Goal: Contribute content: Contribute content

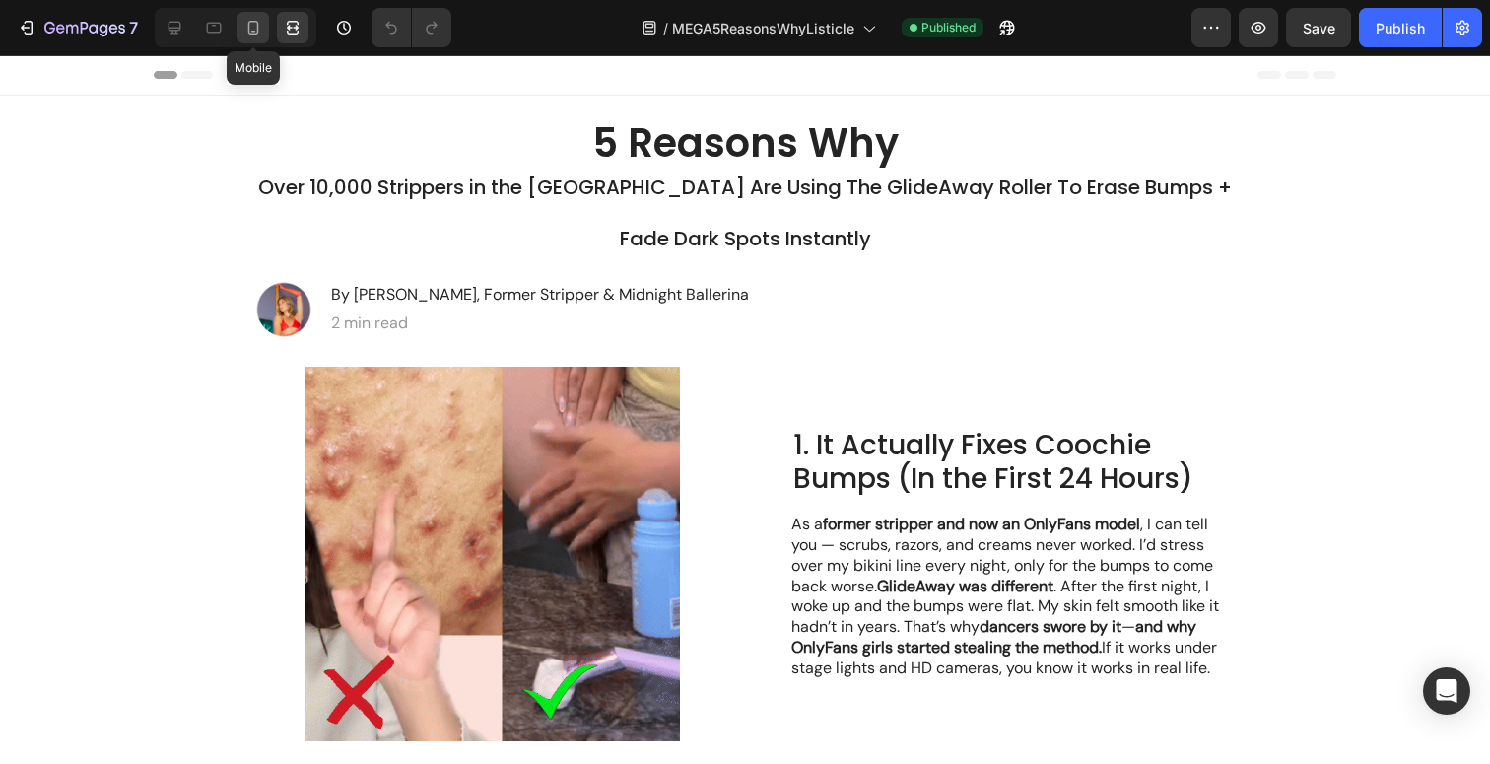
click at [248, 29] on icon at bounding box center [253, 28] width 11 height 14
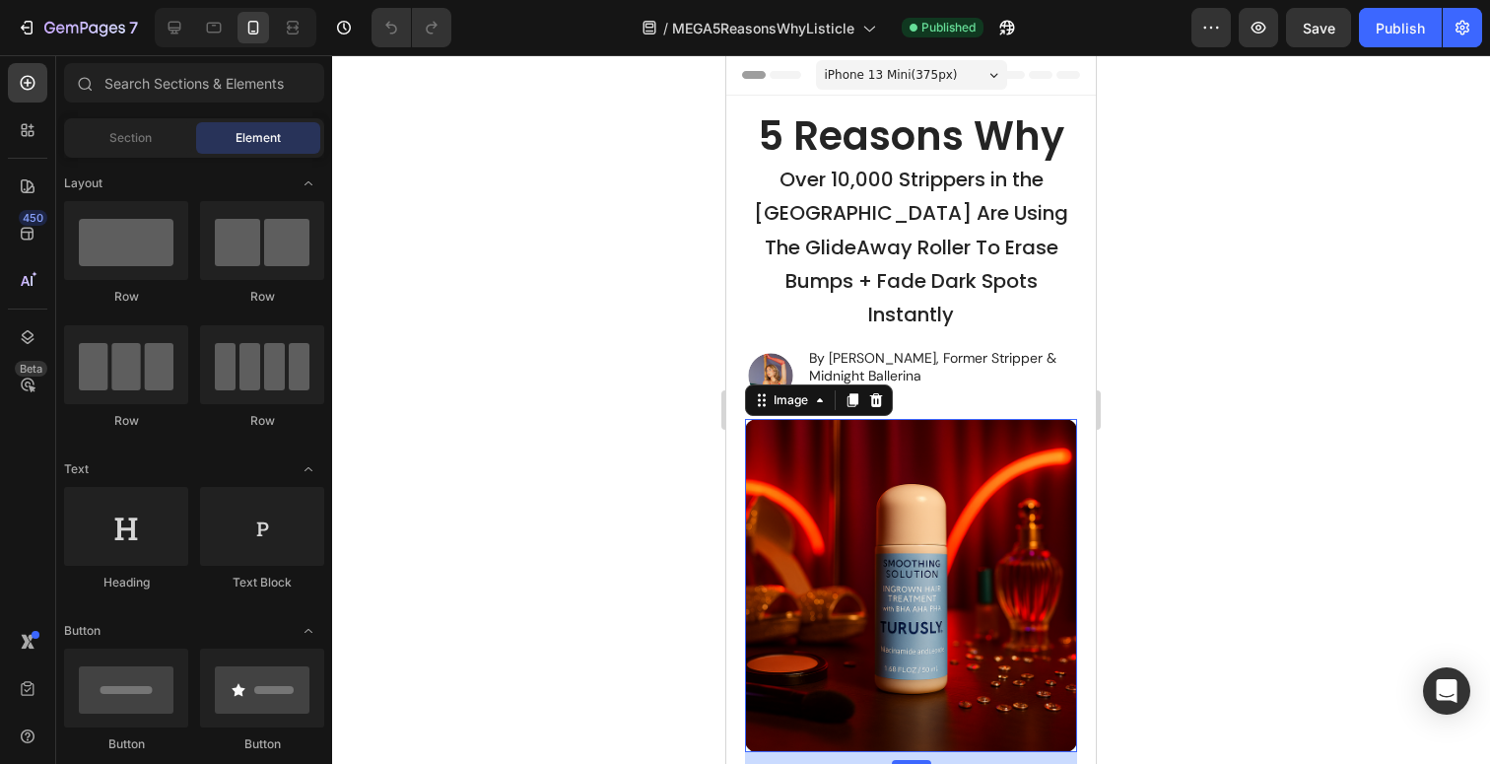
click at [899, 528] on img at bounding box center [911, 585] width 333 height 333
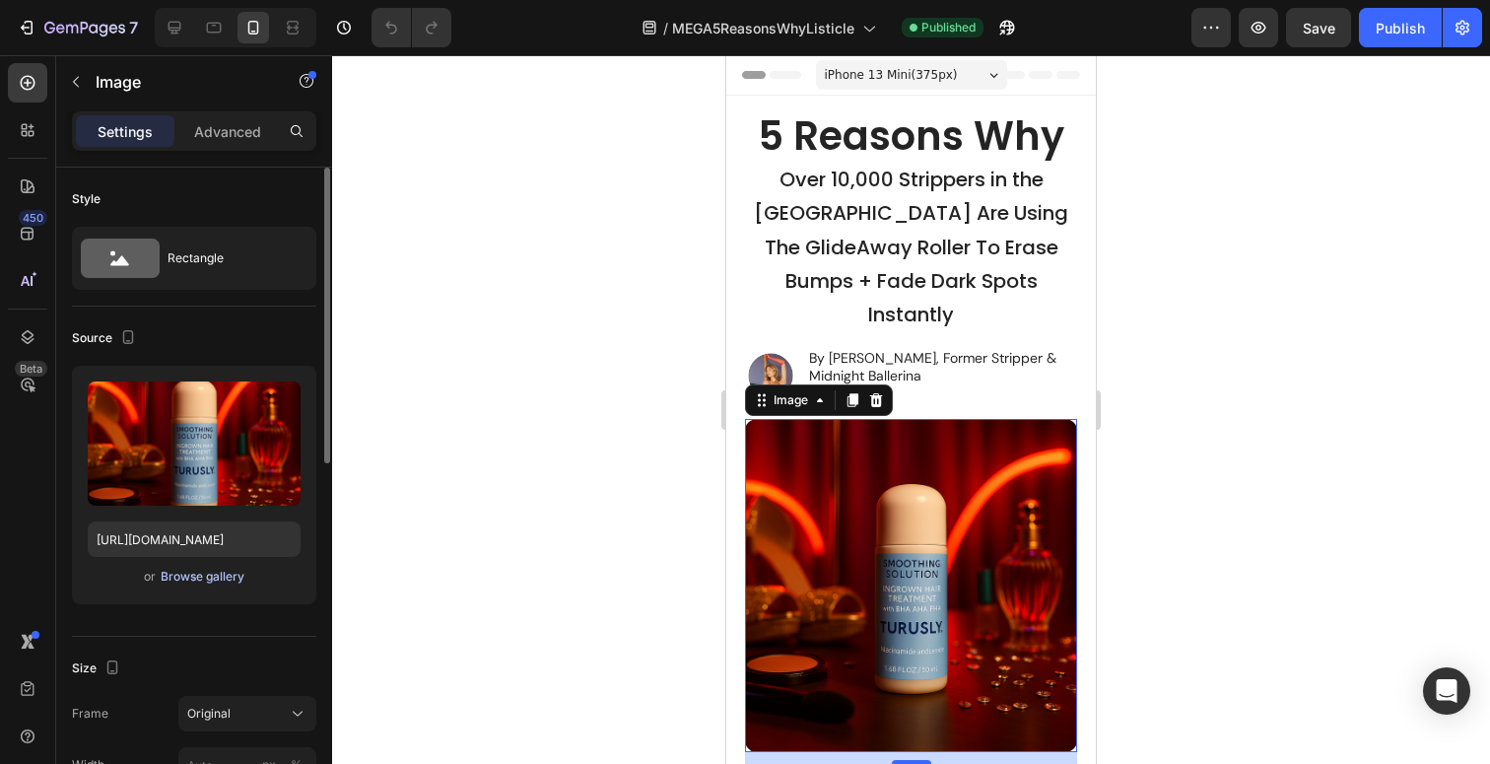
click at [202, 576] on div "Browse gallery" at bounding box center [203, 577] width 84 height 18
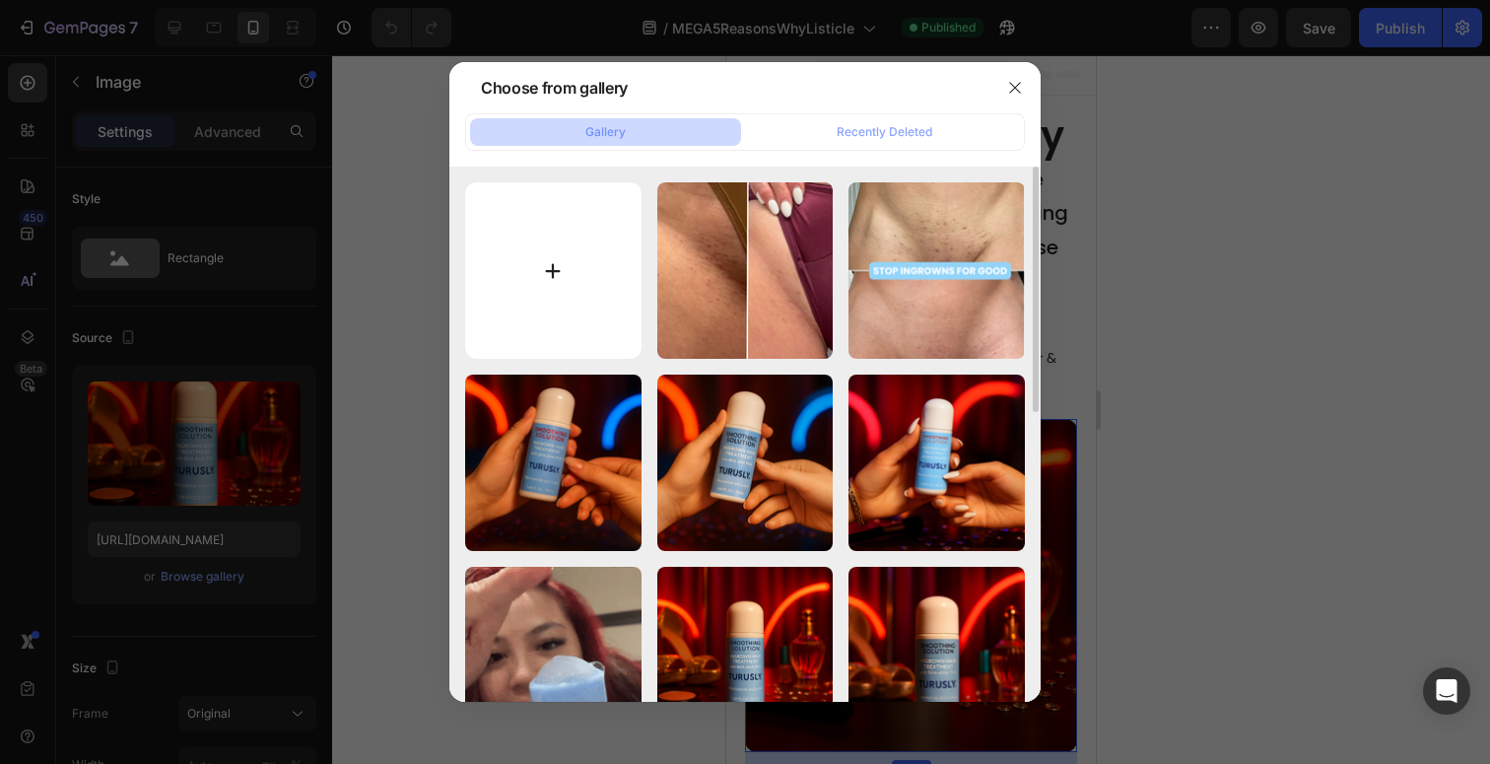
click at [616, 289] on input "file" at bounding box center [553, 270] width 176 height 176
type input "C:\fakepath\Copy of Untitled Design (8).png"
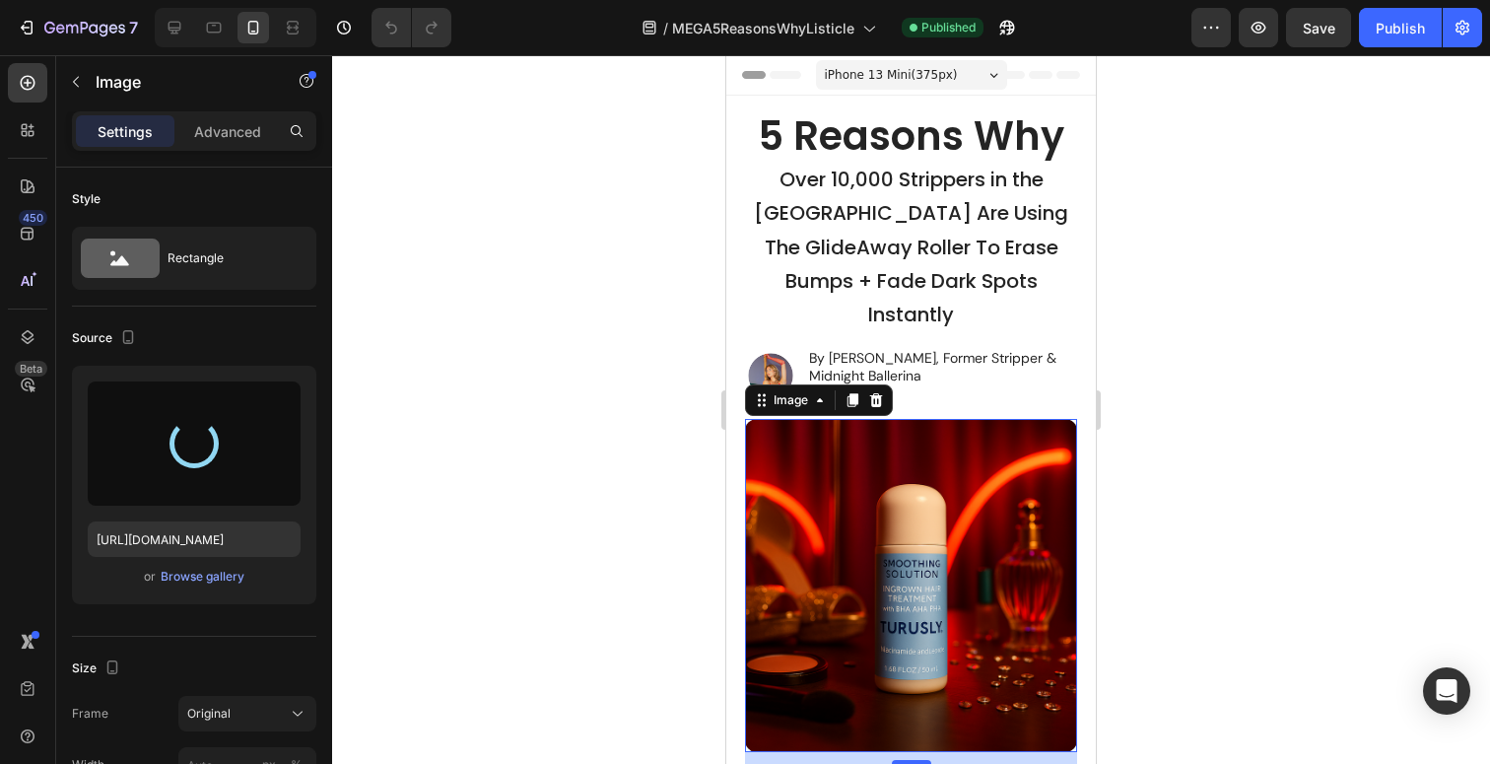
type input "[URL][DOMAIN_NAME]"
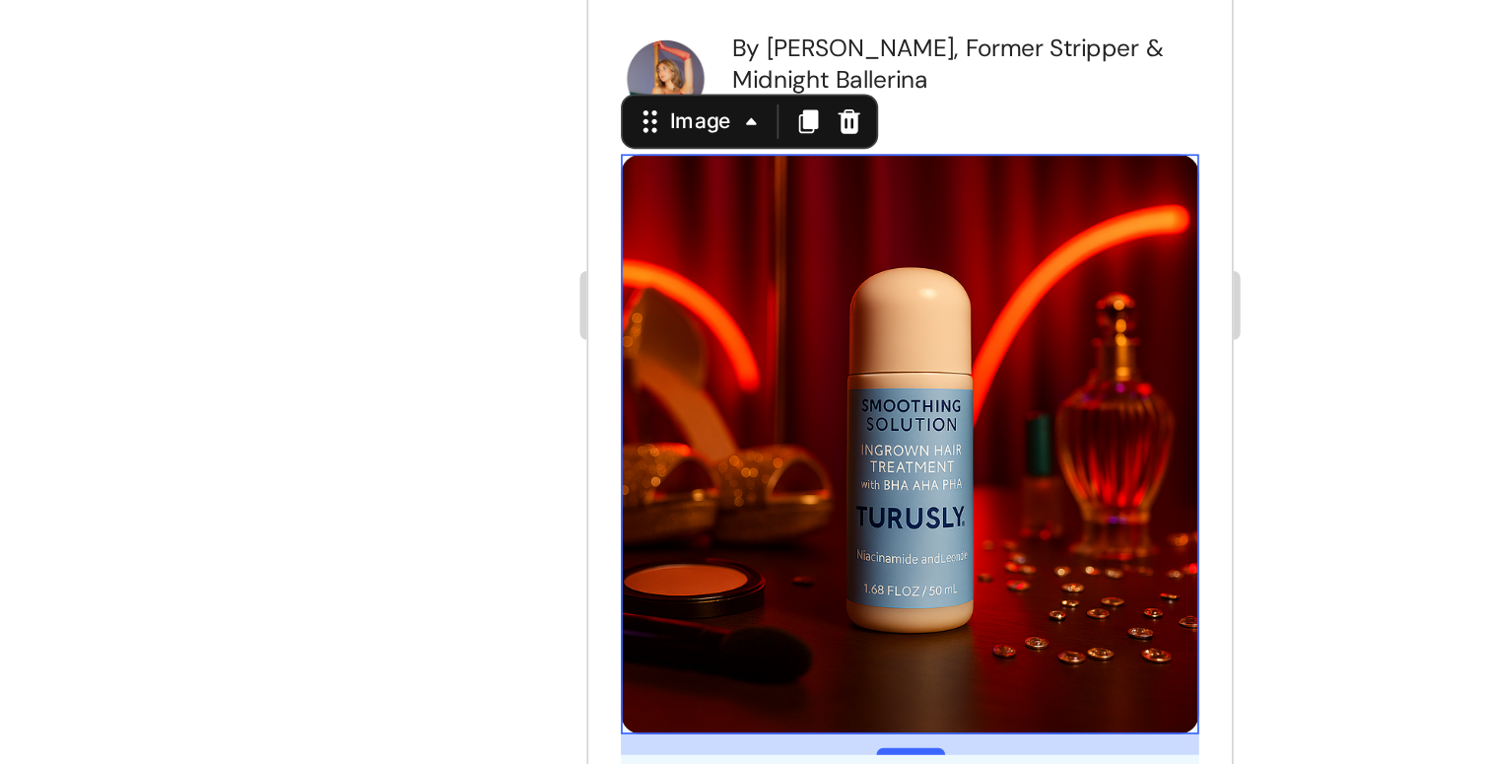
scroll to position [110, 0]
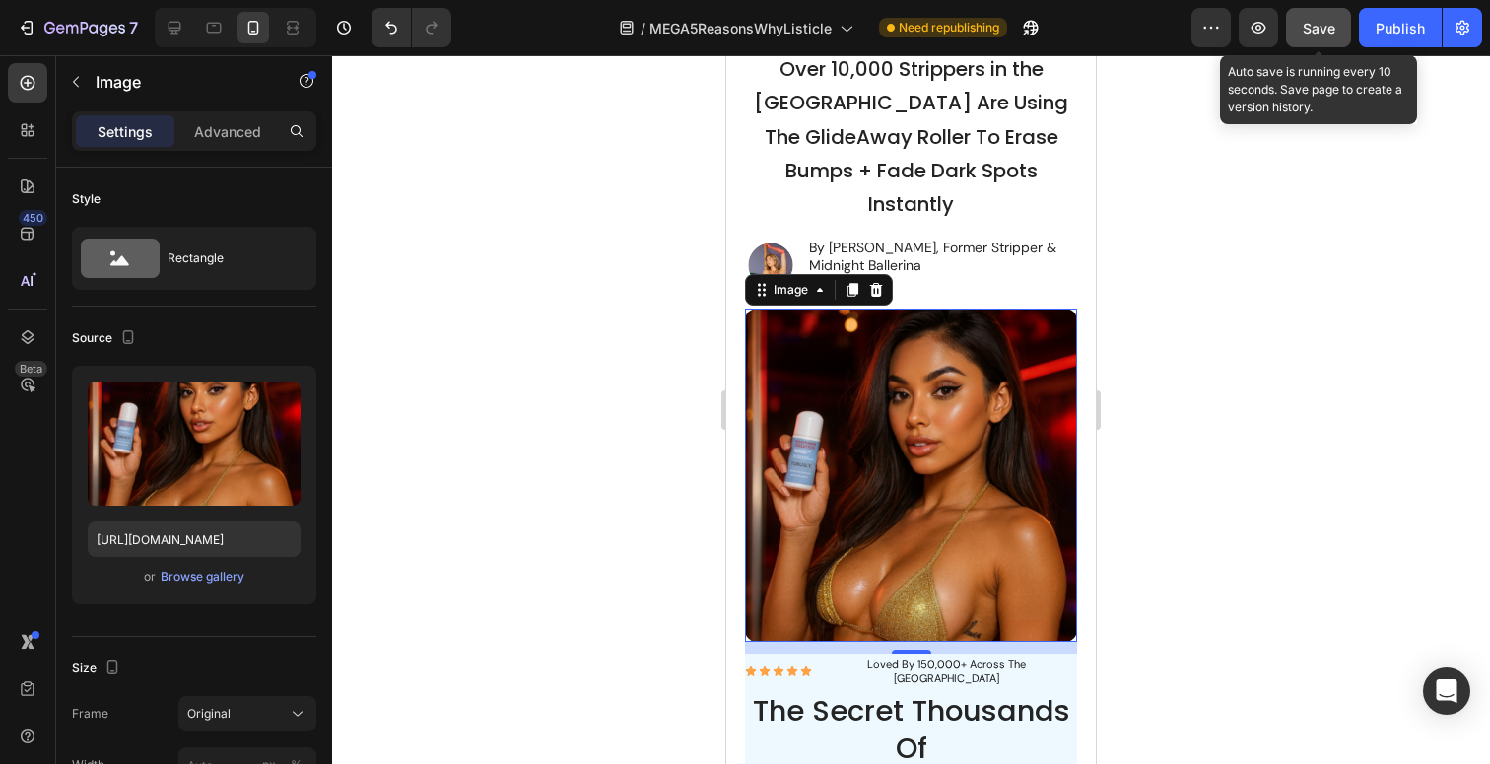
click at [1335, 38] on button "Save" at bounding box center [1318, 27] width 65 height 39
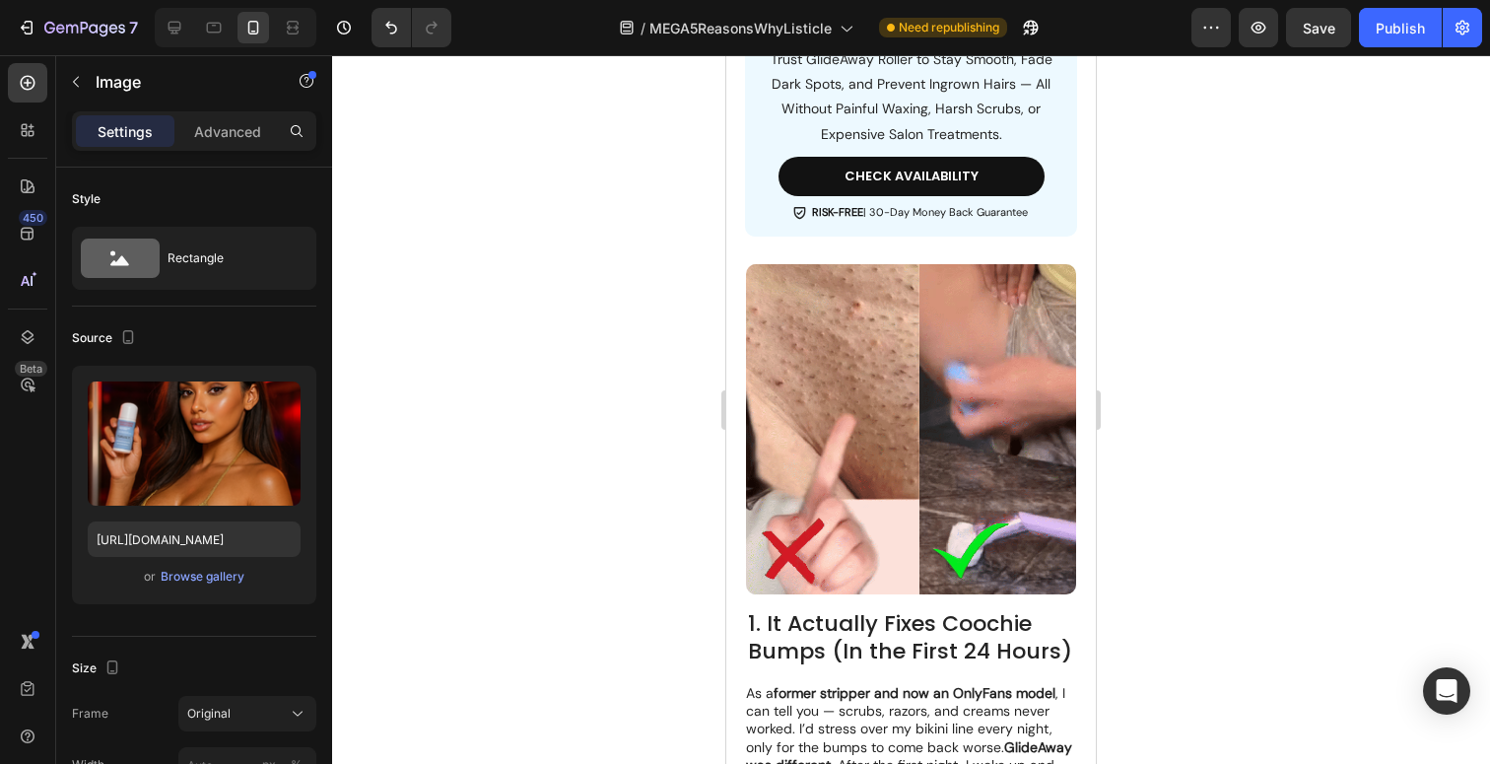
scroll to position [989, 0]
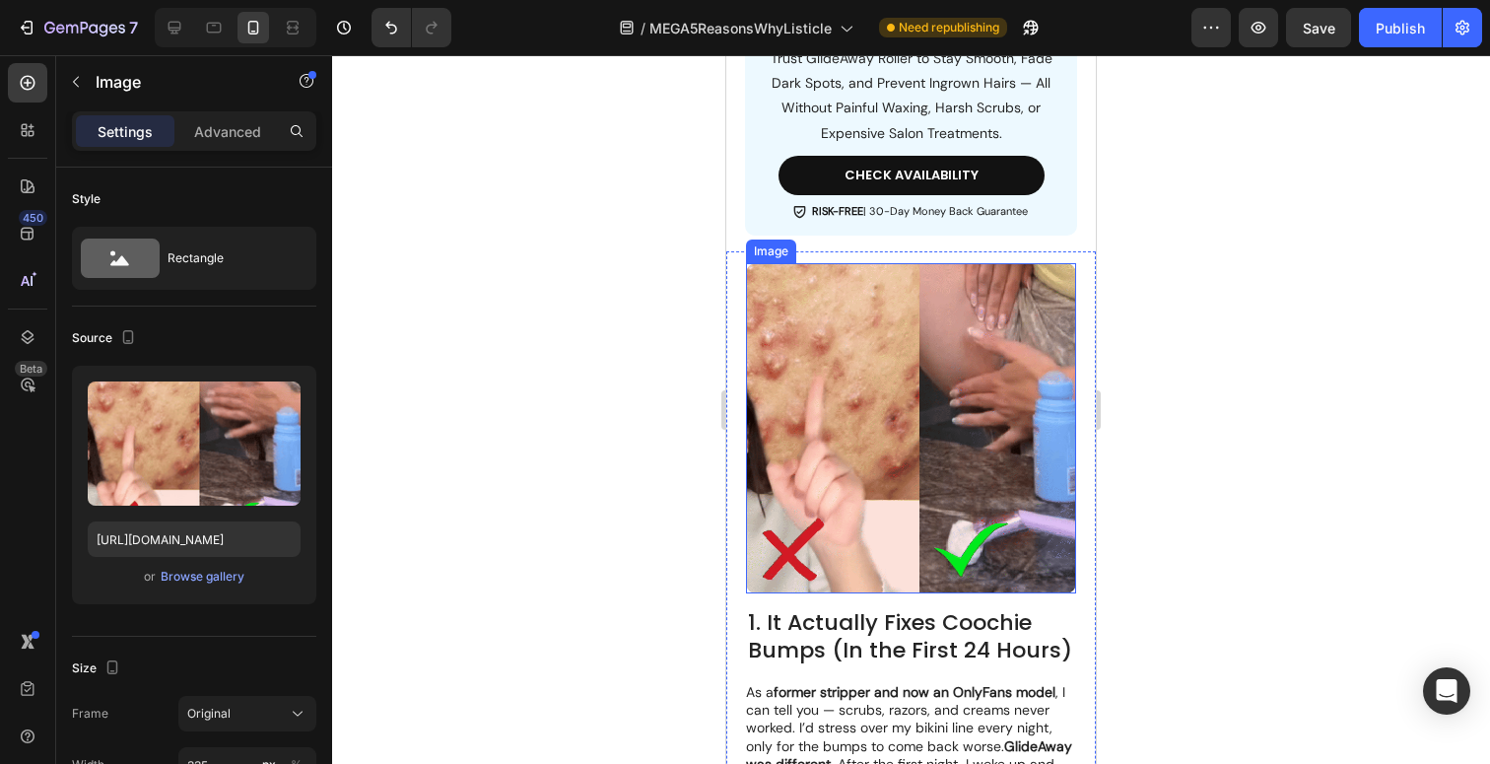
click at [1003, 403] on img at bounding box center [911, 428] width 330 height 330
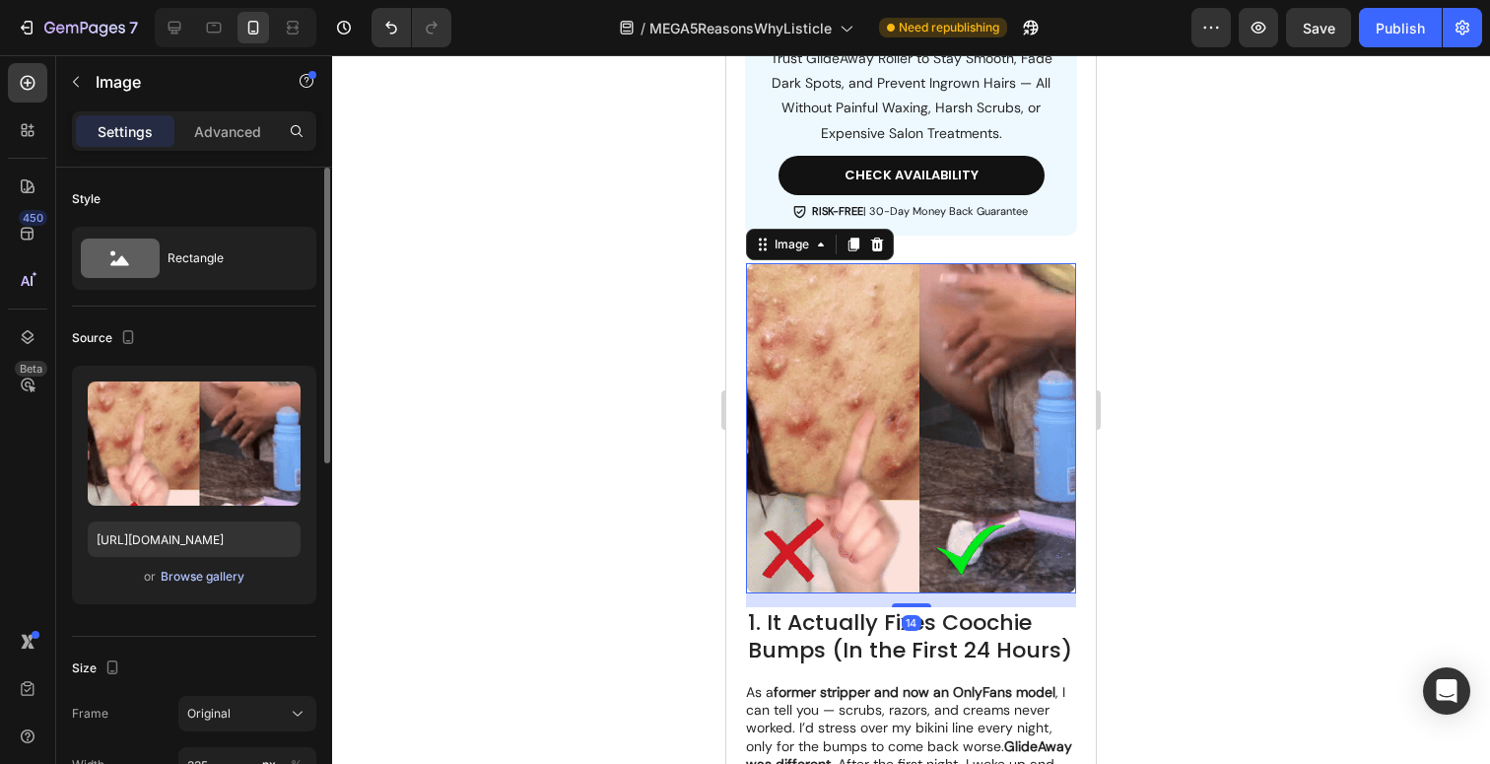
click at [223, 583] on div "Browse gallery" at bounding box center [203, 577] width 84 height 18
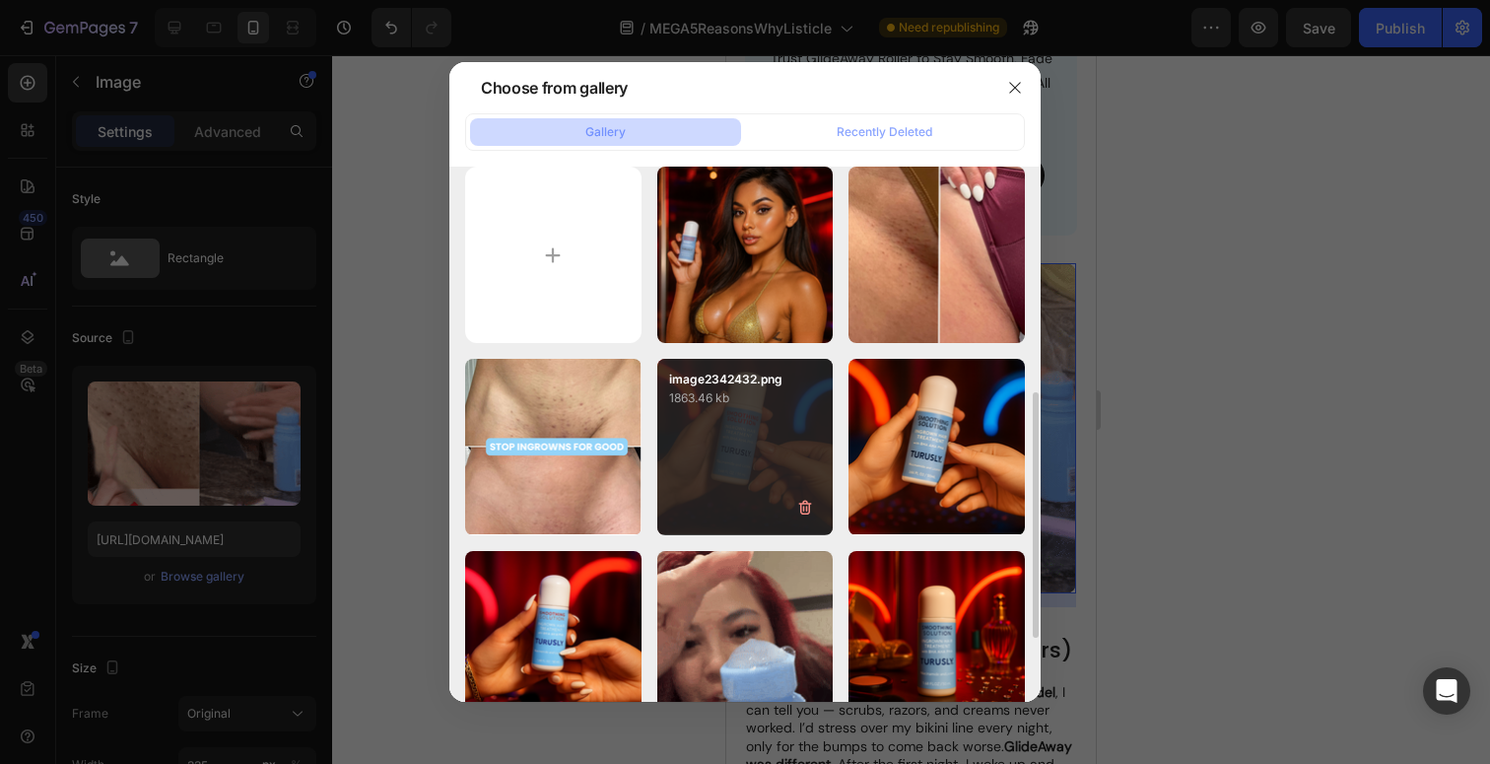
scroll to position [0, 0]
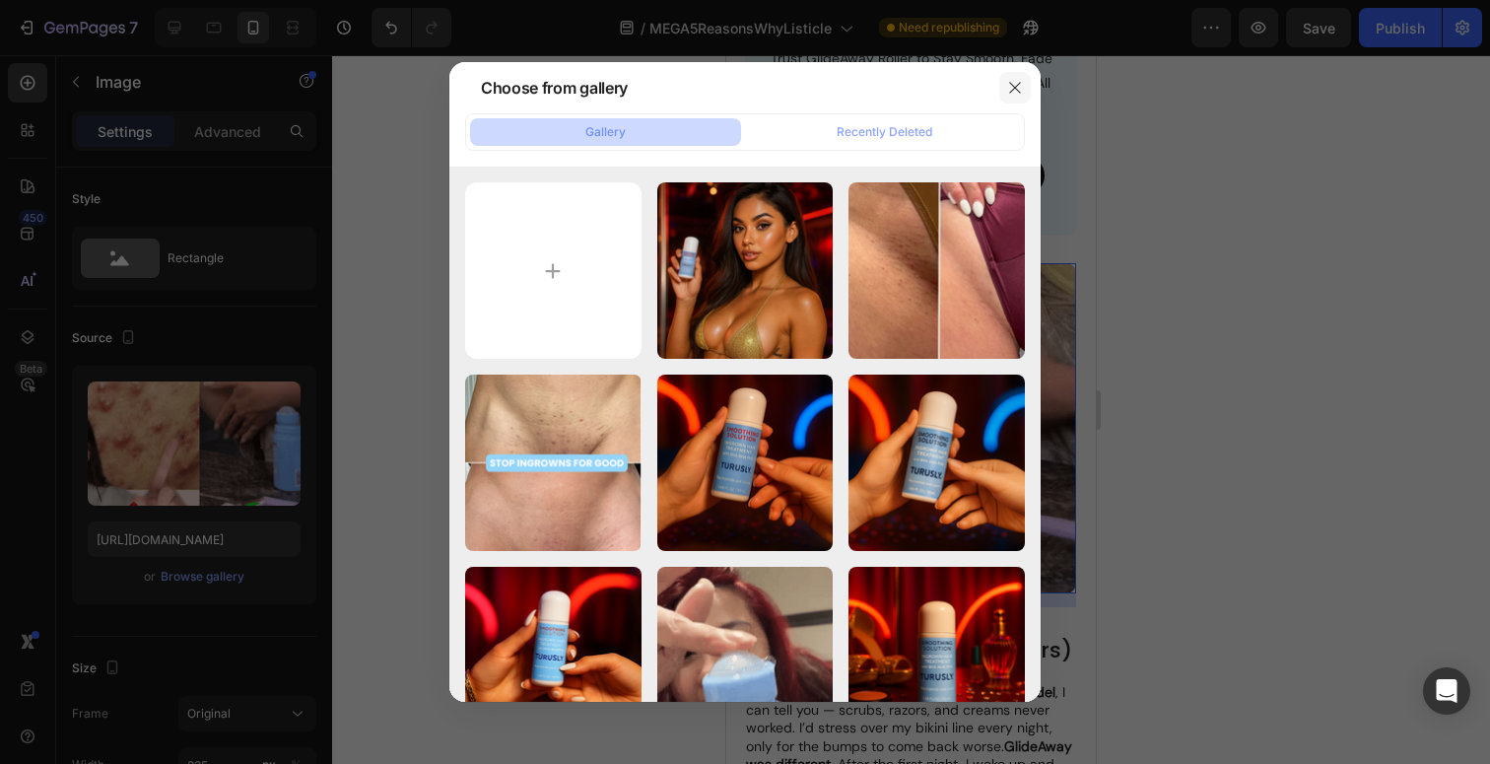
click at [1006, 91] on button "button" at bounding box center [1016, 88] width 32 height 32
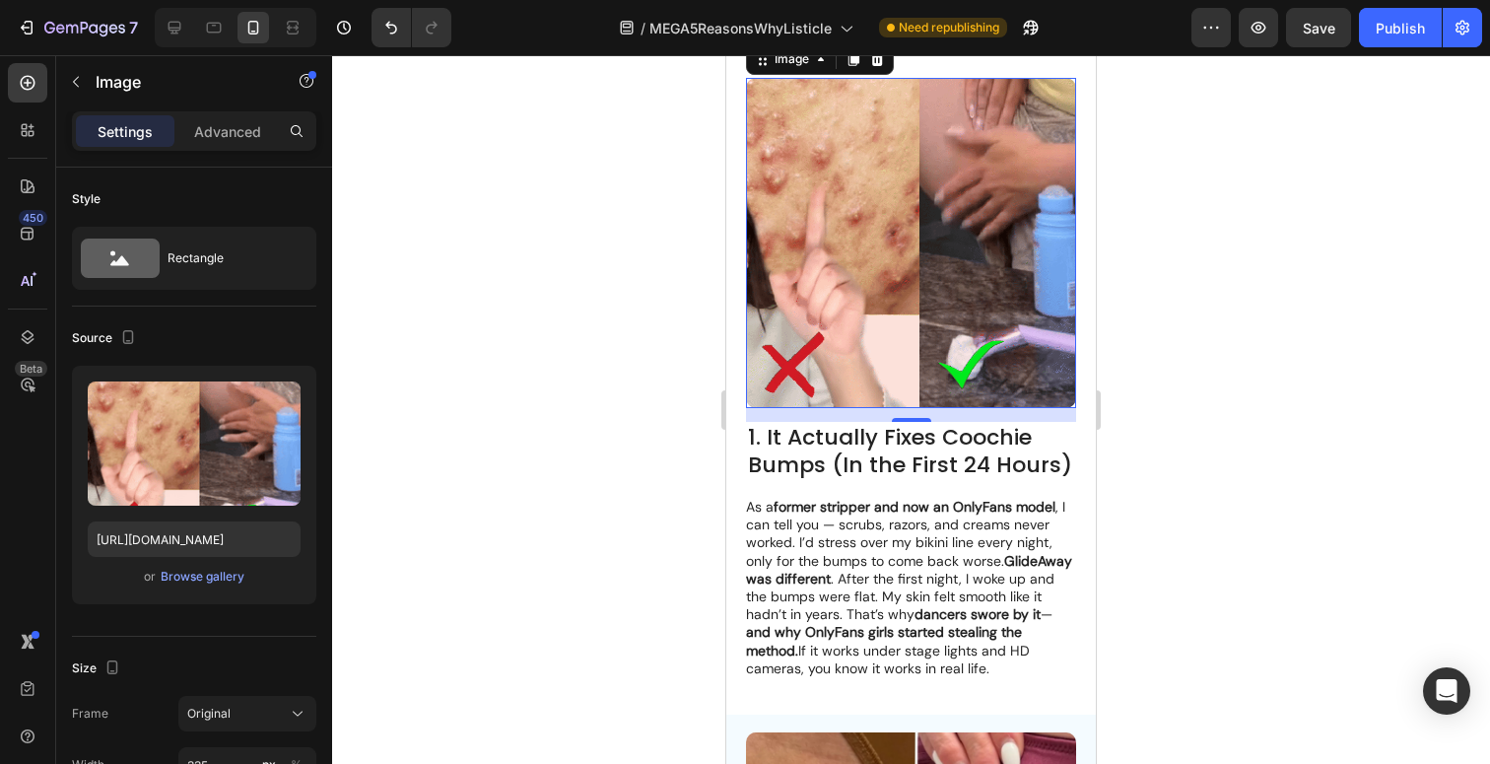
scroll to position [1176, 0]
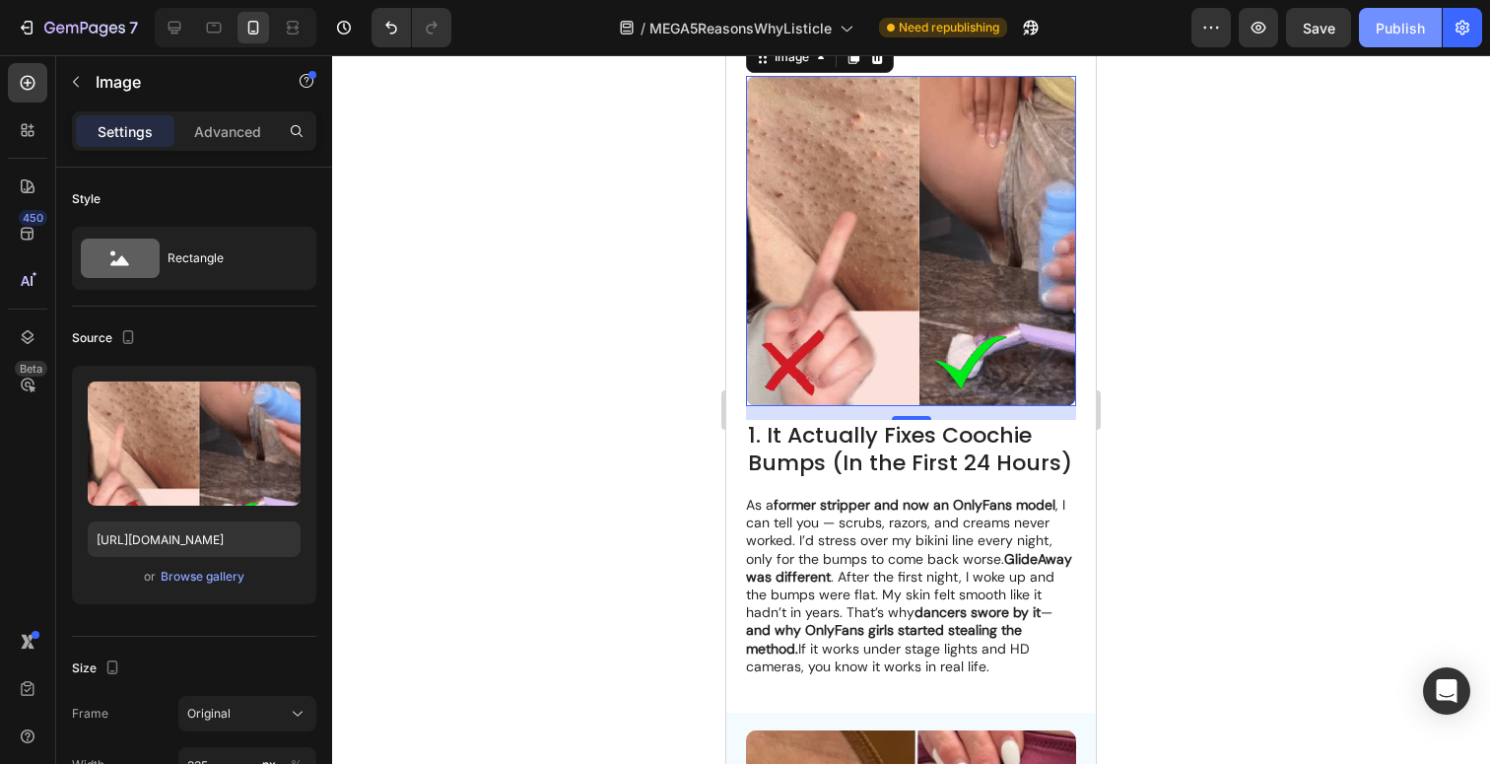
click at [1402, 34] on div "Publish" at bounding box center [1400, 28] width 49 height 21
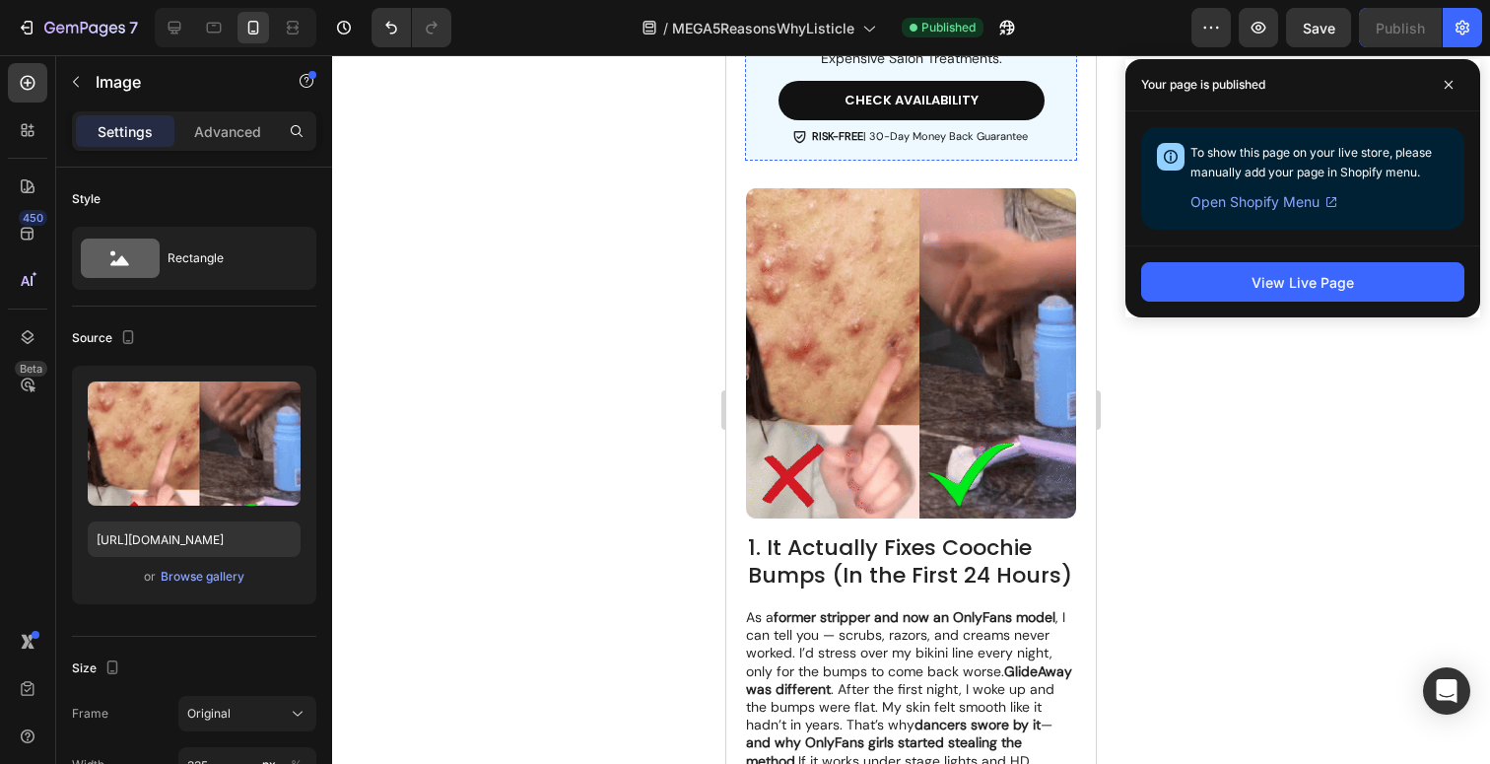
scroll to position [1073, 0]
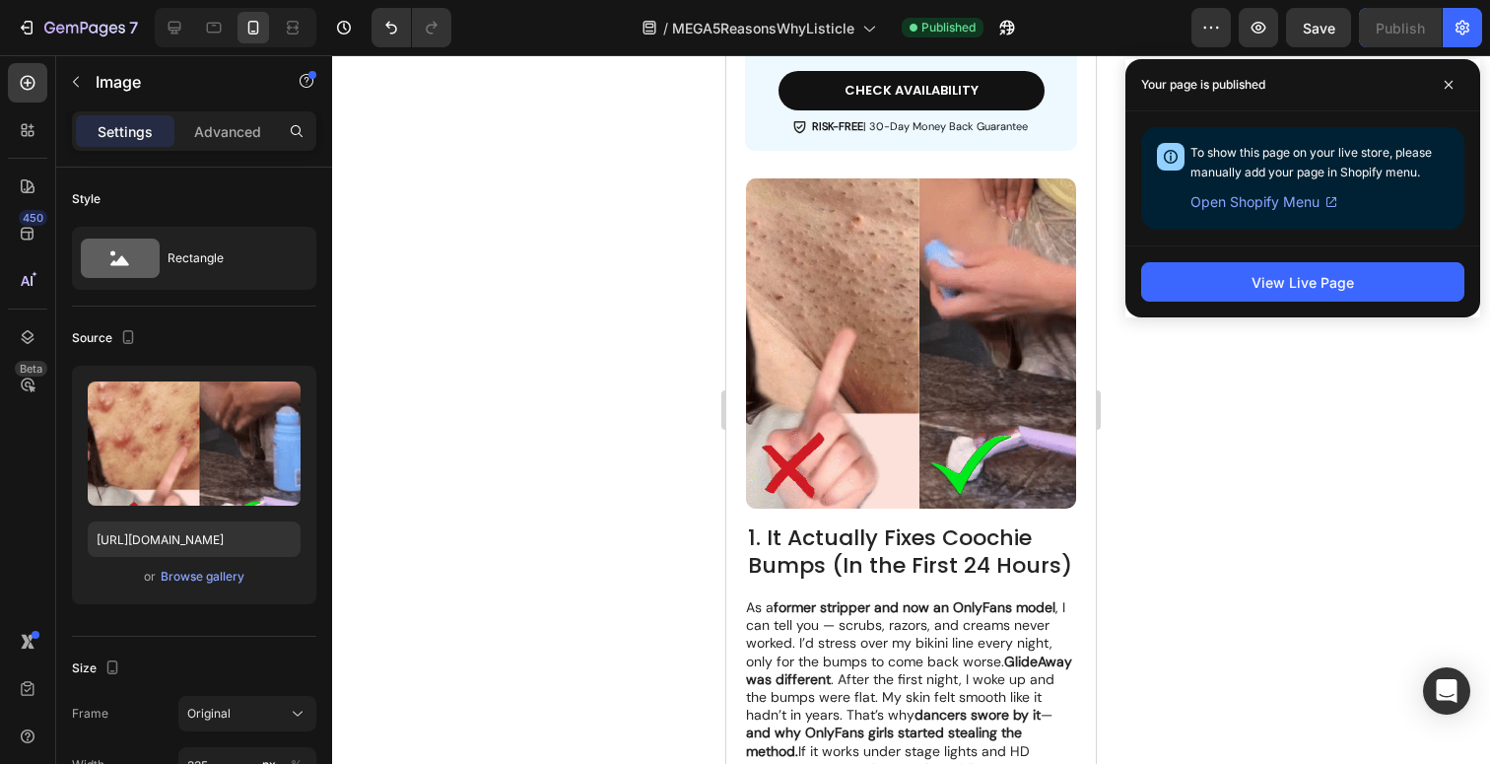
click at [962, 361] on img at bounding box center [911, 343] width 330 height 330
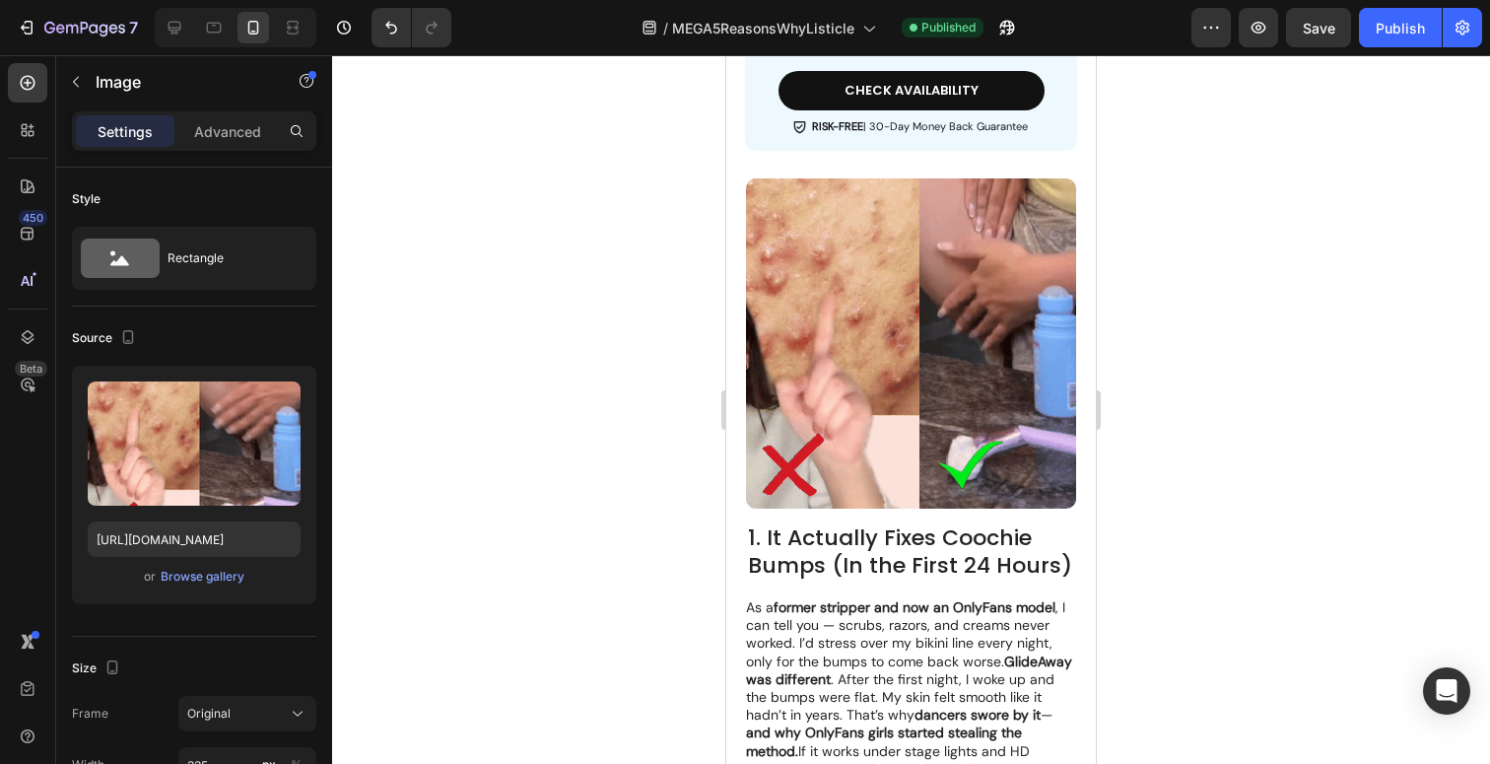
click at [936, 300] on img at bounding box center [911, 343] width 330 height 330
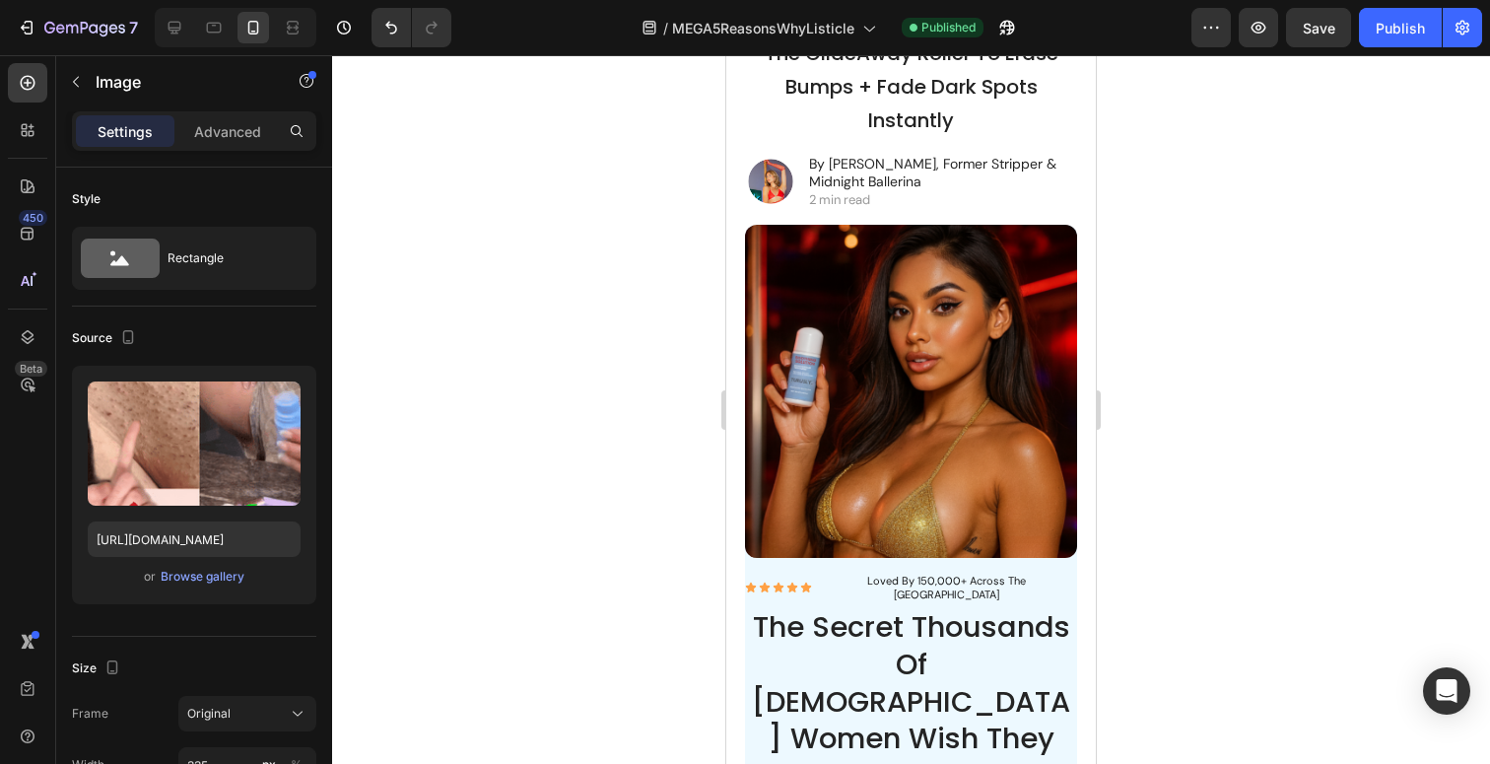
scroll to position [0, 0]
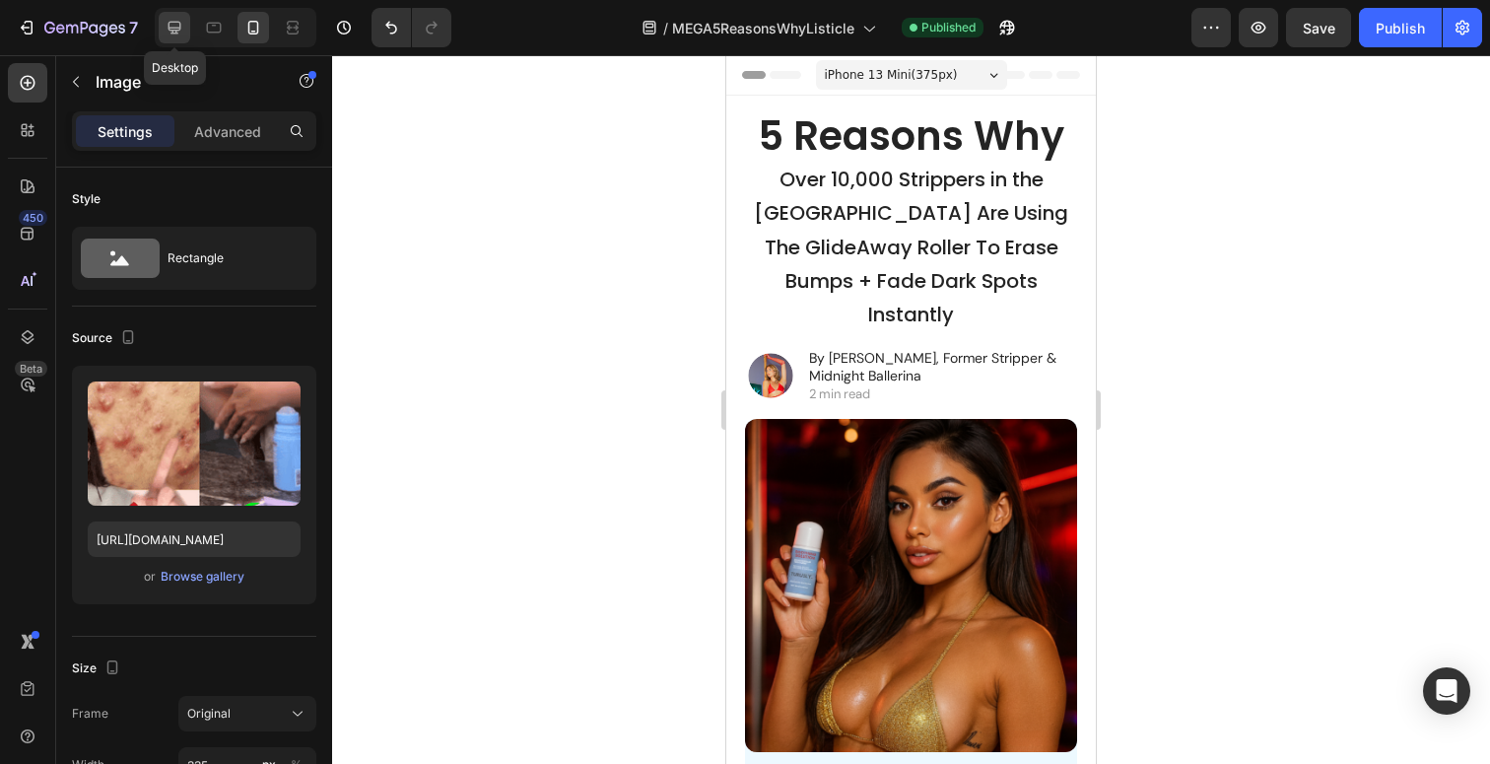
click at [181, 34] on icon at bounding box center [175, 28] width 20 height 20
type input "483"
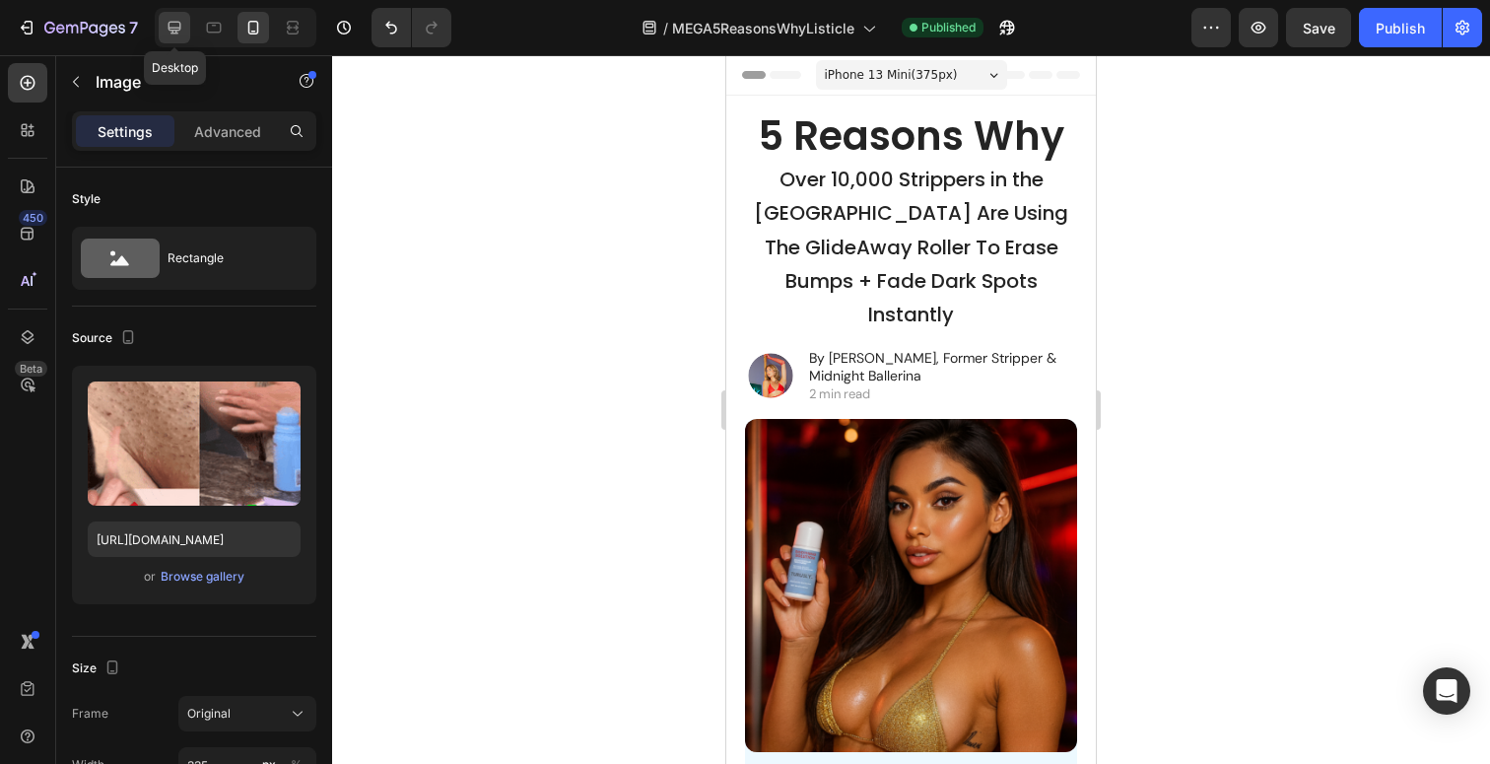
type input "380"
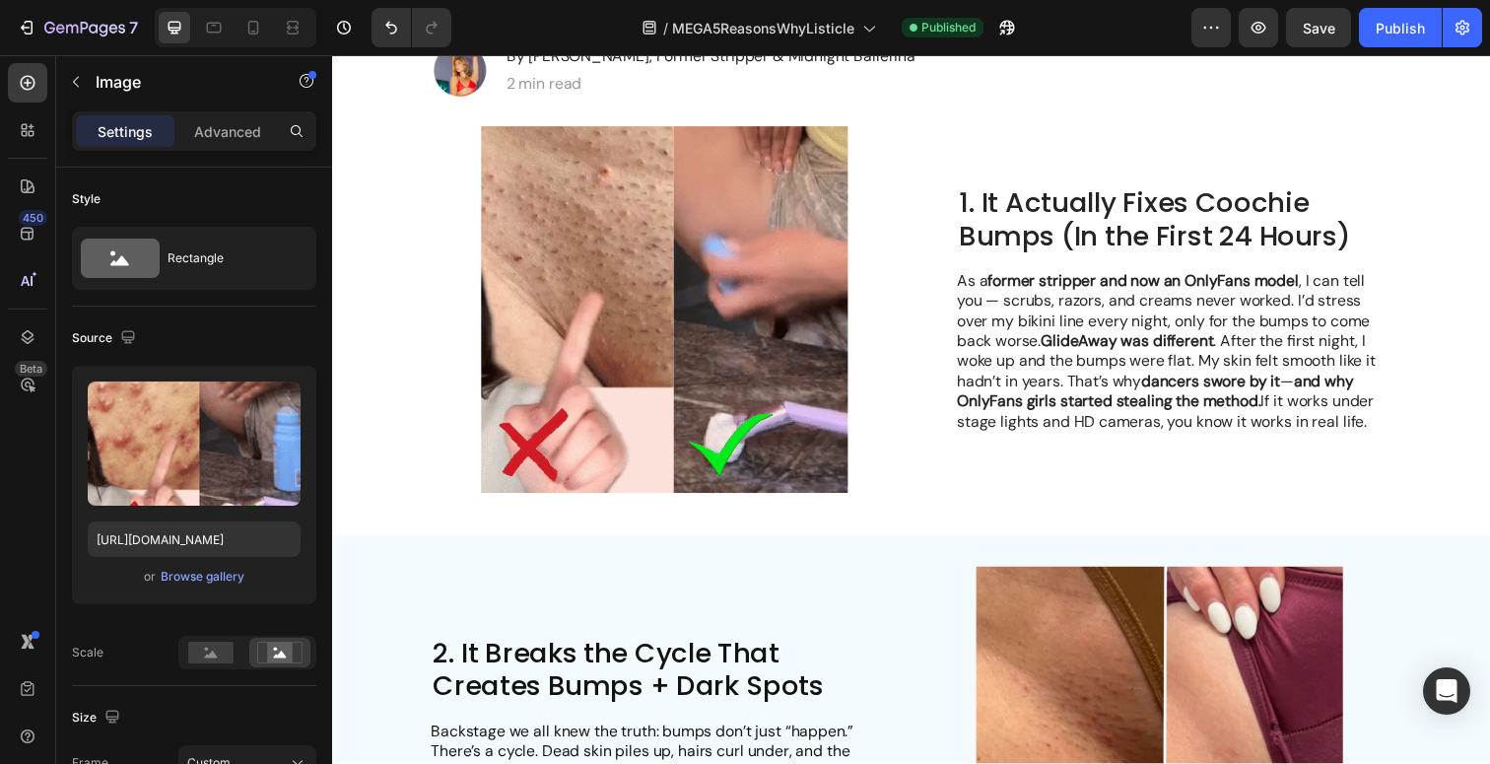
scroll to position [243, 0]
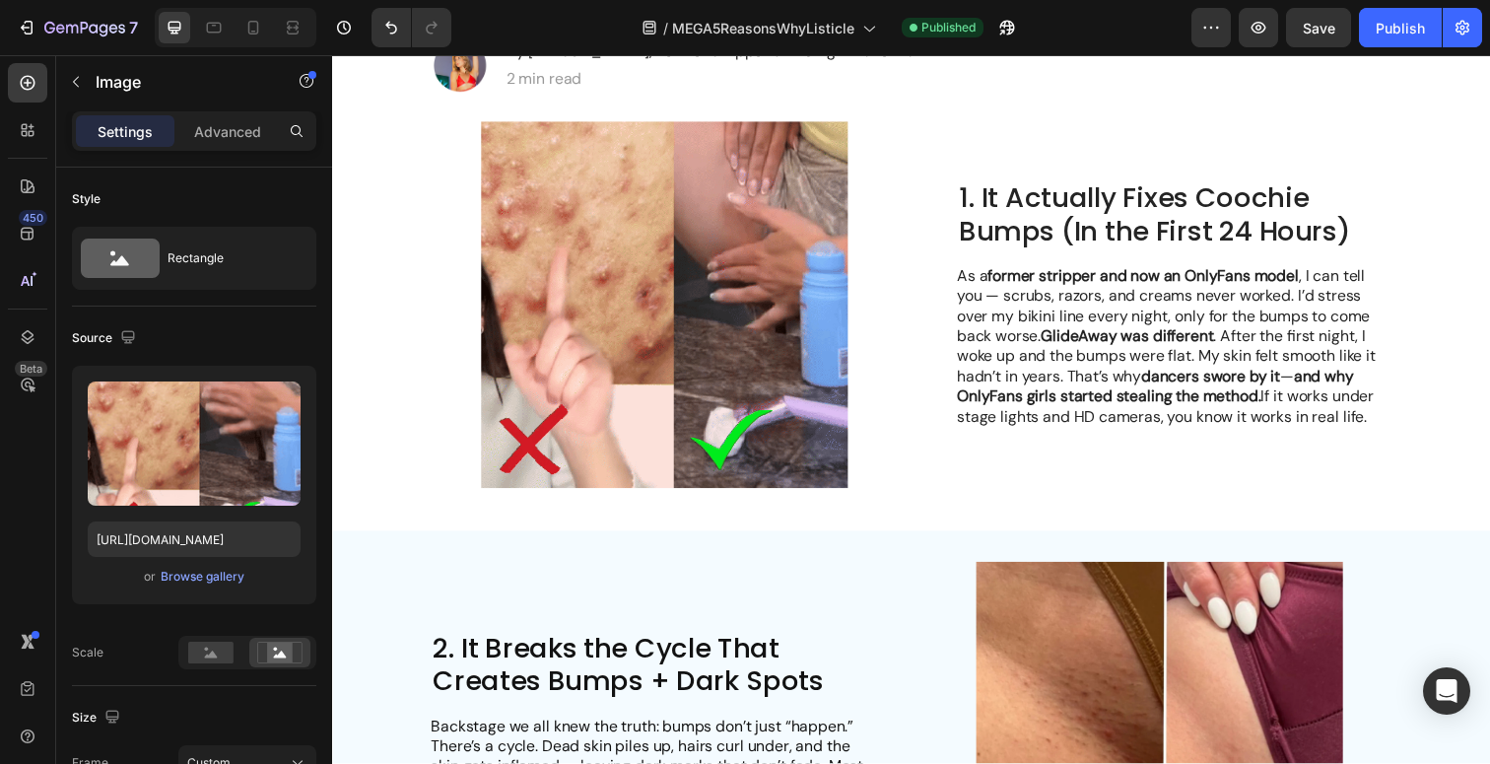
click at [757, 431] on img at bounding box center [671, 310] width 476 height 375
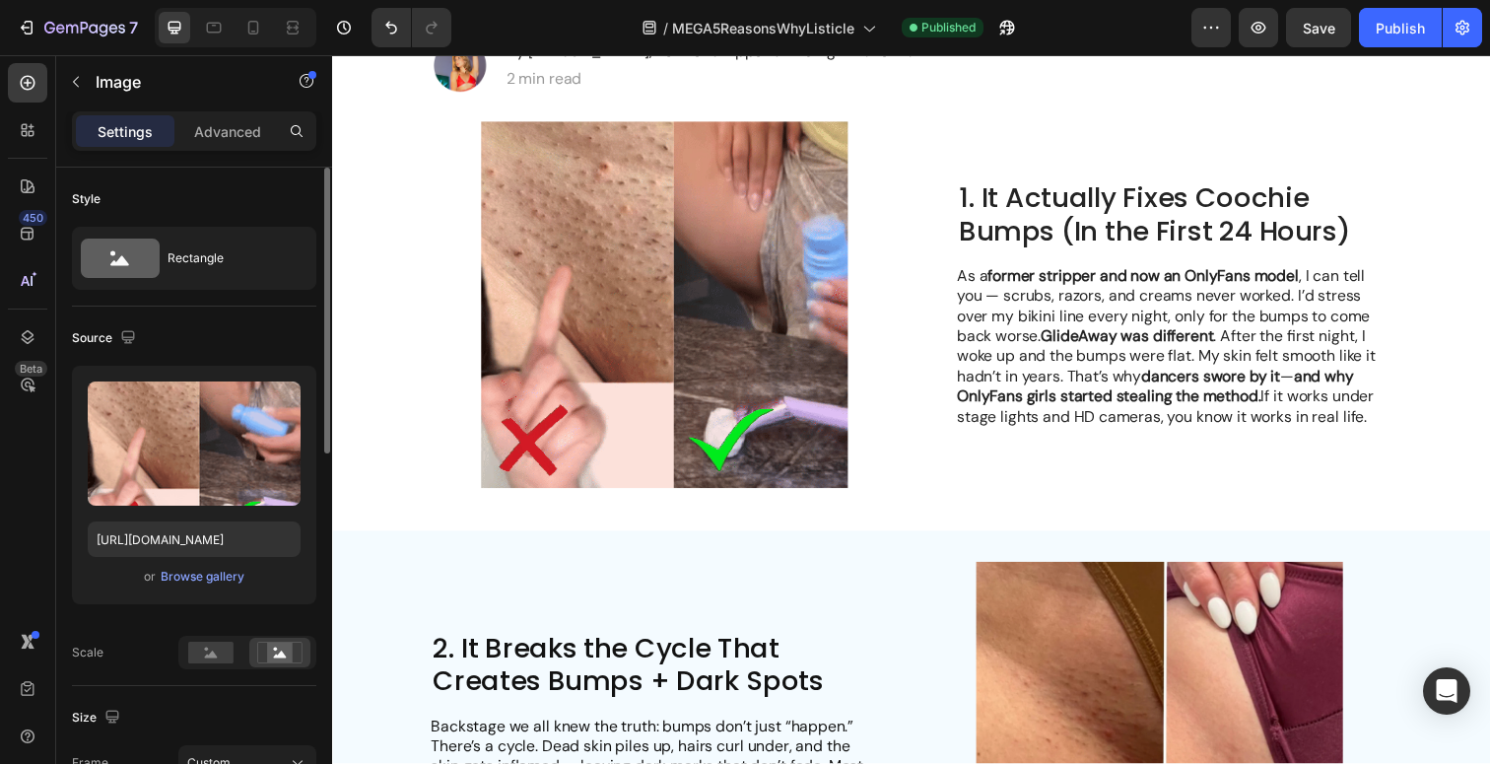
click at [223, 588] on div "Upload Image [URL][DOMAIN_NAME] or Browse gallery" at bounding box center [194, 485] width 244 height 239
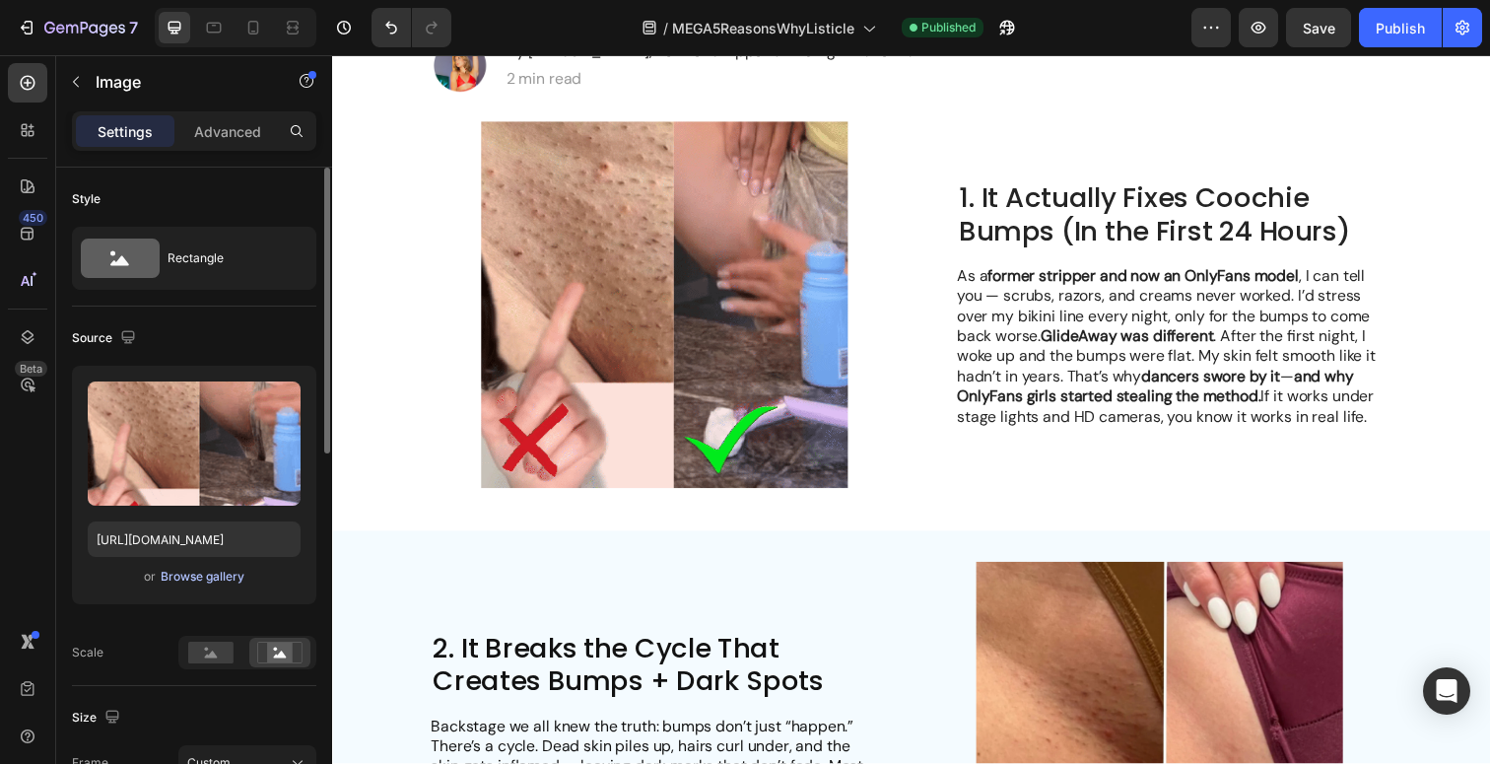
click at [230, 583] on div "Browse gallery" at bounding box center [203, 577] width 84 height 18
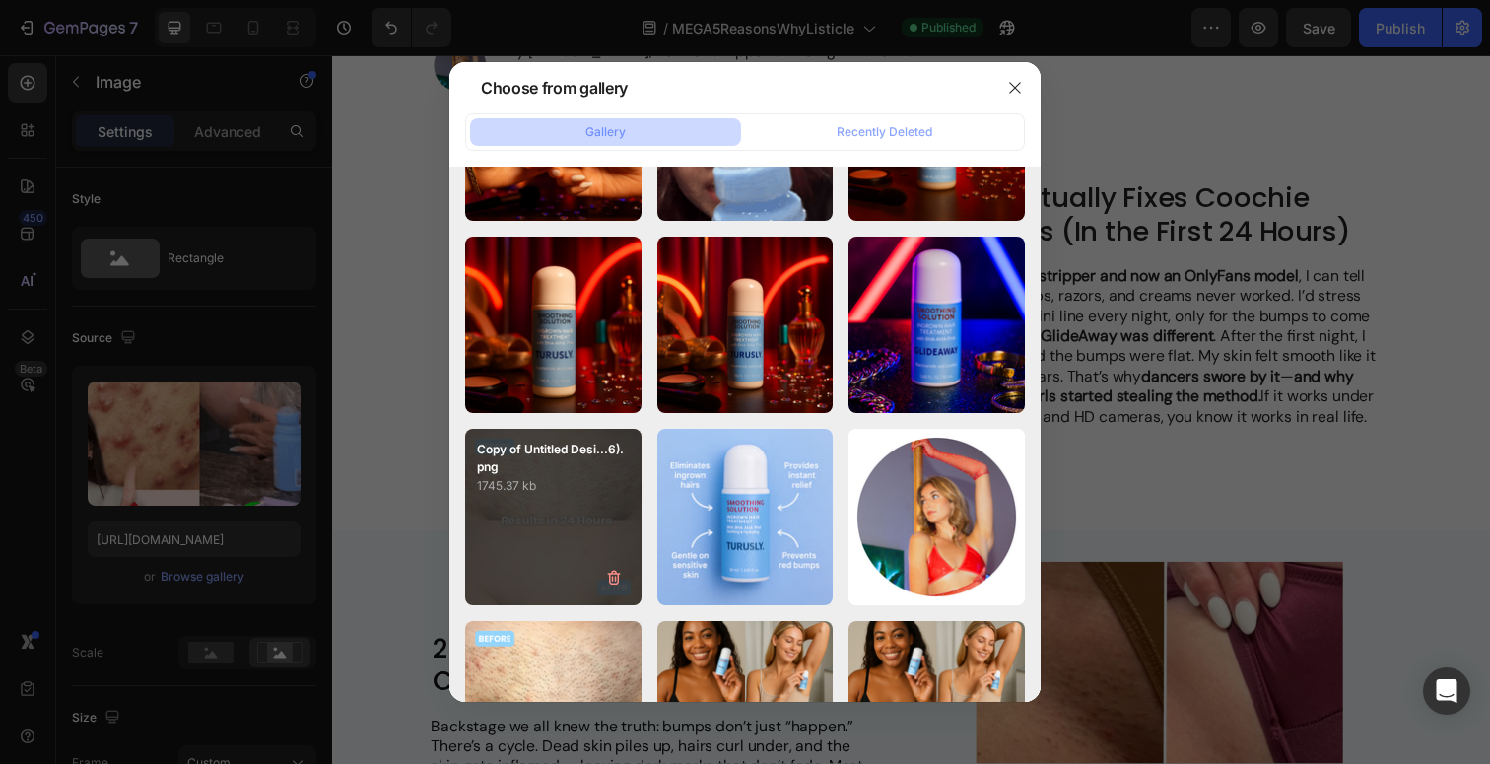
scroll to position [0, 0]
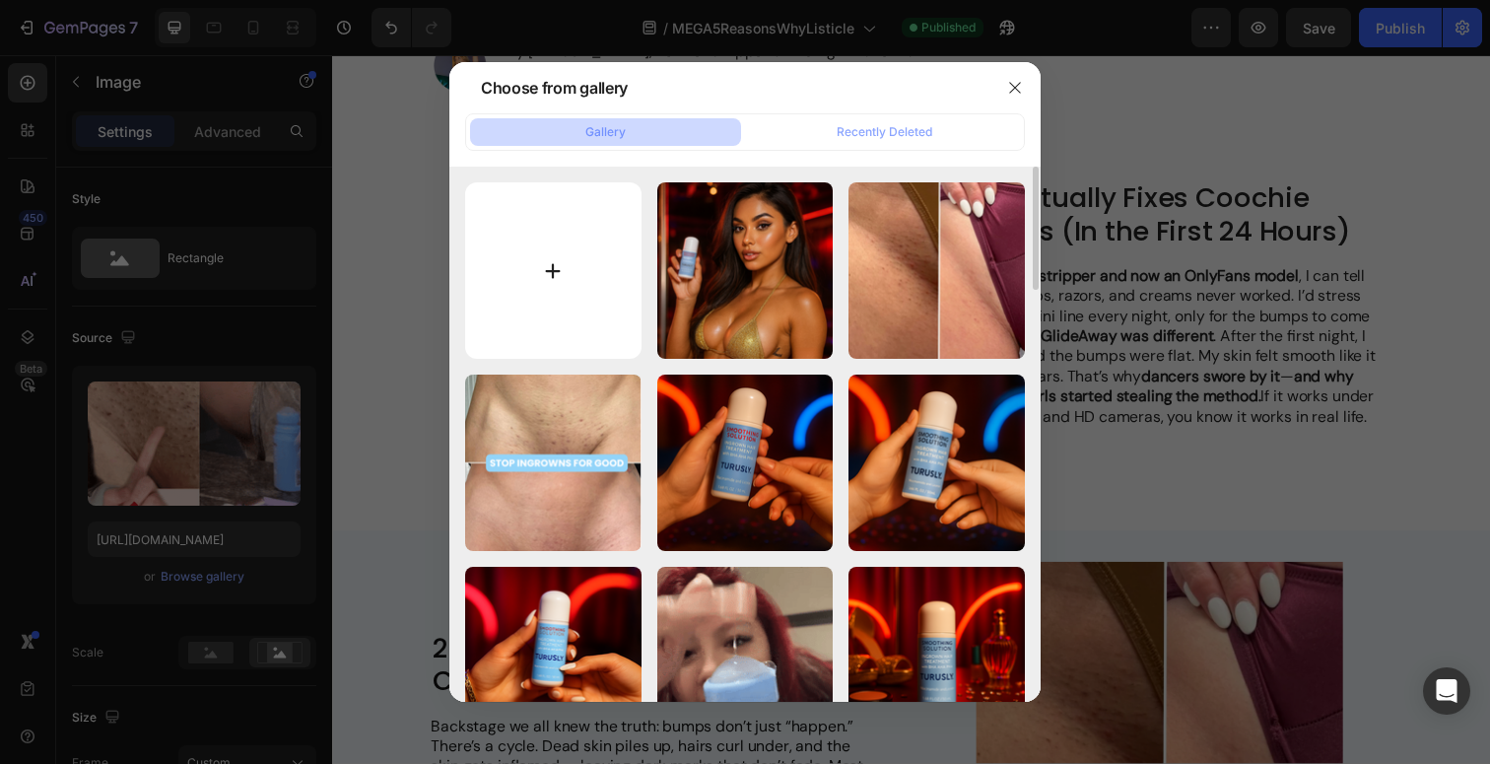
click at [574, 261] on input "file" at bounding box center [553, 270] width 176 height 176
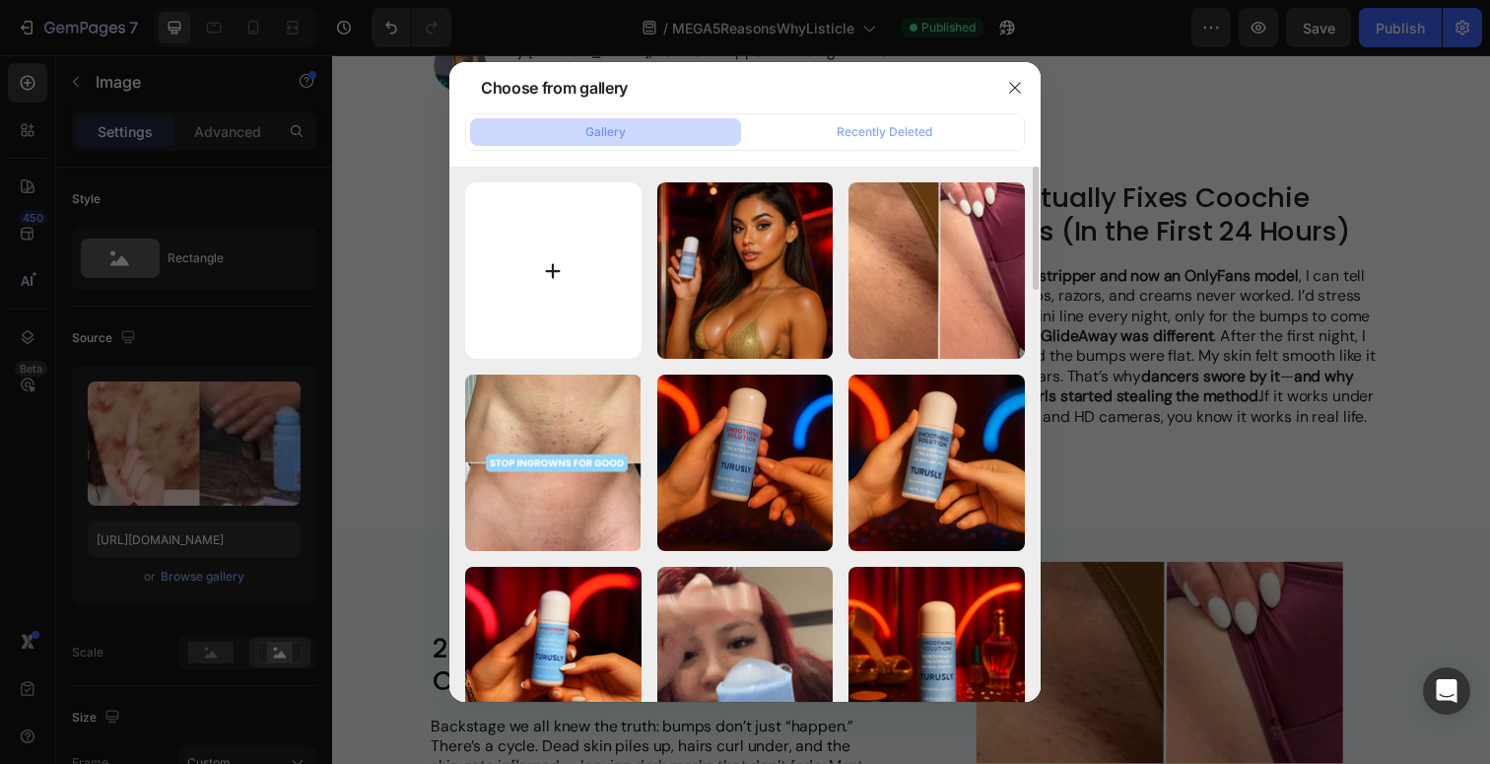
type input "C:\fakepath\Copy of Untitled Design (9).png"
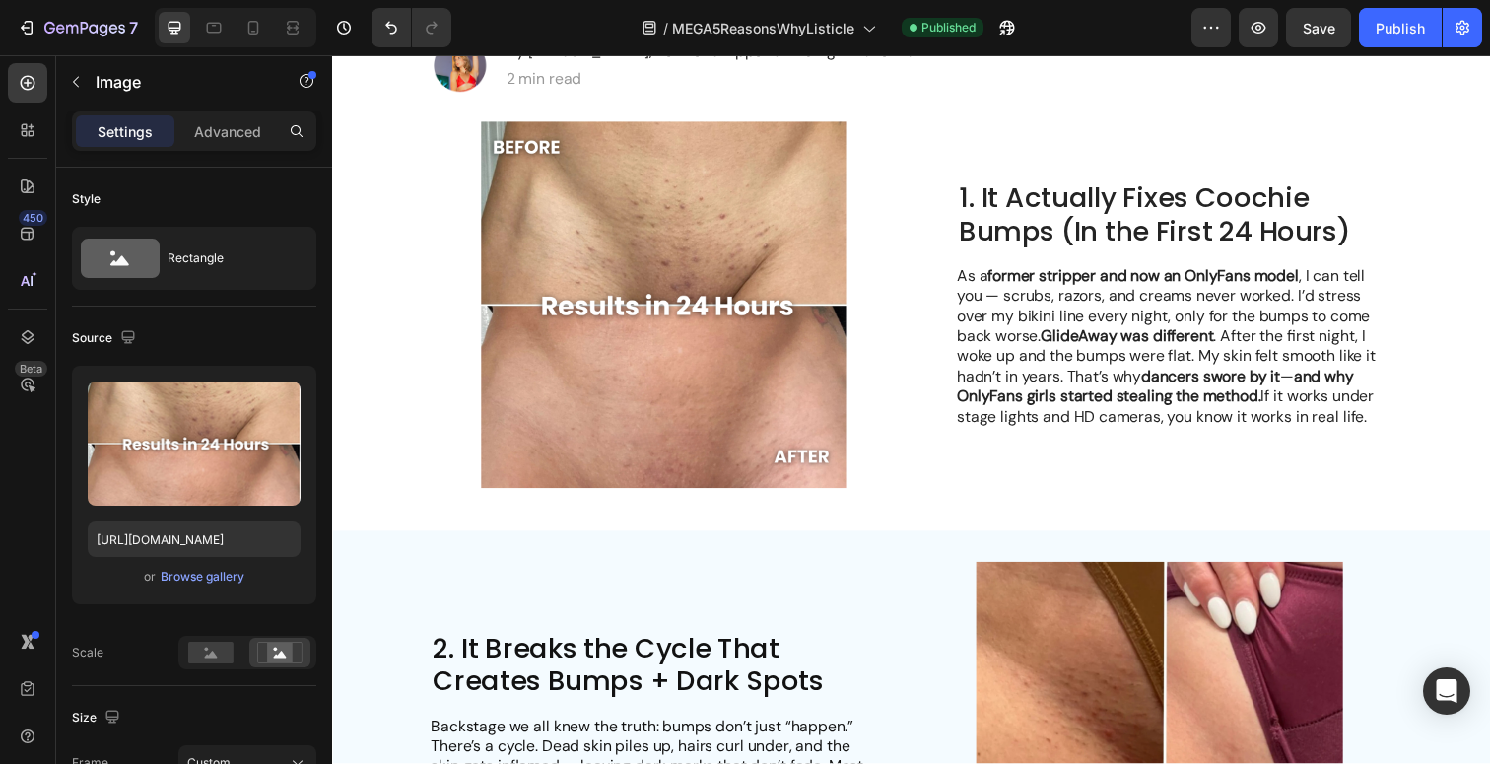
click at [669, 347] on img at bounding box center [671, 310] width 476 height 375
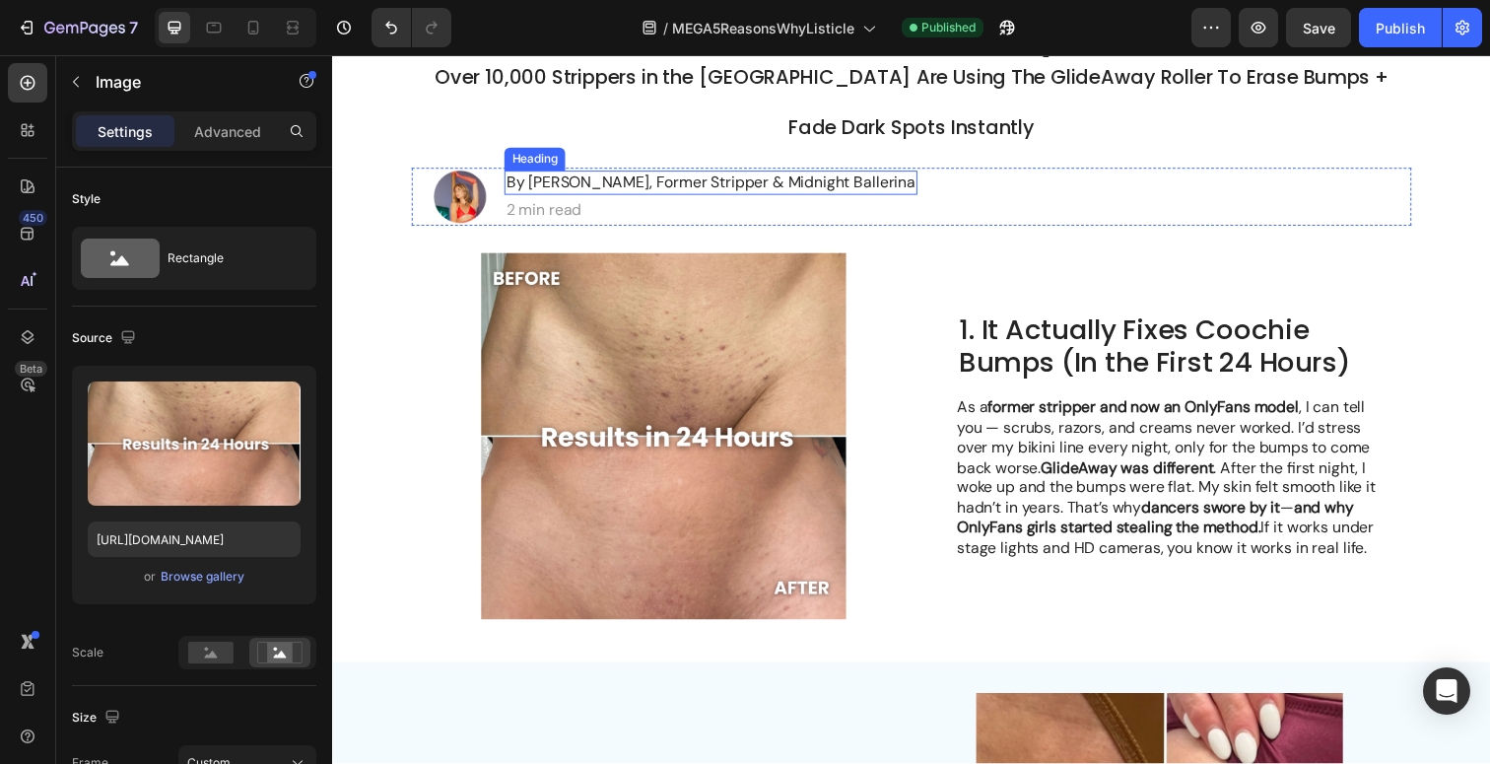
scroll to position [113, 0]
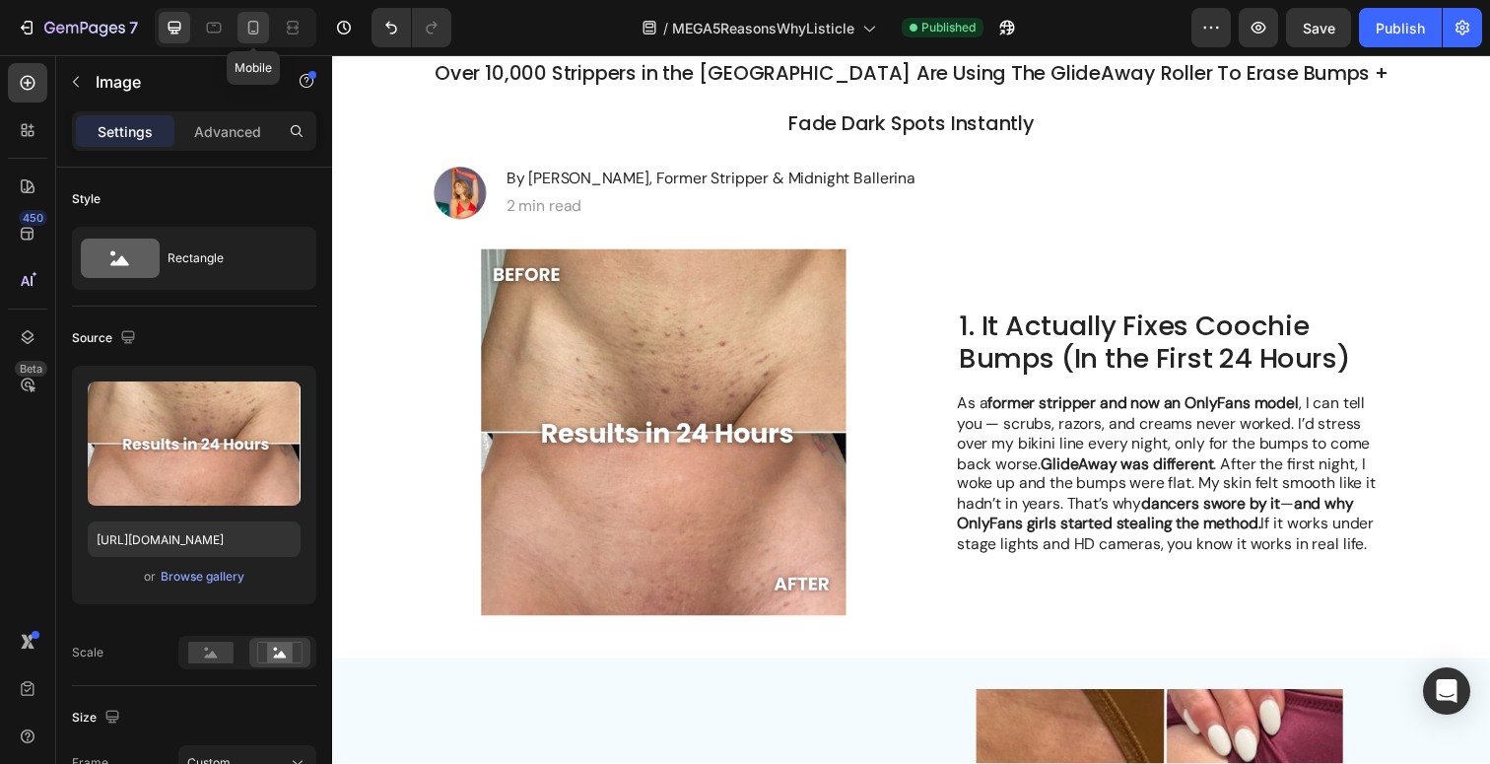
click at [256, 24] on icon at bounding box center [253, 28] width 20 height 20
type input "[URL][DOMAIN_NAME]"
type input "335"
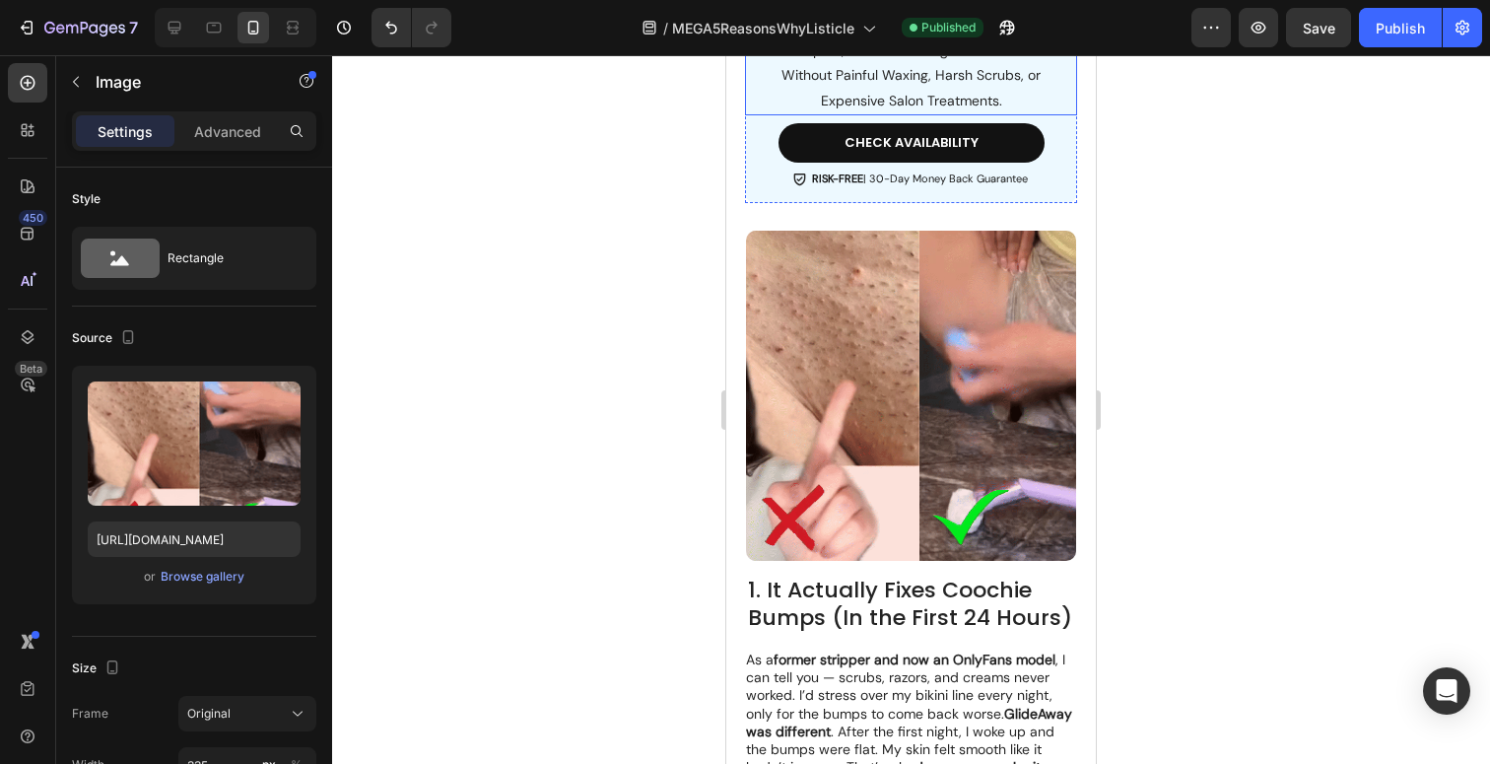
scroll to position [1042, 0]
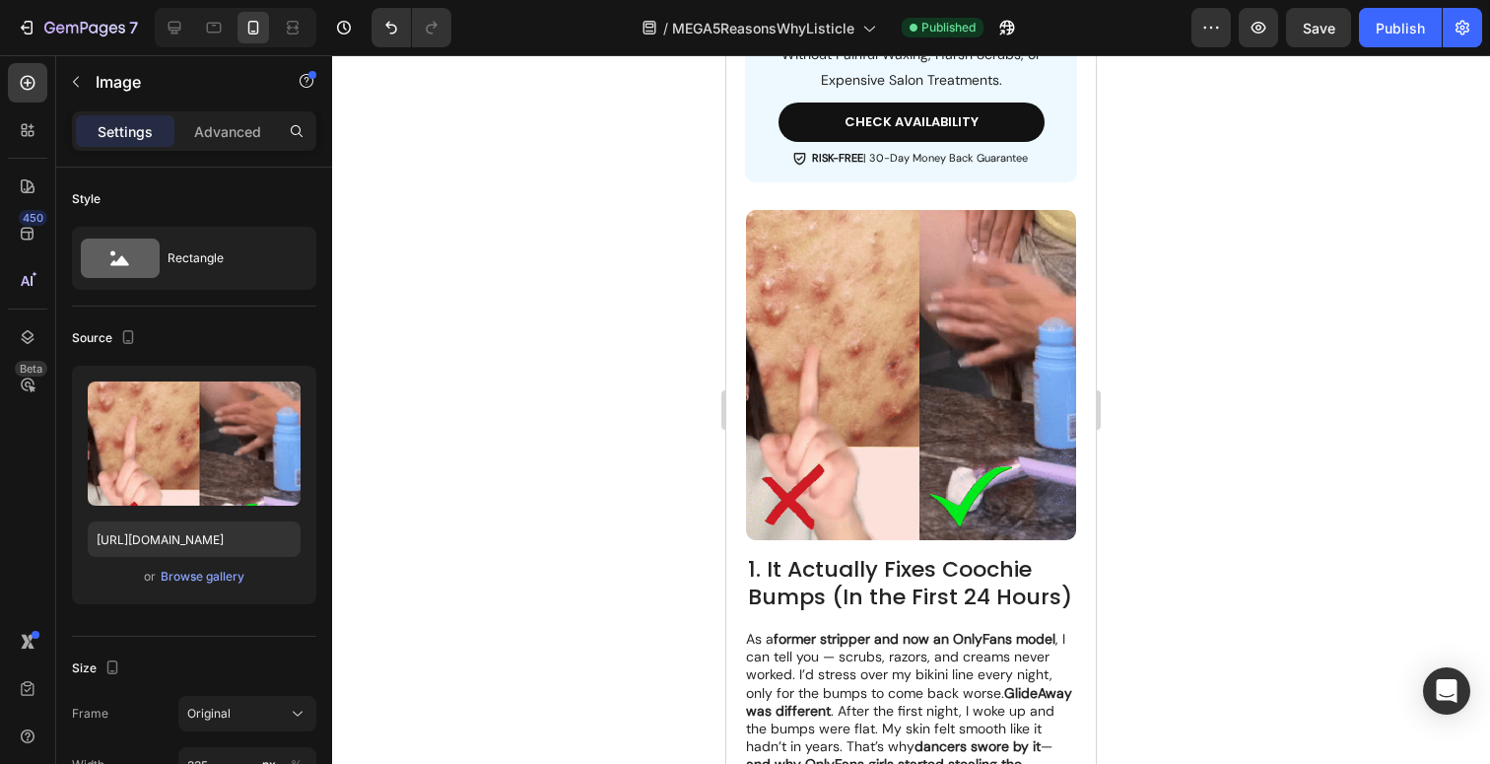
click at [947, 343] on img at bounding box center [911, 375] width 330 height 330
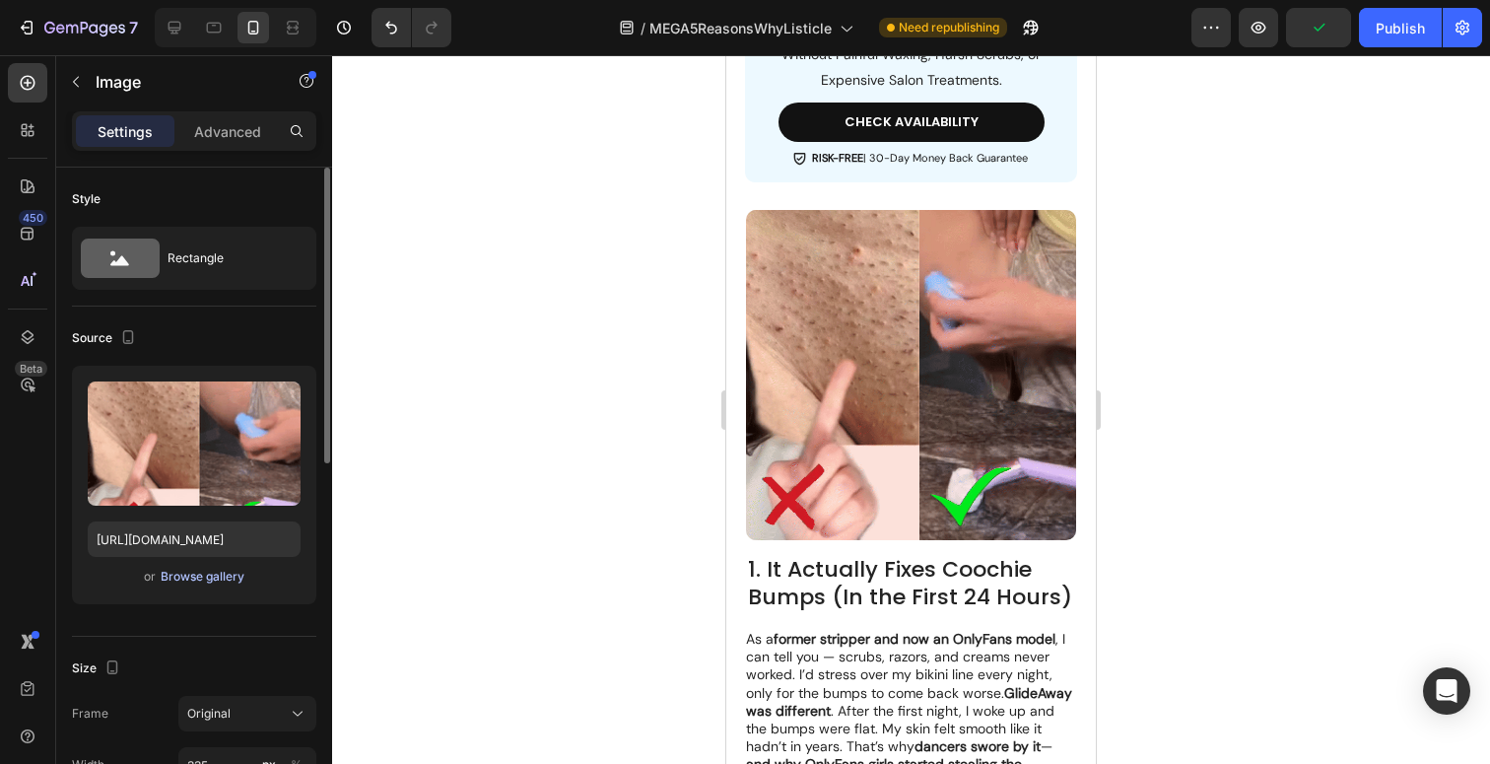
click at [220, 578] on div "Browse gallery" at bounding box center [203, 577] width 84 height 18
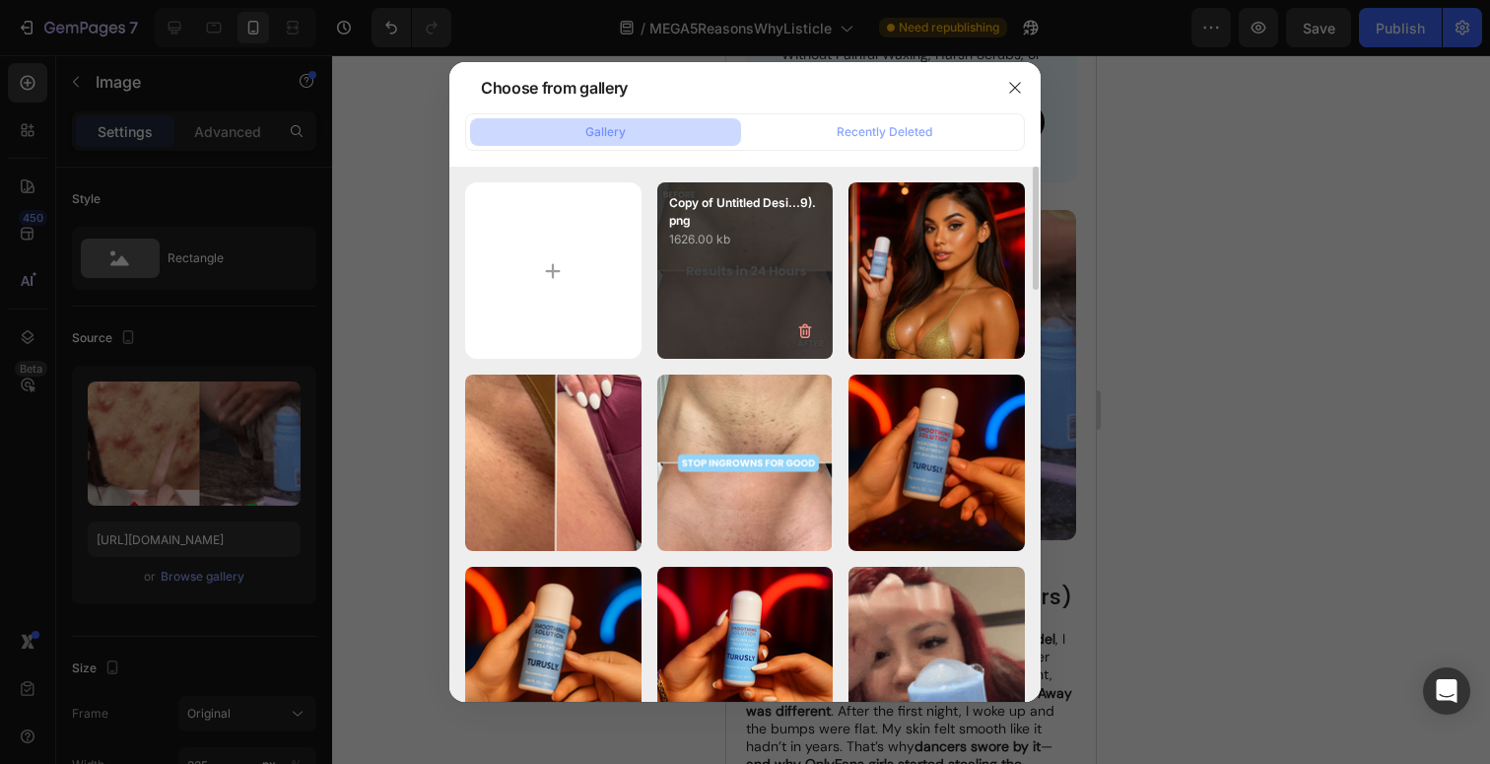
click at [736, 264] on div "Copy of Untitled Desi...9).png 1626.00 kb" at bounding box center [745, 270] width 176 height 176
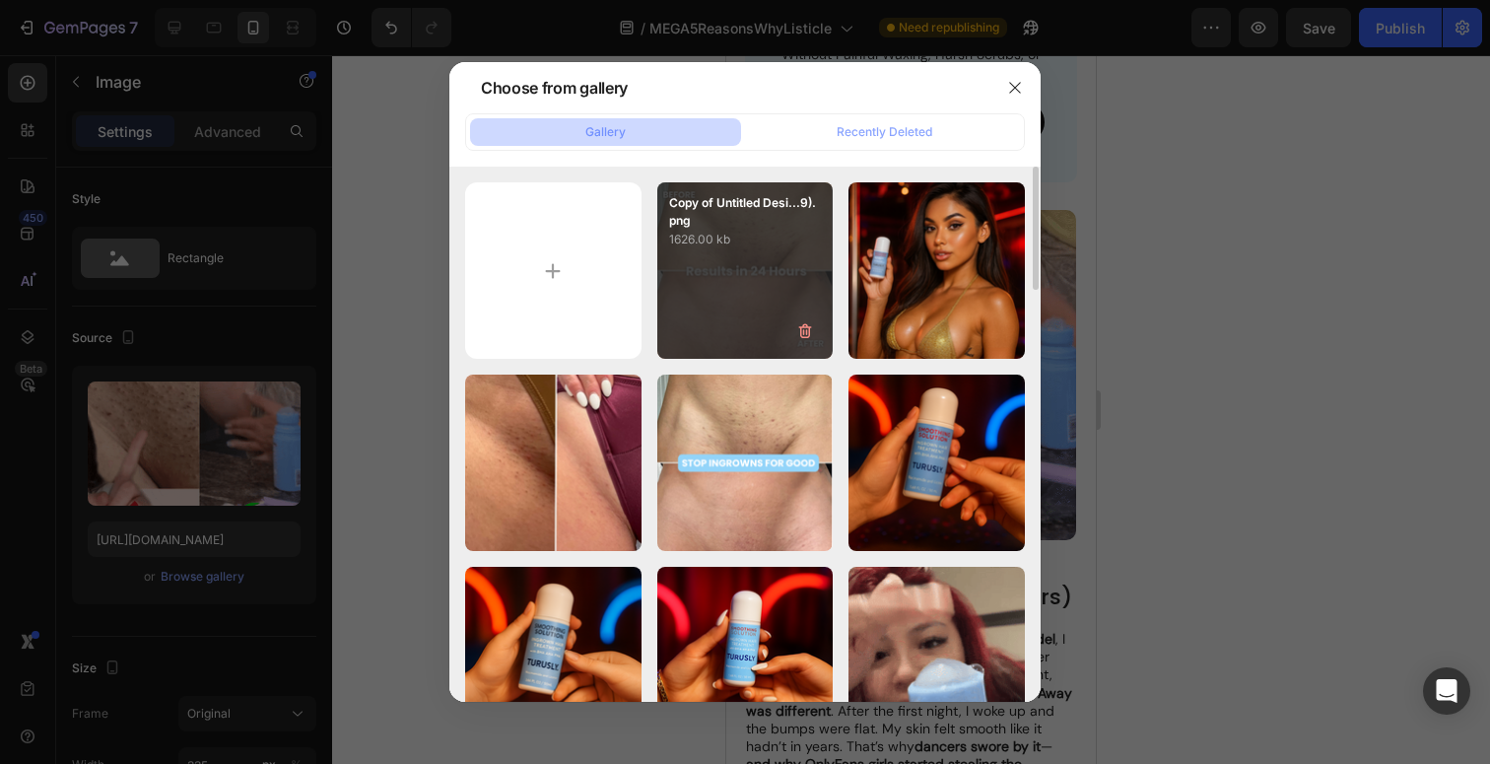
type input "[URL][DOMAIN_NAME]"
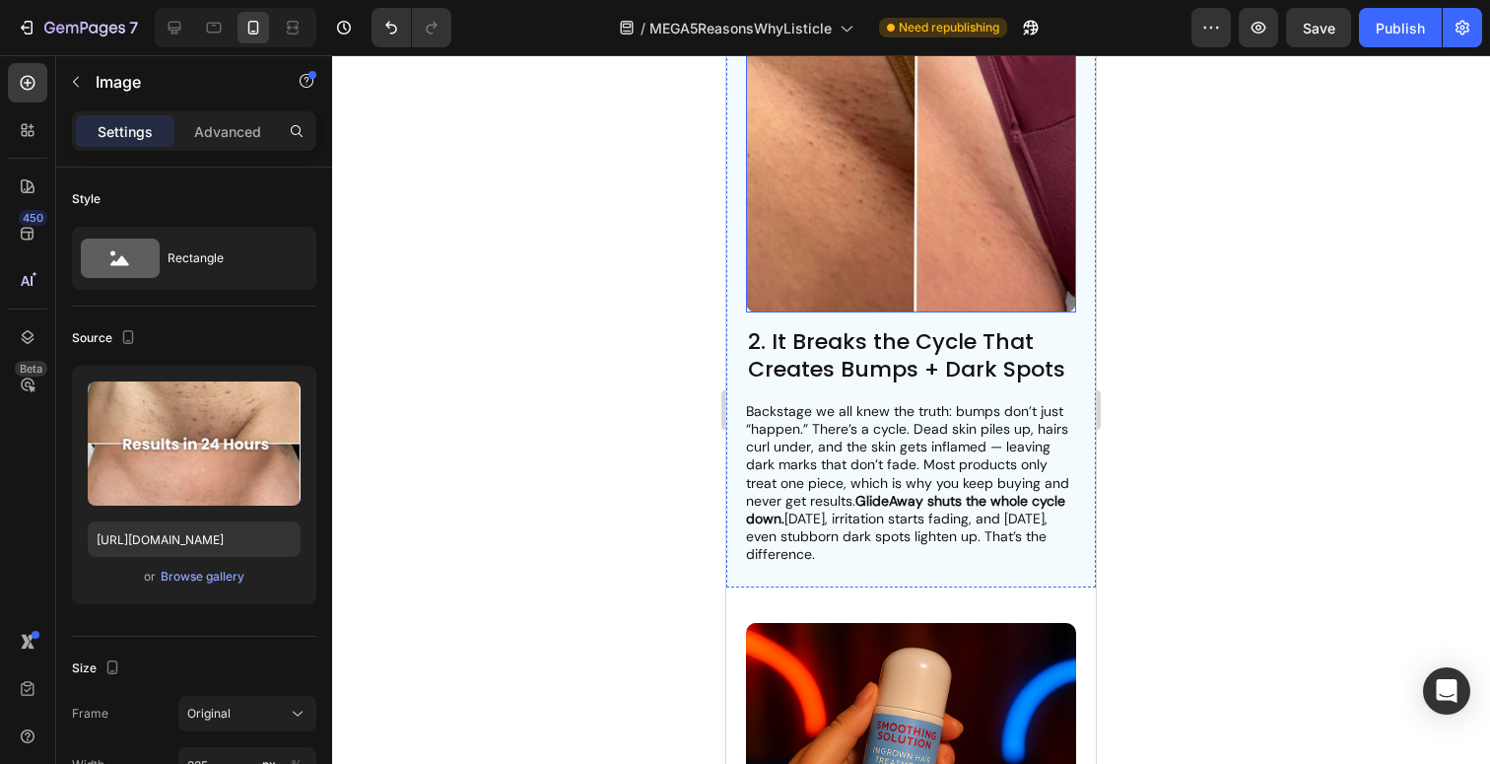
scroll to position [1840, 0]
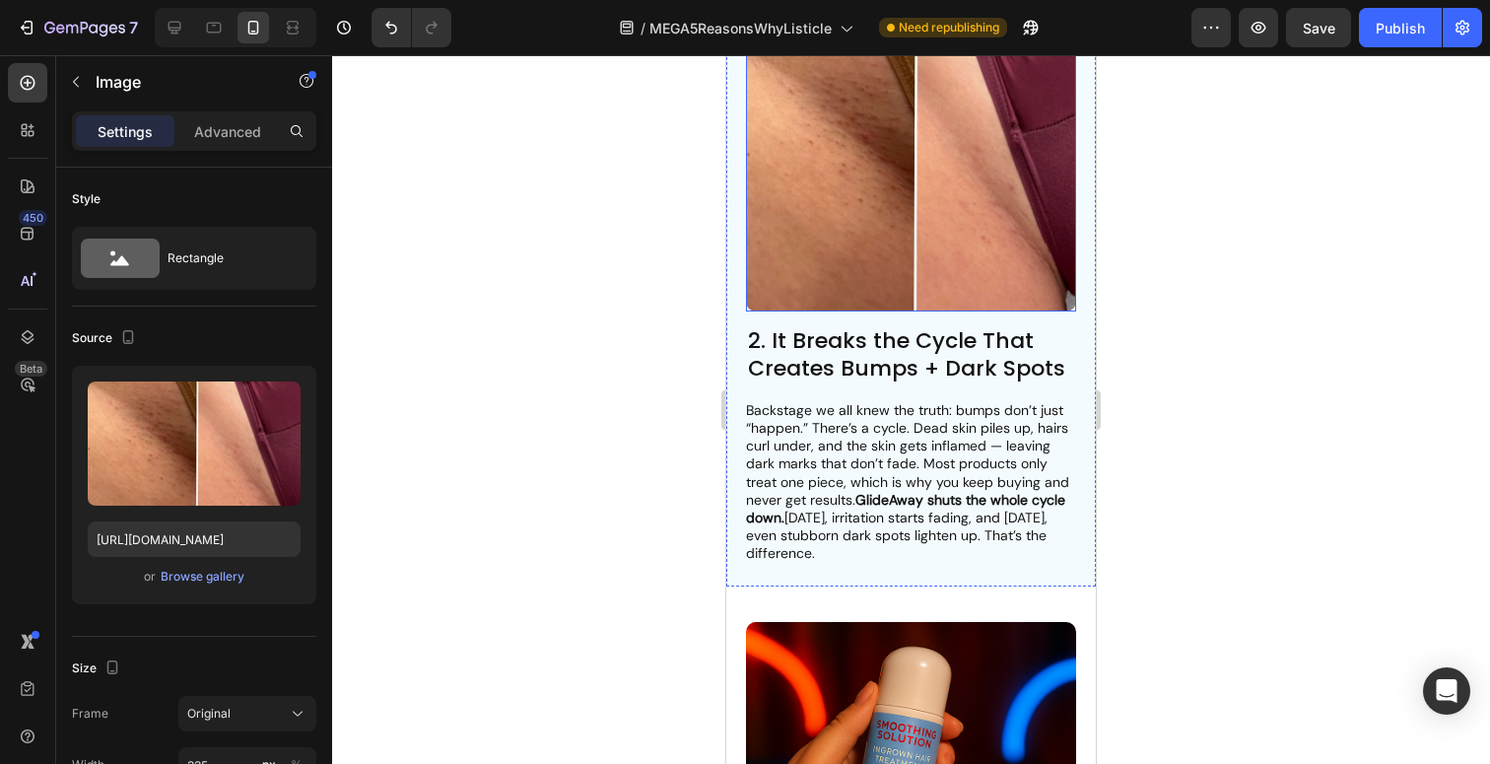
click at [906, 252] on img at bounding box center [911, 146] width 330 height 330
click at [237, 576] on div "Browse gallery" at bounding box center [203, 577] width 84 height 18
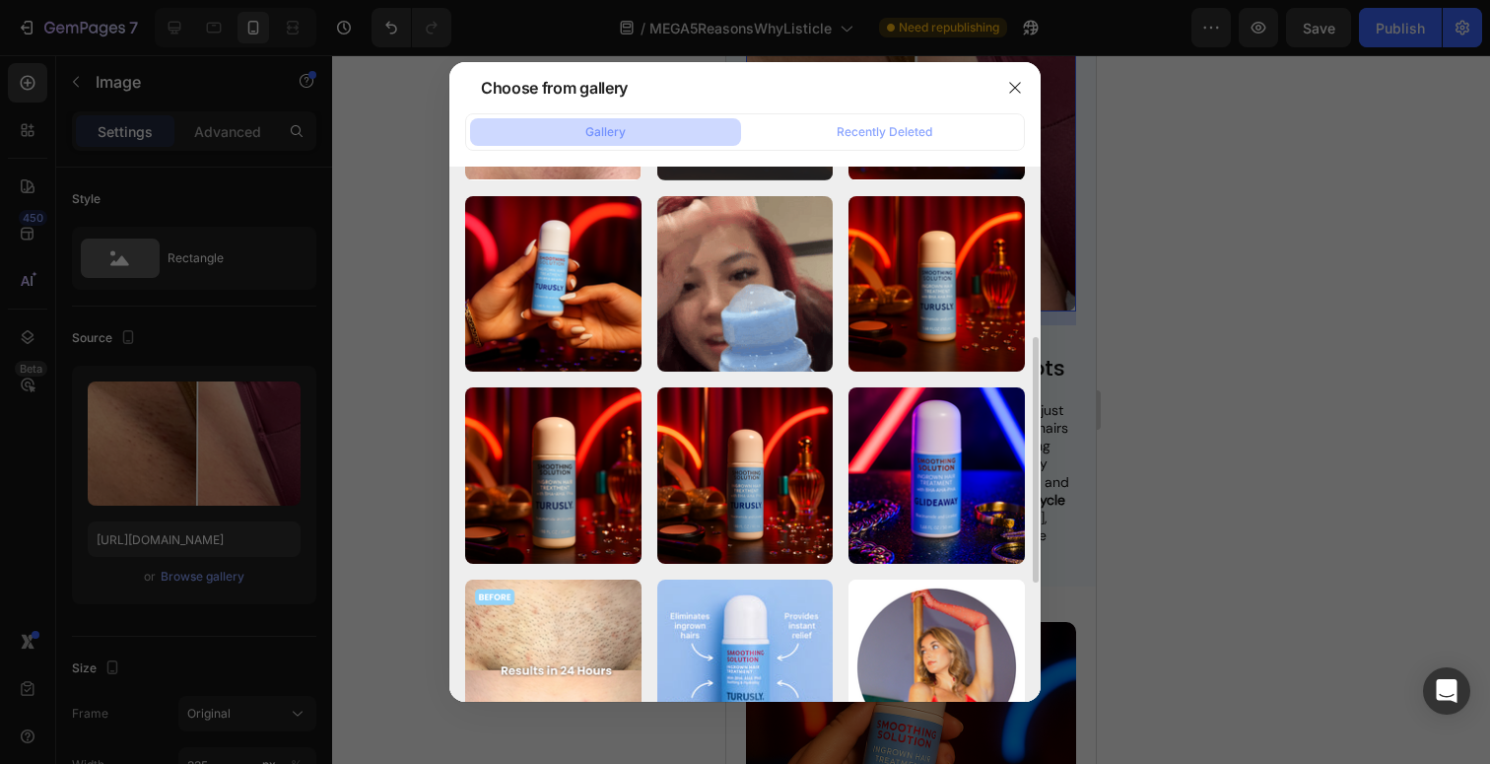
scroll to position [372, 0]
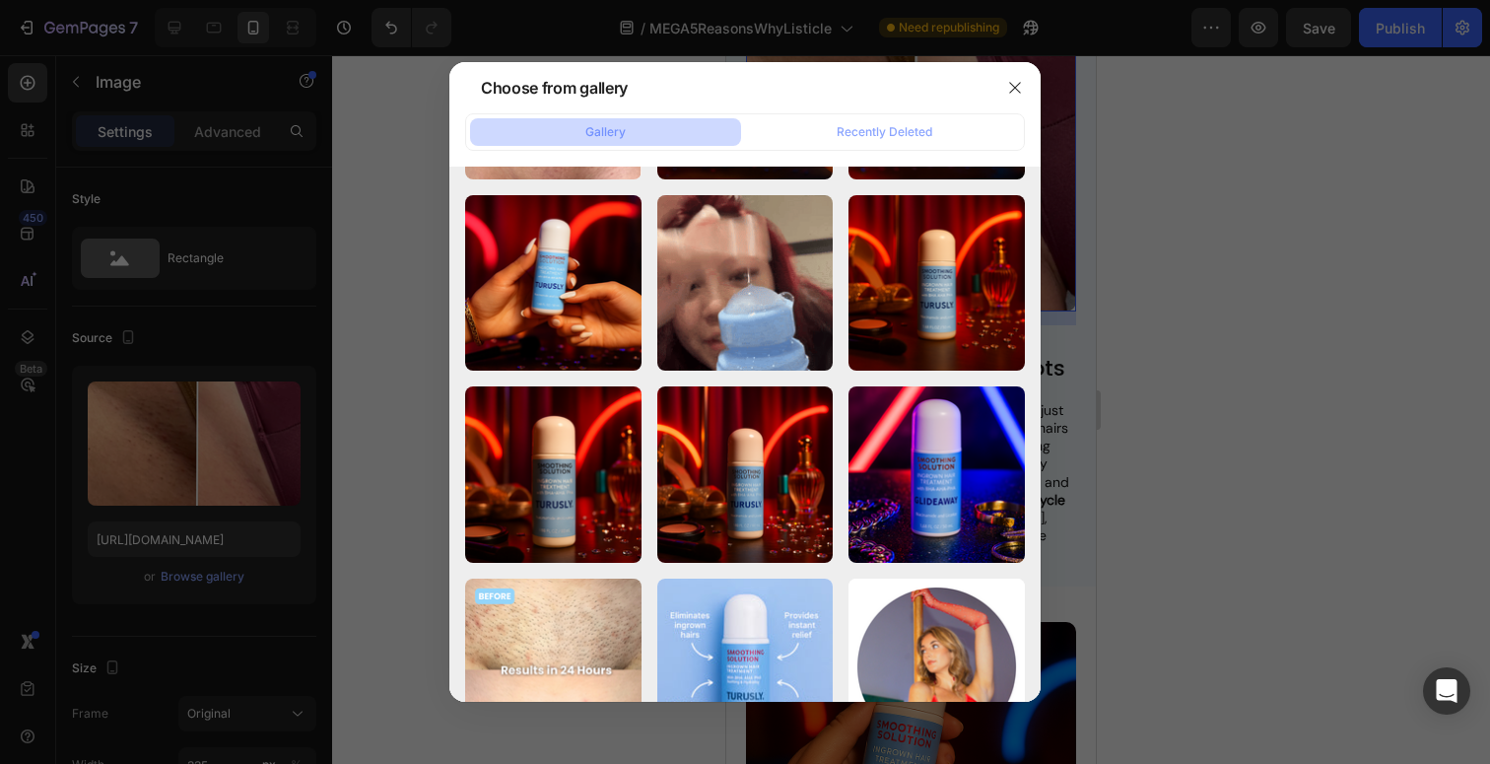
click at [1197, 314] on div at bounding box center [745, 382] width 1490 height 764
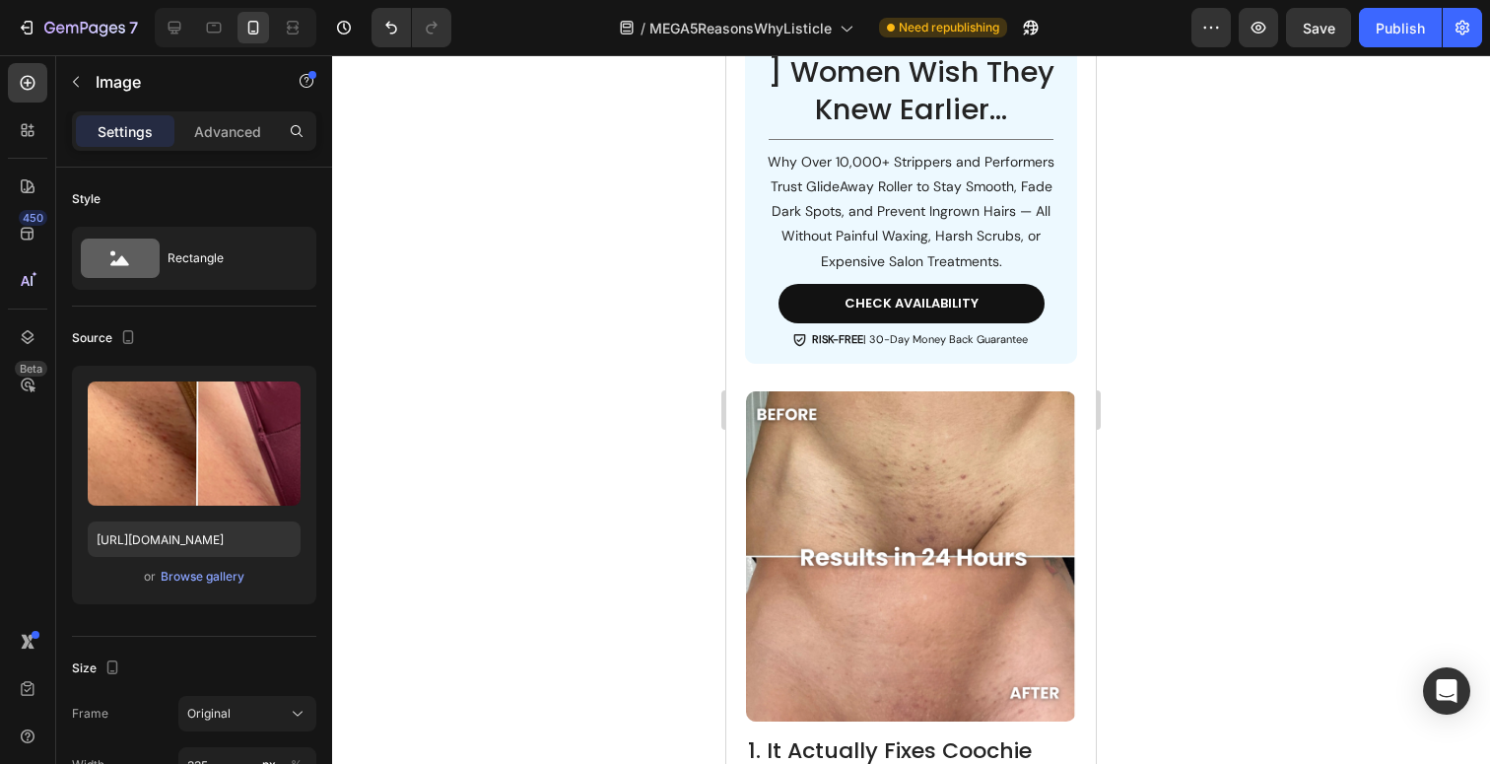
scroll to position [852, 0]
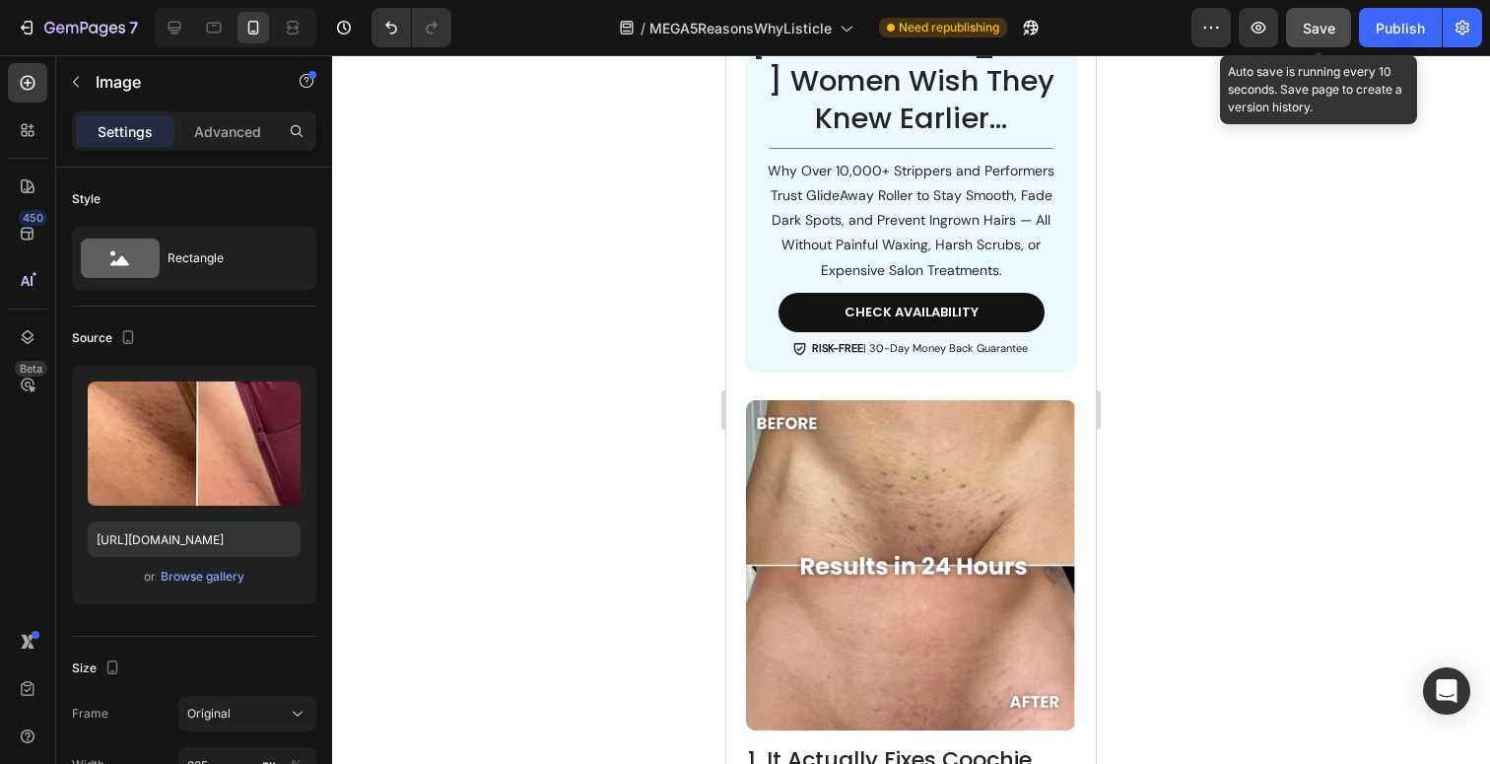
click at [1337, 25] on button "Save" at bounding box center [1318, 27] width 65 height 39
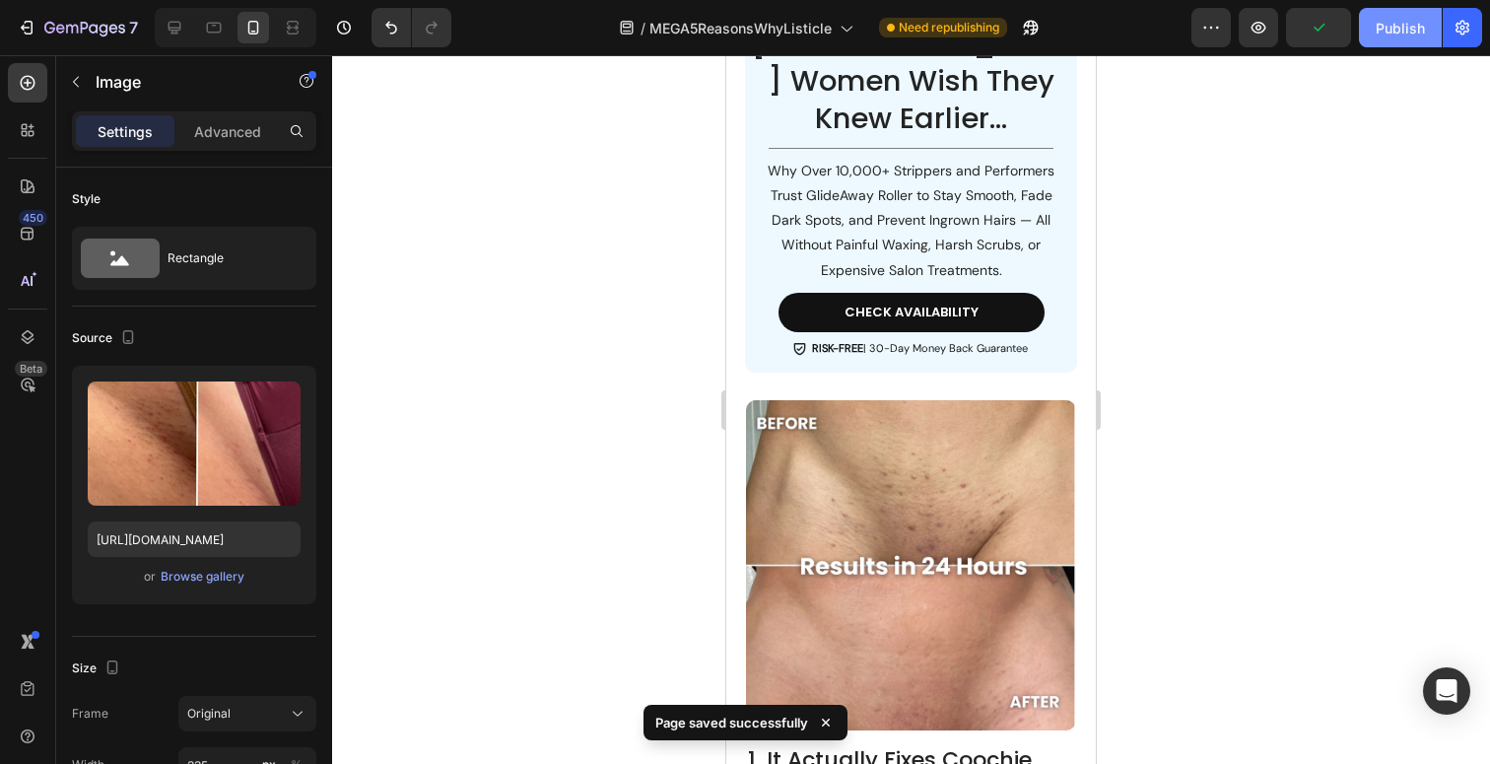
click at [1425, 38] on button "Publish" at bounding box center [1400, 27] width 83 height 39
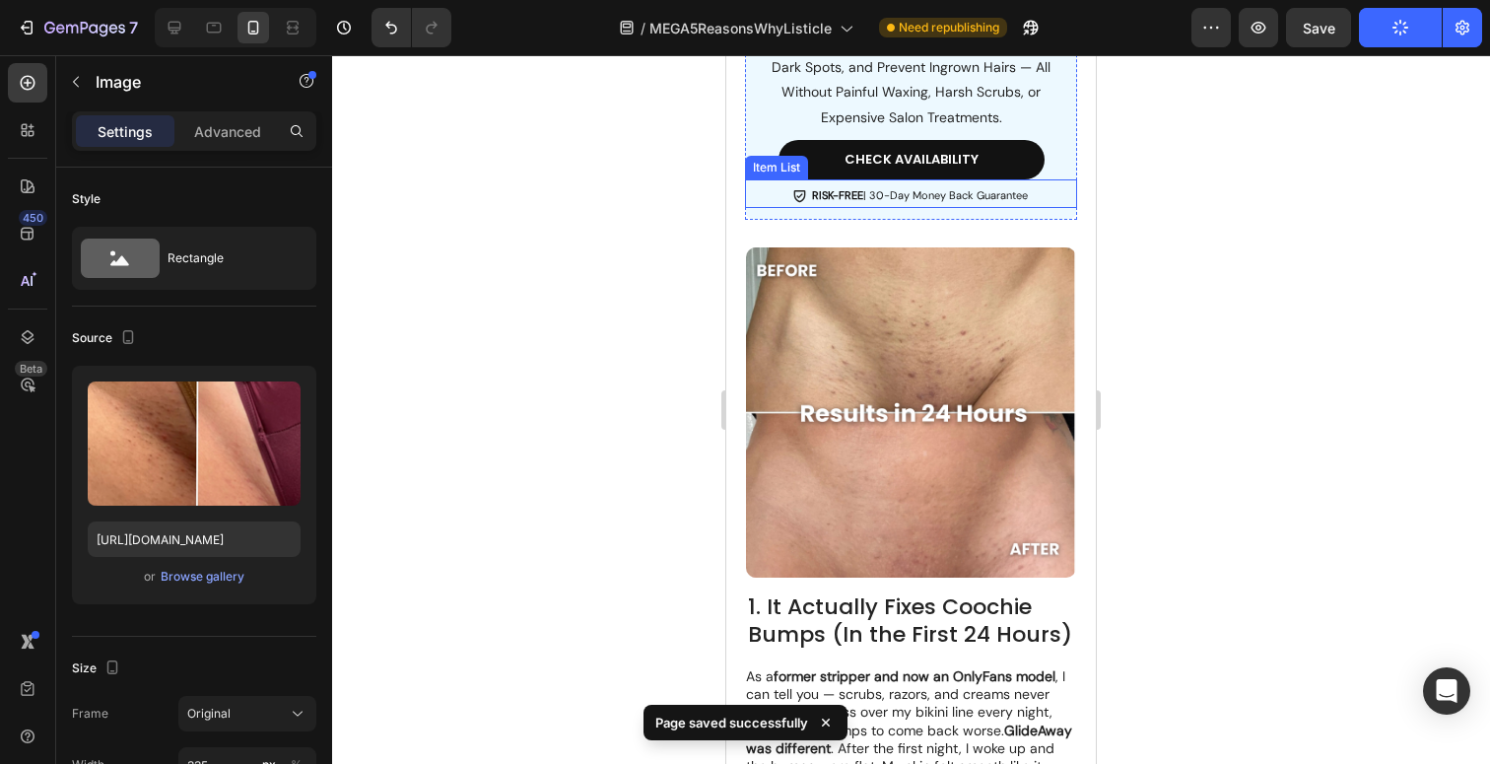
scroll to position [1014, 0]
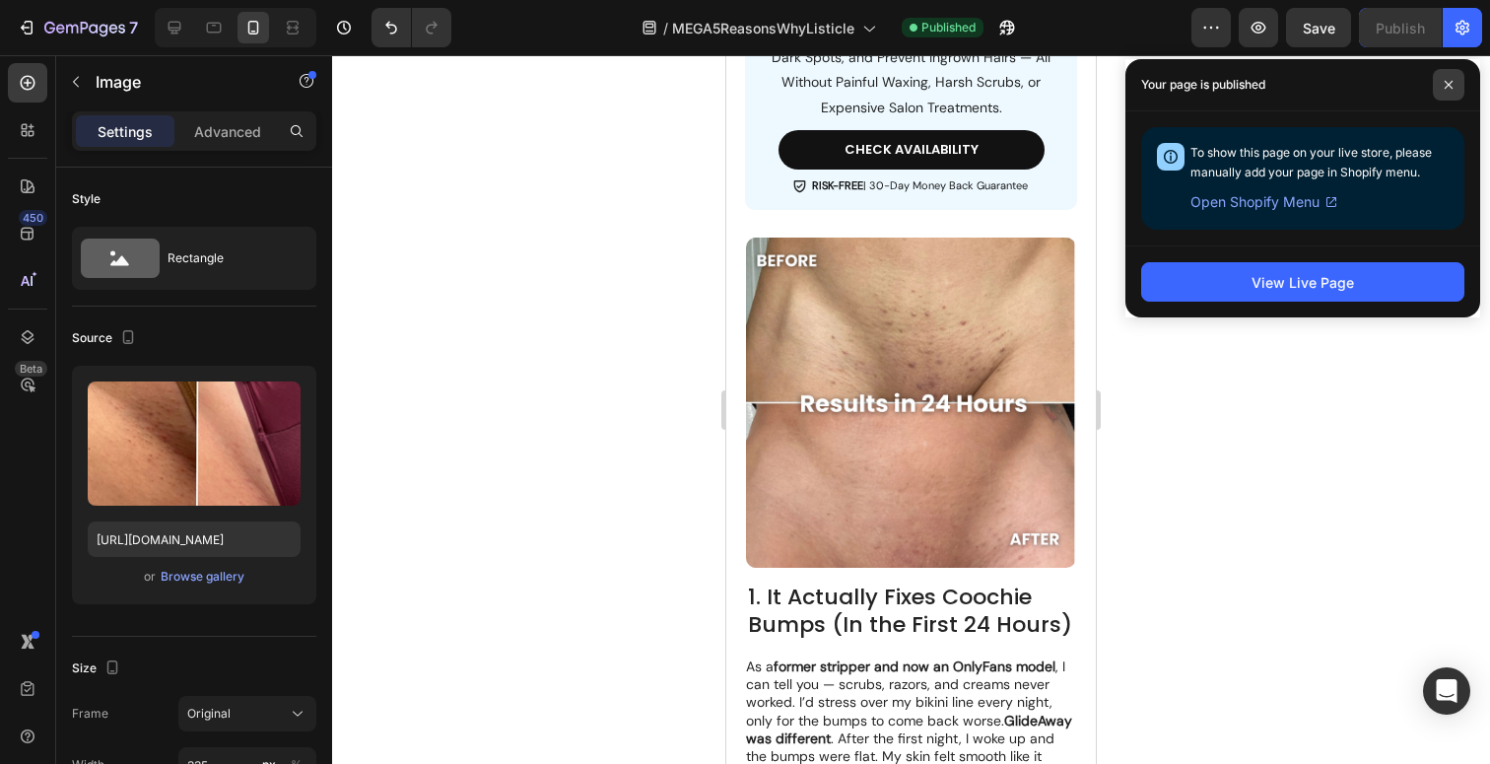
click at [1449, 88] on icon at bounding box center [1449, 85] width 10 height 10
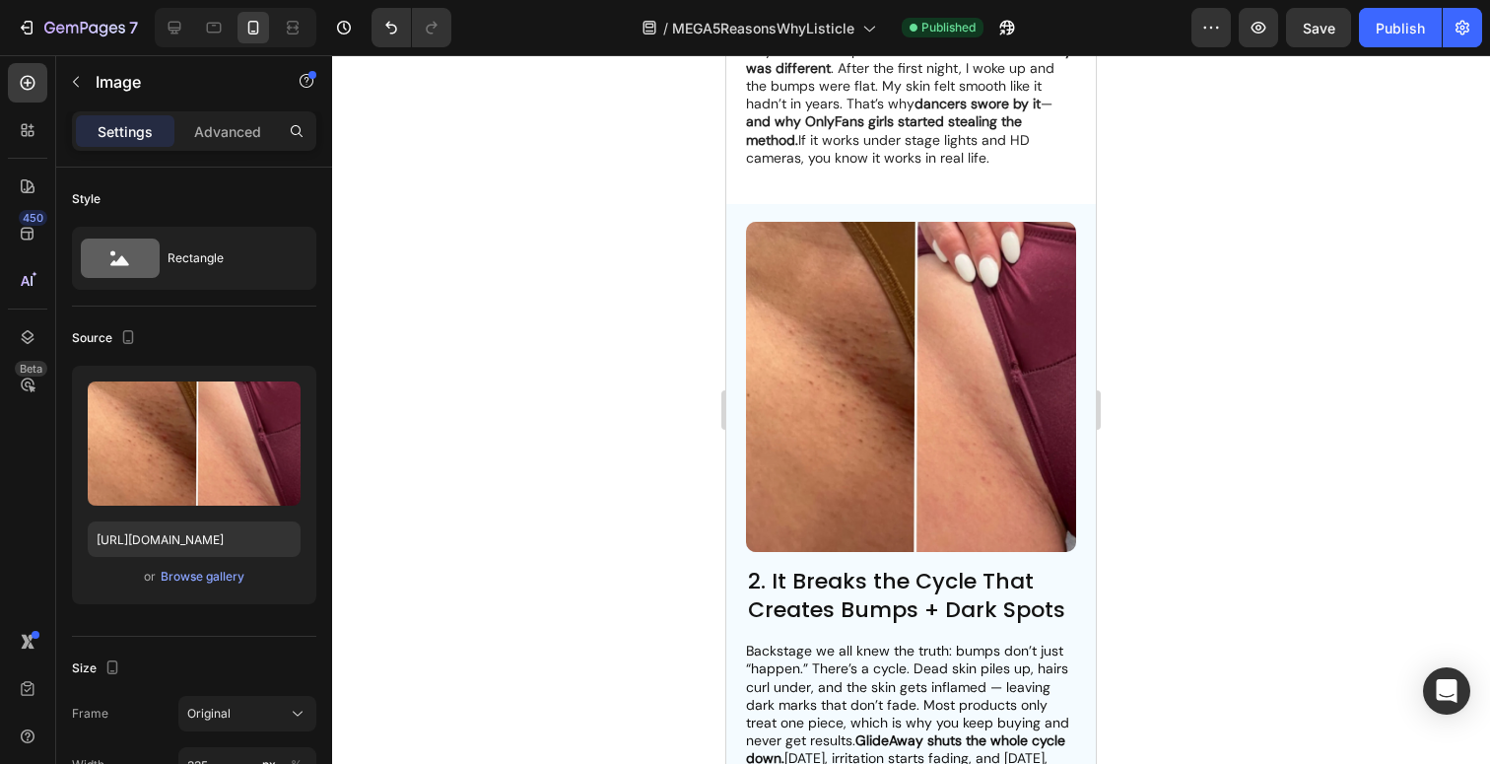
scroll to position [1848, 0]
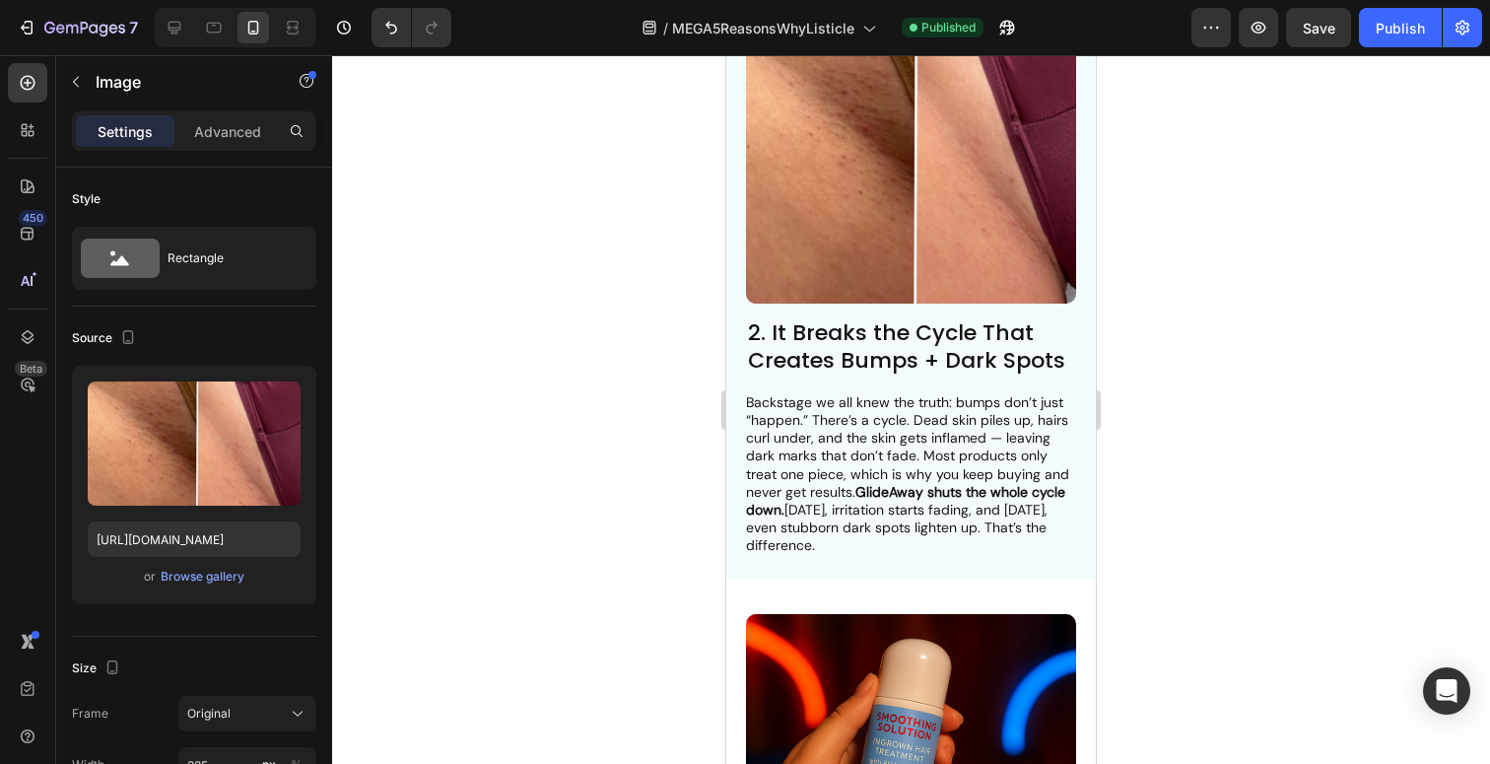
click at [867, 236] on img at bounding box center [911, 138] width 330 height 330
click at [179, 574] on div "Browse gallery" at bounding box center [203, 577] width 84 height 18
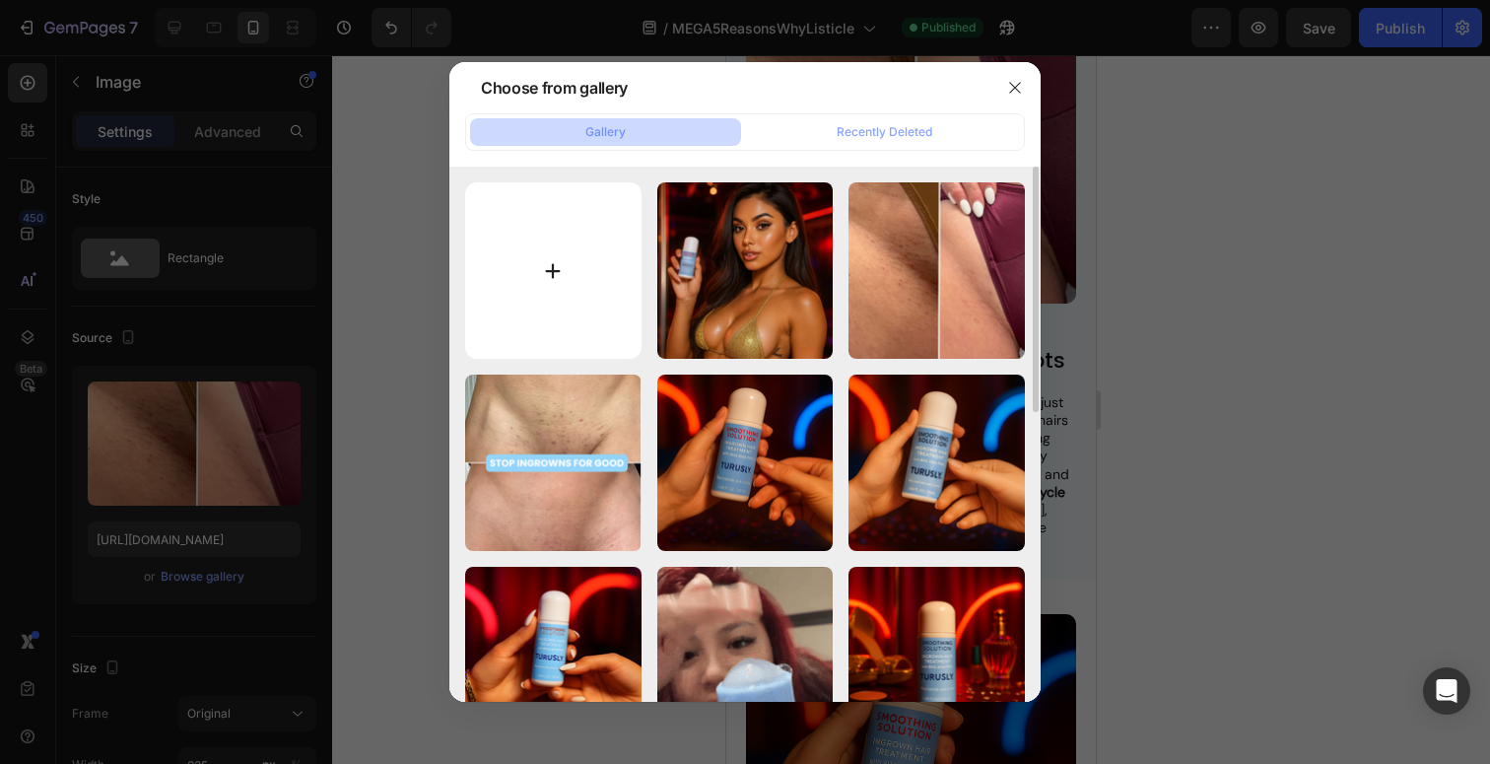
click at [535, 239] on input "file" at bounding box center [553, 270] width 176 height 176
type input "C:\fakepath\1lkdfkldfklj.gif"
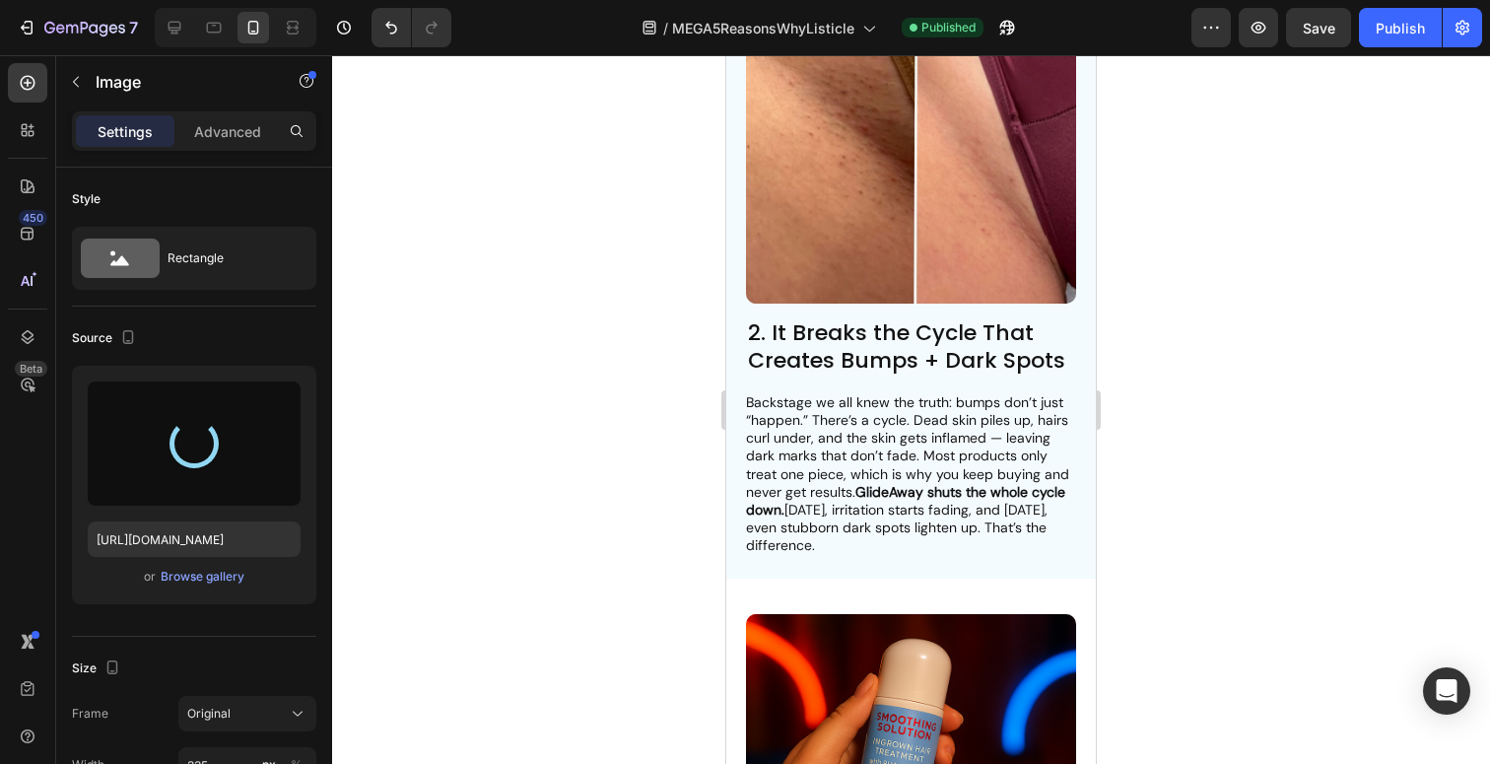
type input "[URL][DOMAIN_NAME]"
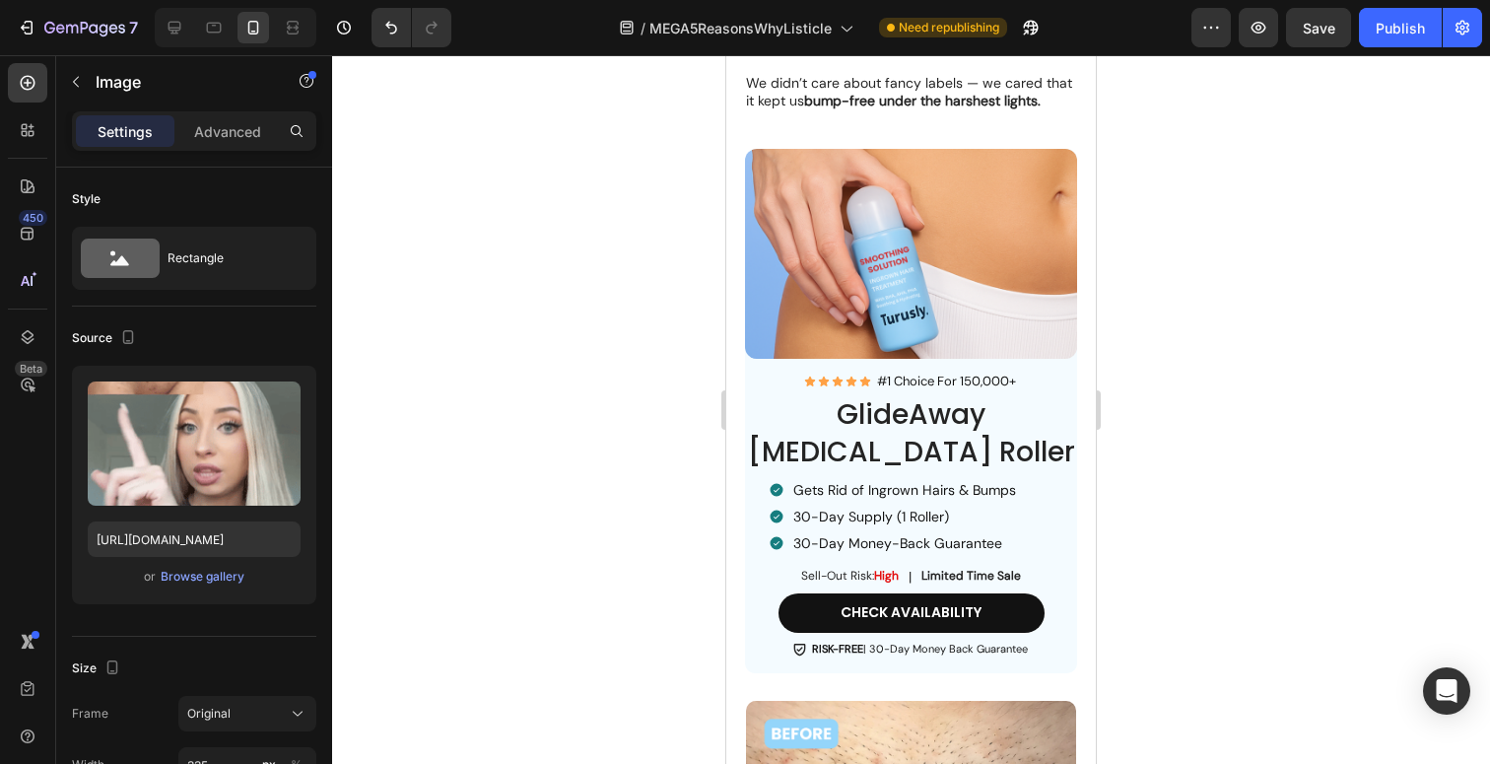
scroll to position [3009, 0]
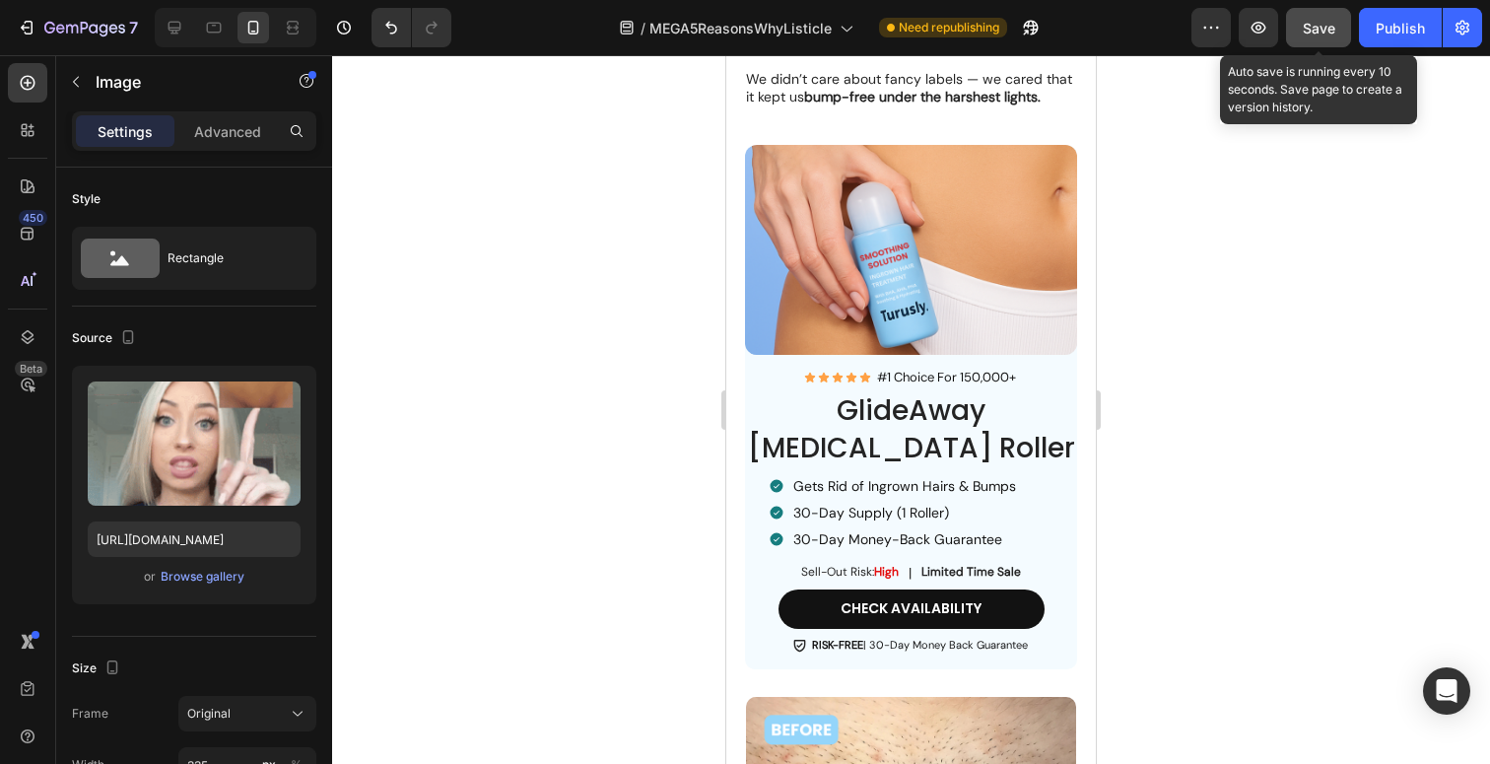
click at [1317, 24] on span "Save" at bounding box center [1319, 28] width 33 height 17
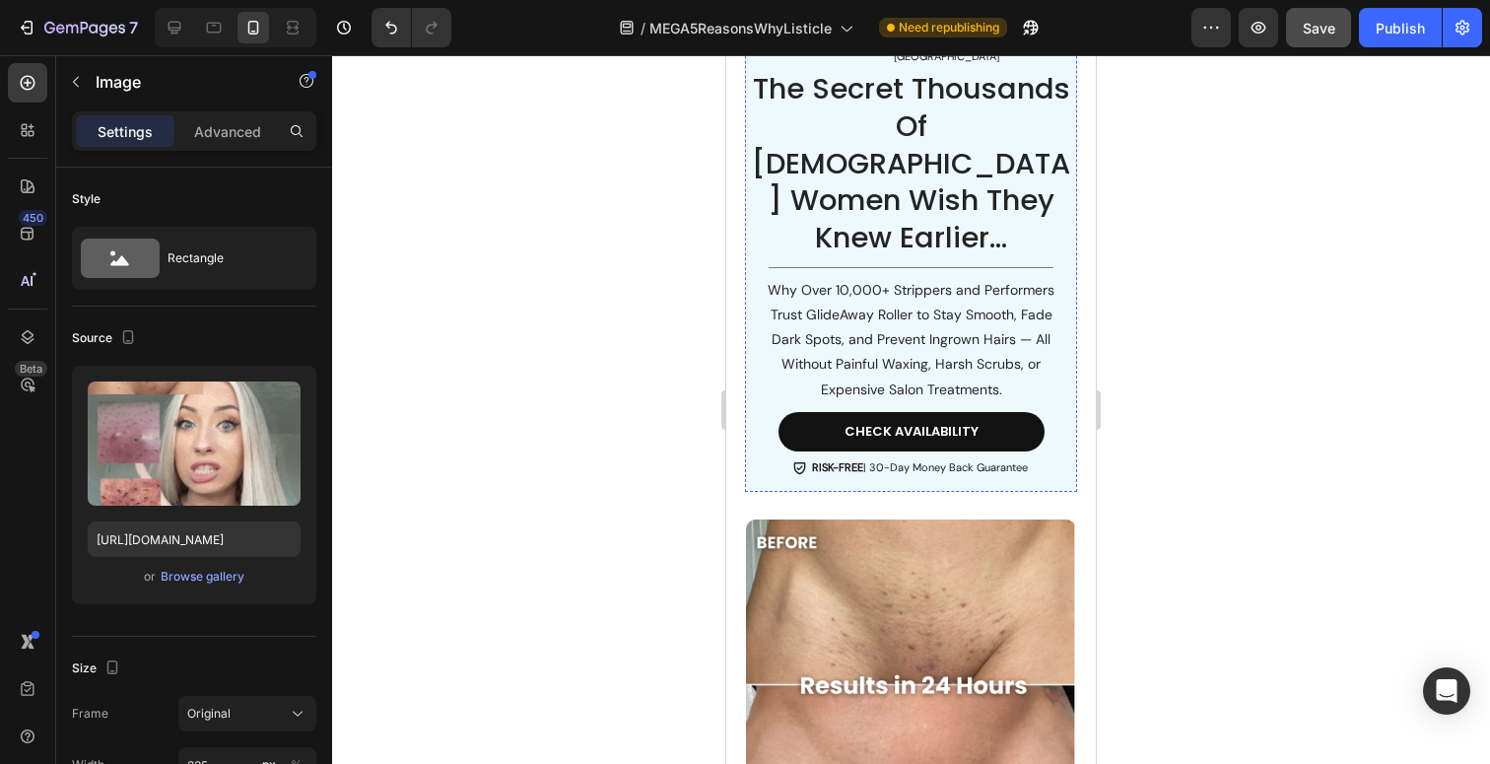
scroll to position [781, 0]
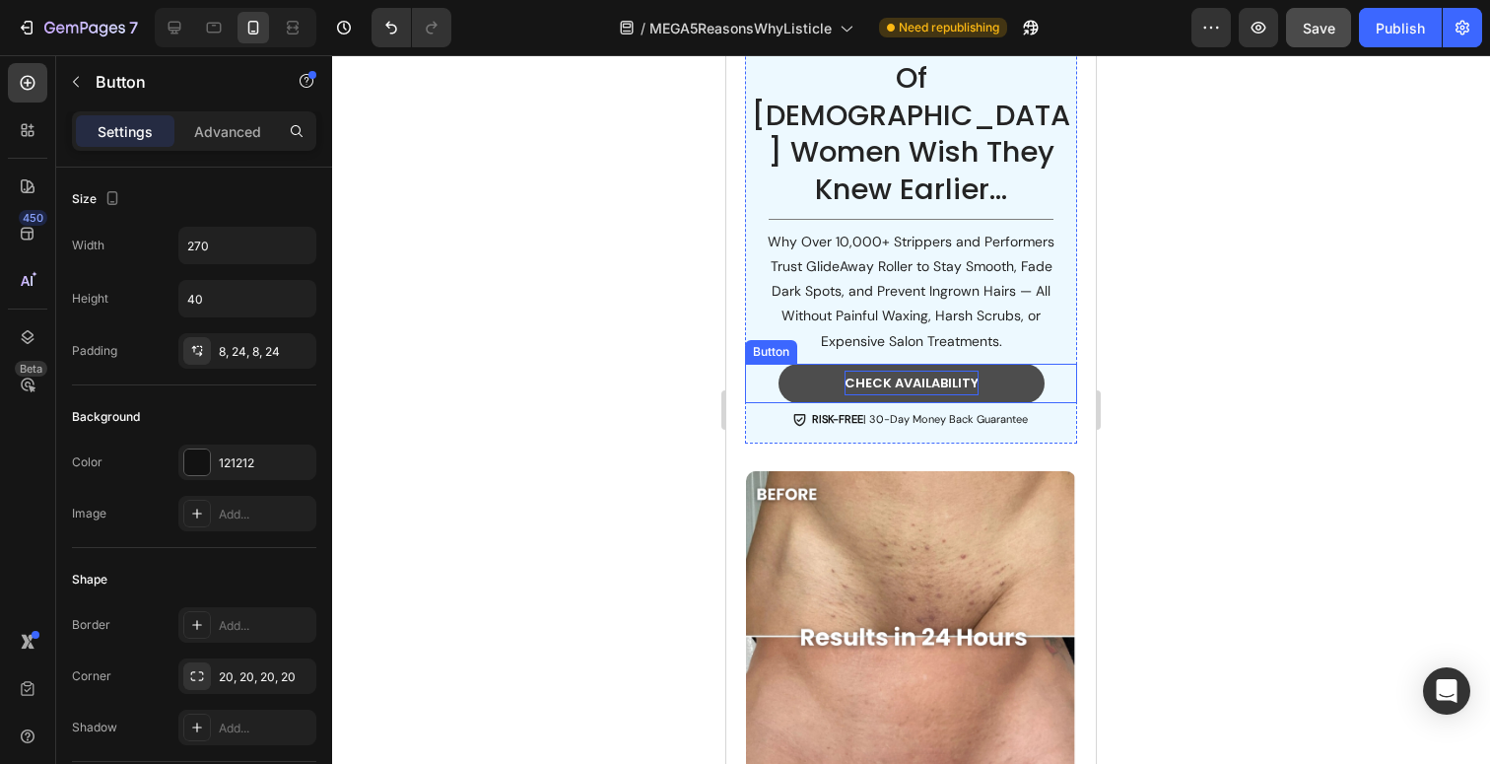
click at [943, 374] on span "CHECK AVAILABILITY" at bounding box center [912, 383] width 134 height 19
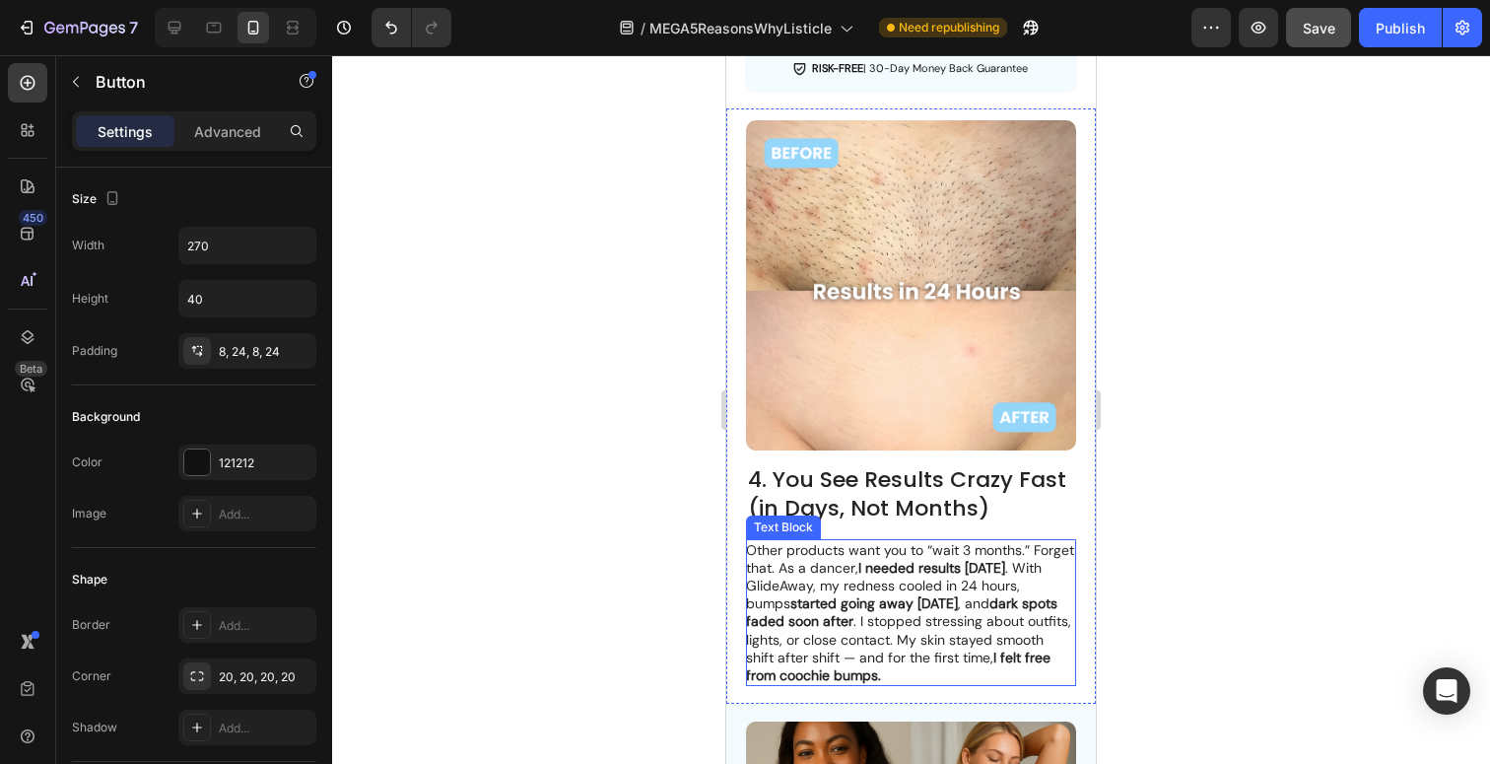
scroll to position [3656, 0]
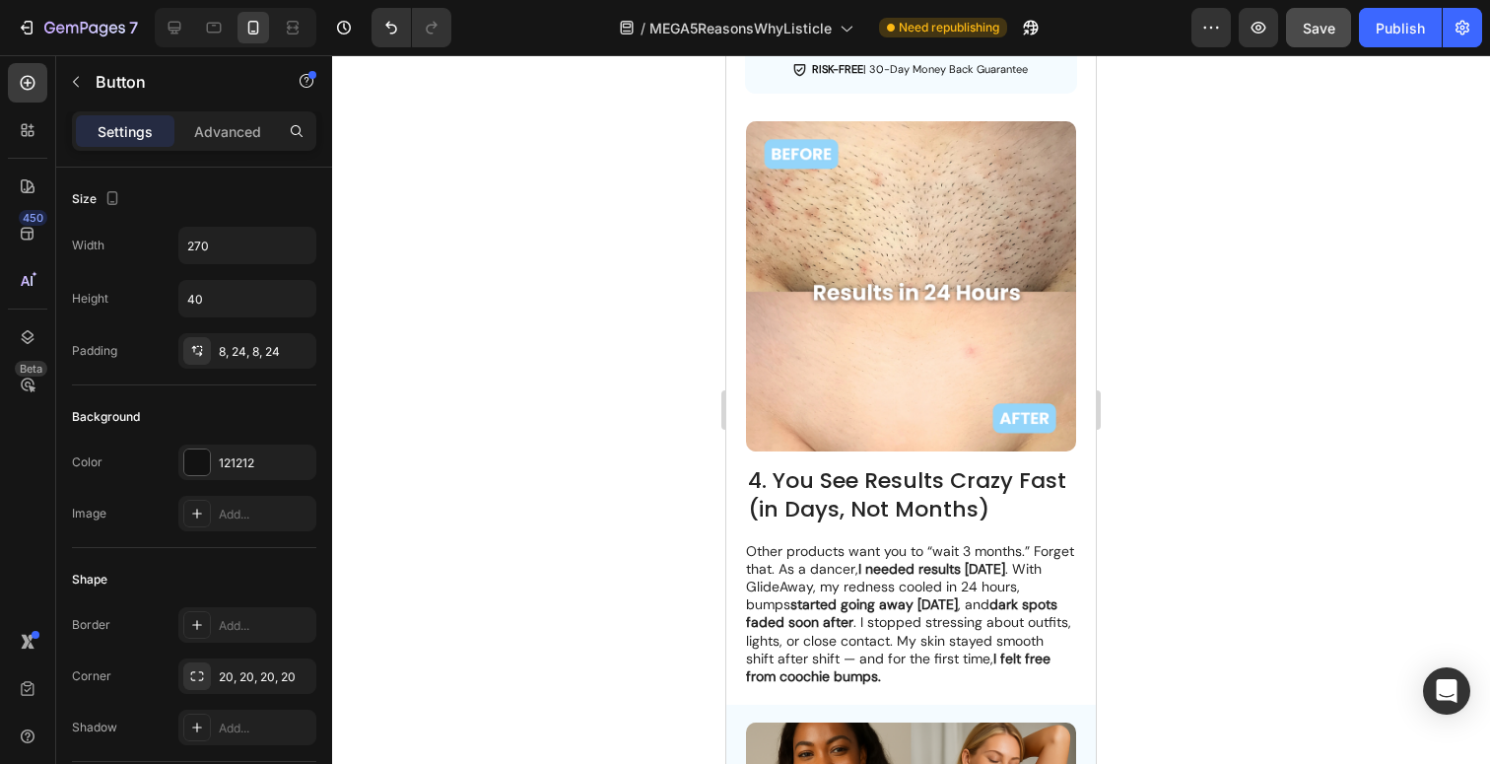
click at [467, 280] on div at bounding box center [911, 409] width 1158 height 709
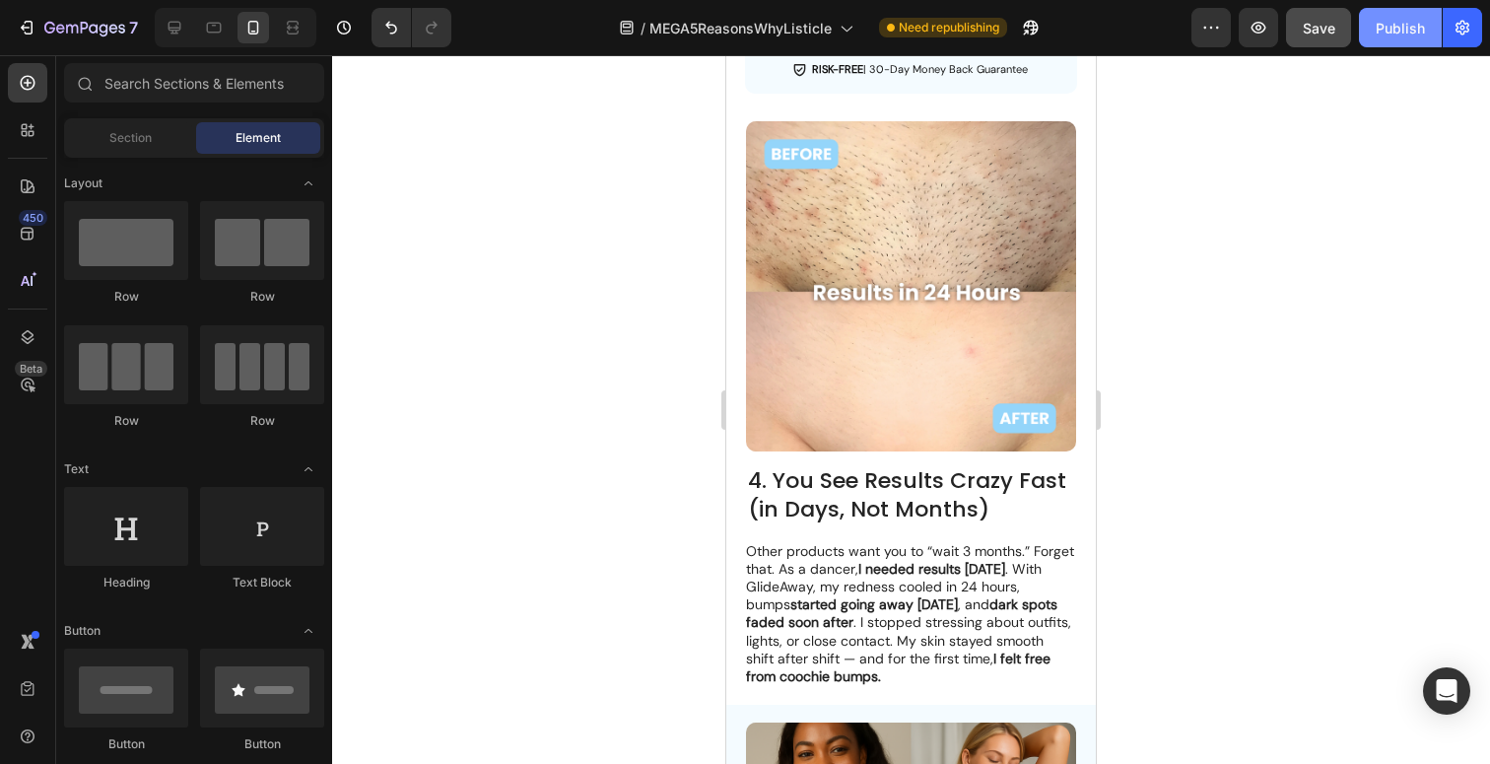
click at [1397, 39] on button "Publish" at bounding box center [1400, 27] width 83 height 39
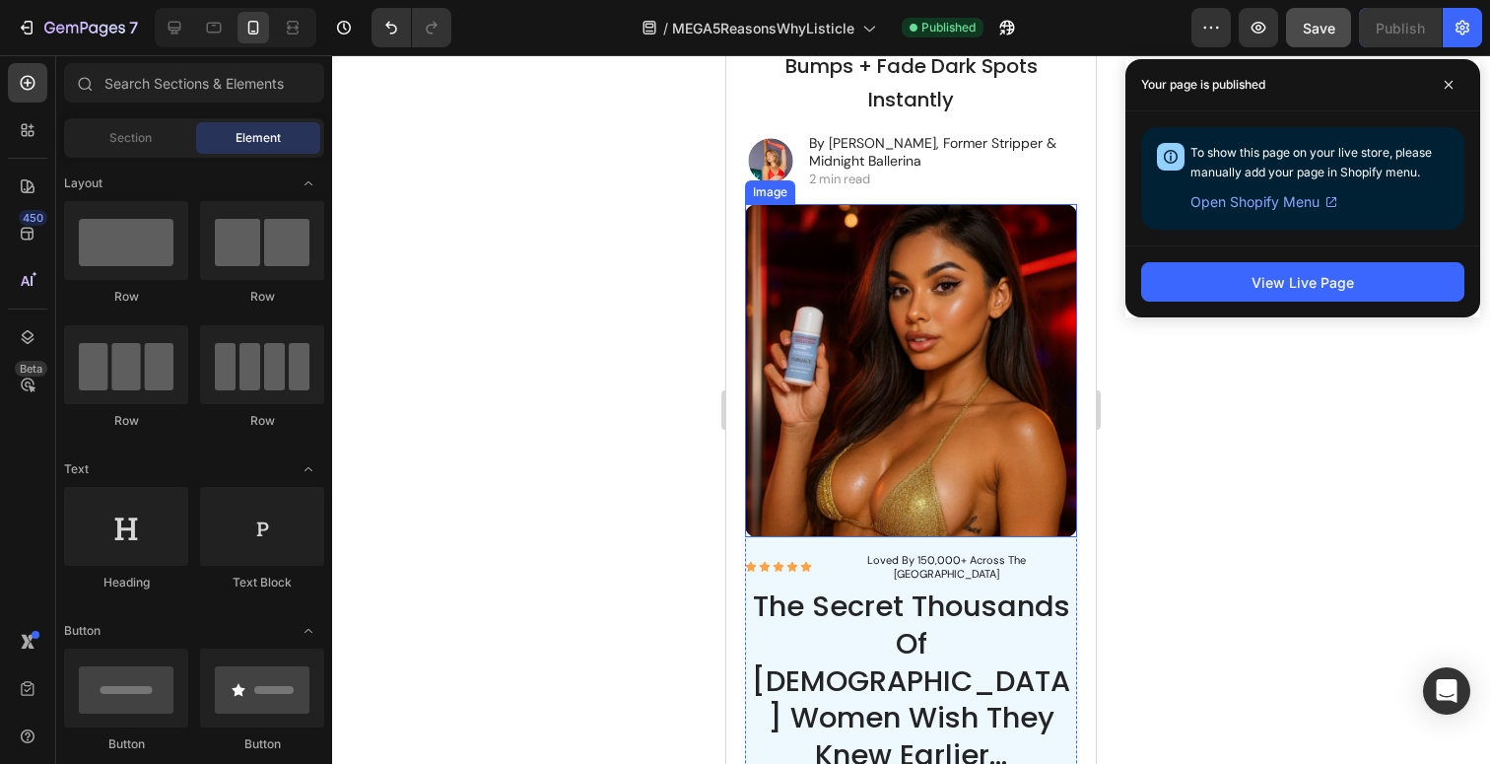
scroll to position [298, 0]
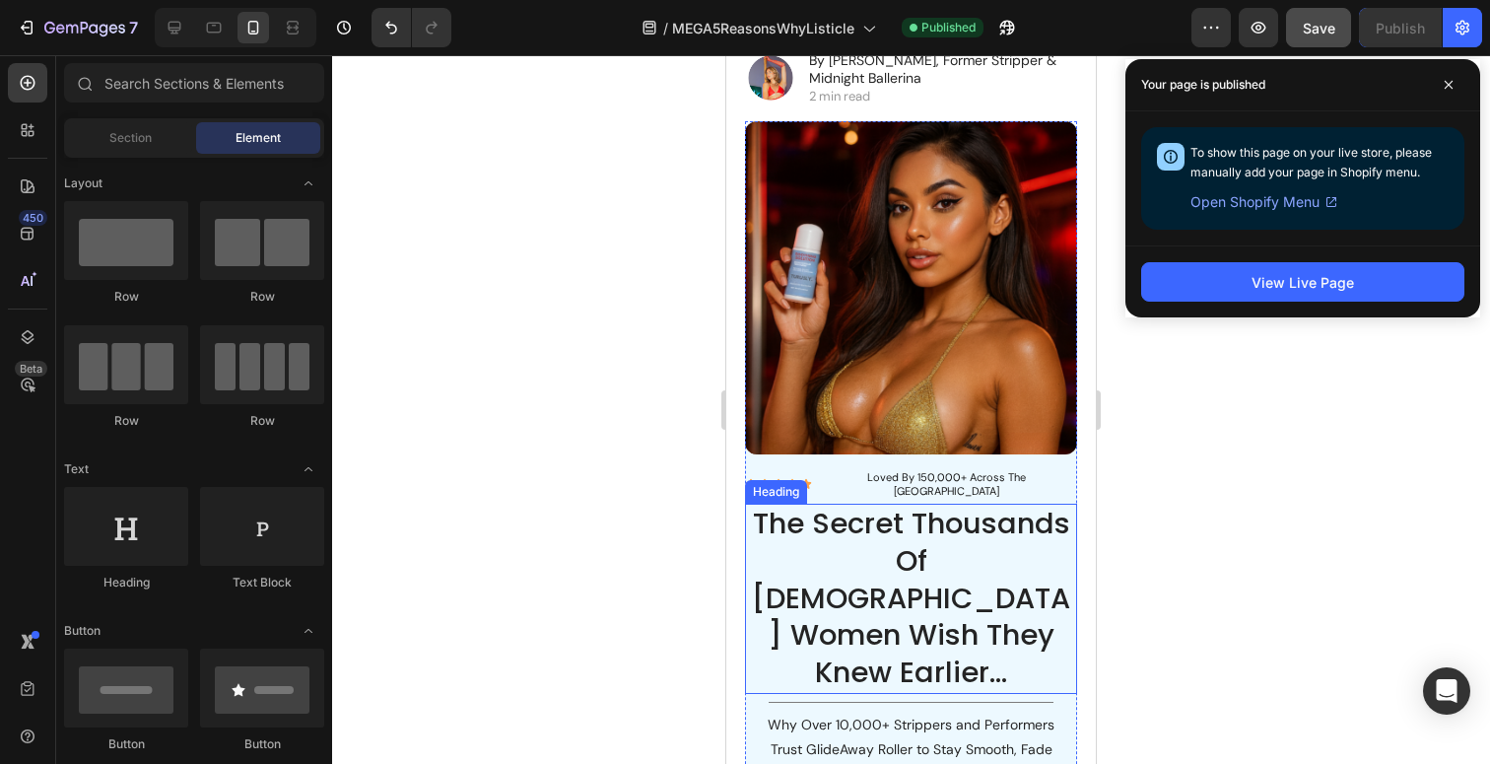
click at [884, 515] on h2 "The Secret Thousands Of [DEMOGRAPHIC_DATA] Women Wish They Knew Earlier…" at bounding box center [911, 599] width 333 height 190
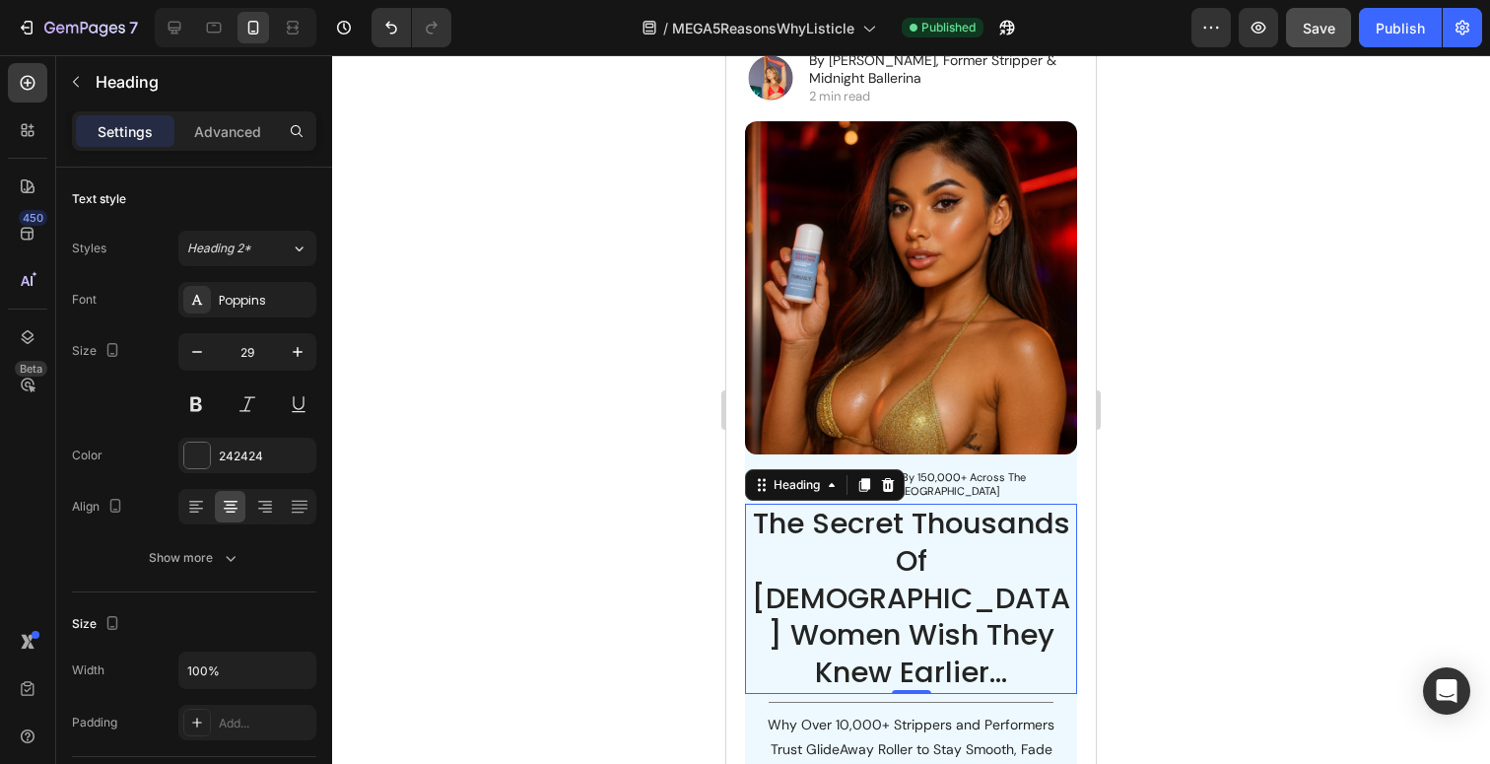
click at [912, 571] on h2 "The Secret Thousands Of [DEMOGRAPHIC_DATA] Women Wish They Knew Earlier…" at bounding box center [911, 599] width 333 height 190
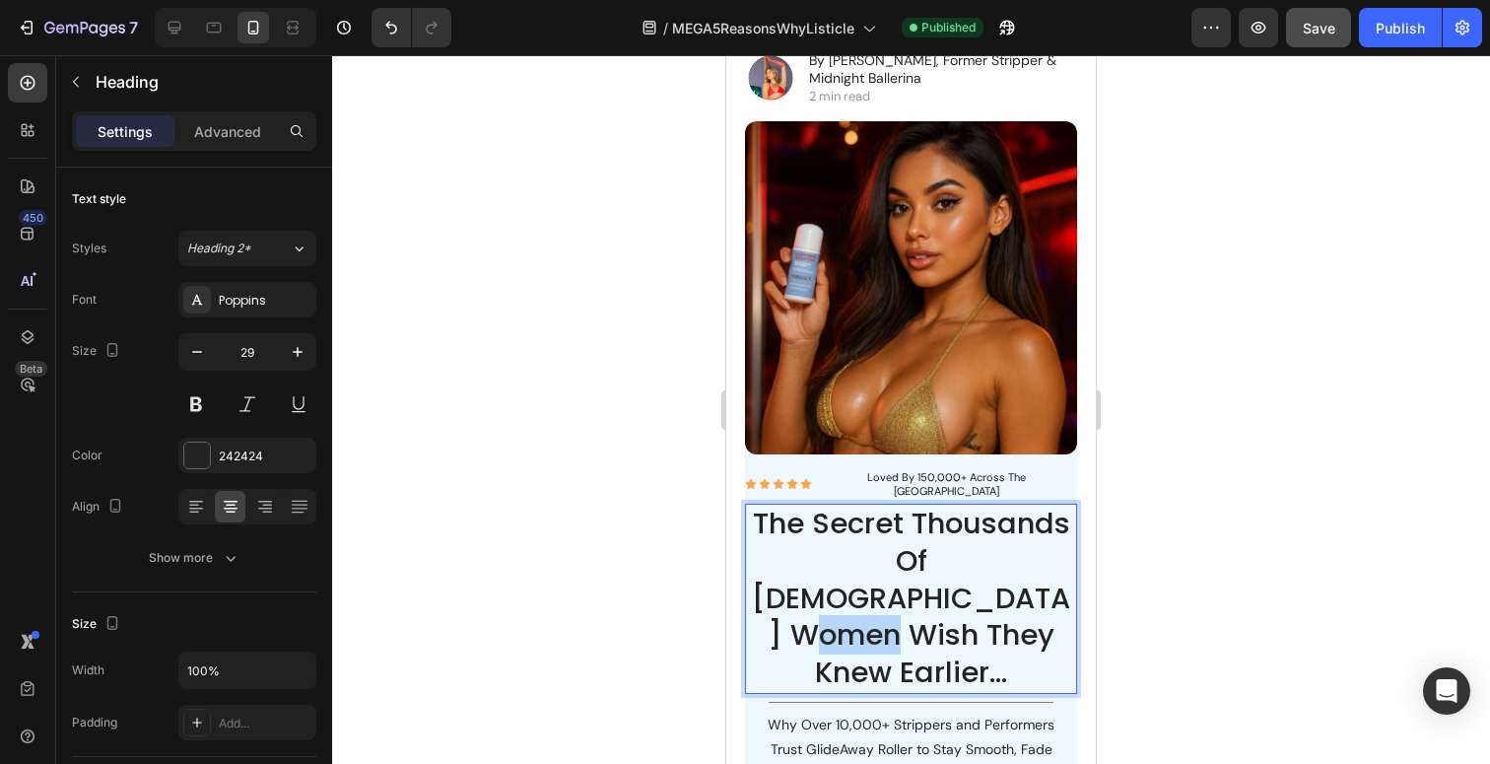
click at [912, 571] on p "The Secret Thousands Of [DEMOGRAPHIC_DATA] Women Wish They Knew Earlier…" at bounding box center [911, 599] width 329 height 186
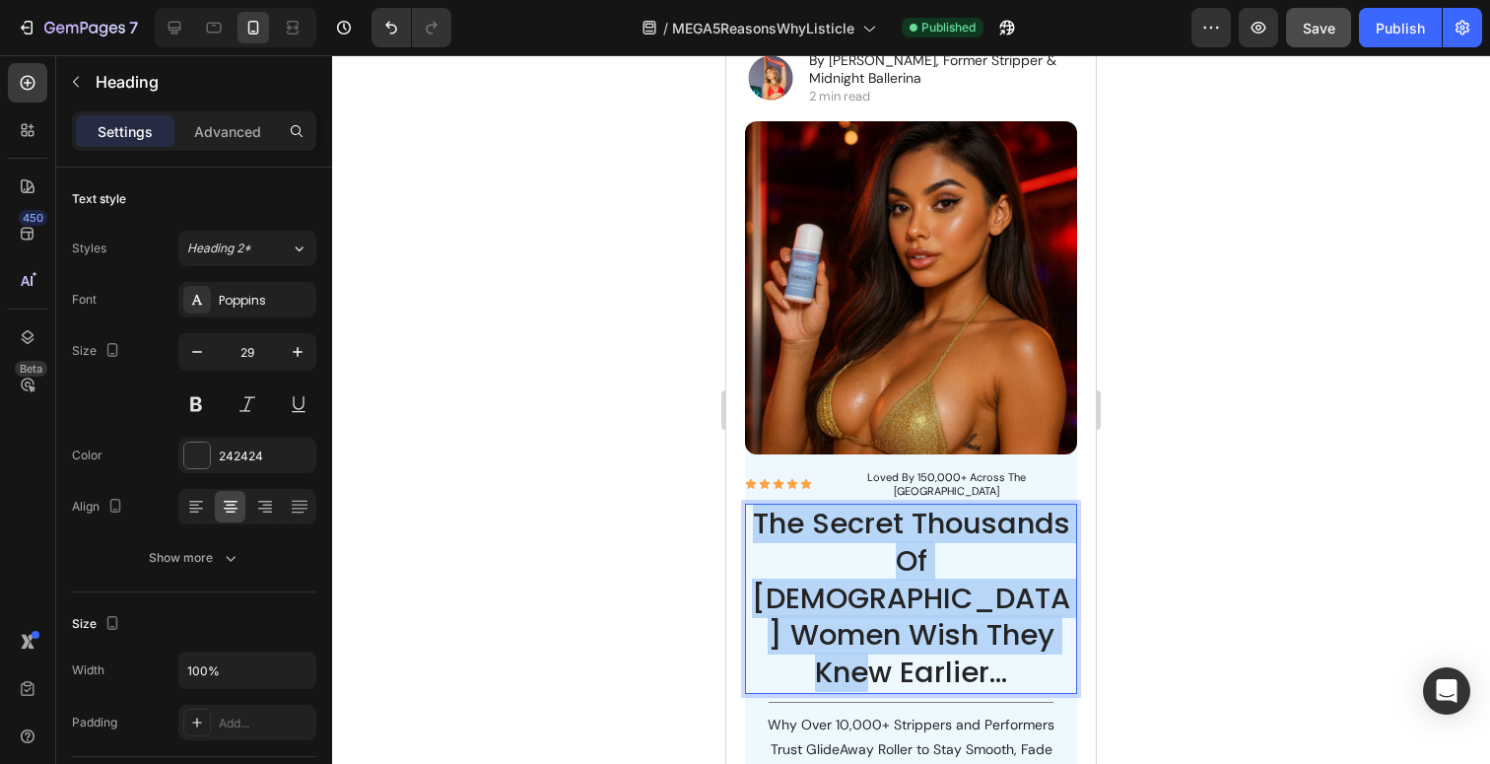
click at [912, 571] on p "The Secret Thousands Of [DEMOGRAPHIC_DATA] Women Wish They Knew Earlier…" at bounding box center [911, 599] width 329 height 186
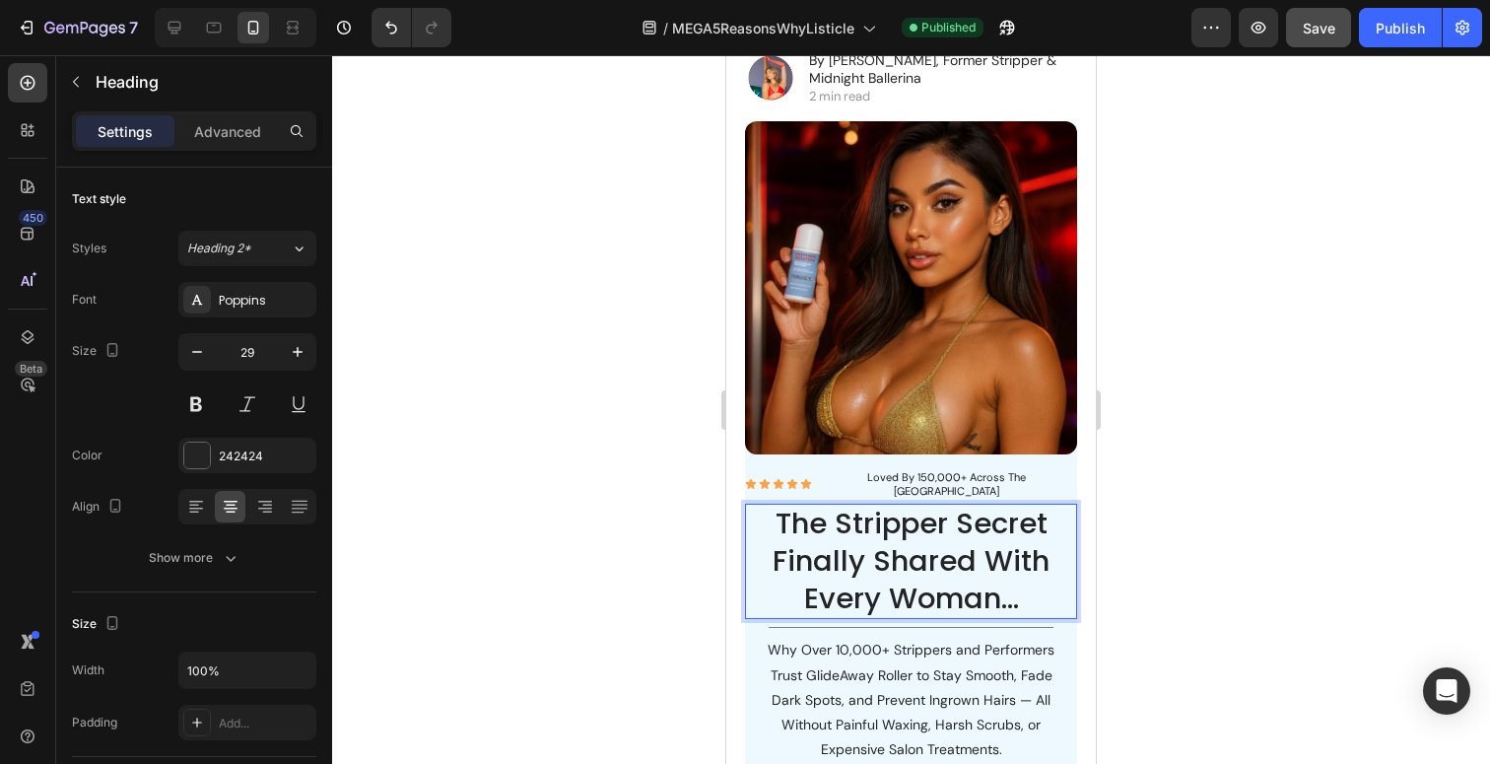
click at [1207, 527] on div at bounding box center [911, 409] width 1158 height 709
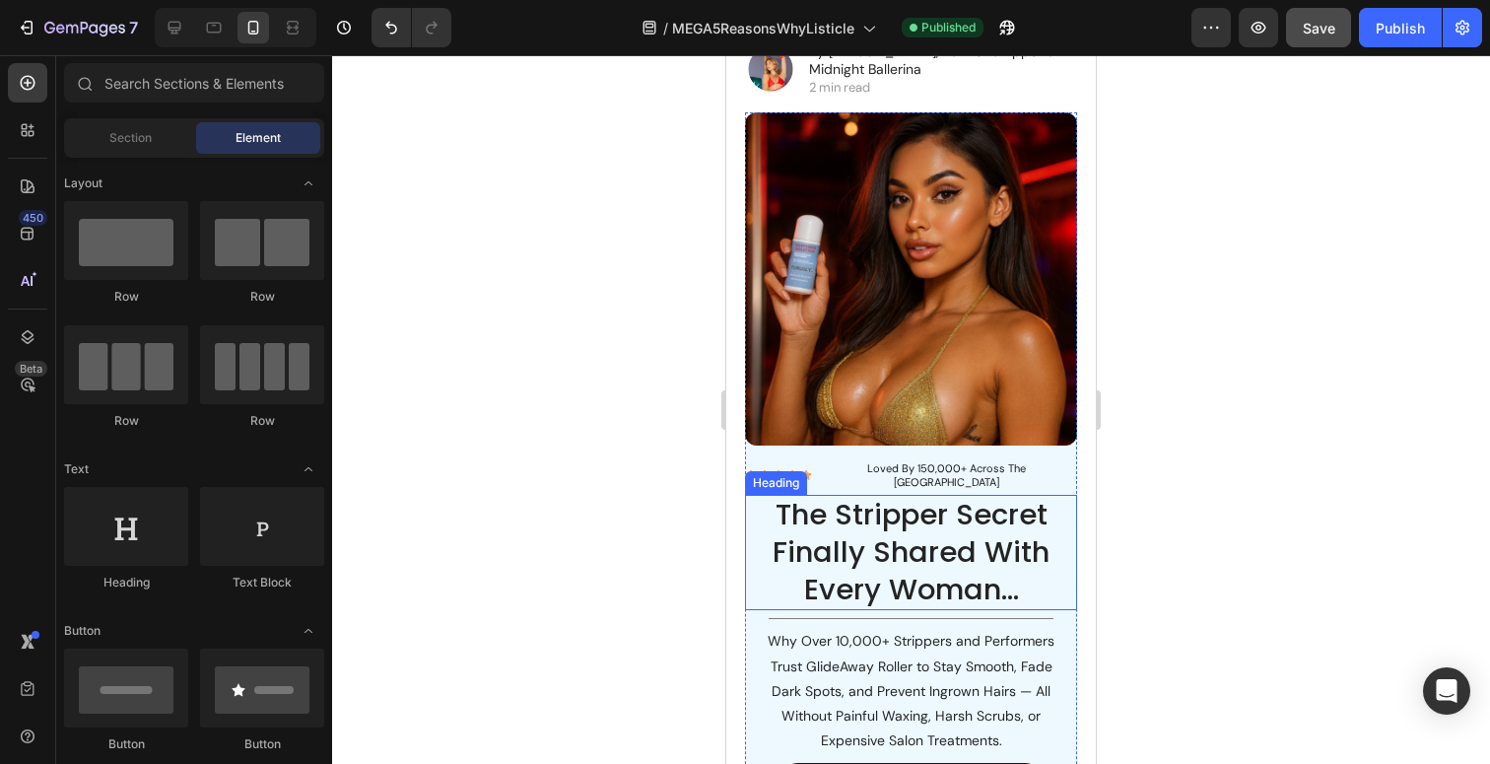
scroll to position [310, 0]
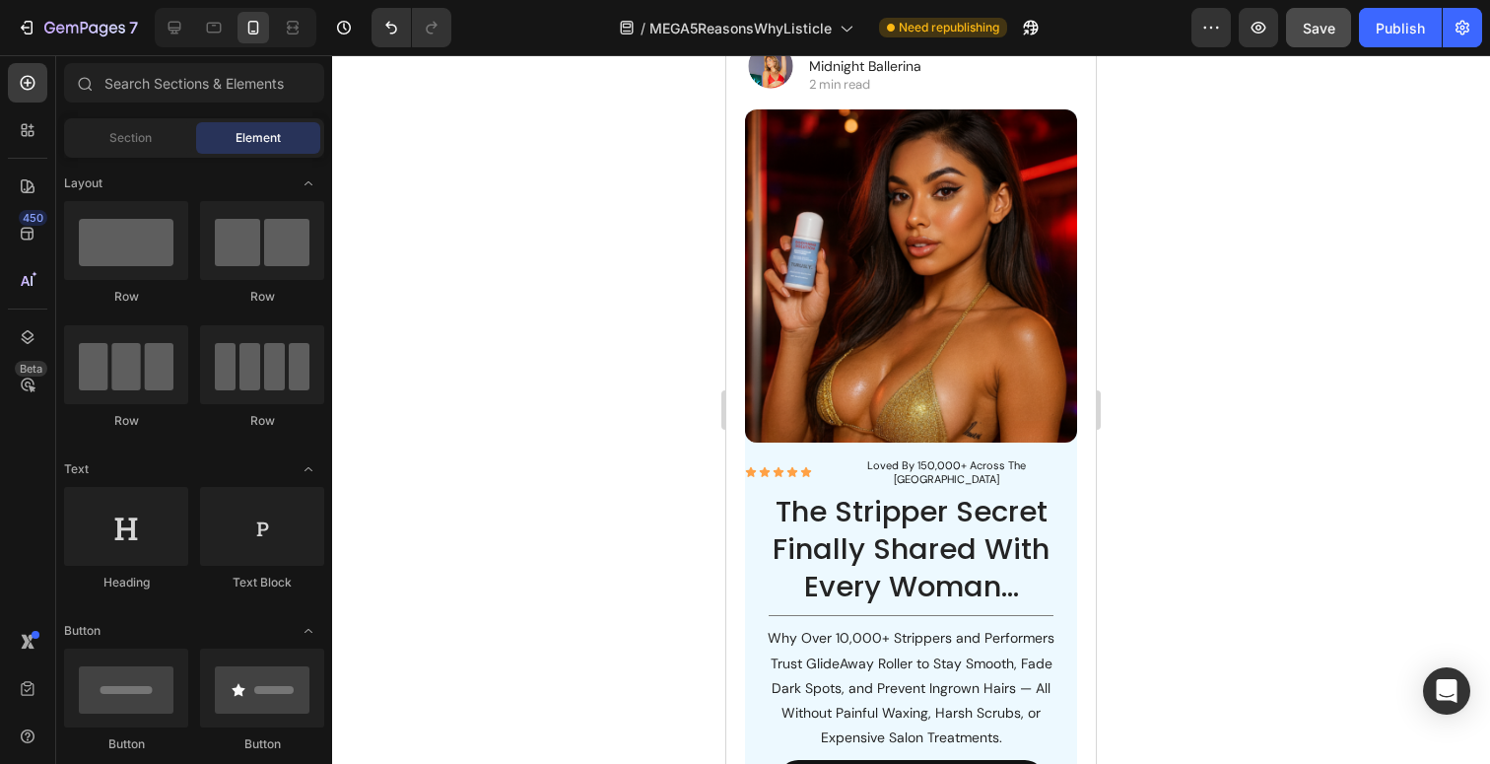
click at [1319, 34] on span "Save" at bounding box center [1319, 28] width 33 height 17
click at [1286, 8] on button "Save" at bounding box center [1318, 27] width 65 height 39
click at [172, 28] on icon at bounding box center [175, 28] width 13 height 13
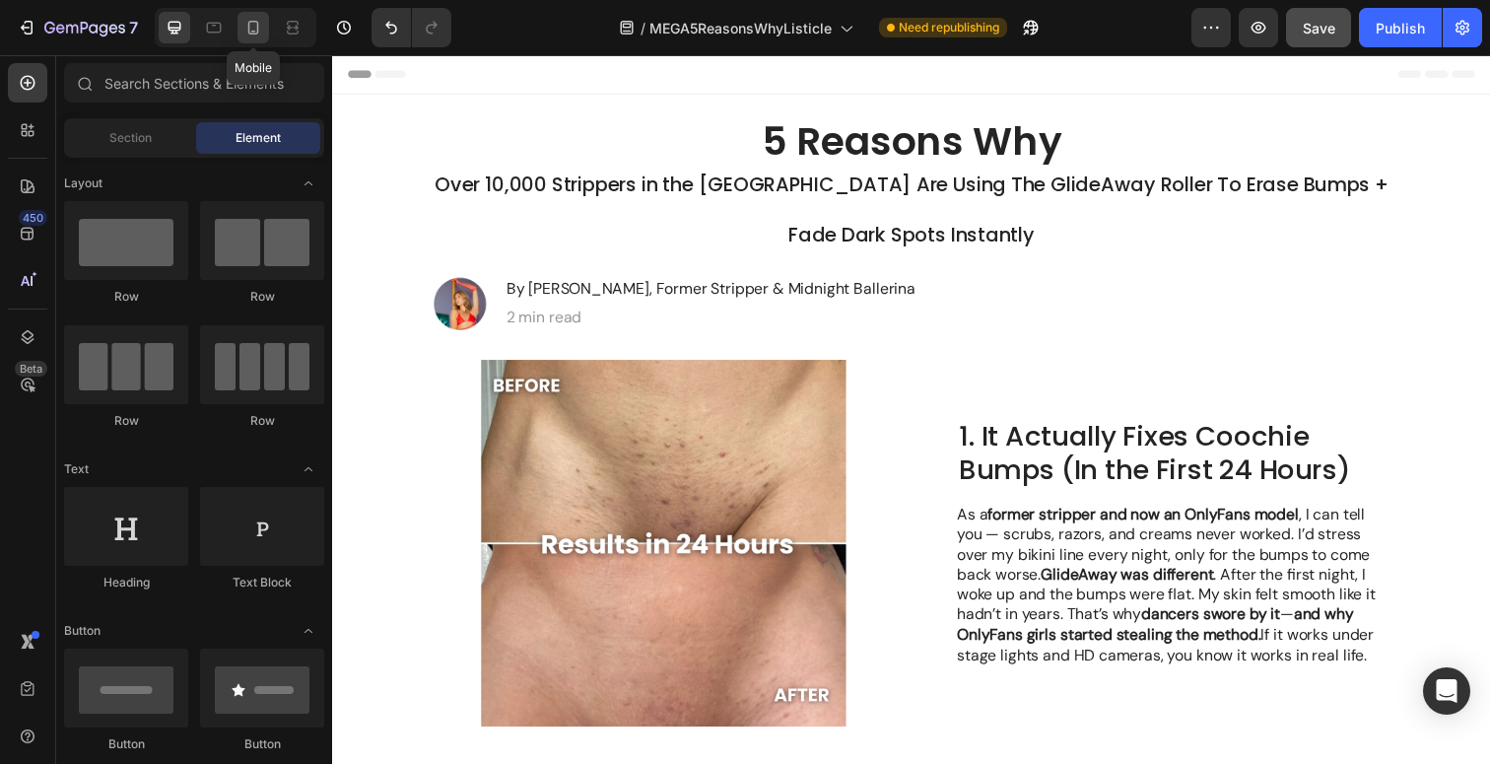
click at [257, 28] on icon at bounding box center [253, 28] width 11 height 14
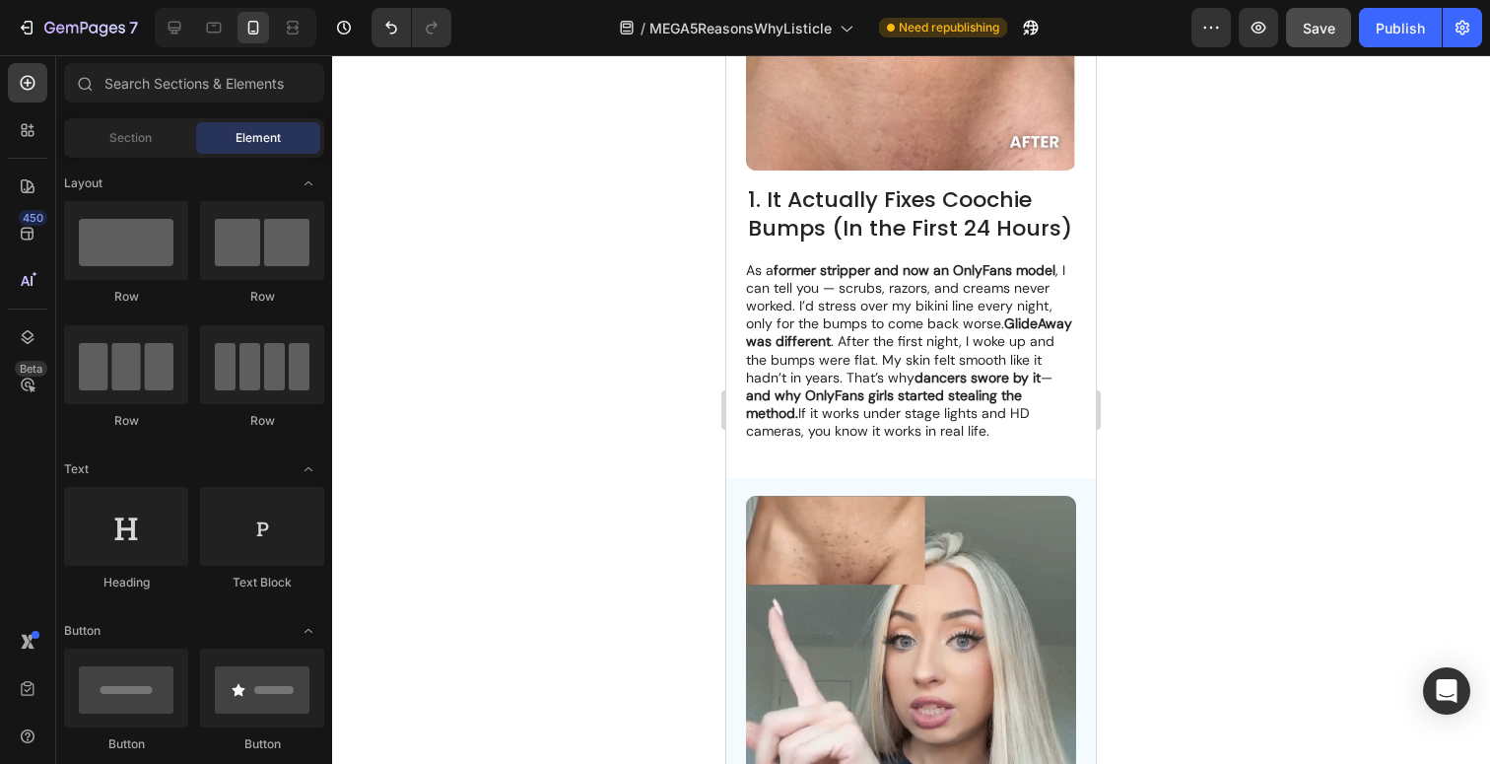
scroll to position [1561, 0]
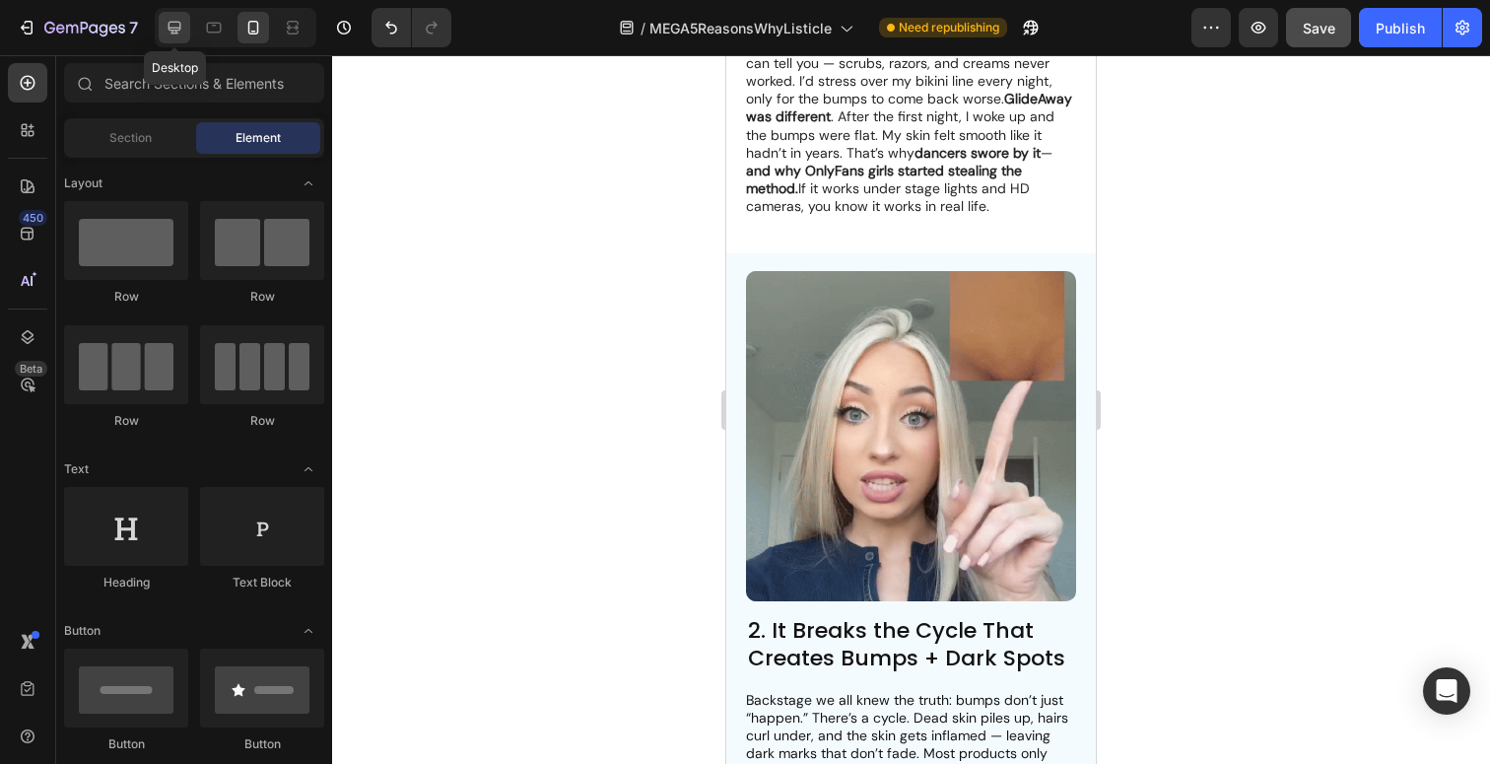
click at [178, 35] on icon at bounding box center [175, 28] width 20 height 20
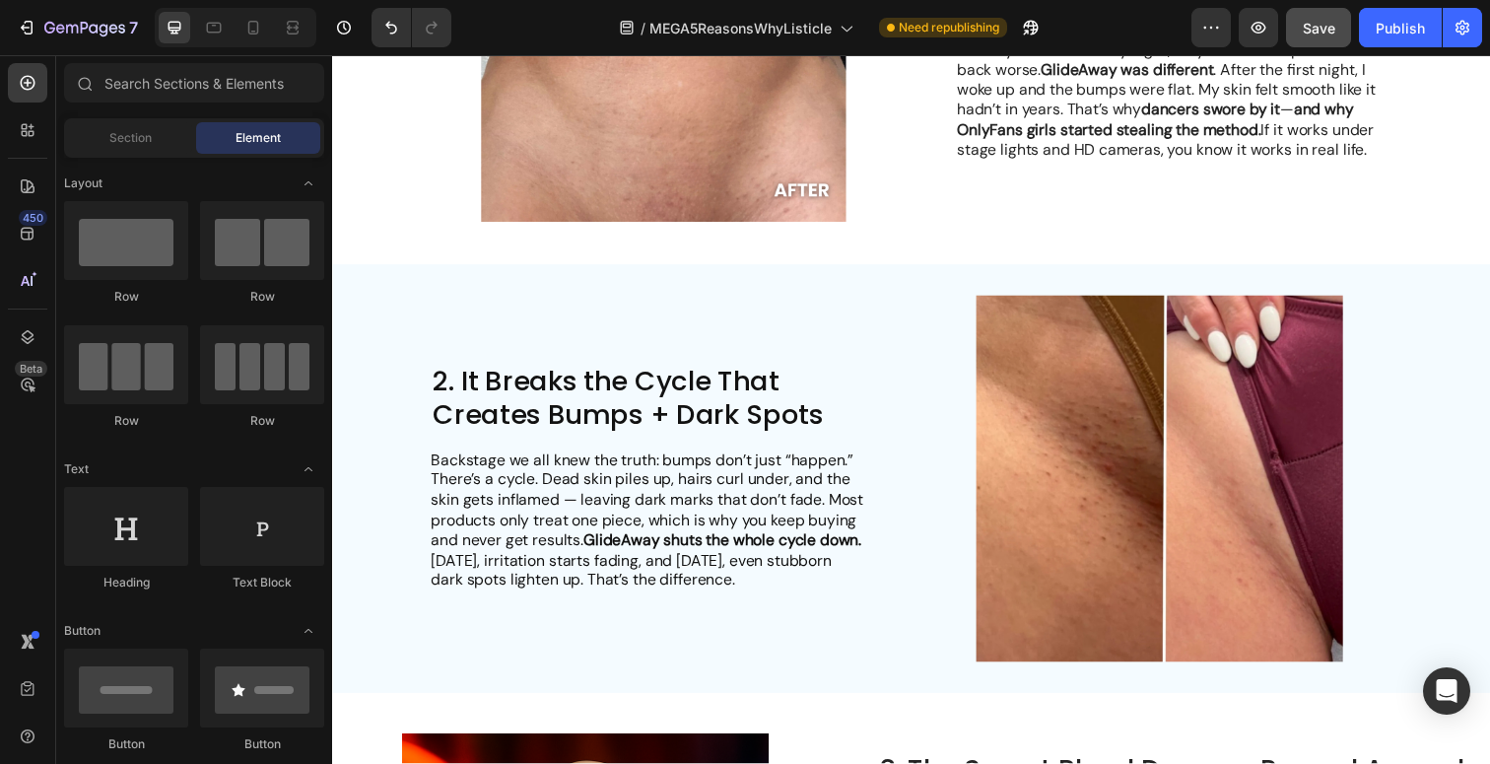
scroll to position [520, 0]
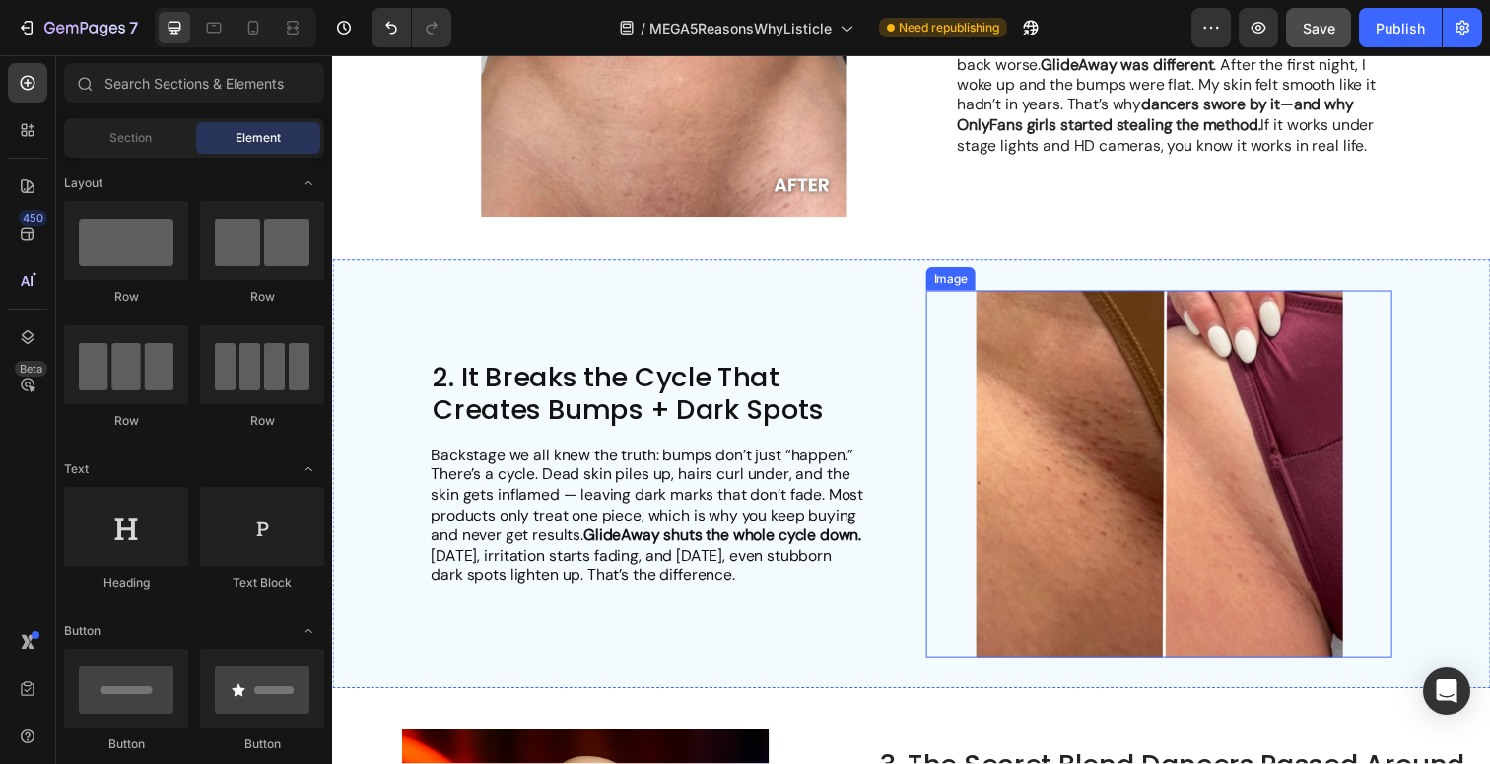
click at [1177, 433] on img at bounding box center [1176, 483] width 476 height 375
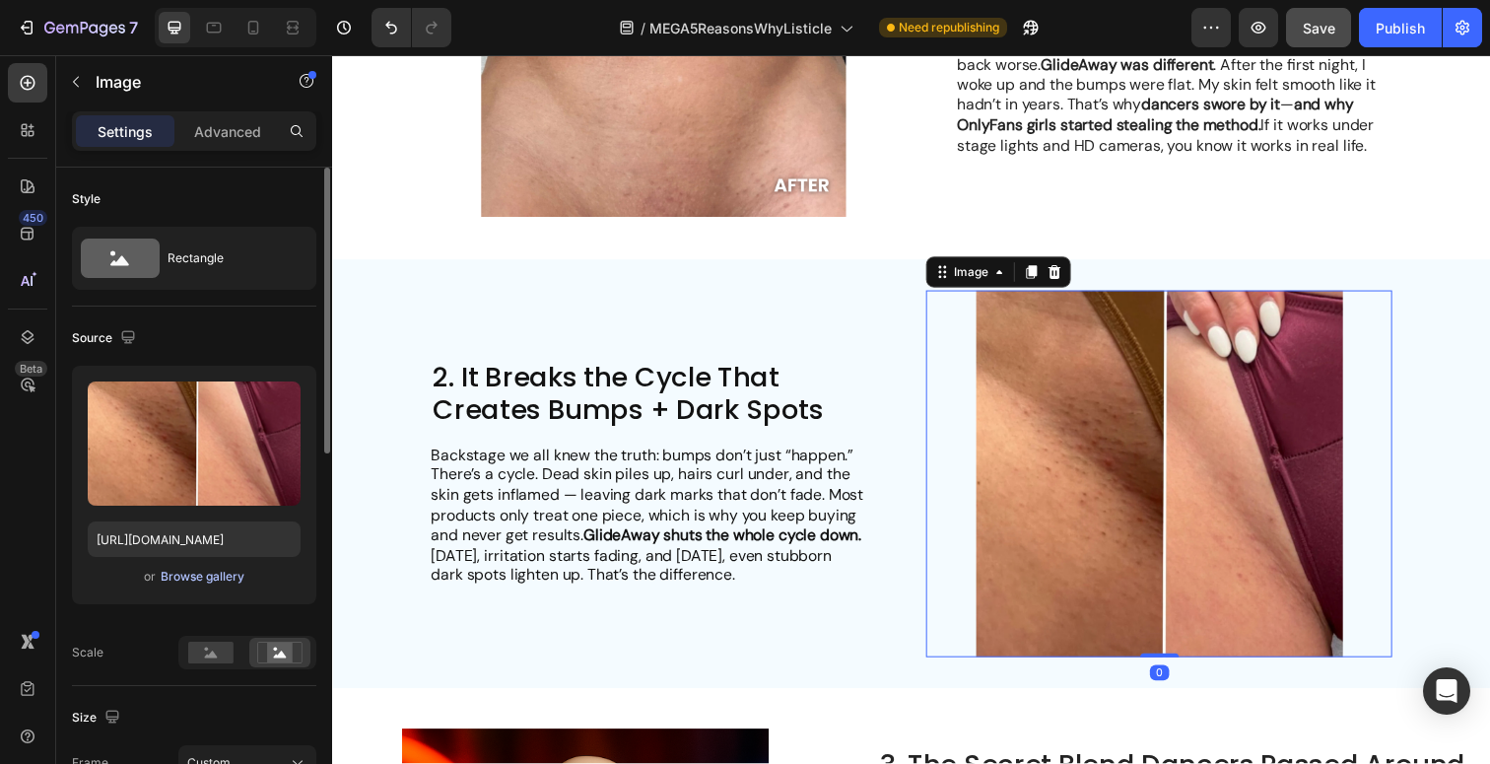
click at [220, 574] on div "Browse gallery" at bounding box center [203, 577] width 84 height 18
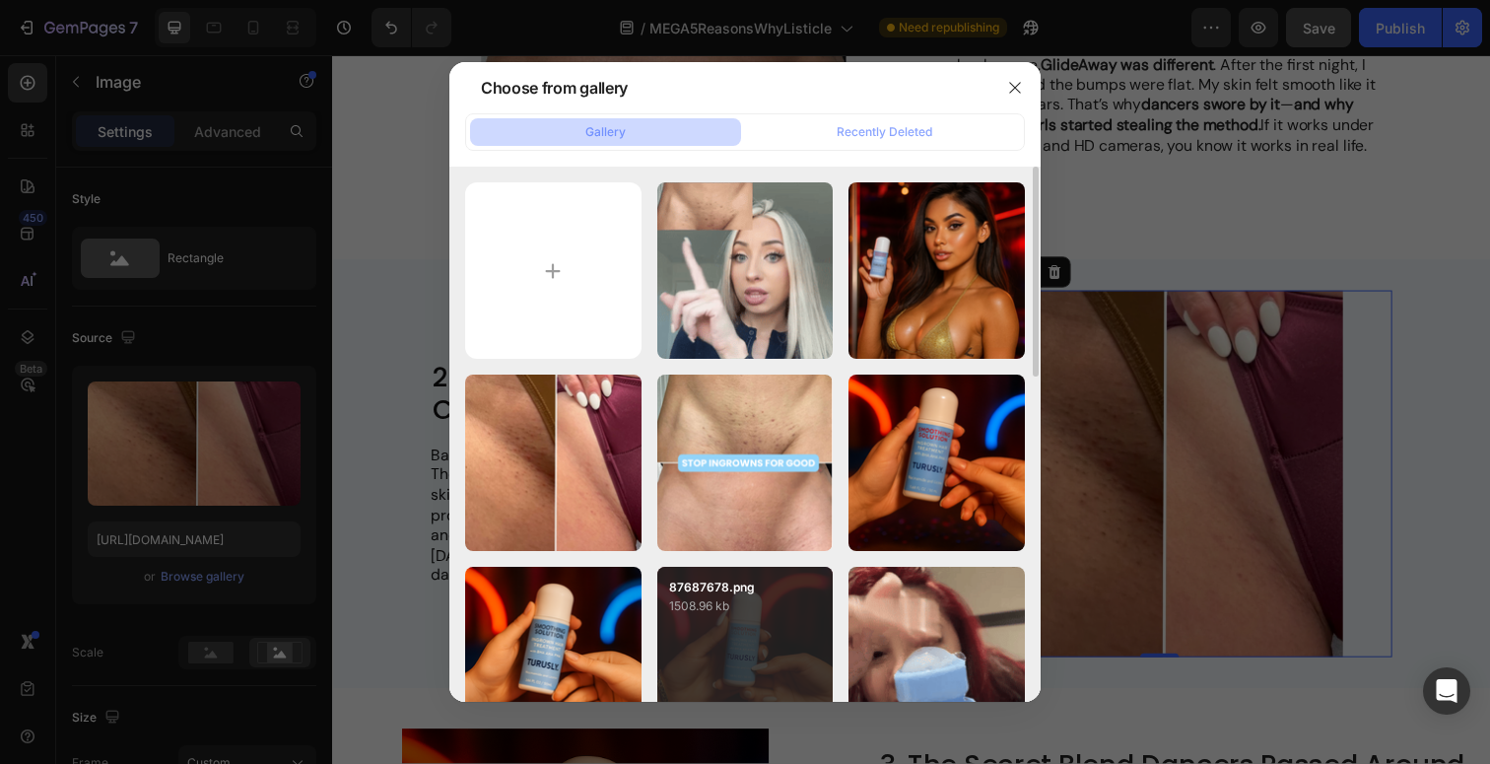
scroll to position [4, 0]
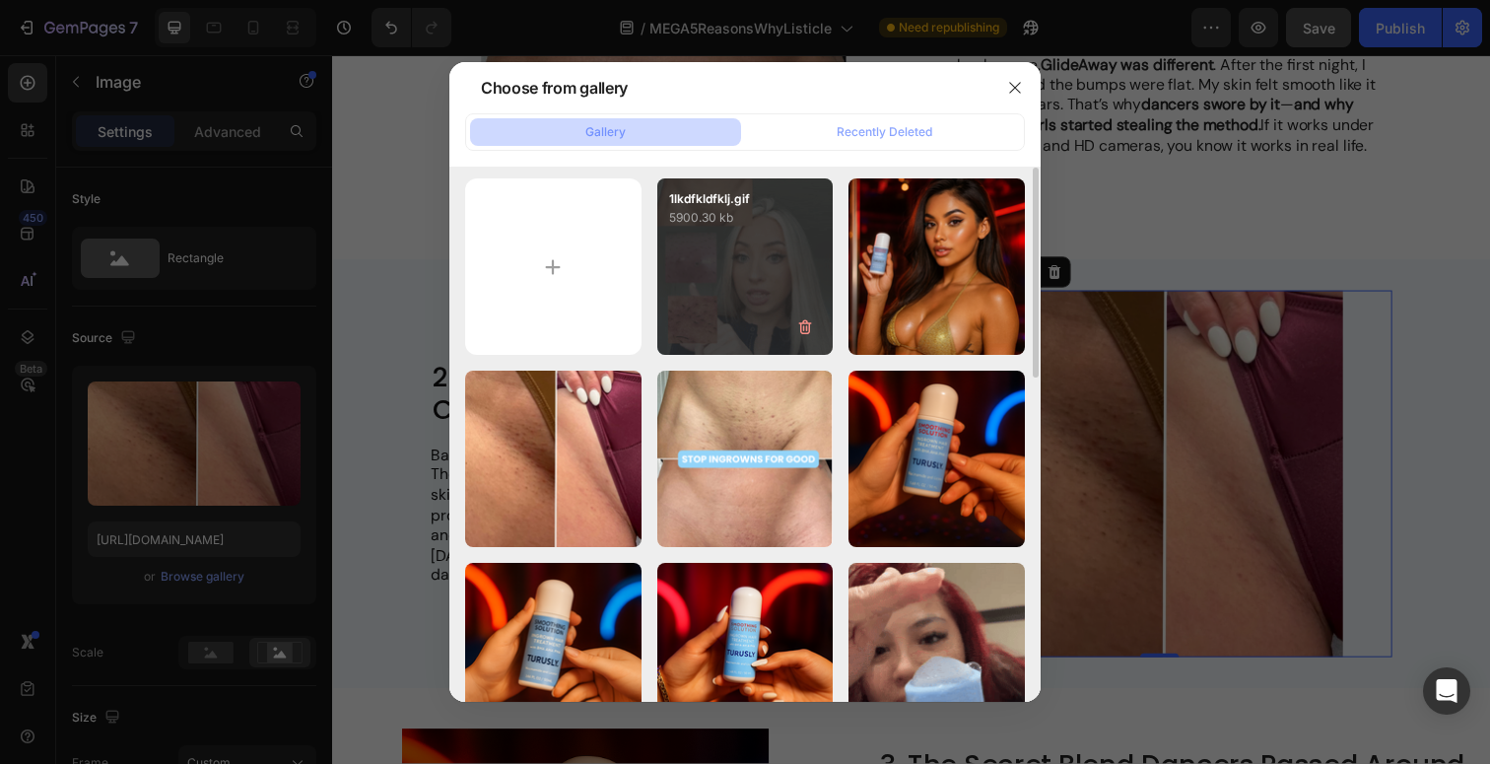
click at [754, 244] on div "1lkdfkldfklj.gif 5900.30 kb" at bounding box center [745, 266] width 176 height 176
type input "[URL][DOMAIN_NAME]"
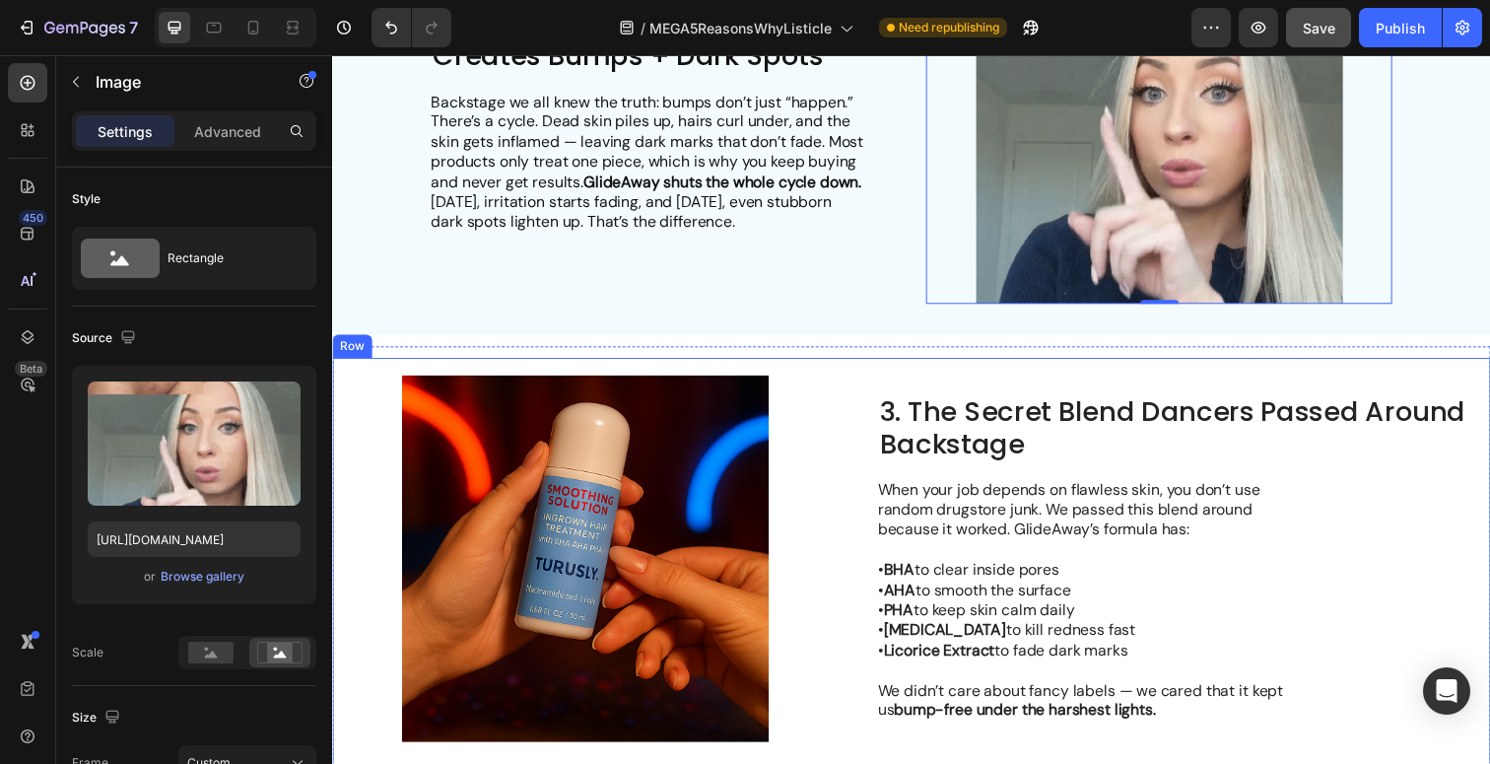
scroll to position [882, 0]
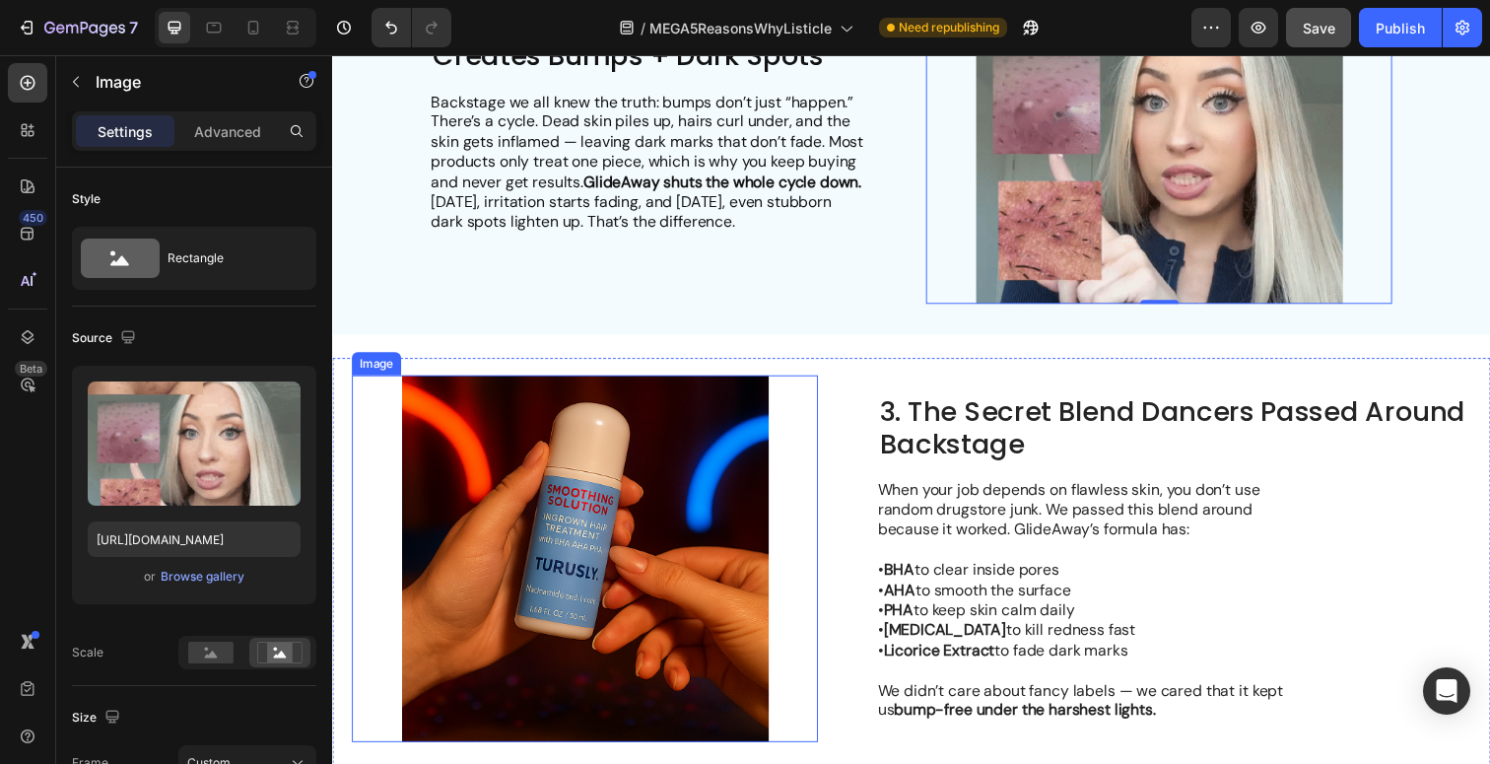
click at [654, 540] on img at bounding box center [590, 569] width 476 height 375
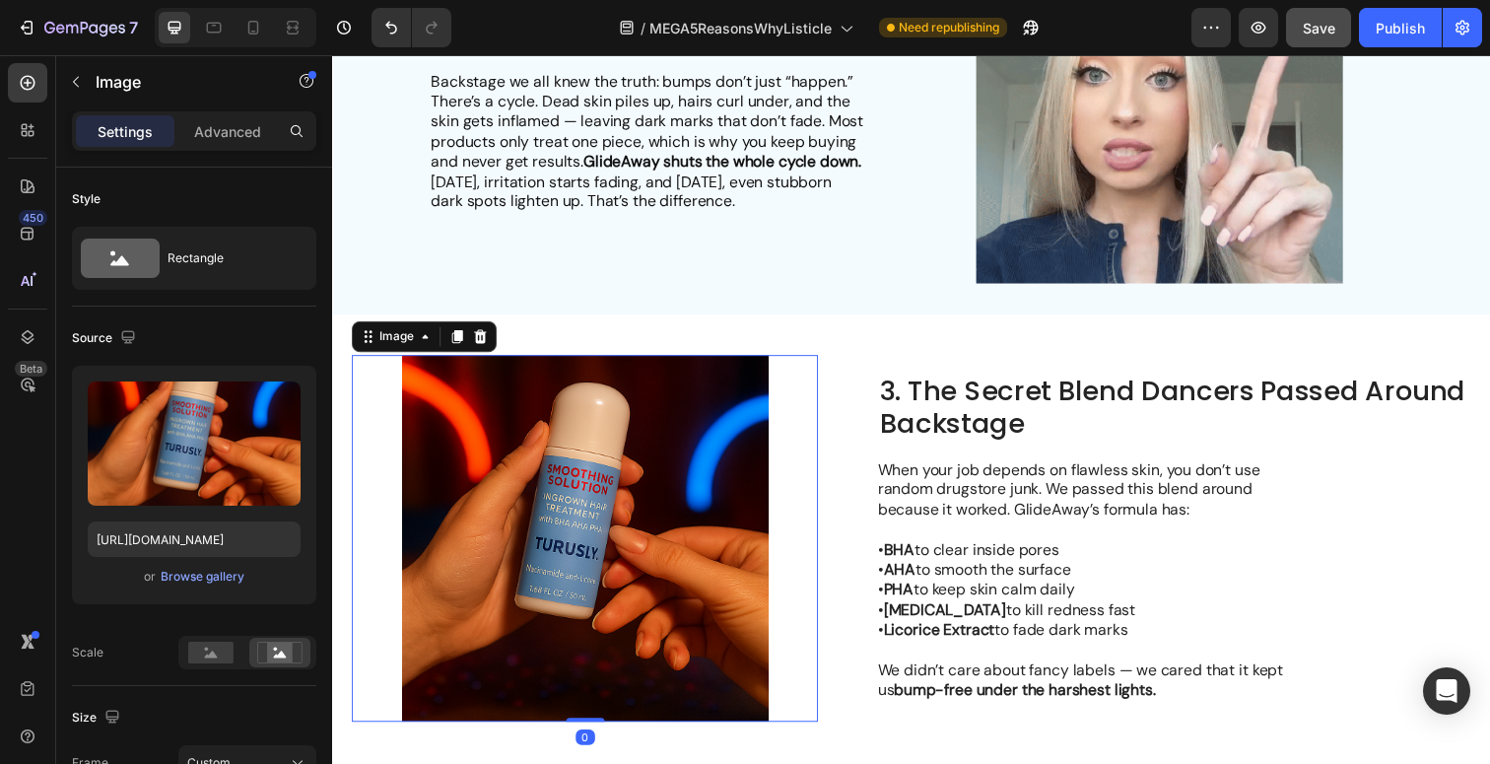
scroll to position [907, 0]
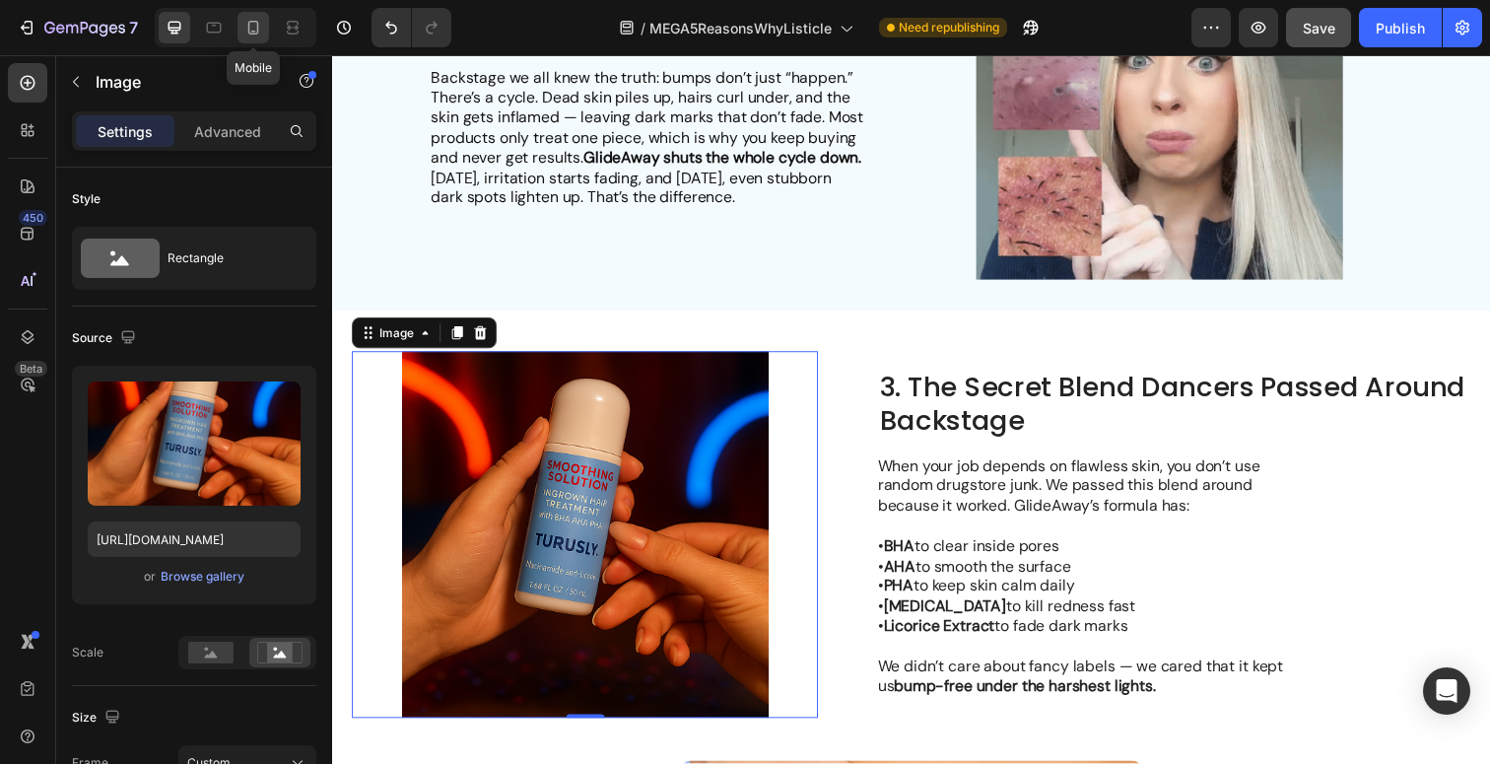
click at [255, 30] on icon at bounding box center [253, 28] width 20 height 20
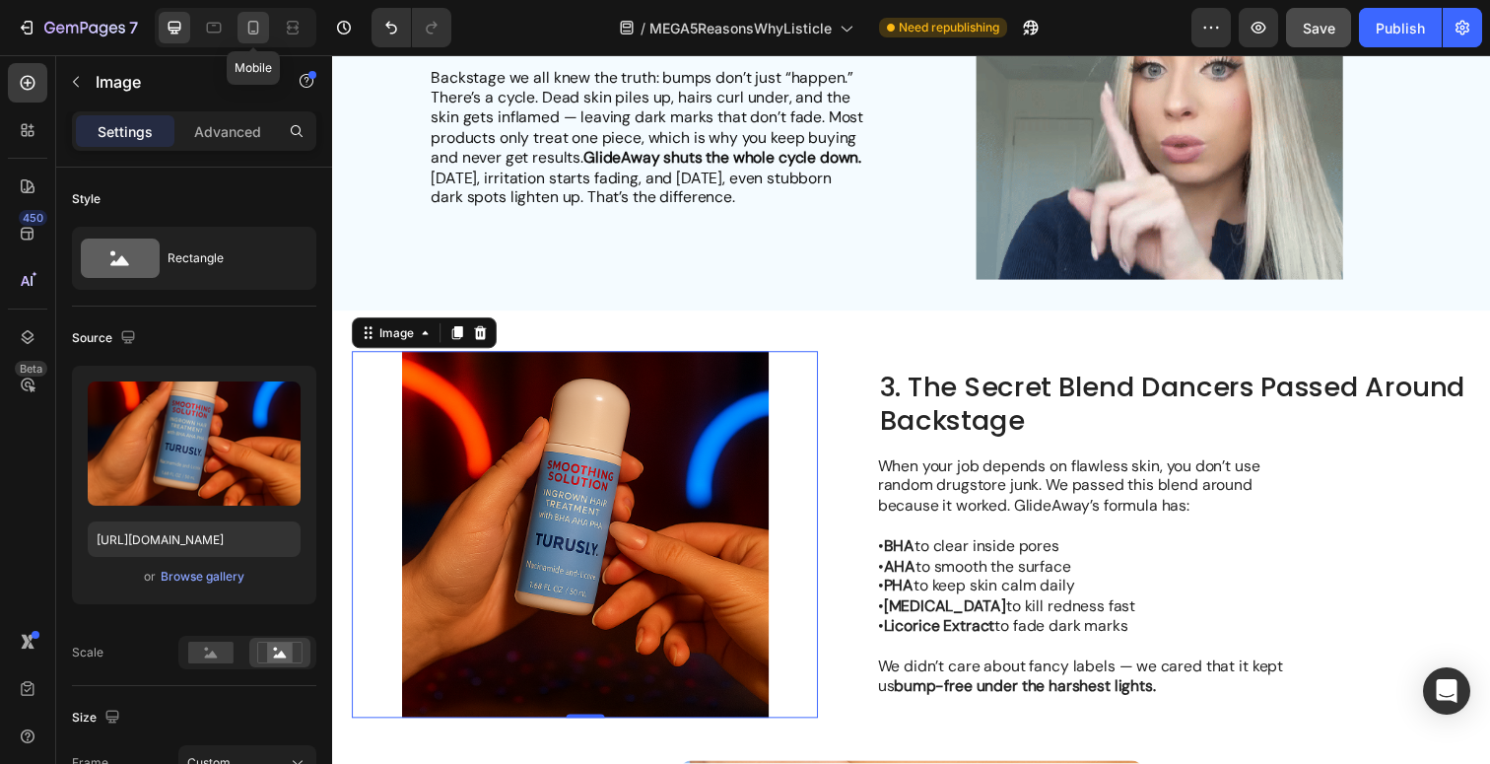
type input "335"
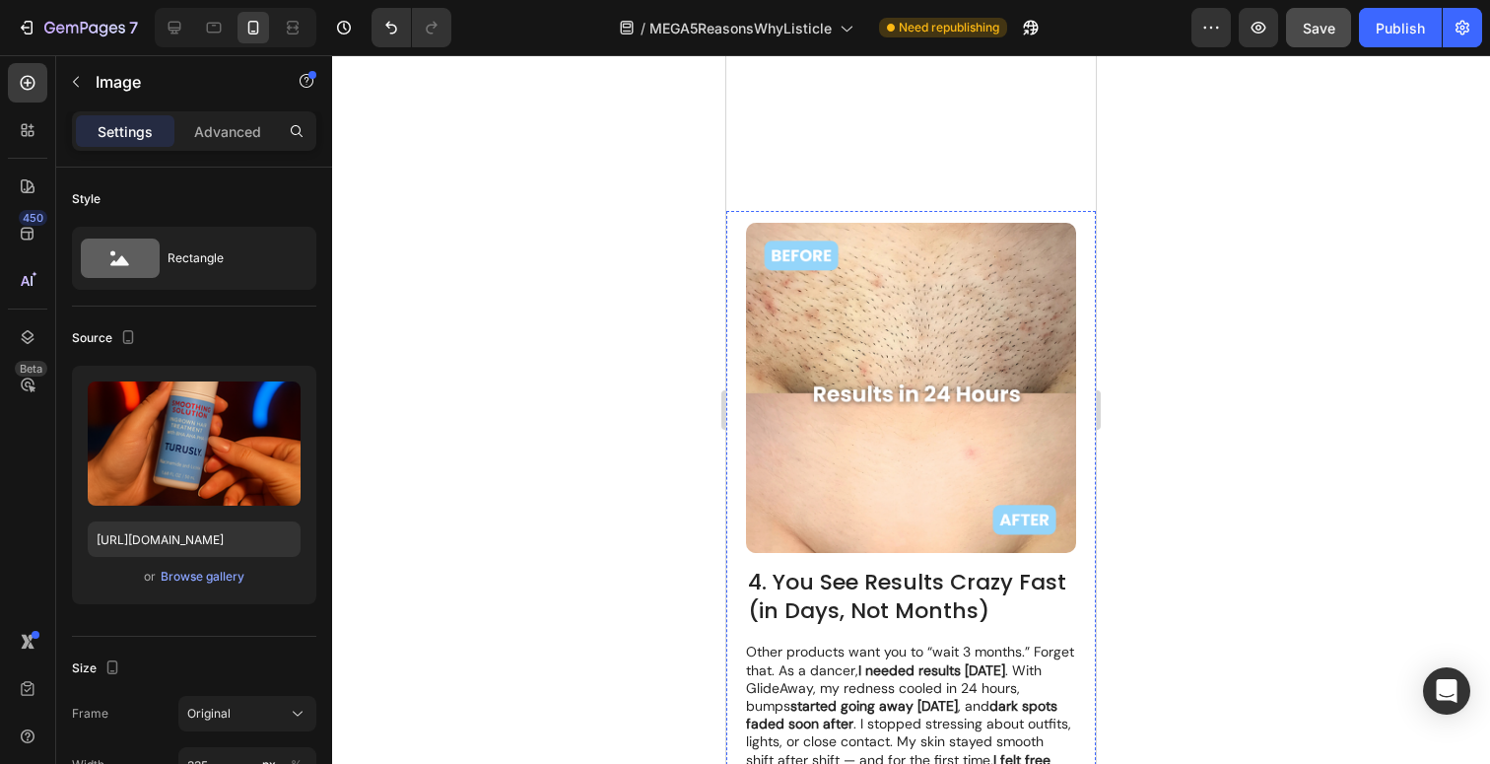
scroll to position [2449, 0]
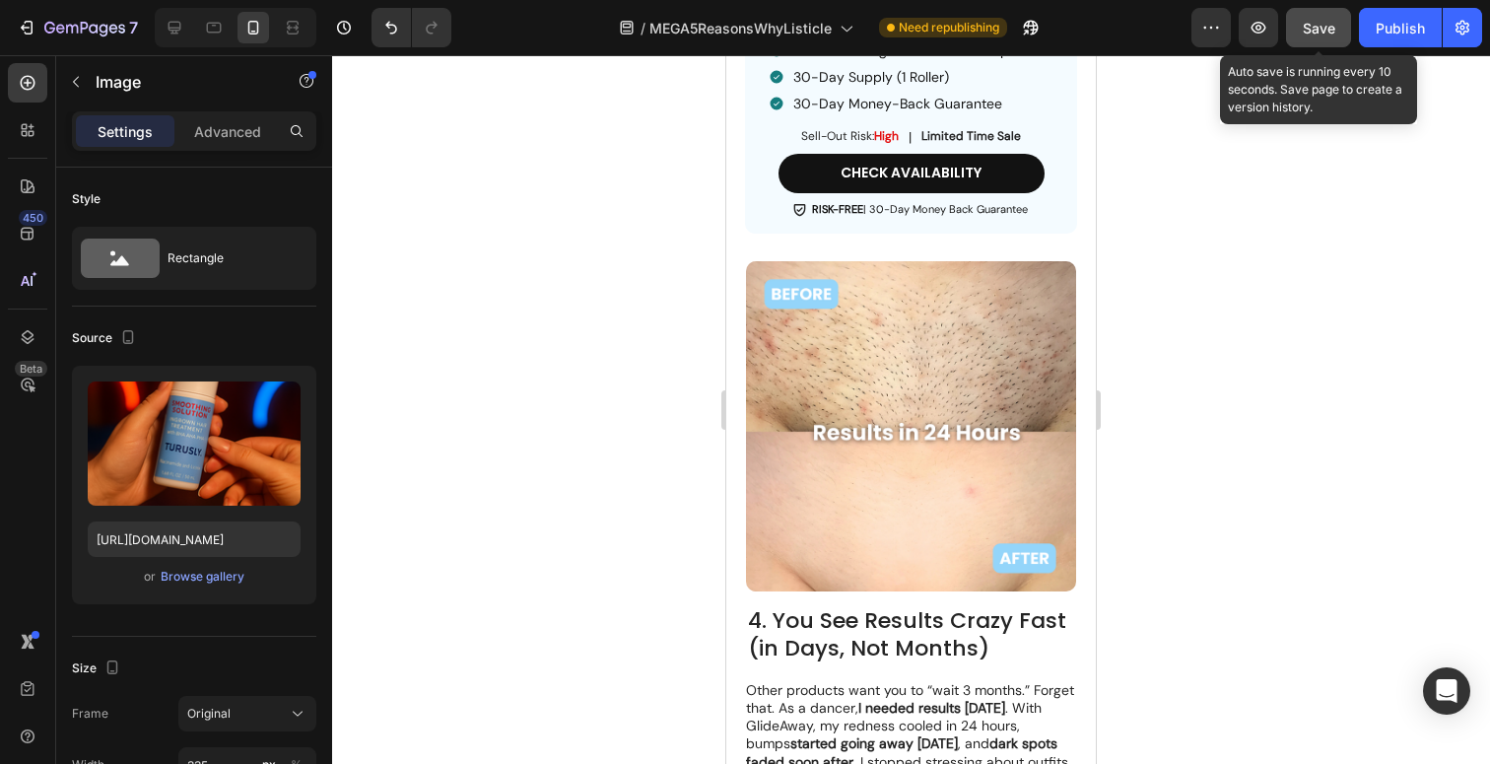
click at [1321, 22] on span "Save" at bounding box center [1319, 28] width 33 height 17
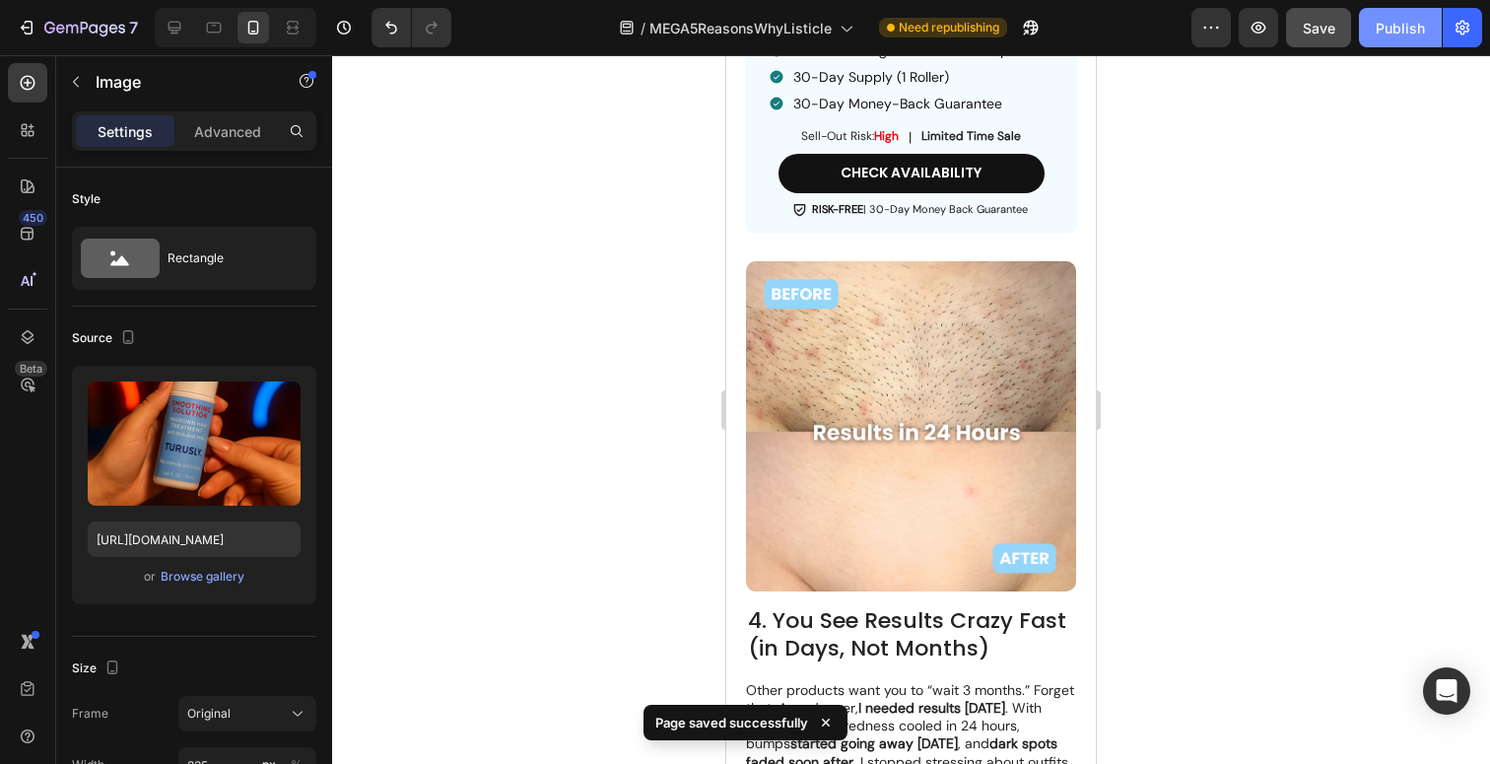
click at [1388, 29] on div "Publish" at bounding box center [1400, 28] width 49 height 21
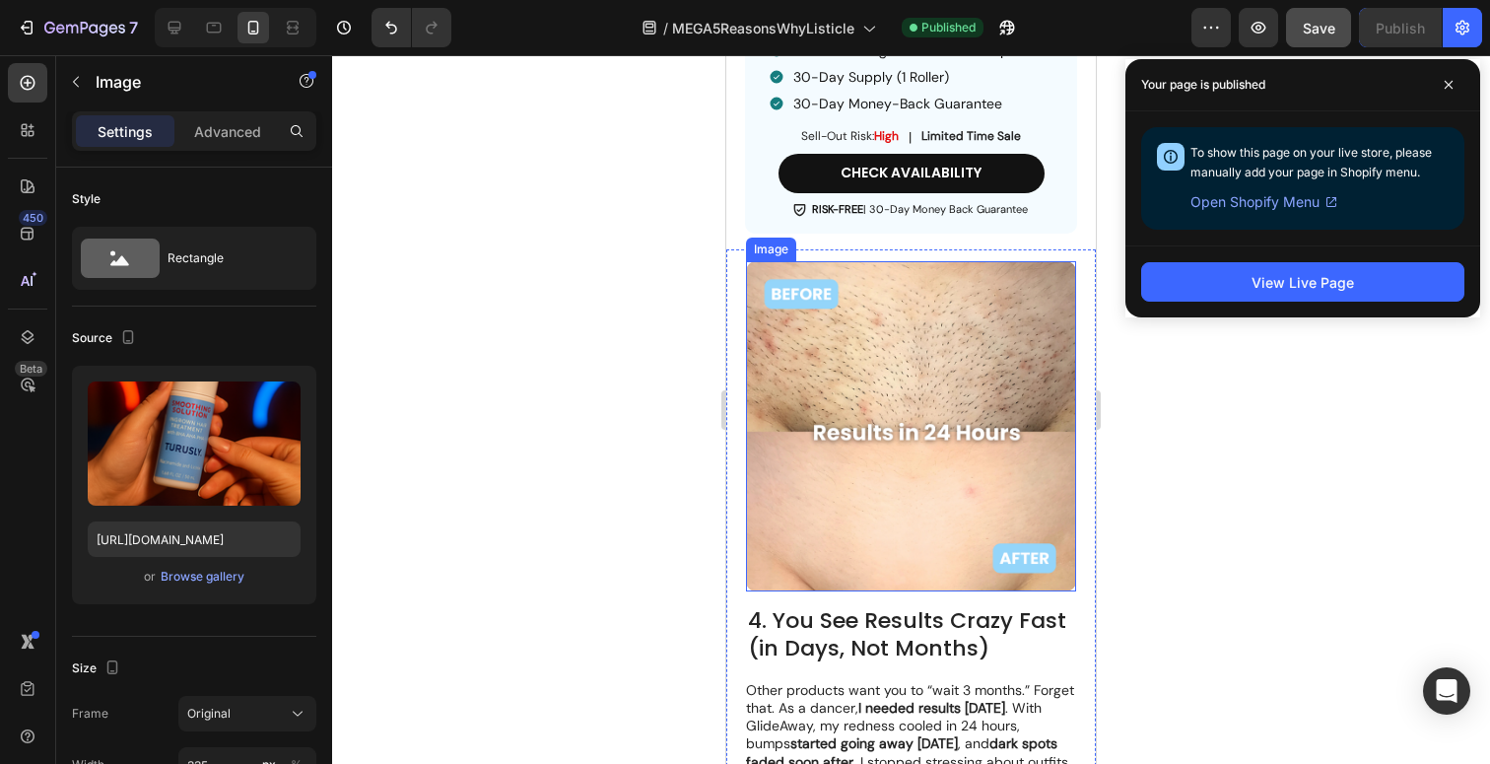
click at [901, 466] on img at bounding box center [911, 426] width 330 height 330
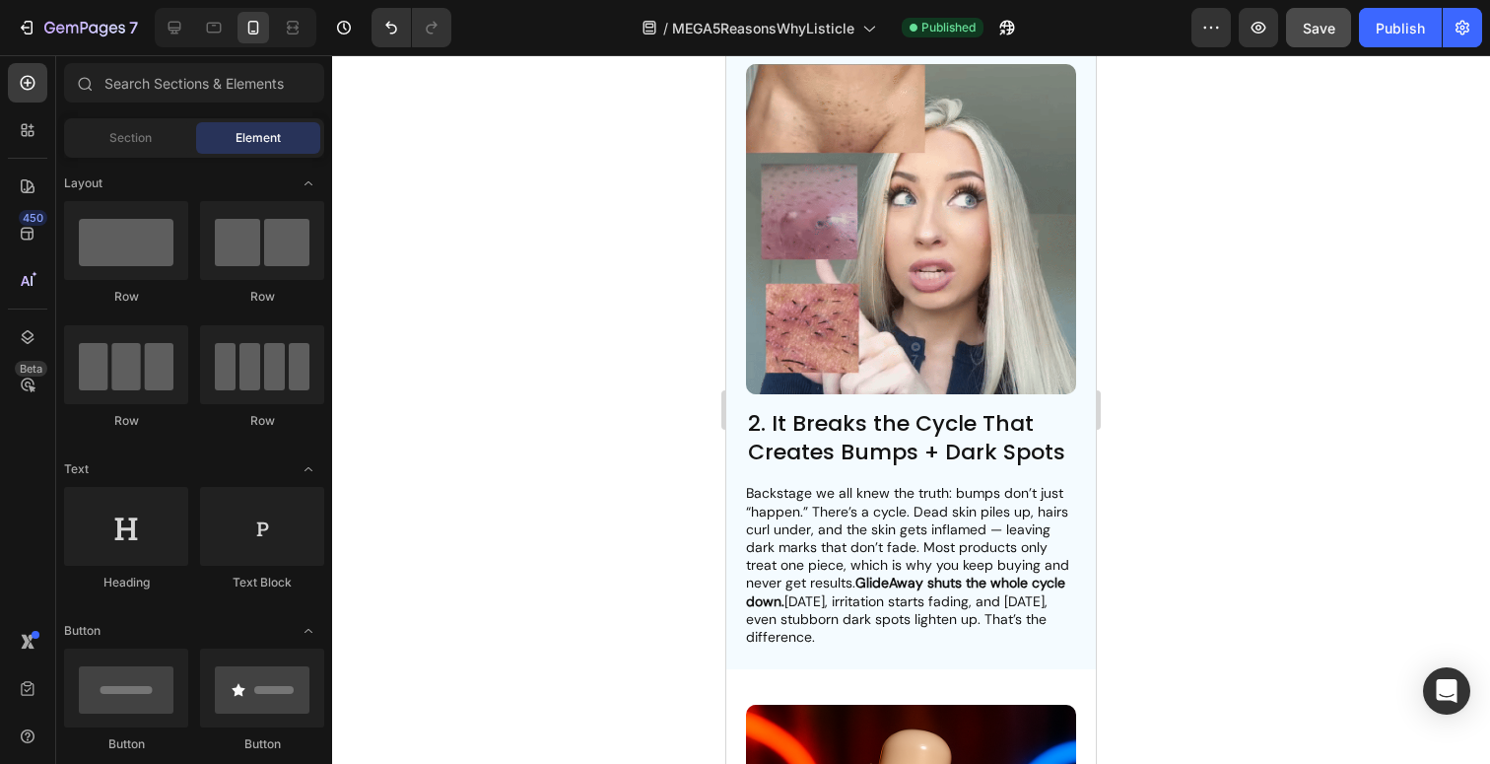
scroll to position [1098, 0]
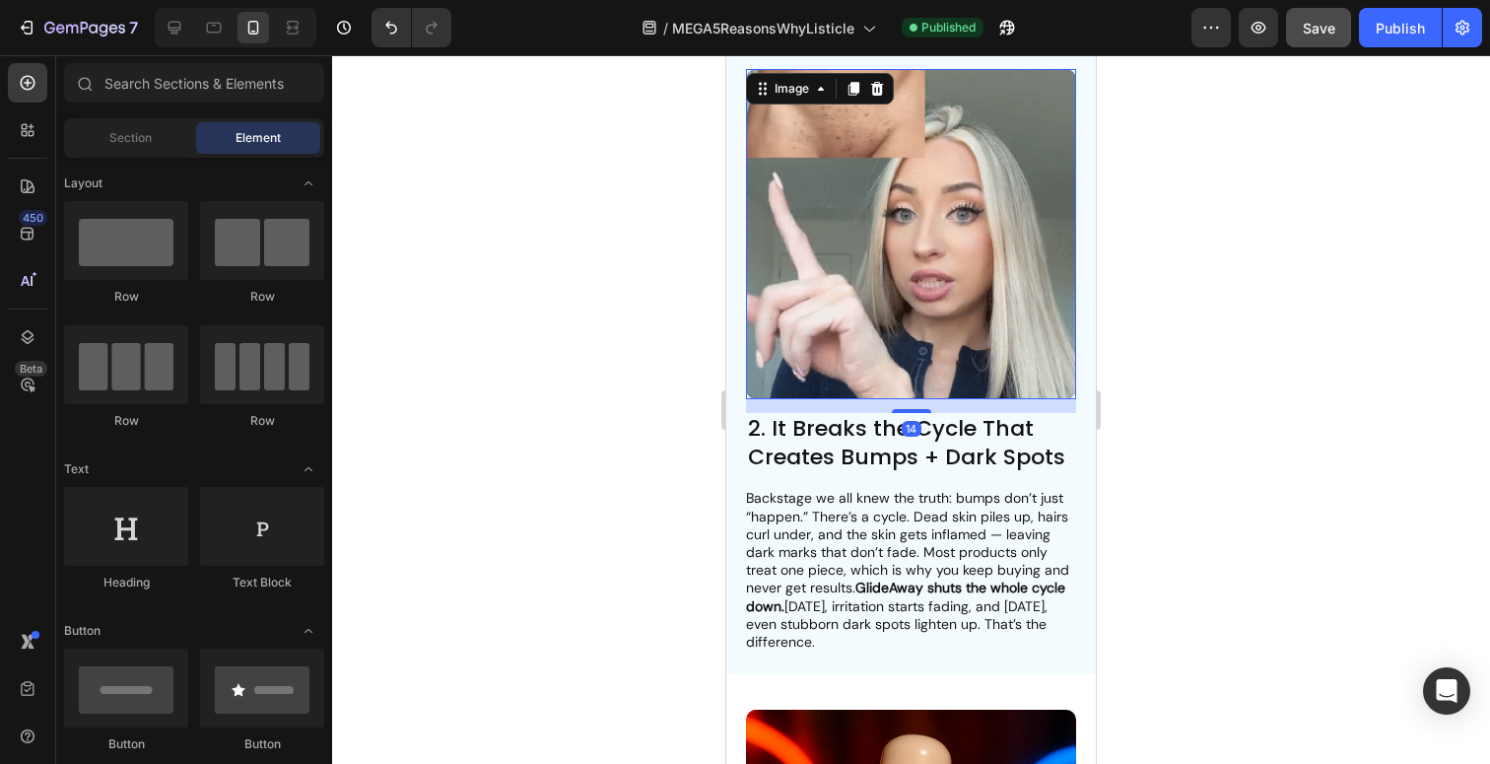
click at [902, 312] on img at bounding box center [911, 234] width 330 height 330
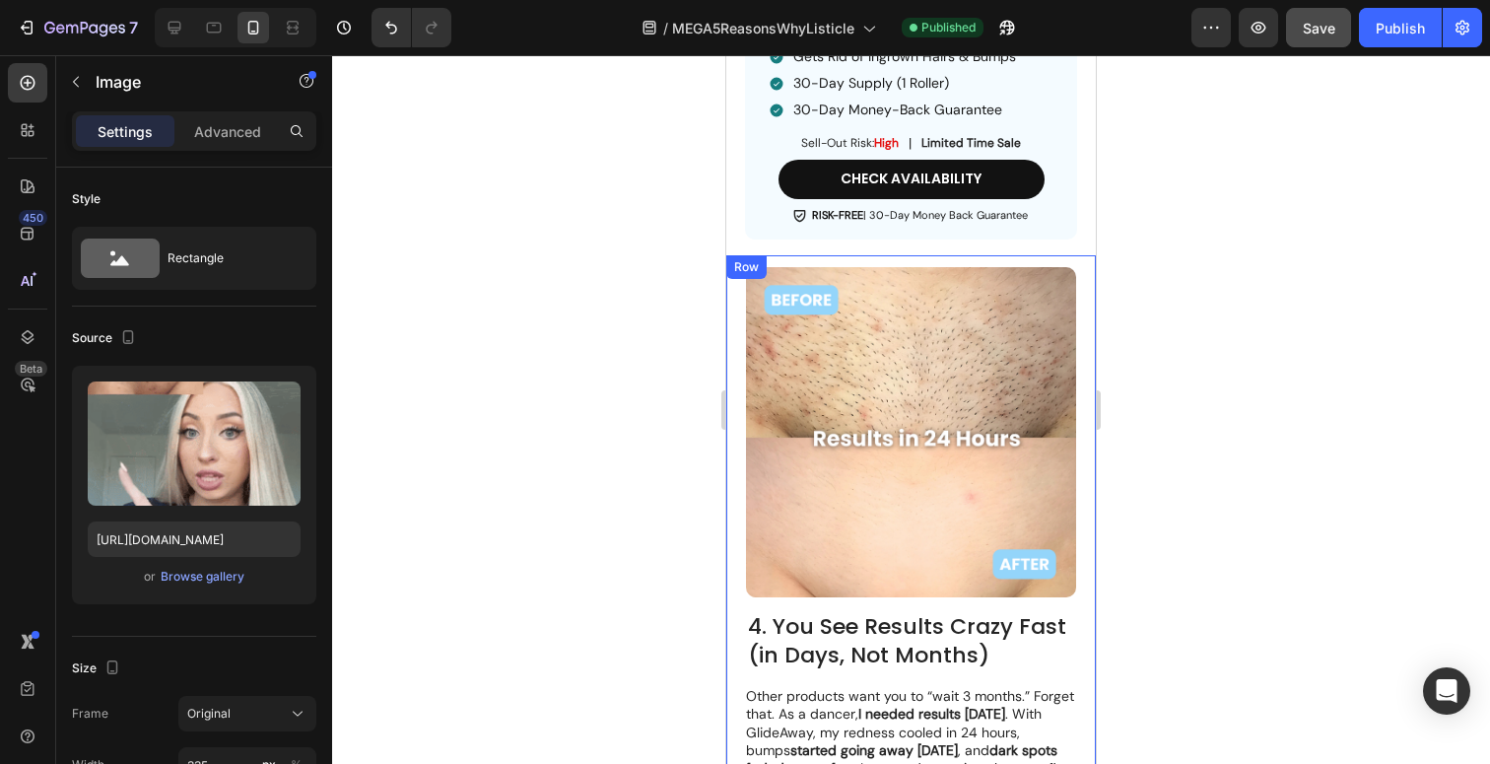
scroll to position [3398, 0]
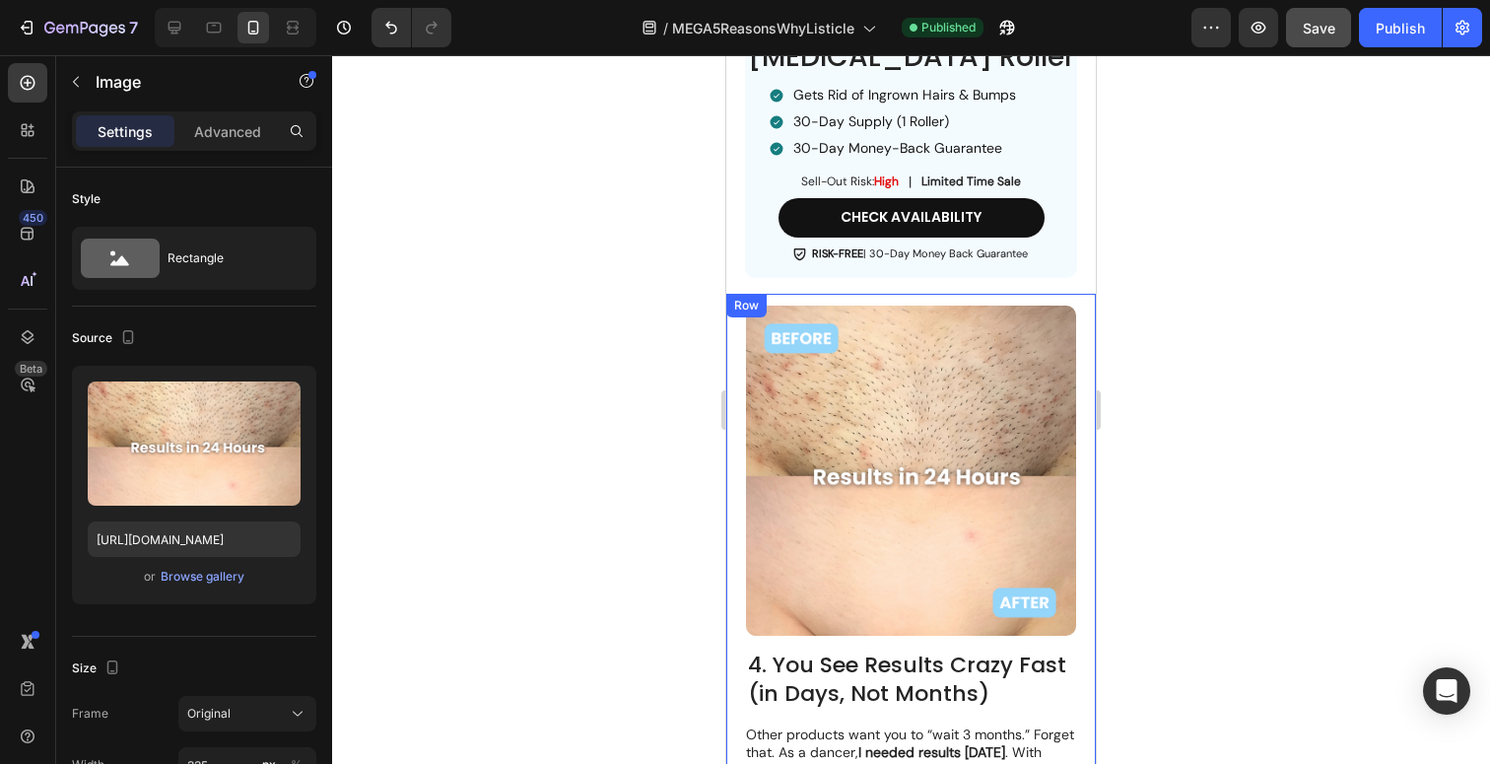
click at [868, 439] on img at bounding box center [911, 471] width 330 height 330
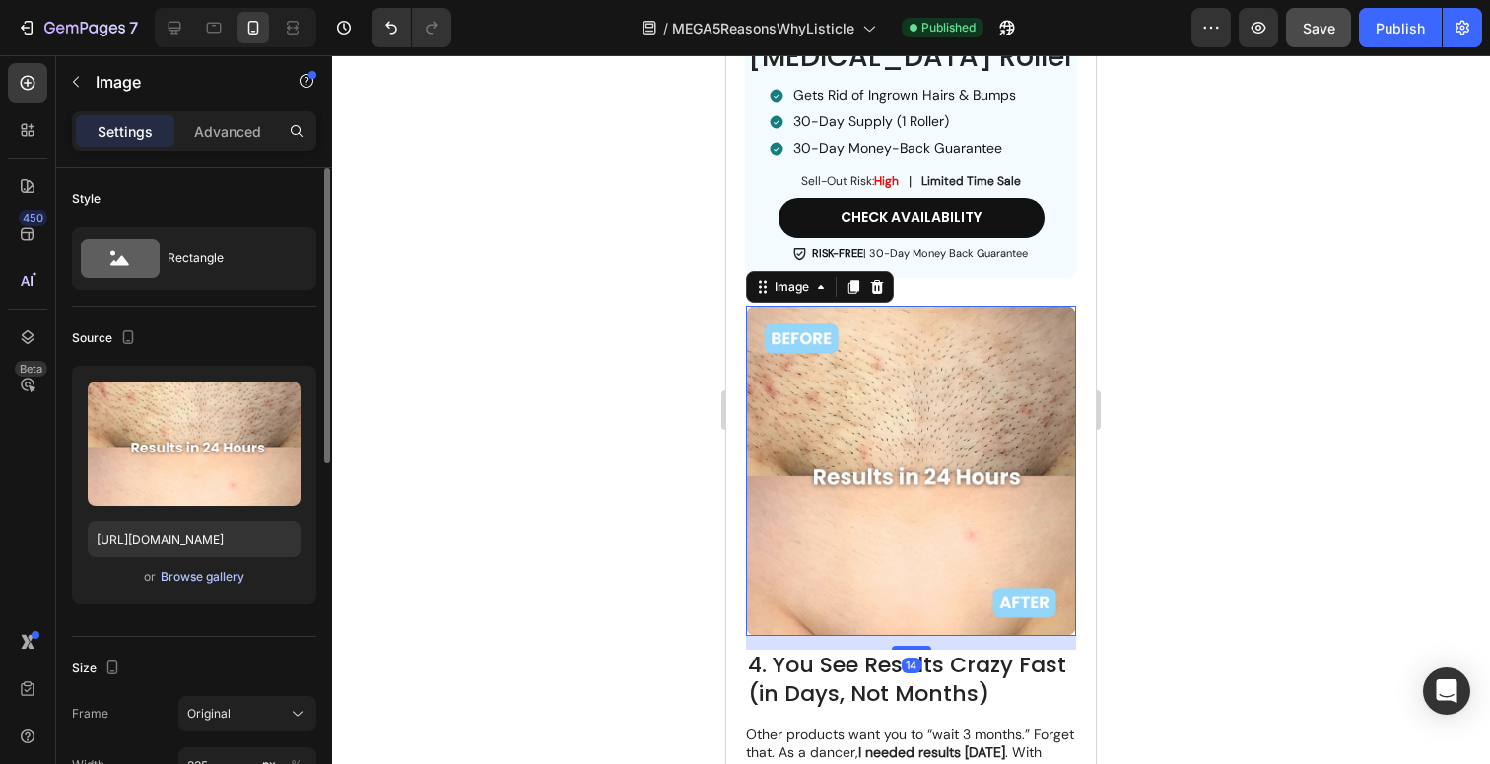
click at [225, 584] on div "Browse gallery" at bounding box center [203, 577] width 84 height 18
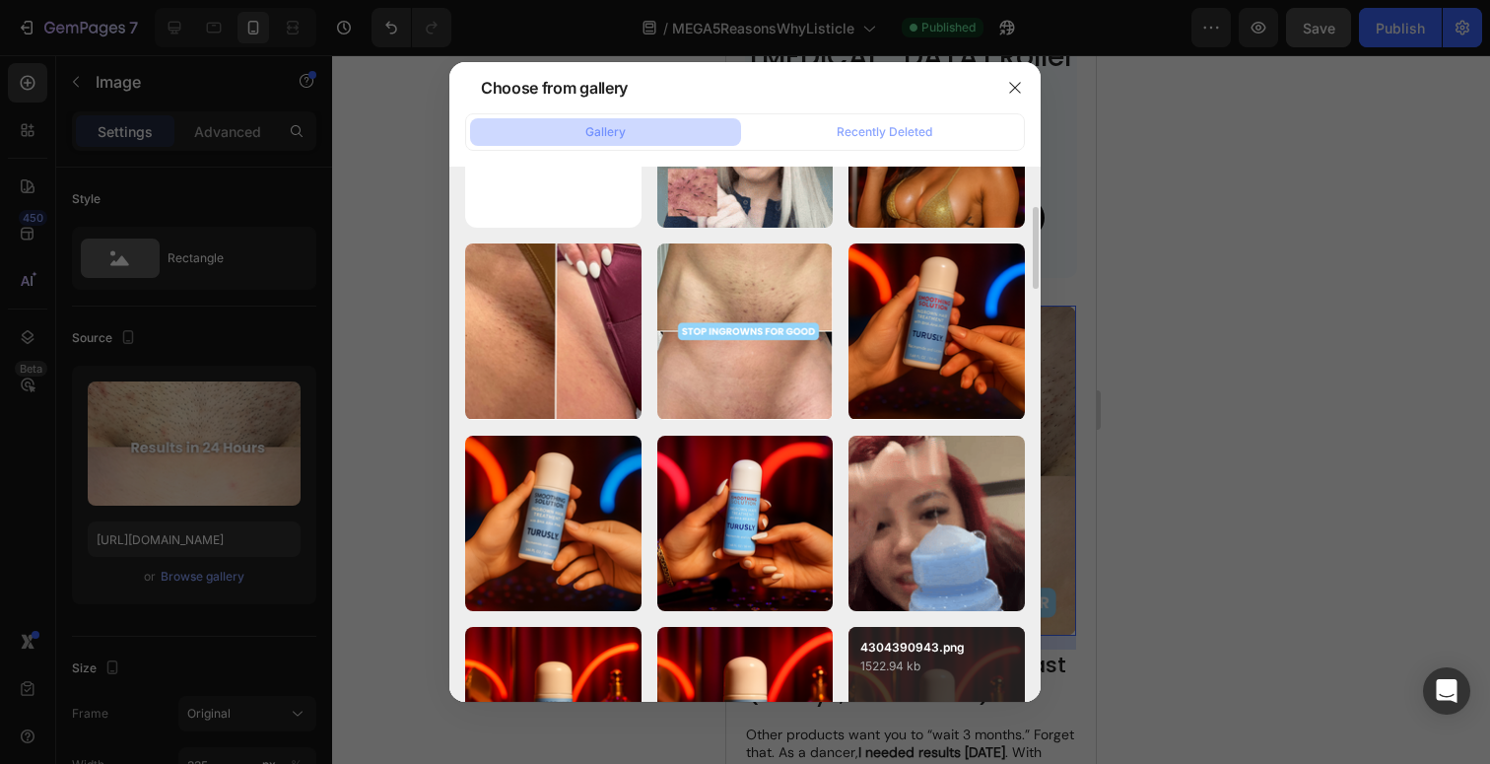
scroll to position [0, 0]
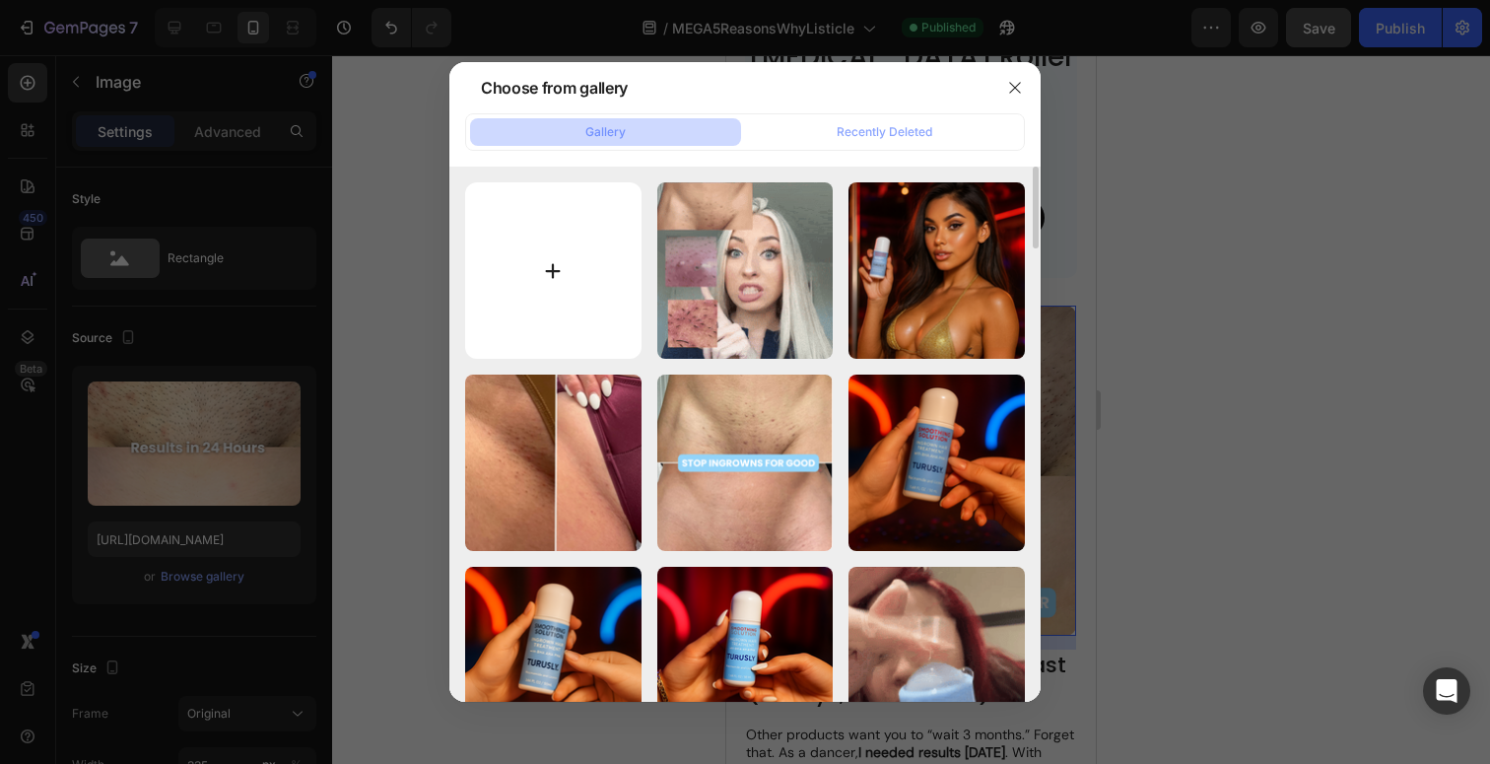
click at [566, 261] on input "file" at bounding box center [553, 270] width 176 height 176
click at [1020, 93] on icon "button" at bounding box center [1015, 88] width 16 height 16
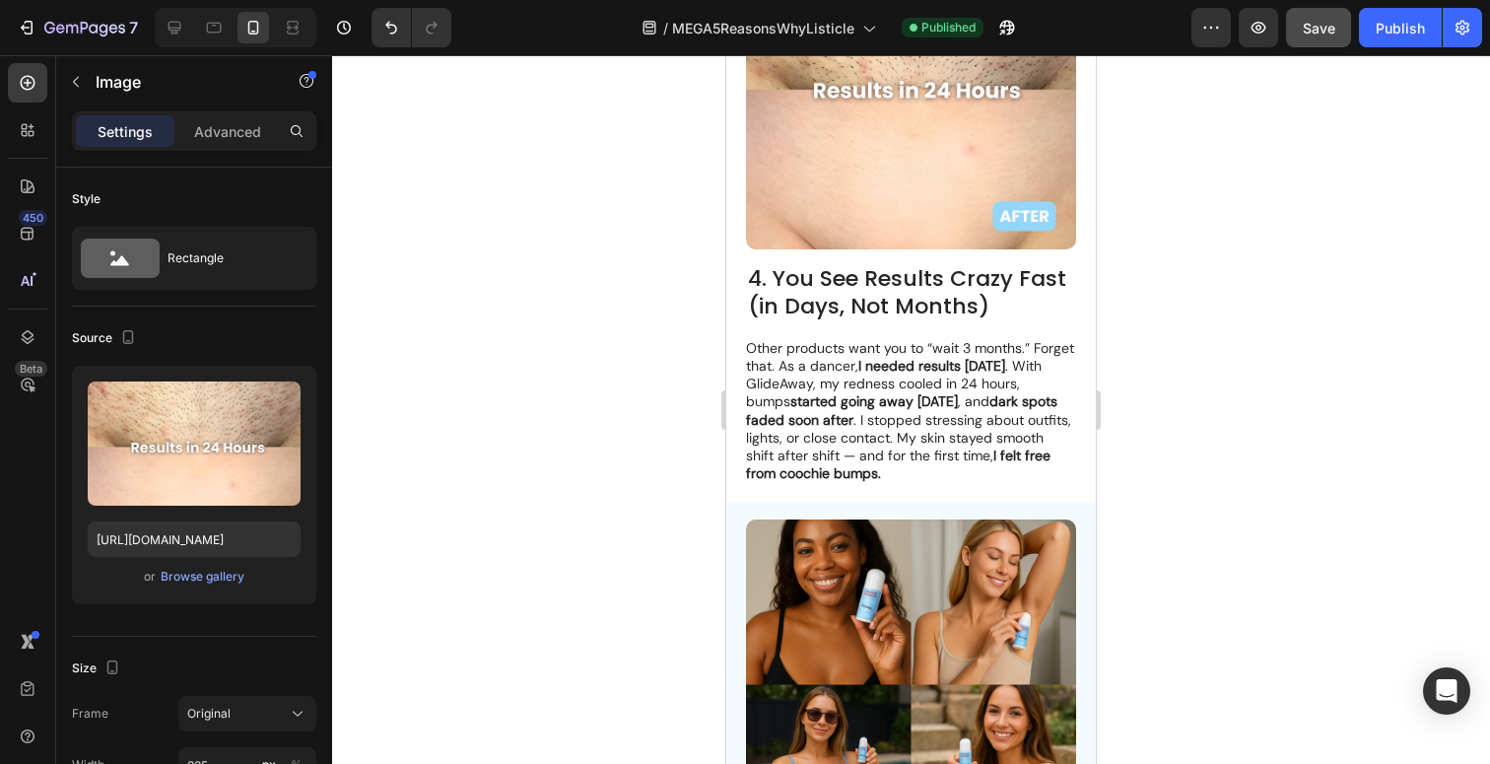
scroll to position [3633, 0]
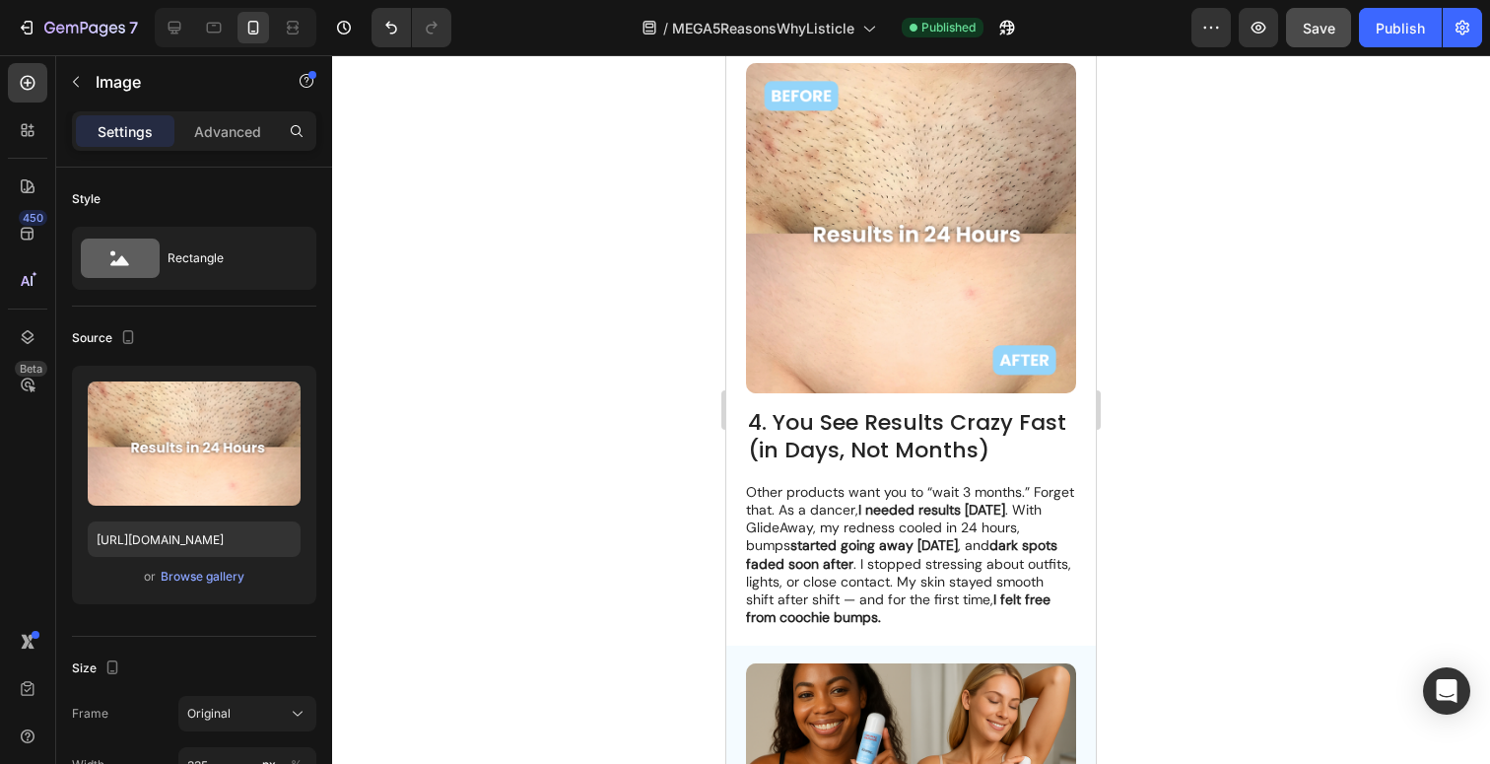
click at [888, 438] on h2 "4. You See Results Crazy Fast (in Days, Not Months)" at bounding box center [911, 437] width 330 height 60
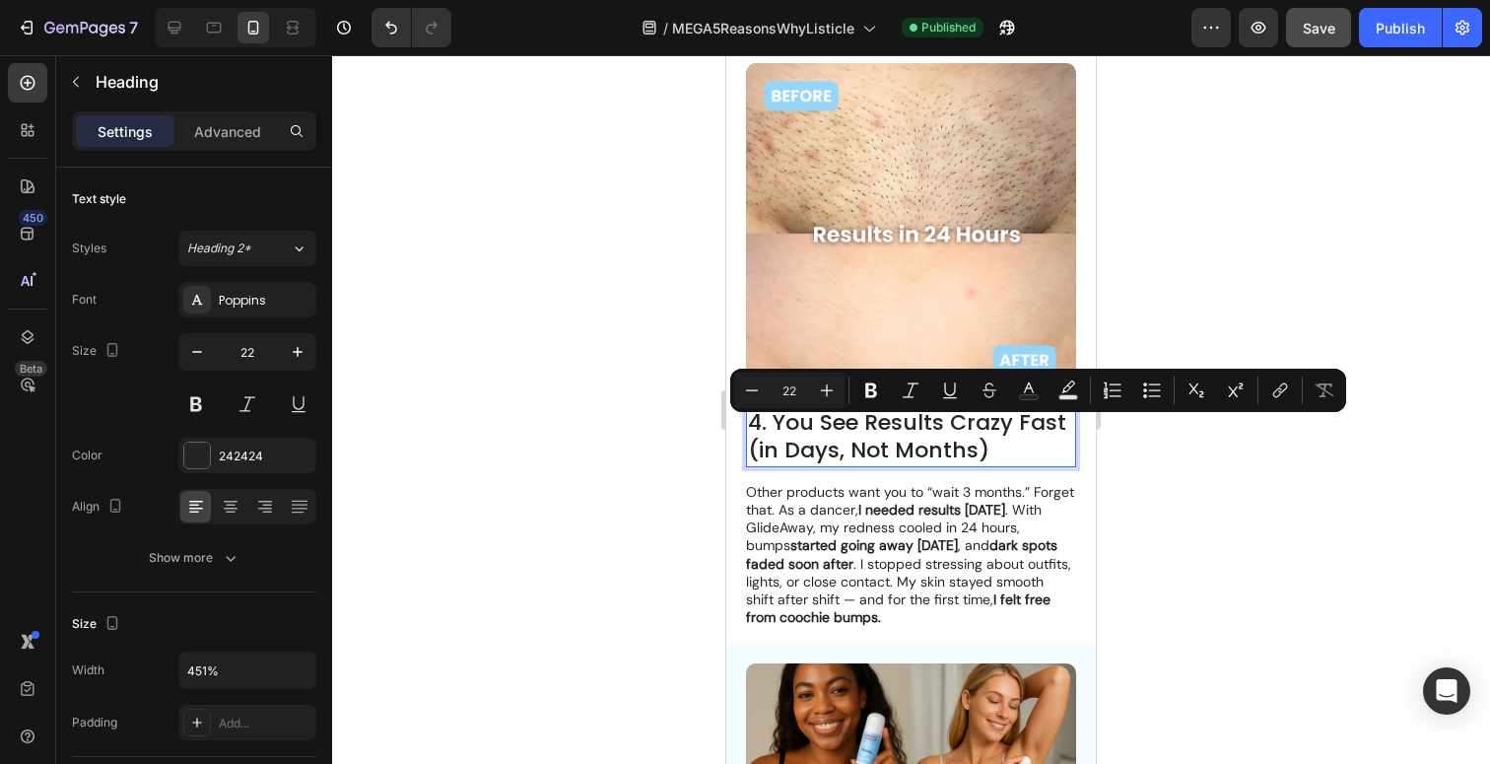
click at [826, 432] on p "4. You See Results Crazy Fast (in Days, Not Months)" at bounding box center [911, 437] width 326 height 56
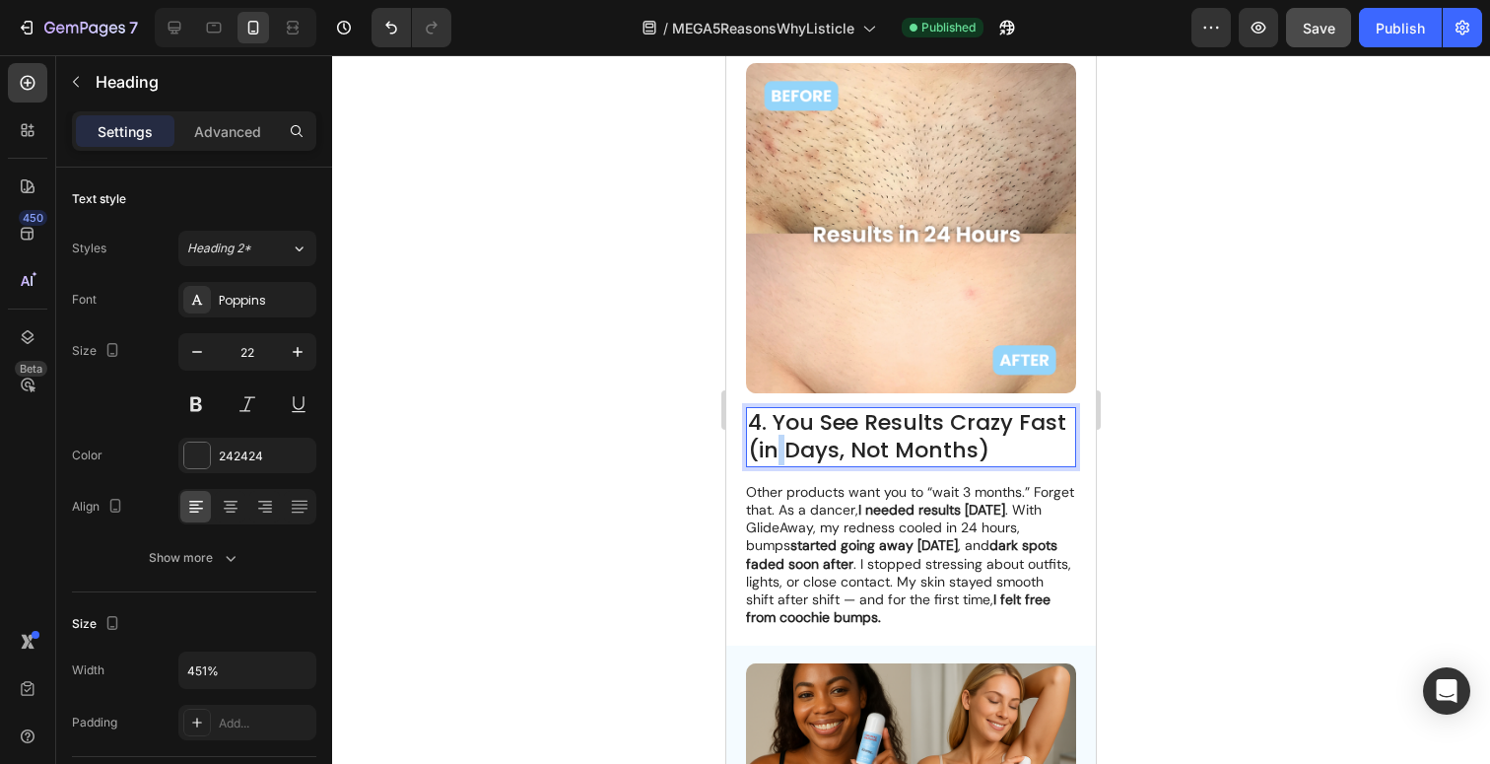
click at [826, 432] on p "4. You See Results Crazy Fast (in Days, Not Months)" at bounding box center [911, 437] width 326 height 56
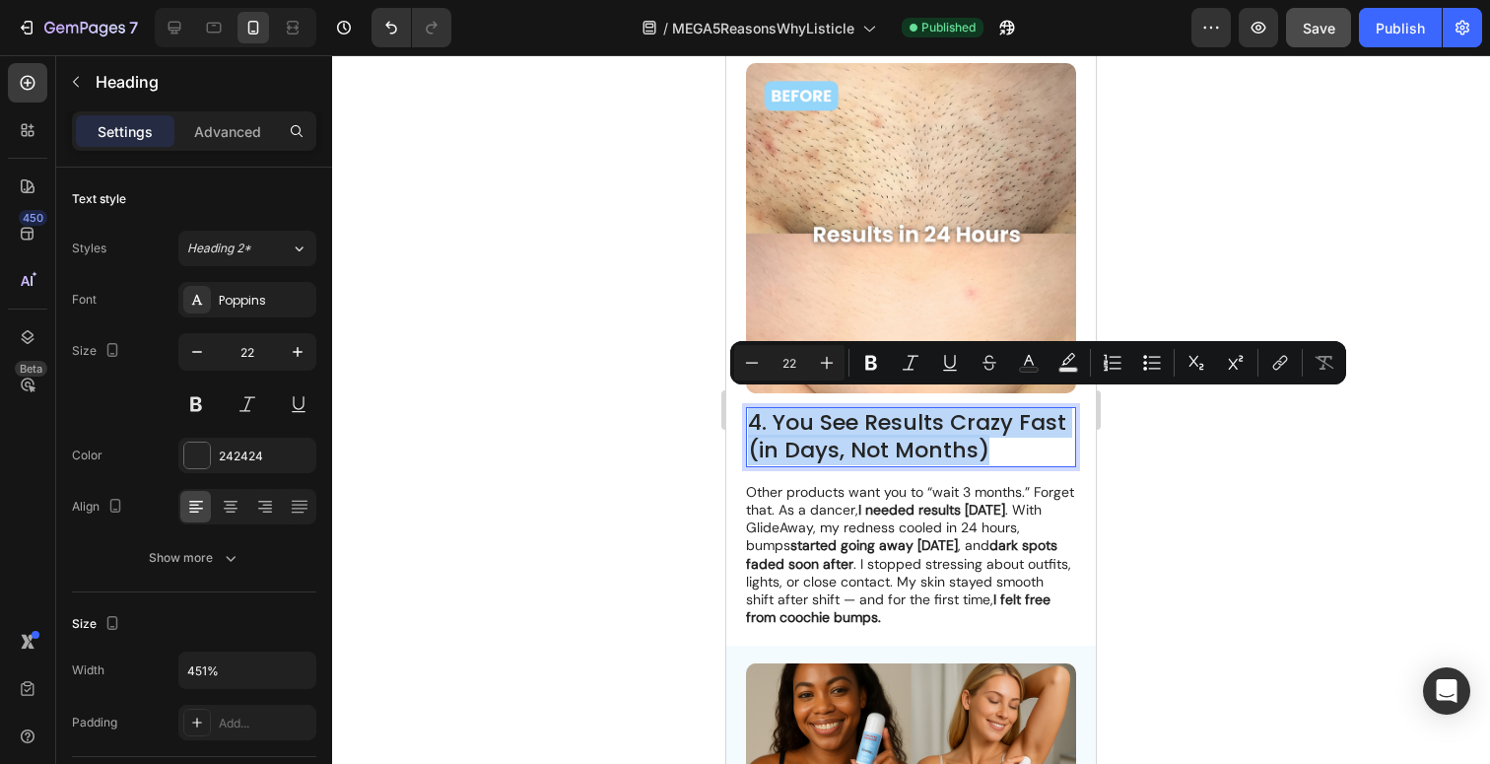
copy p "4. You See Results Crazy Fast (in Days, Not Months)"
click at [902, 418] on p "4. You See Results Crazy Fast (in Days, Not Months)" at bounding box center [911, 437] width 326 height 56
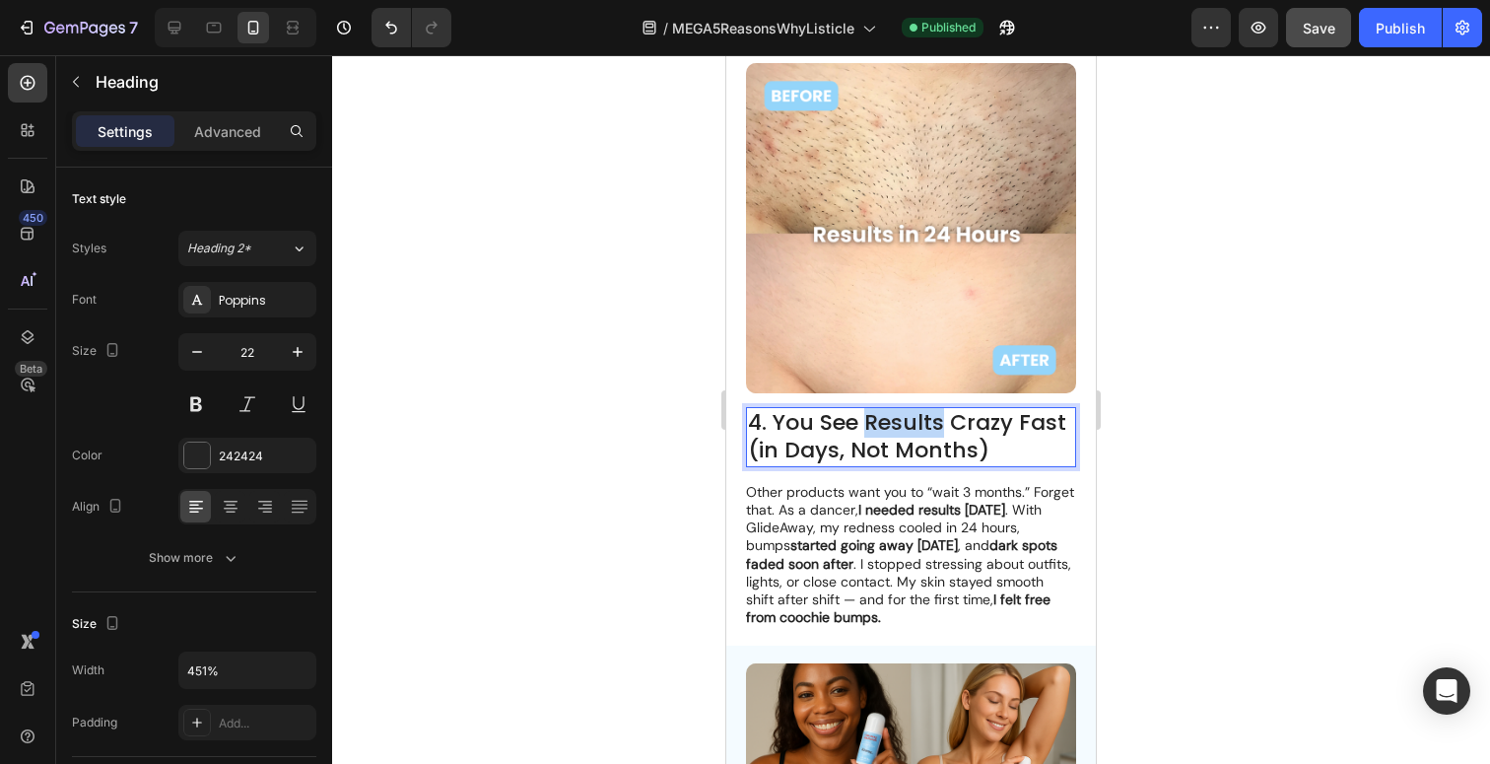
click at [902, 418] on p "4. You See Results Crazy Fast (in Days, Not Months)" at bounding box center [911, 437] width 326 height 56
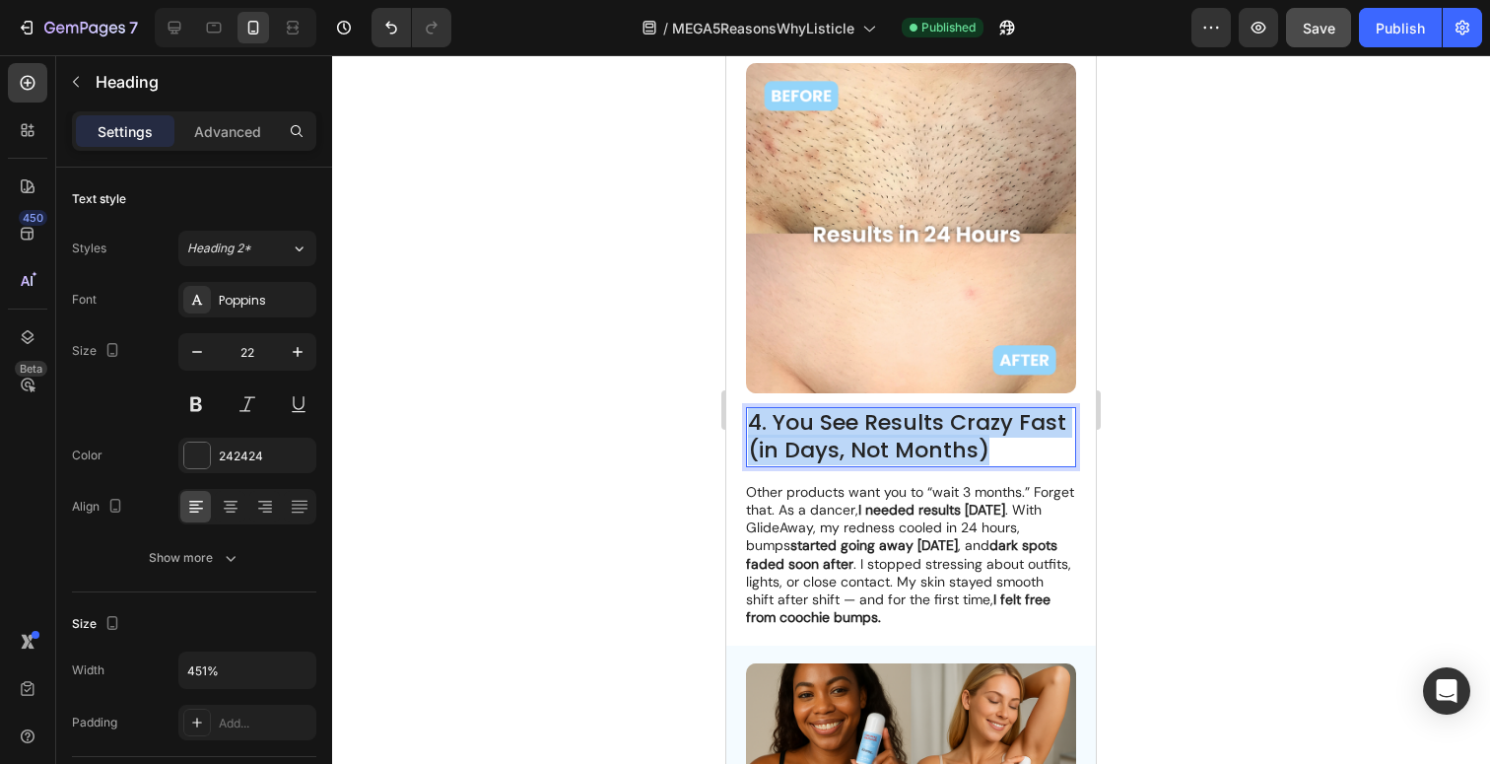
click at [902, 418] on p "4. You See Results Crazy Fast (in Days, Not Months)" at bounding box center [911, 437] width 326 height 56
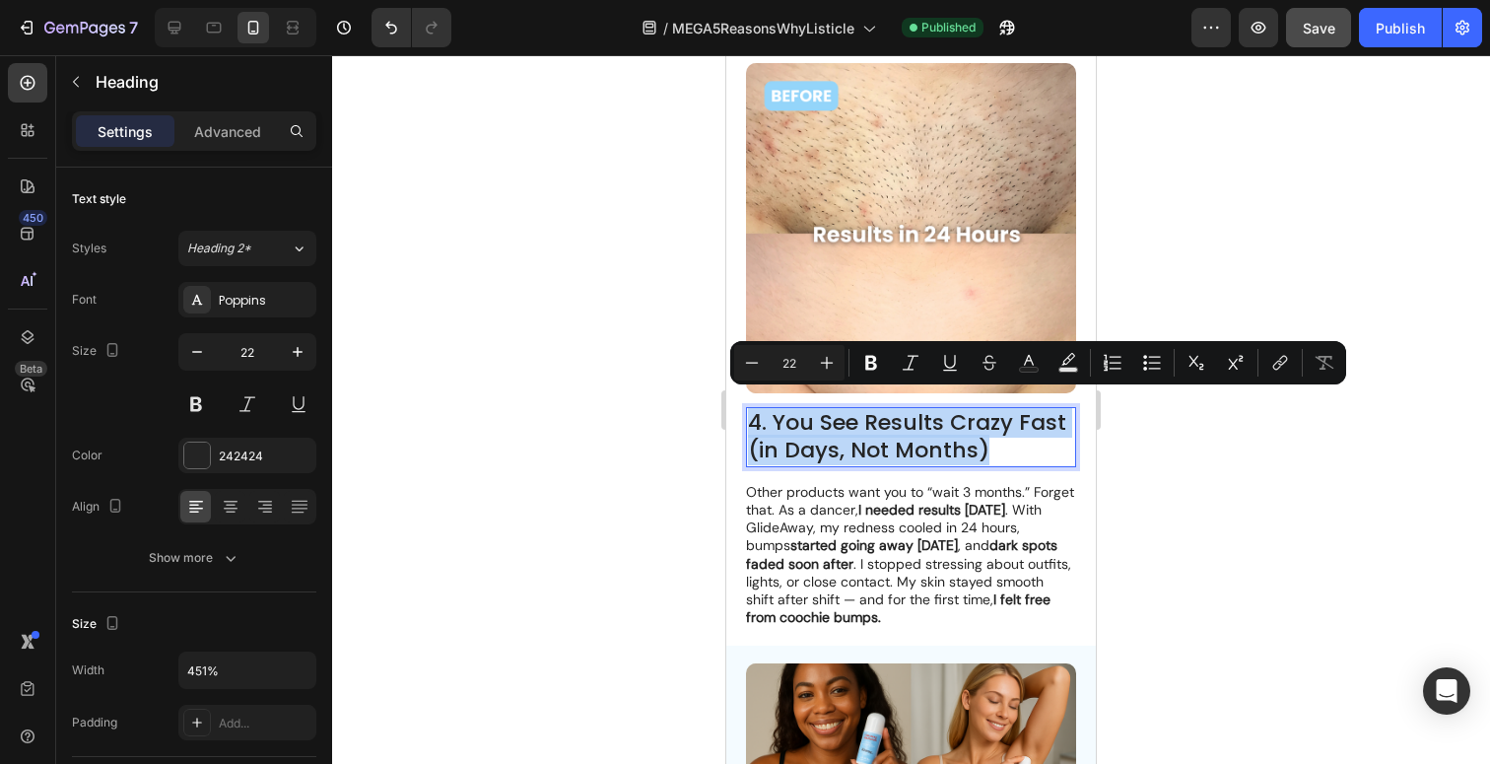
click at [777, 410] on p "4. You See Results Crazy Fast (in Days, Not Months)" at bounding box center [911, 437] width 326 height 56
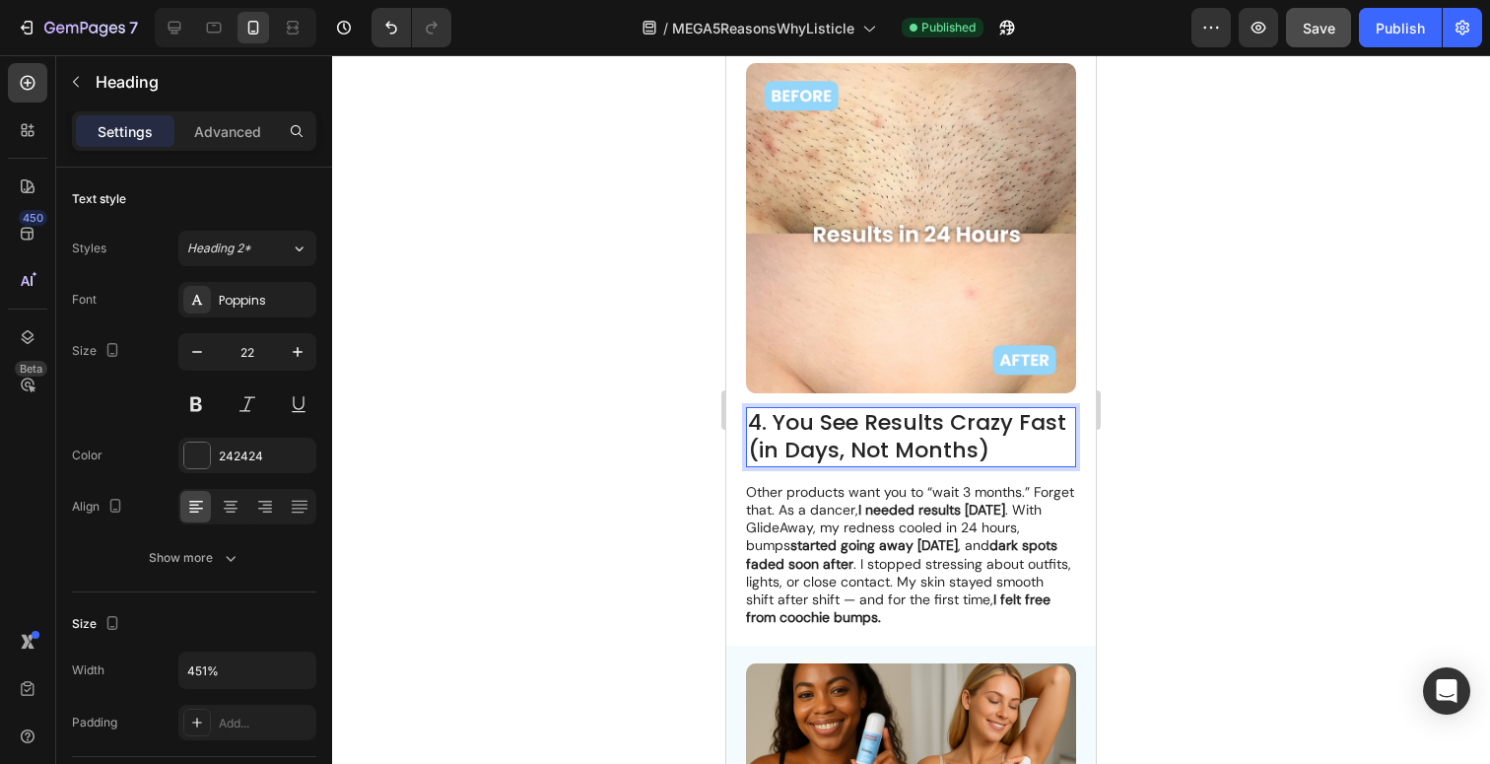
click at [784, 416] on p "4. You See Results Crazy Fast (in Days, Not Months)" at bounding box center [911, 437] width 326 height 56
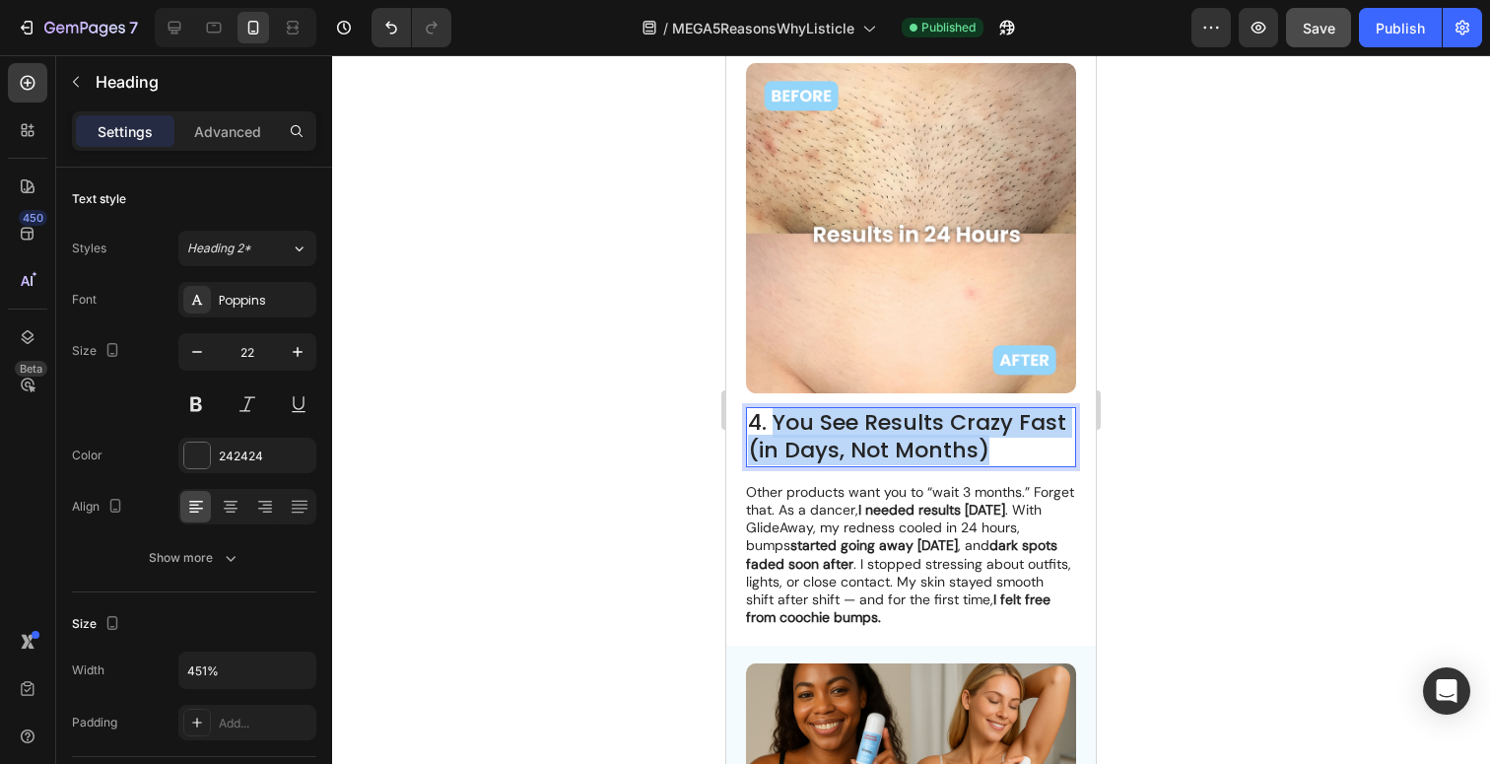
drag, startPoint x: 775, startPoint y: 407, endPoint x: 1038, endPoint y: 429, distance: 264.1
click at [1038, 429] on p "4. You See Results Crazy Fast (in Days, Not Months)" at bounding box center [911, 437] width 326 height 56
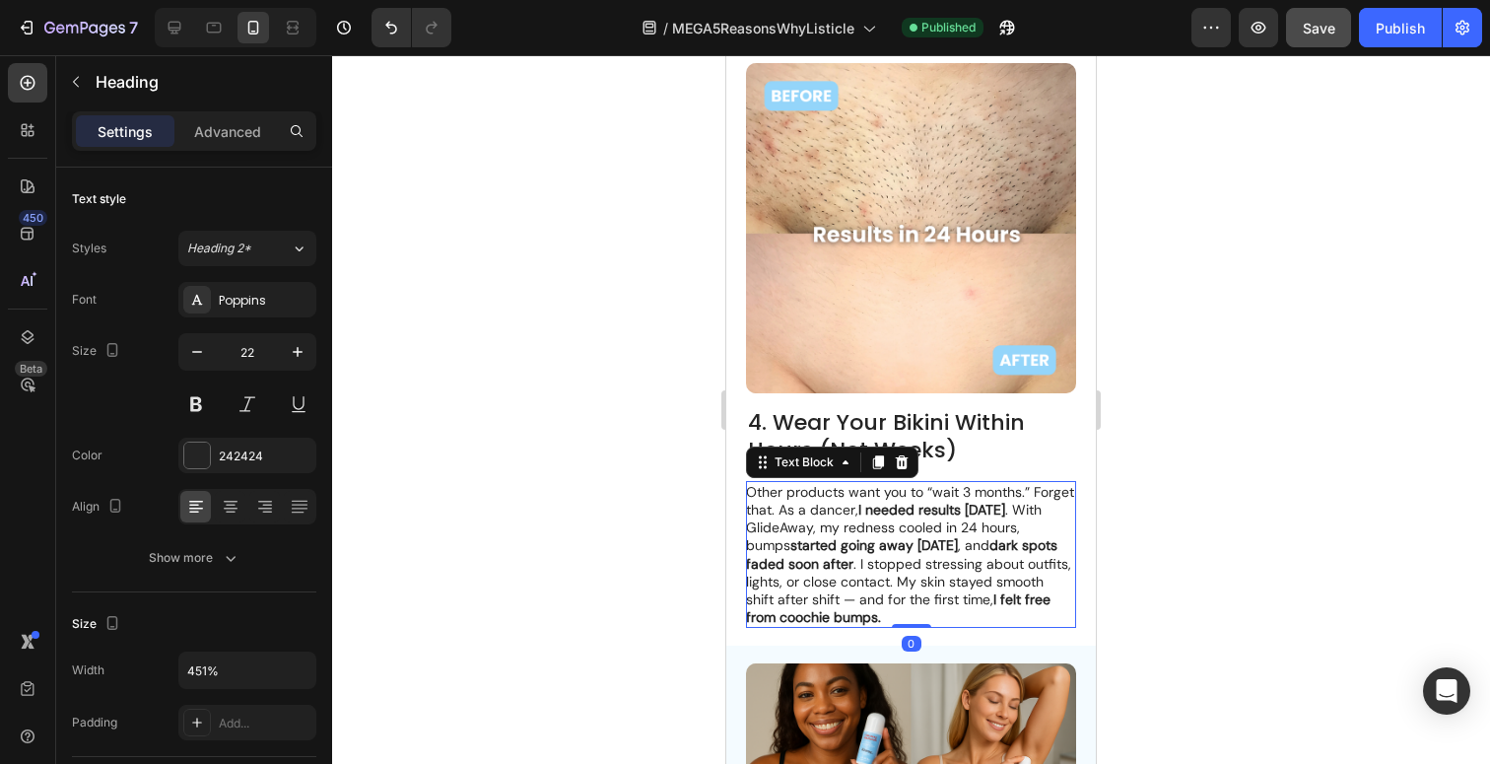
click at [941, 536] on strong "started going away [DATE]" at bounding box center [875, 545] width 168 height 18
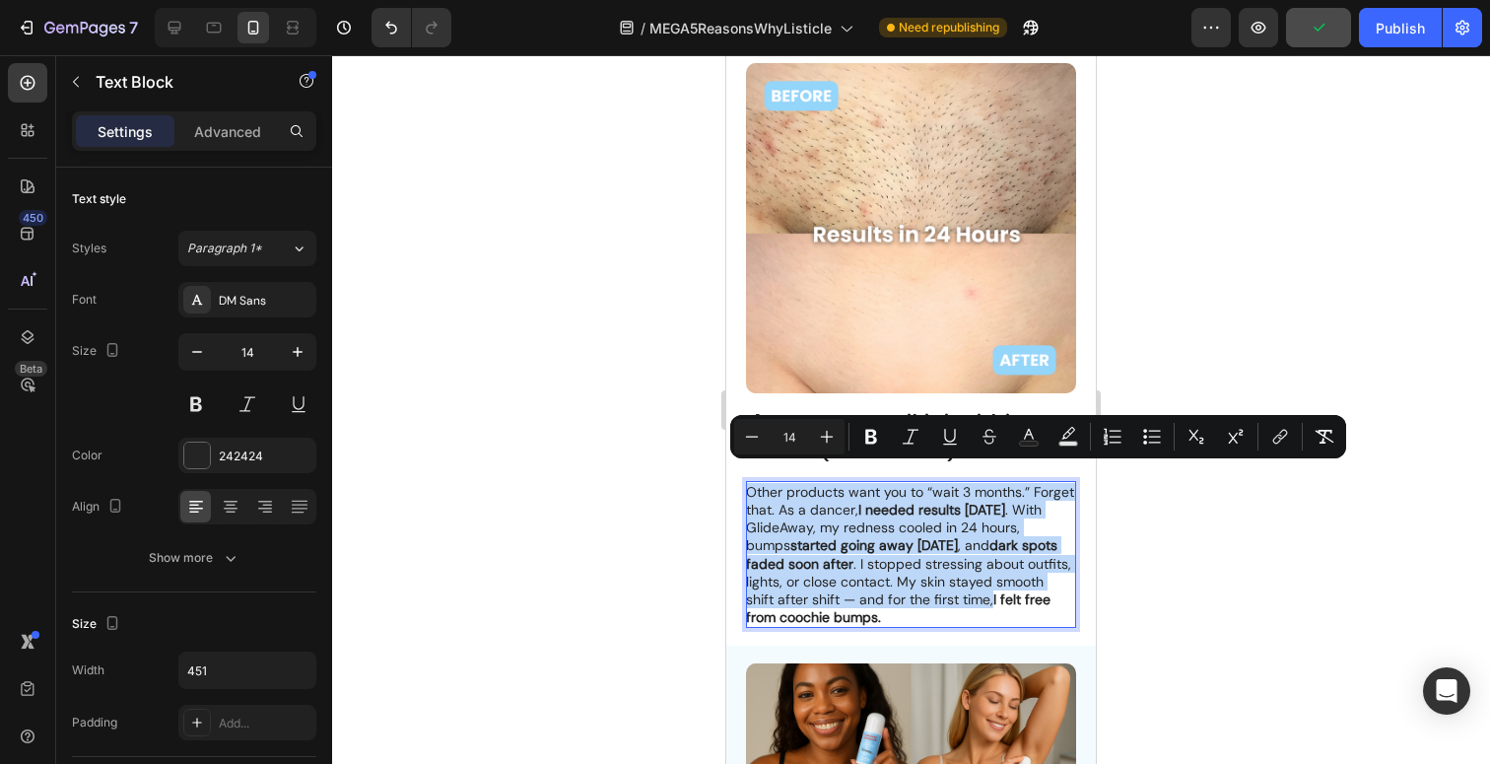
copy p "Other products want you to “wait 3 months.” Forget that. As a dancer, I needed …"
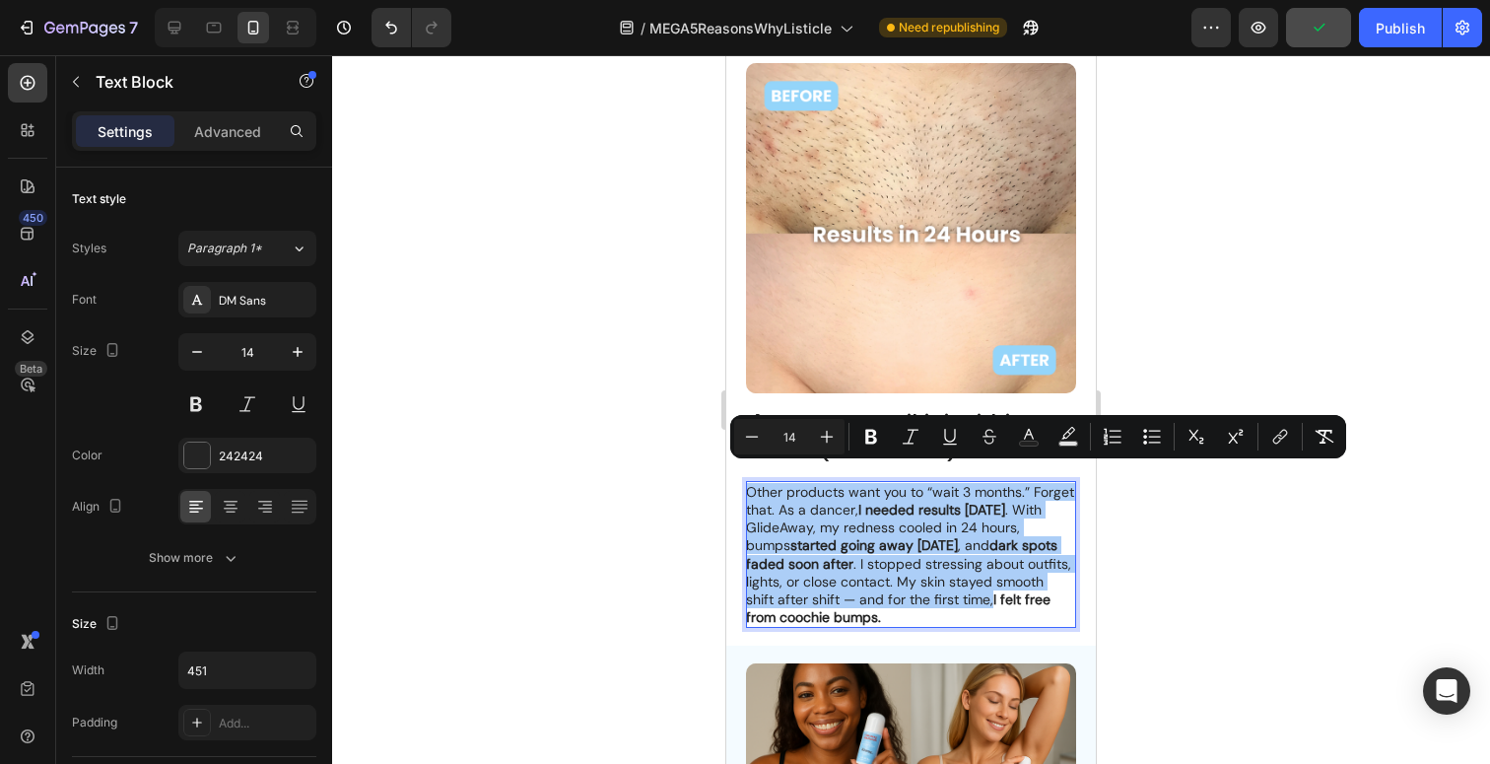
click at [1269, 546] on div at bounding box center [911, 409] width 1158 height 709
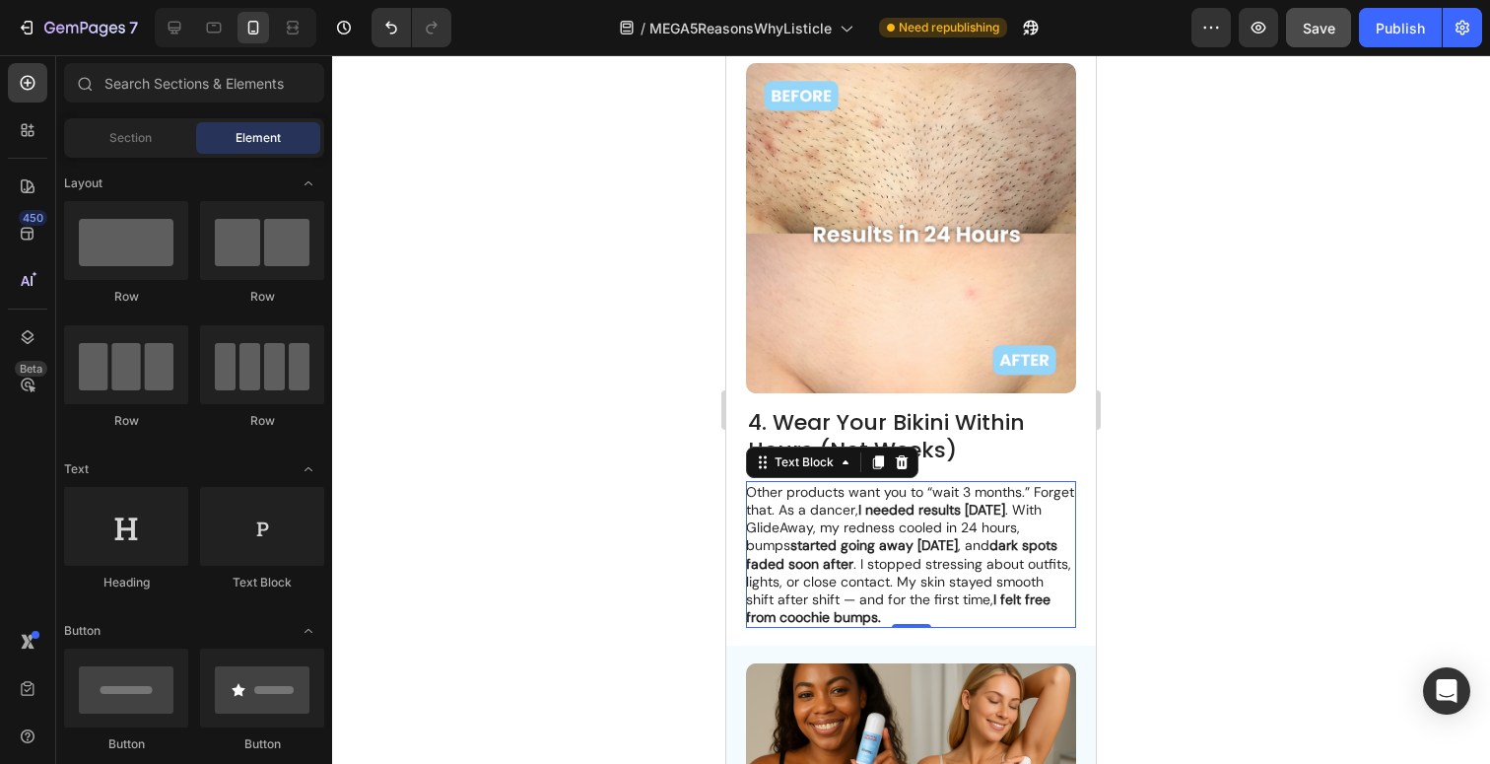
click at [876, 519] on p "Other products want you to “wait 3 months.” Forget that. As a dancer, I needed …" at bounding box center [910, 555] width 328 height 144
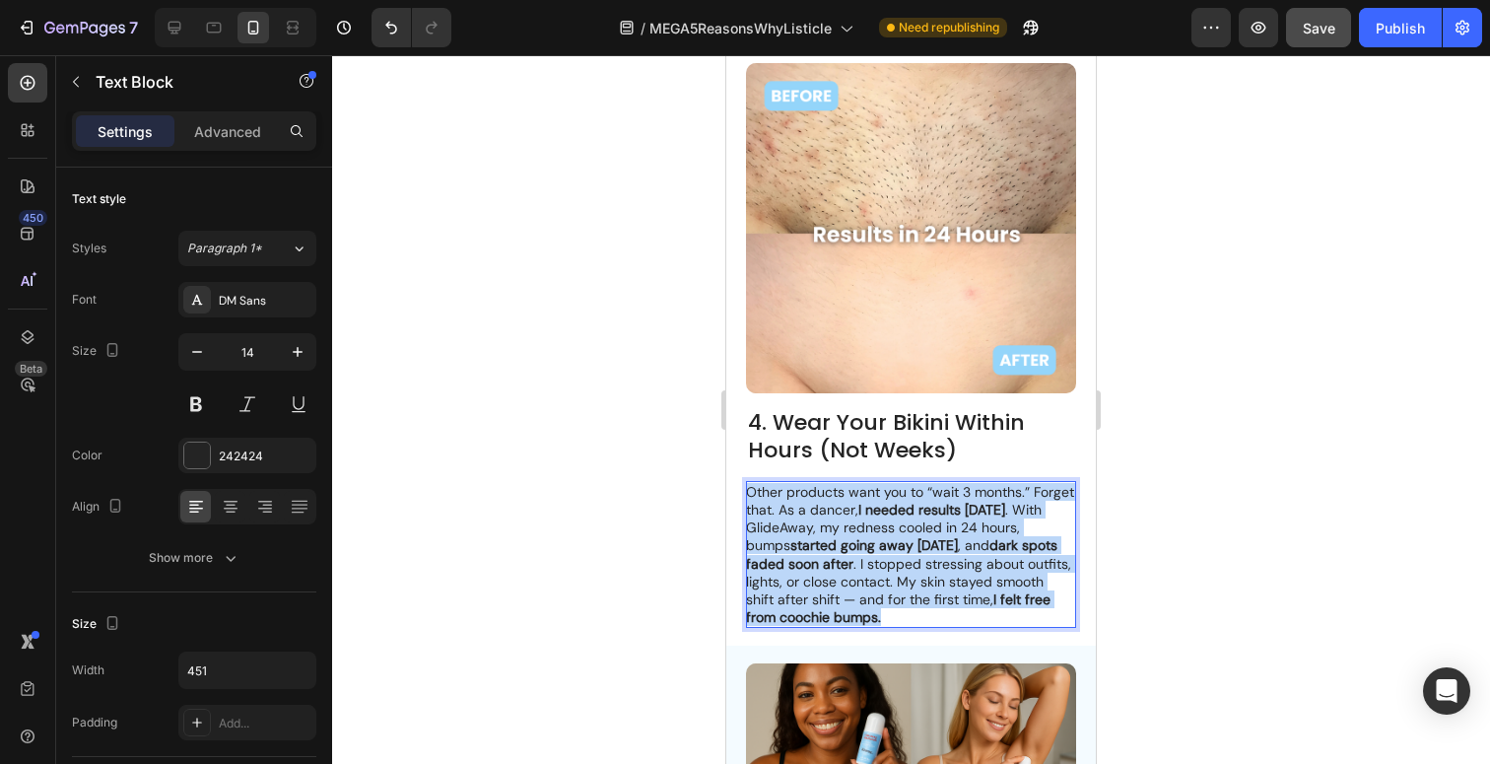
click at [876, 519] on p "Other products want you to “wait 3 months.” Forget that. As a dancer, I needed …" at bounding box center [910, 555] width 328 height 144
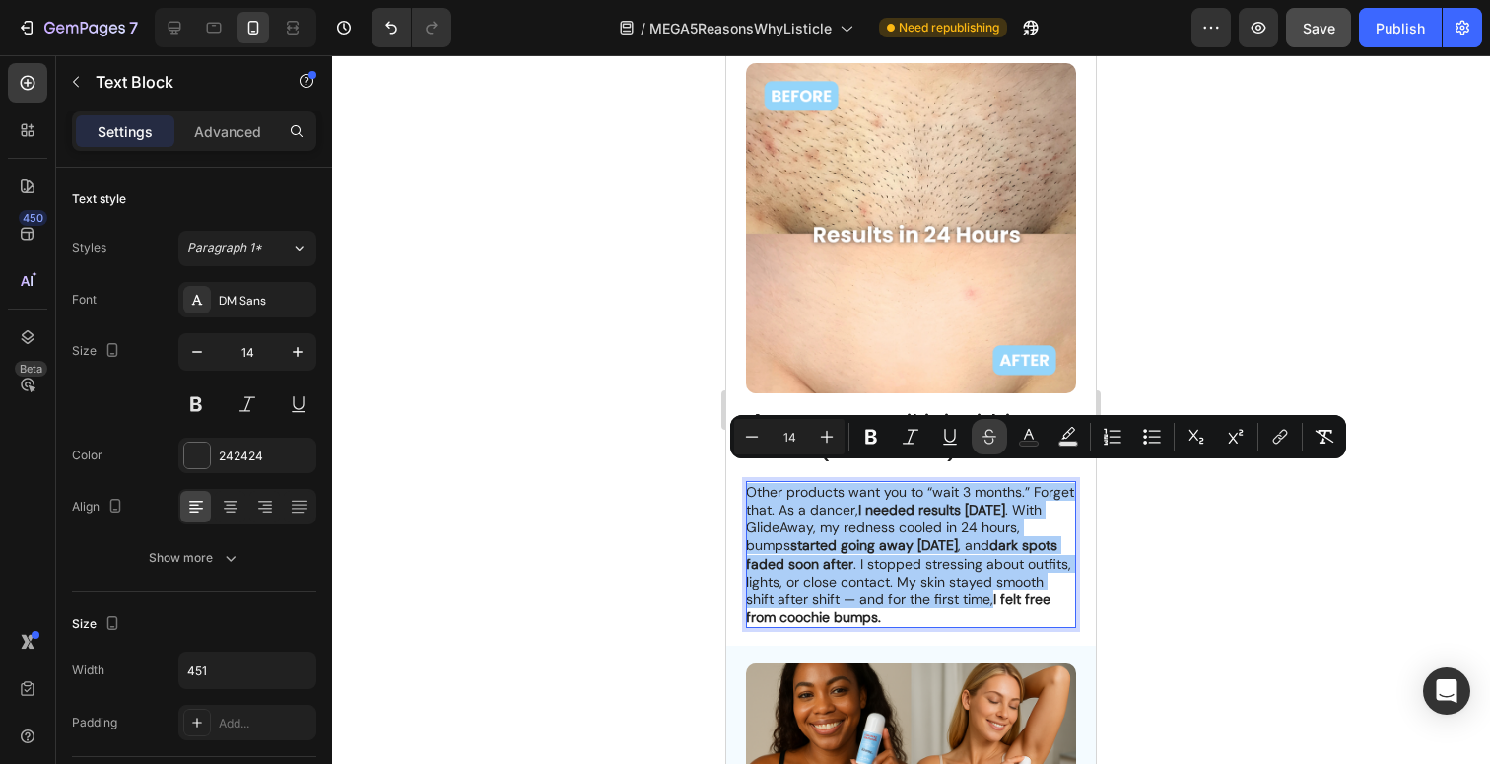
click at [973, 443] on button "Strikethrough" at bounding box center [989, 436] width 35 height 35
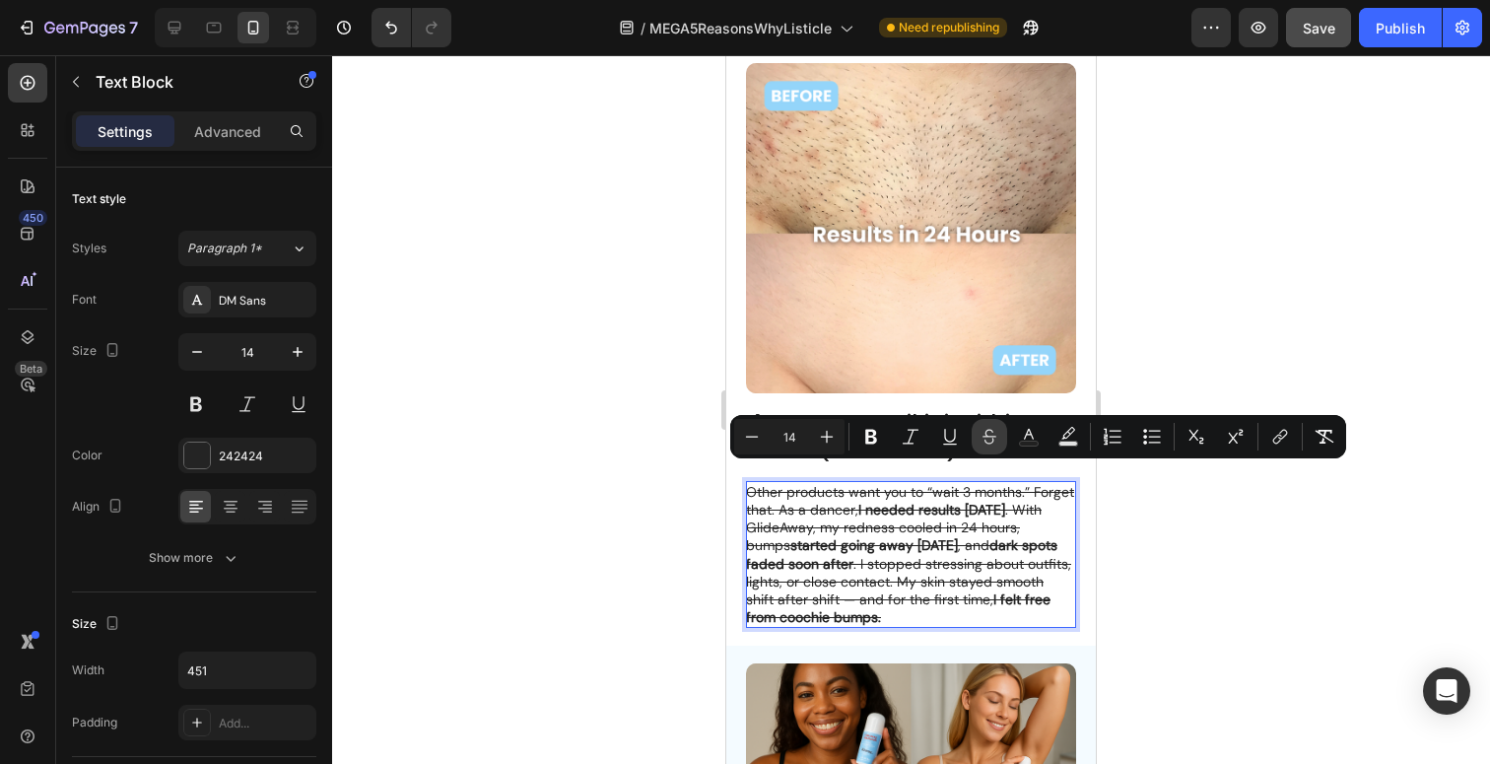
click at [988, 432] on icon "Editor contextual toolbar" at bounding box center [990, 437] width 20 height 20
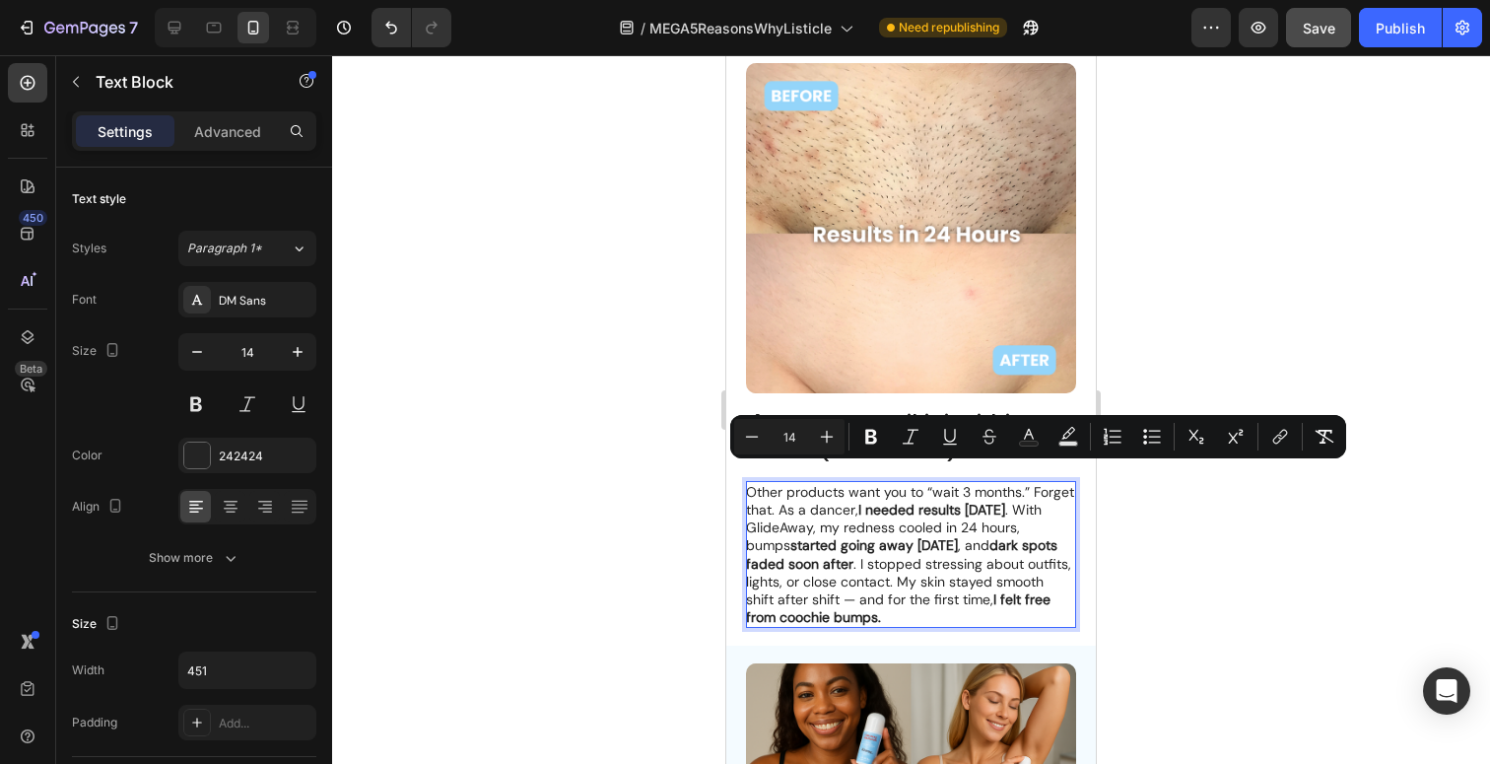
click at [1148, 543] on div at bounding box center [911, 409] width 1158 height 709
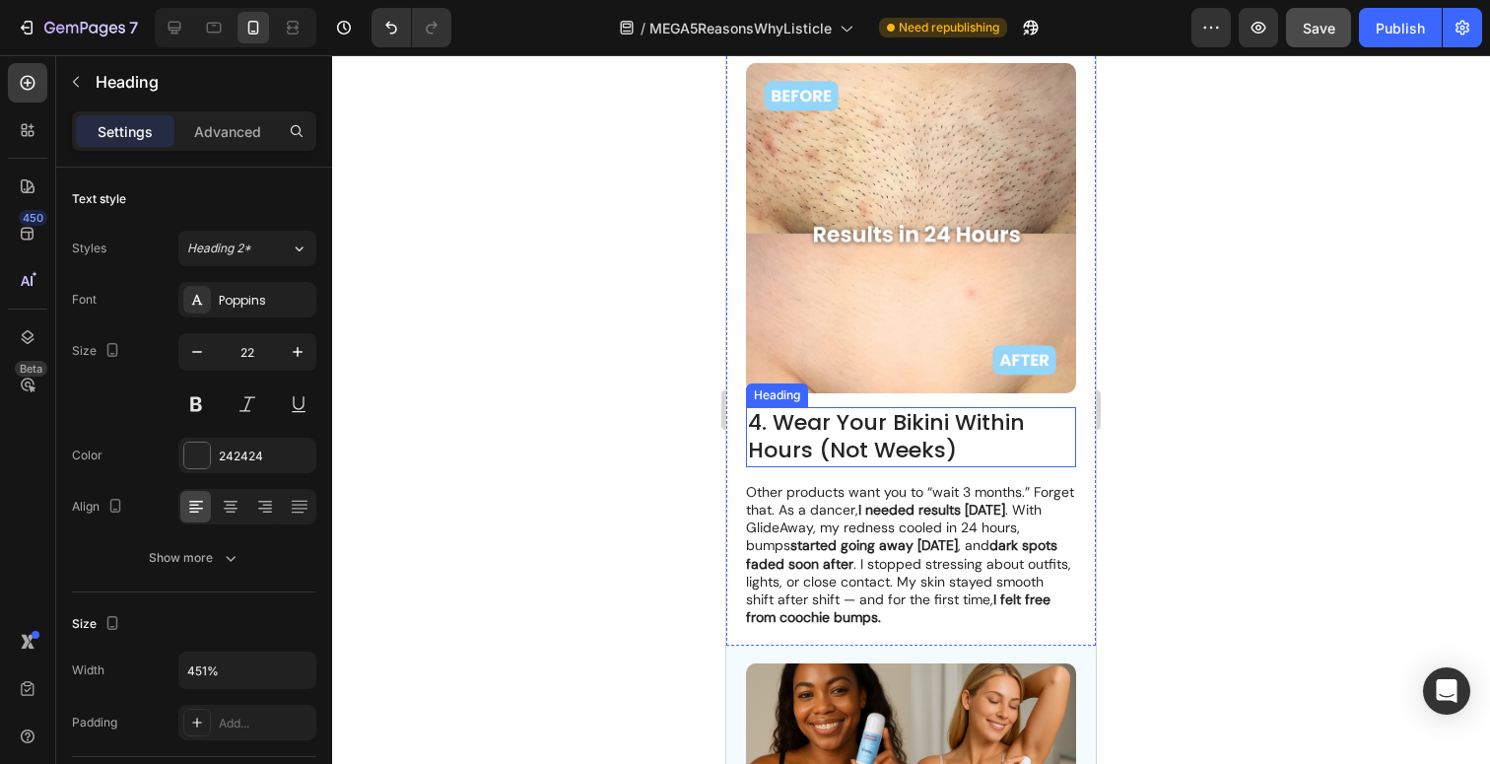
click at [932, 423] on p "4. Wear Your Bikini Within Hours (Not Weeks)" at bounding box center [911, 437] width 326 height 56
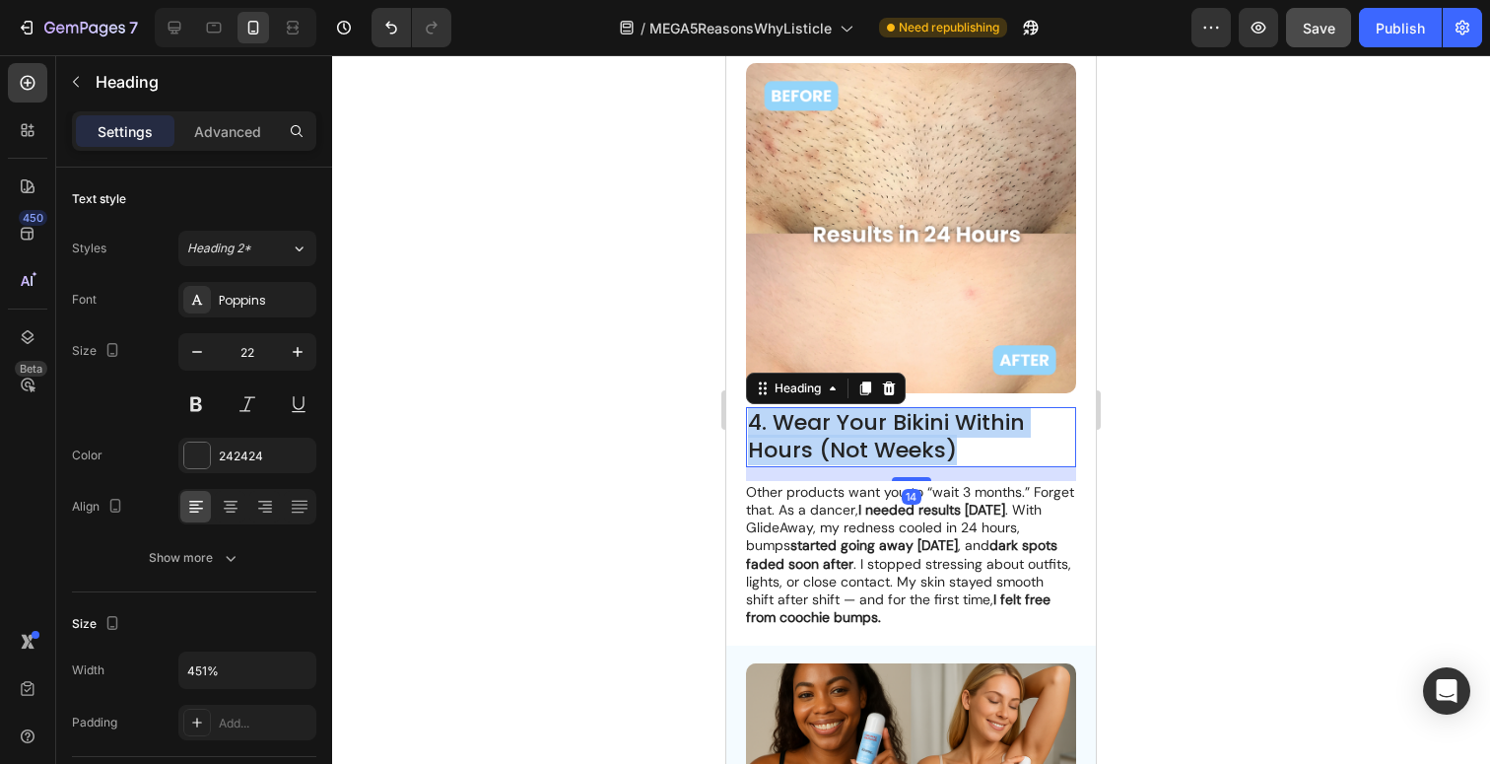
click at [932, 423] on p "4. Wear Your Bikini Within Hours (Not Weeks)" at bounding box center [911, 437] width 326 height 56
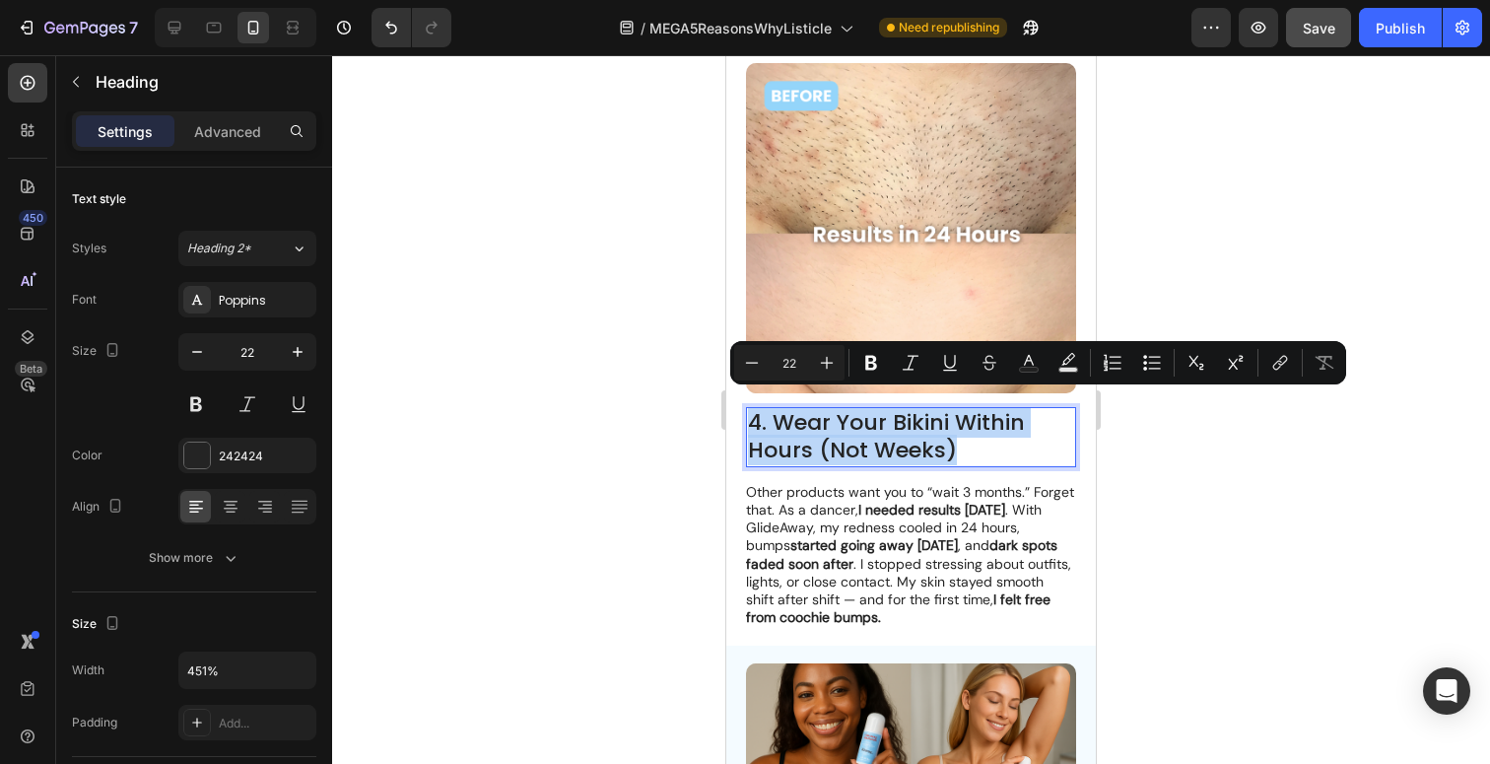
copy p "4. Wear Your Bikini Within Hours (Not Weeks)"
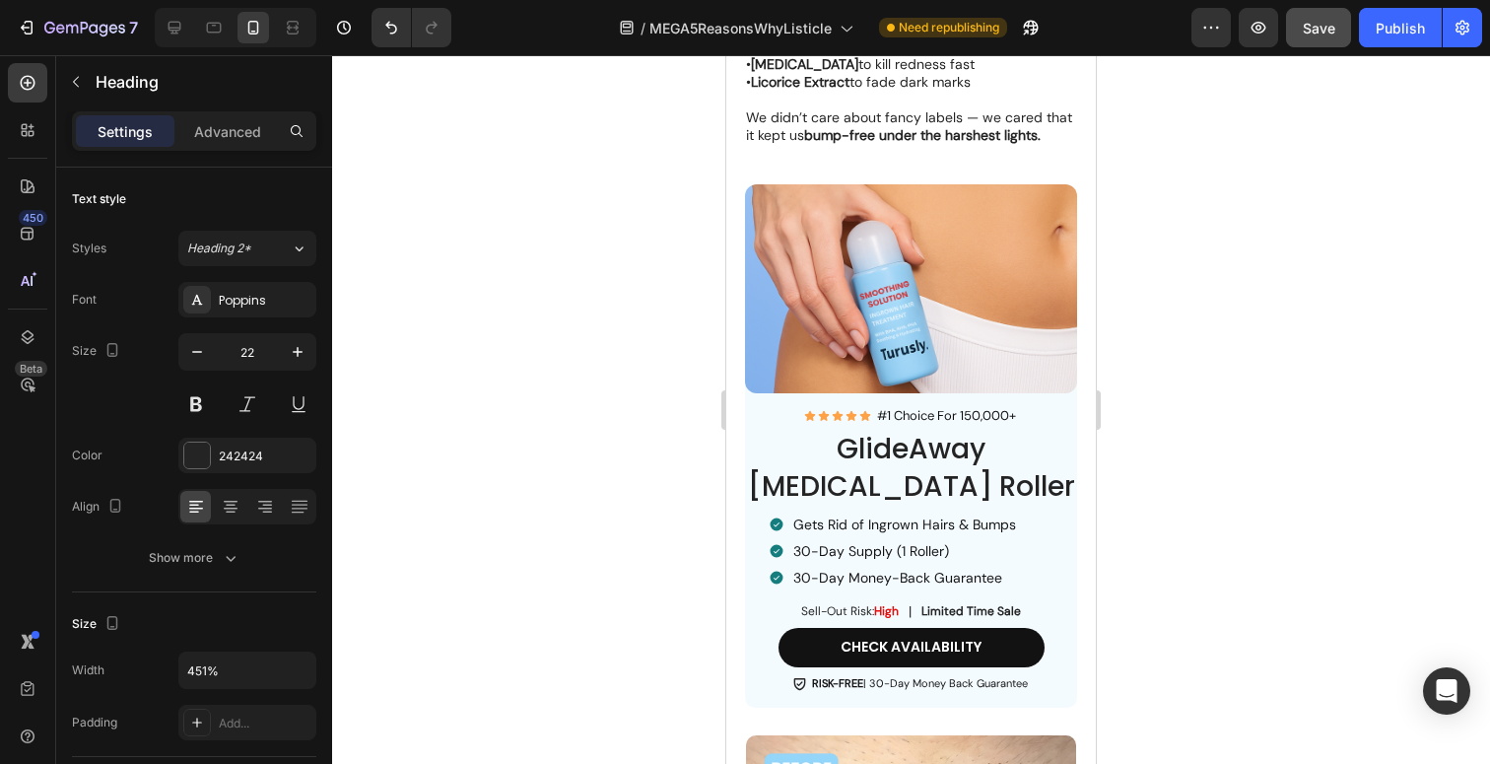
type input "16"
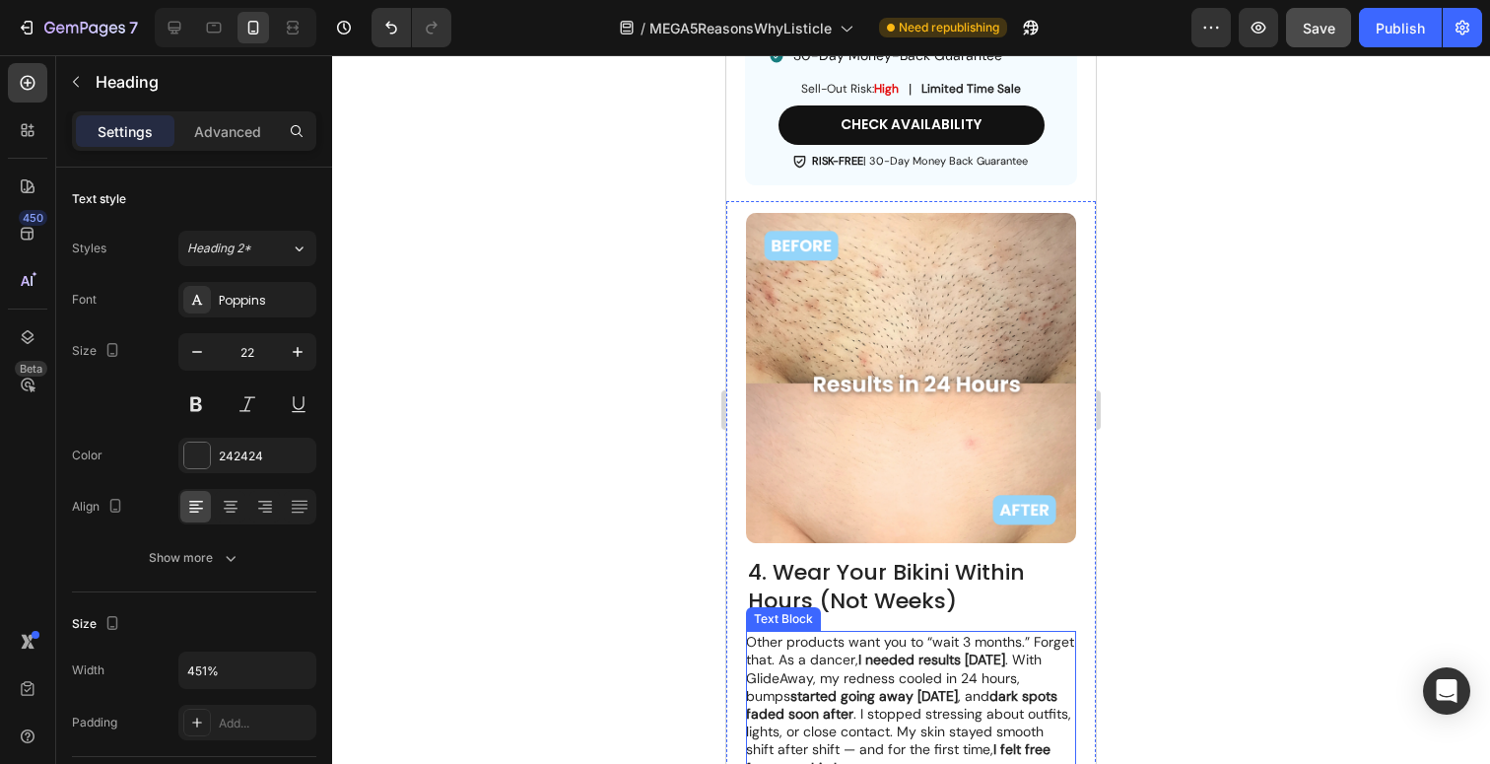
scroll to position [3143, 0]
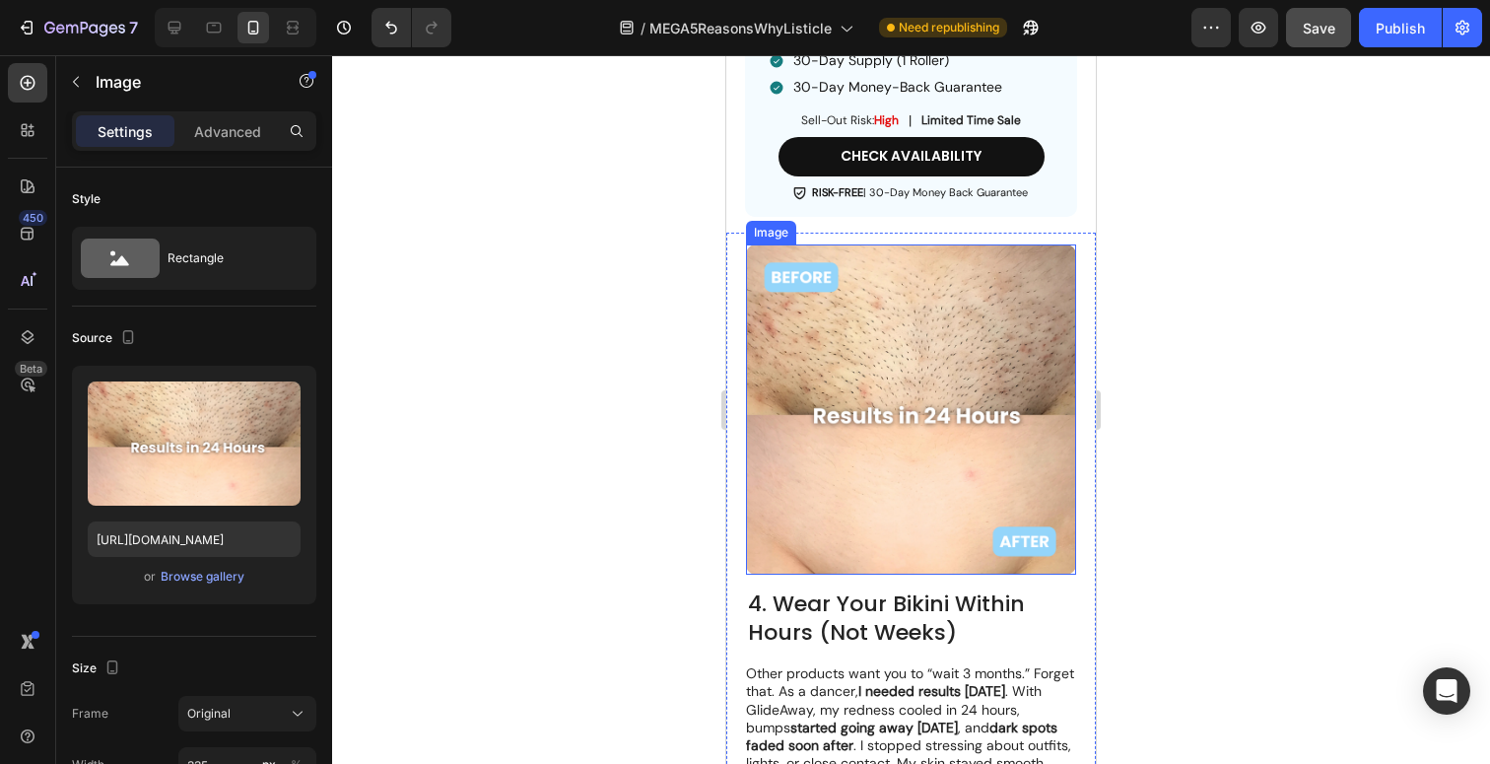
click at [921, 390] on img at bounding box center [911, 409] width 330 height 330
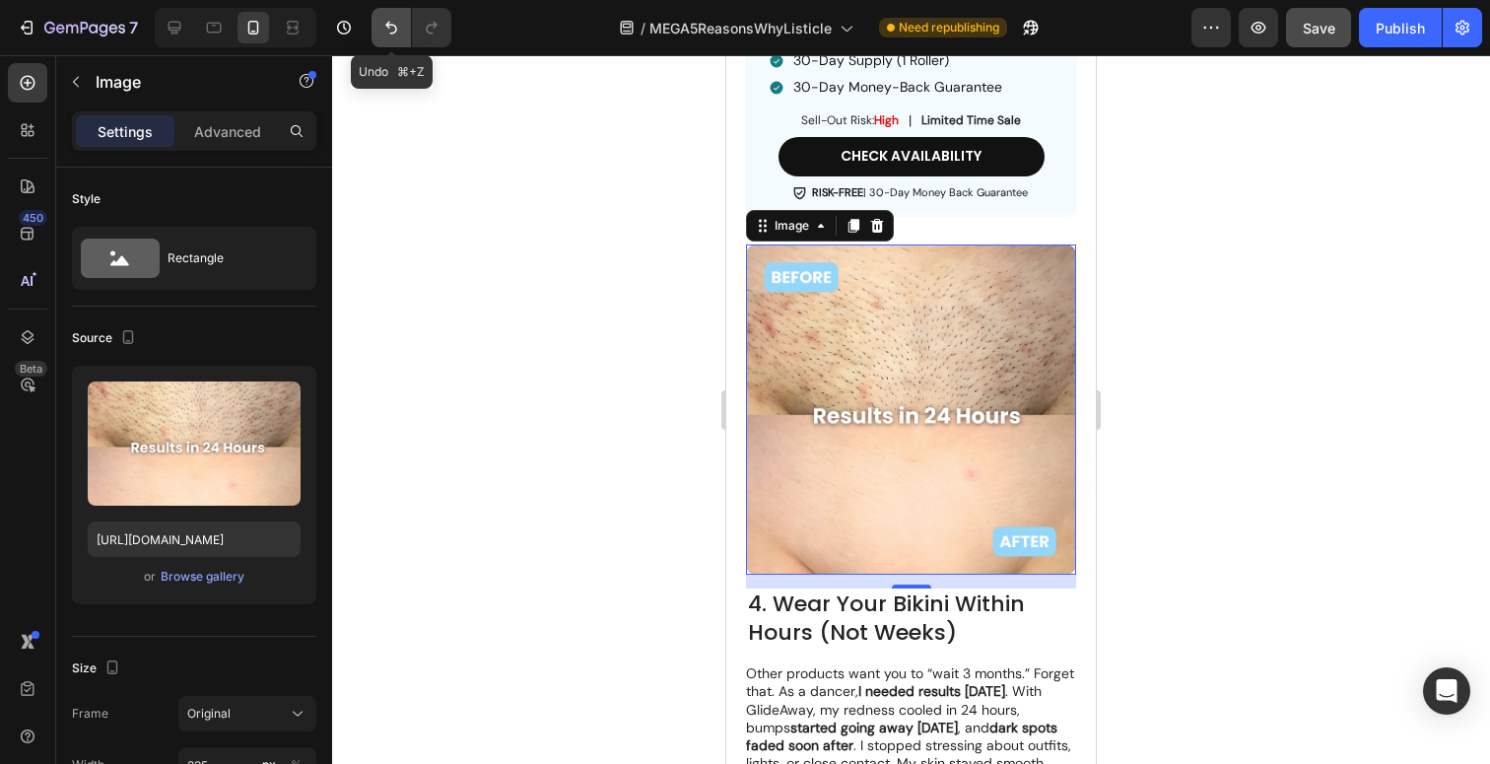
click at [396, 31] on icon "Undo/Redo" at bounding box center [391, 28] width 20 height 20
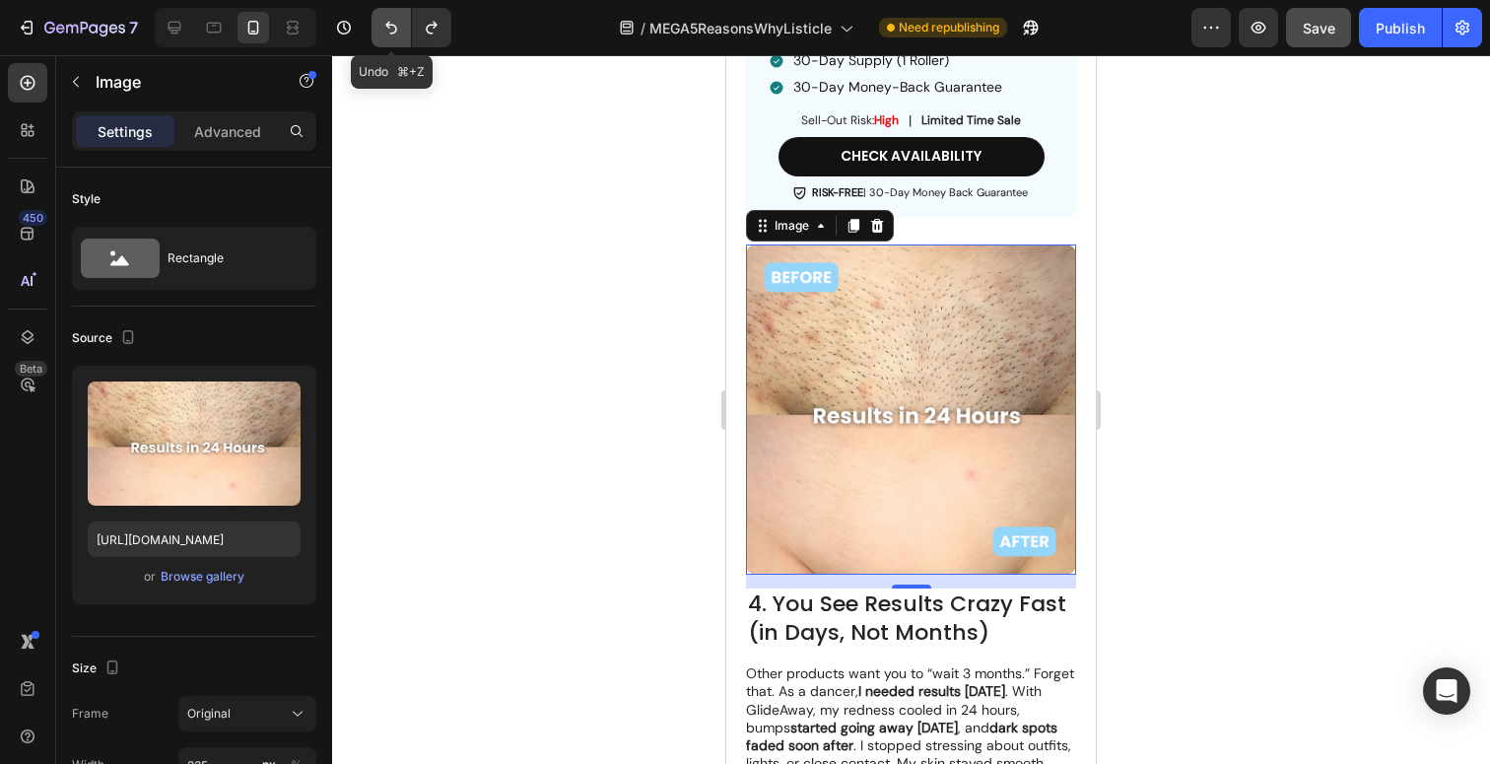
click at [396, 31] on icon "Undo/Redo" at bounding box center [391, 28] width 20 height 20
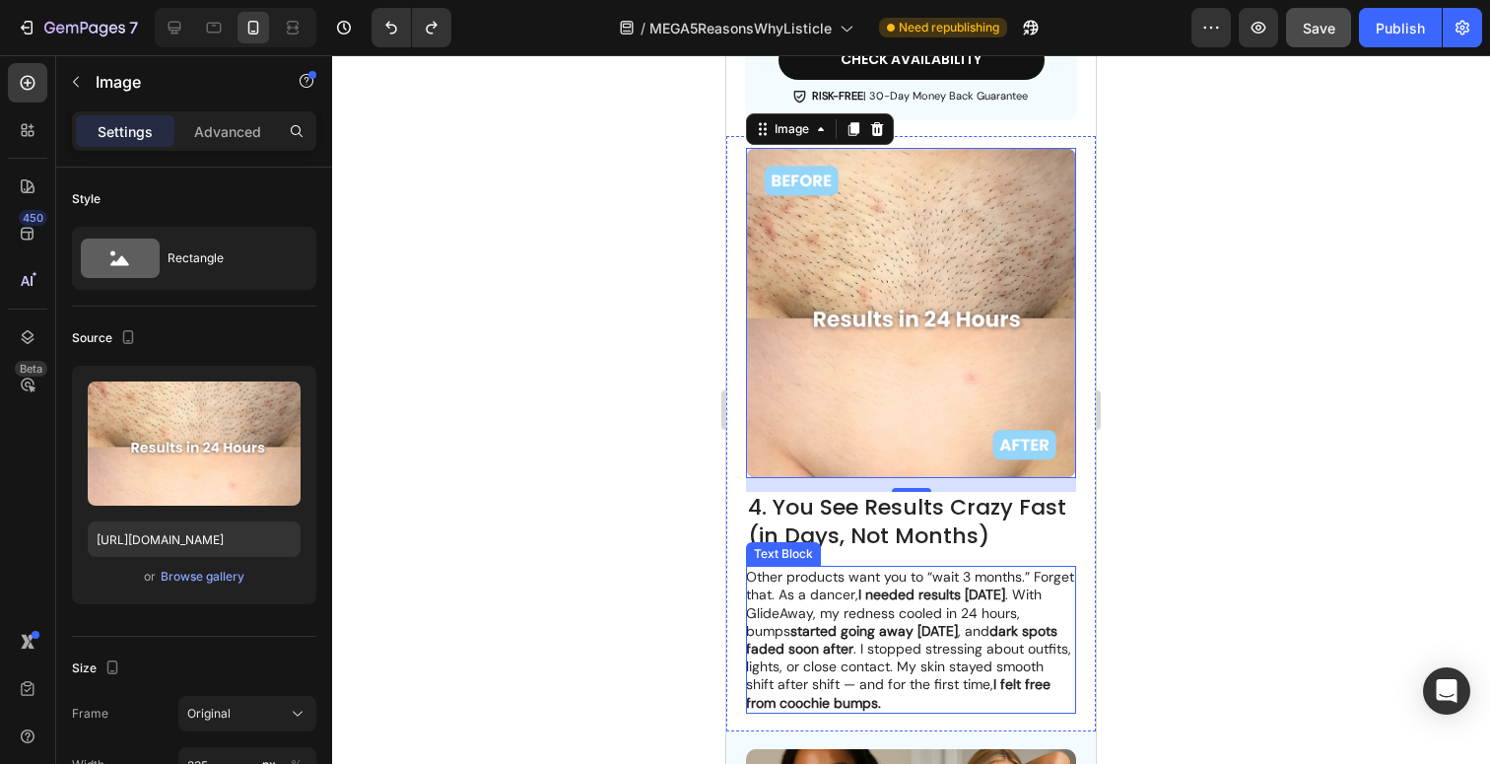
click at [867, 622] on strong "started going away [DATE]" at bounding box center [875, 631] width 168 height 18
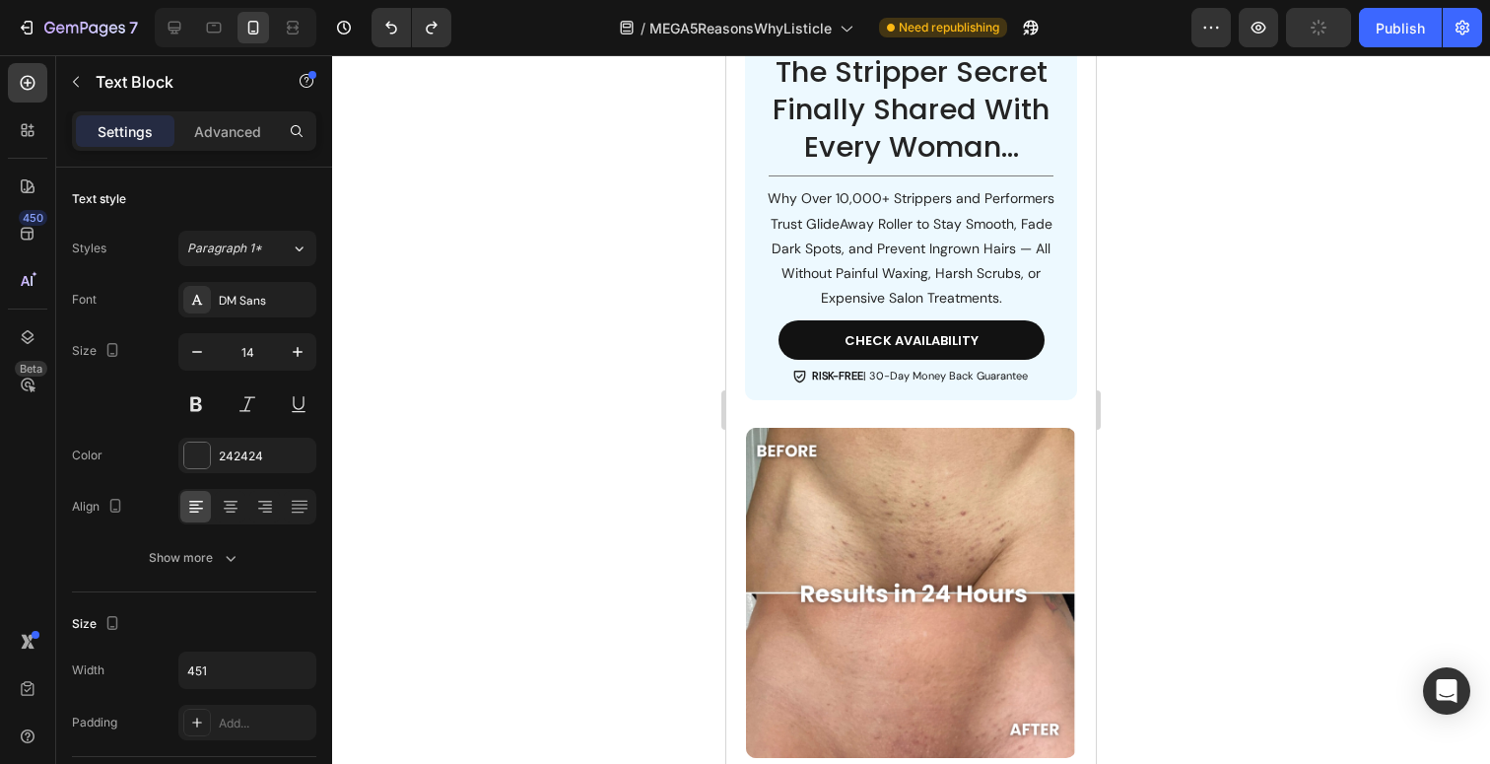
scroll to position [719, 0]
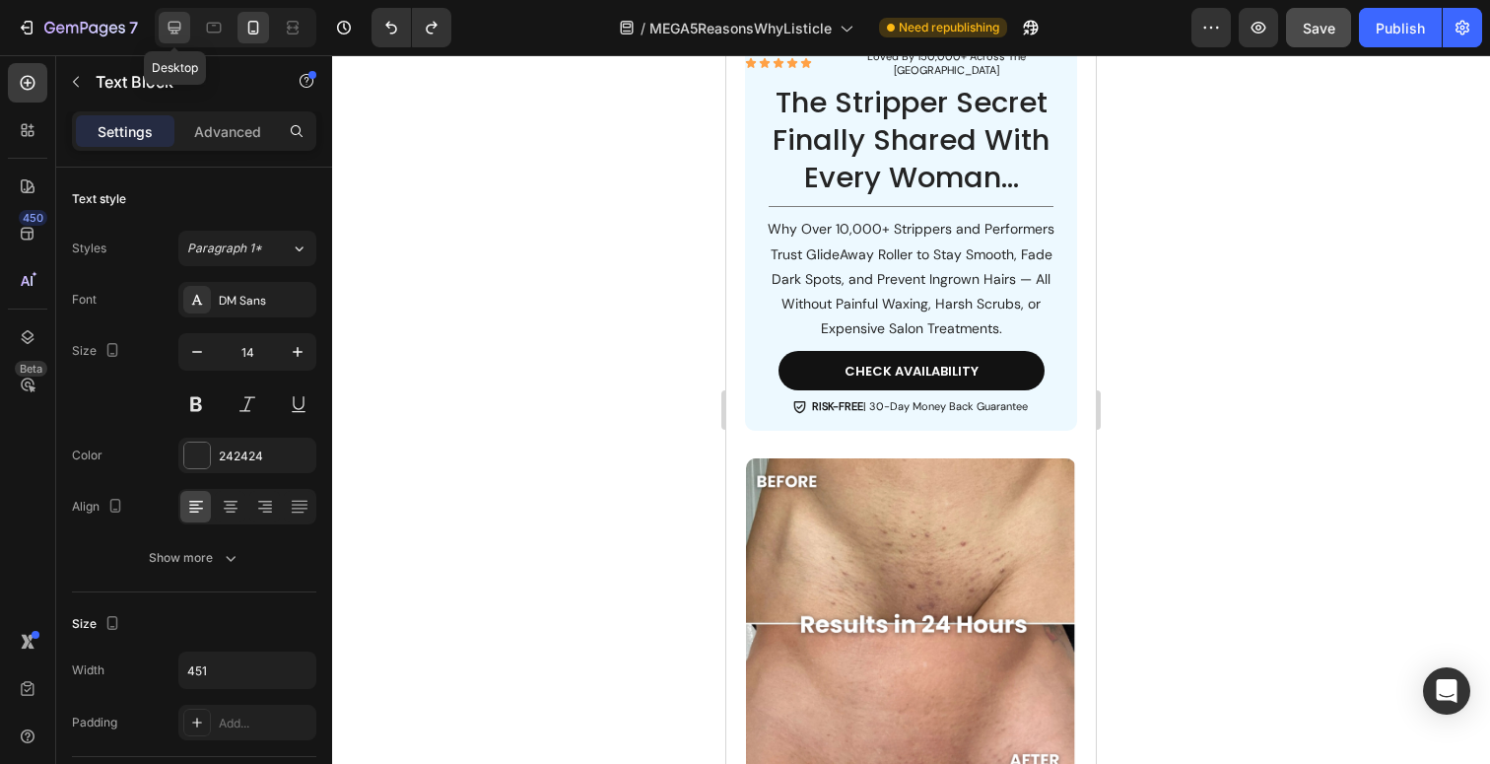
click at [187, 32] on div at bounding box center [175, 28] width 32 height 32
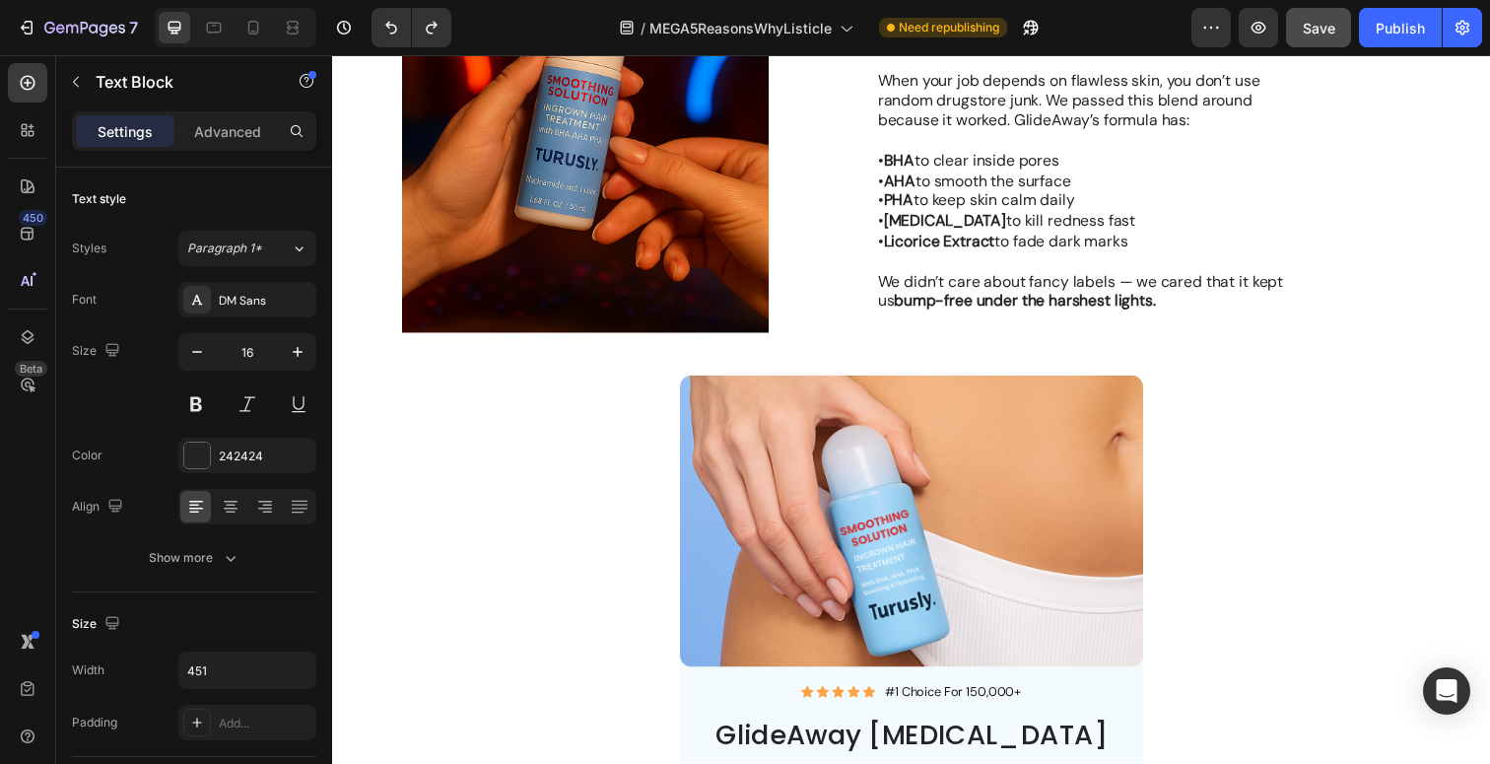
scroll to position [1722, 0]
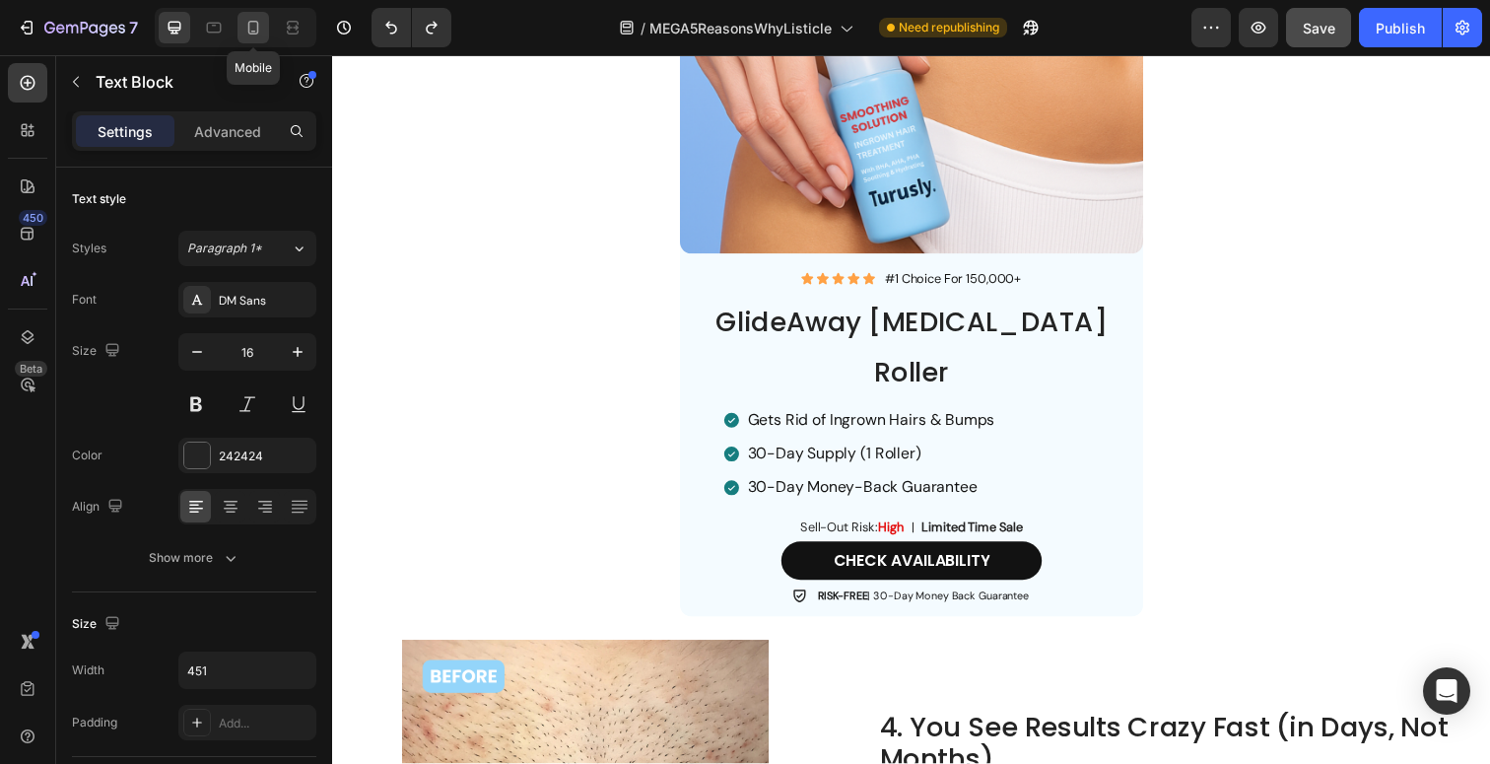
click at [250, 23] on icon at bounding box center [253, 28] width 20 height 20
type input "14"
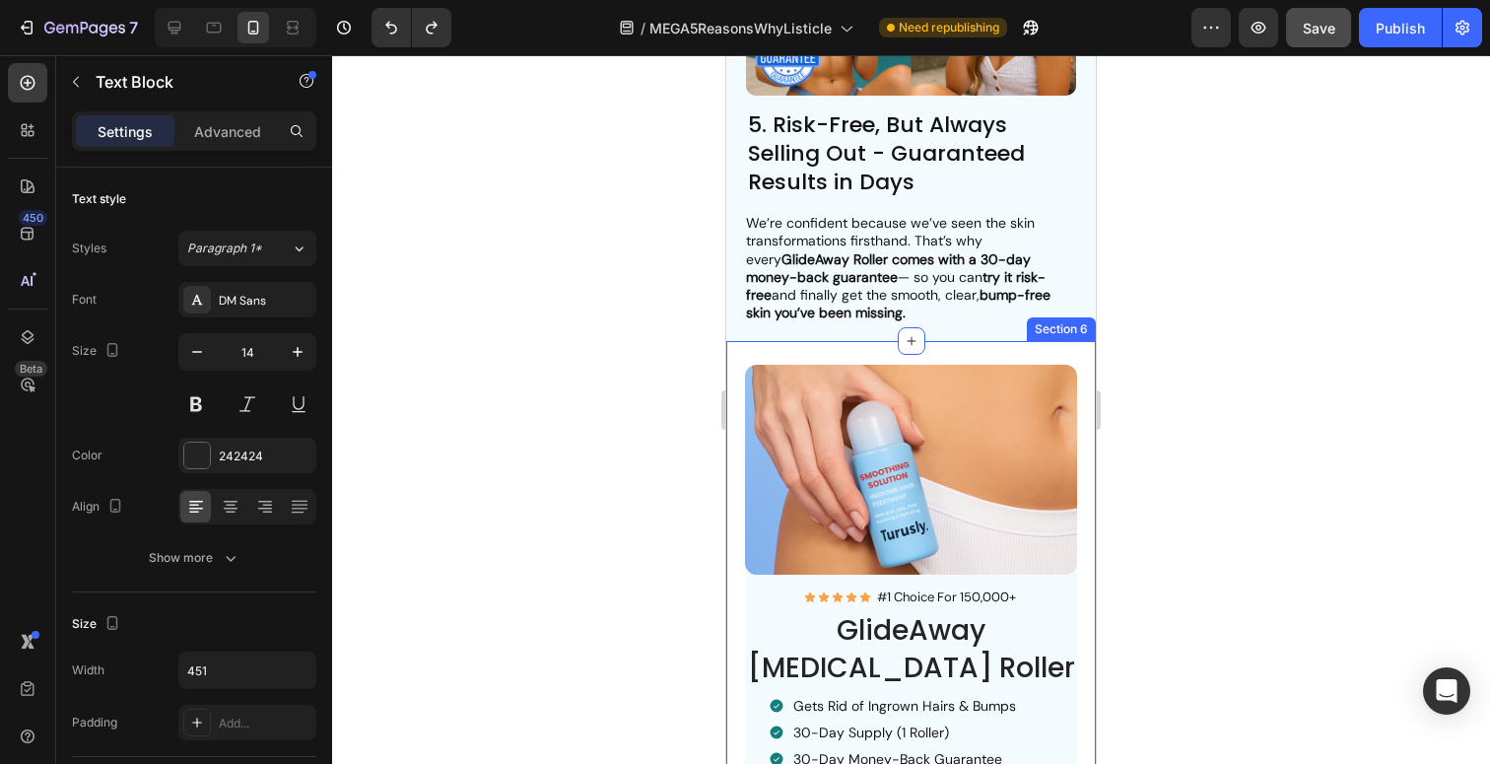
scroll to position [3074, 0]
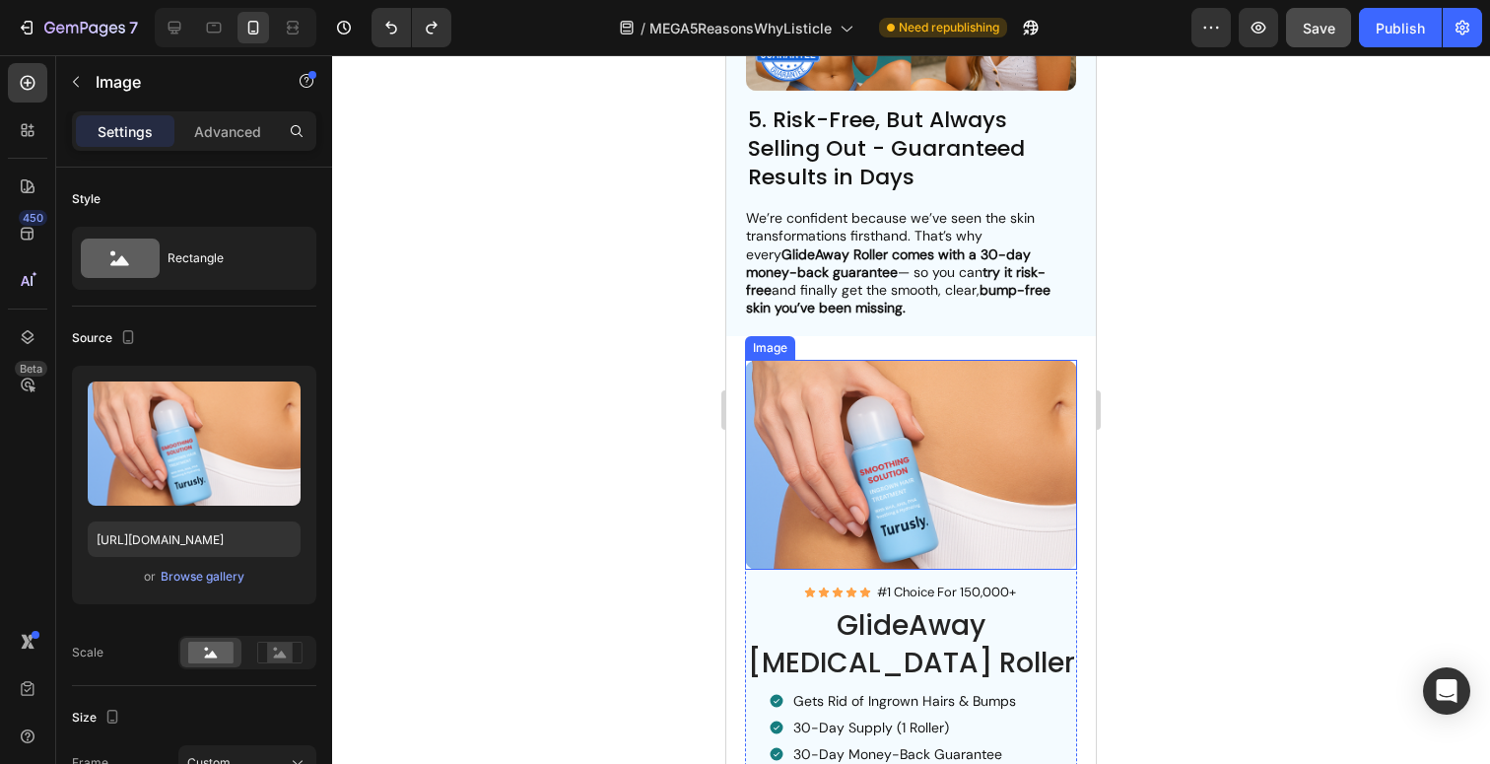
click at [941, 477] on img at bounding box center [911, 465] width 333 height 210
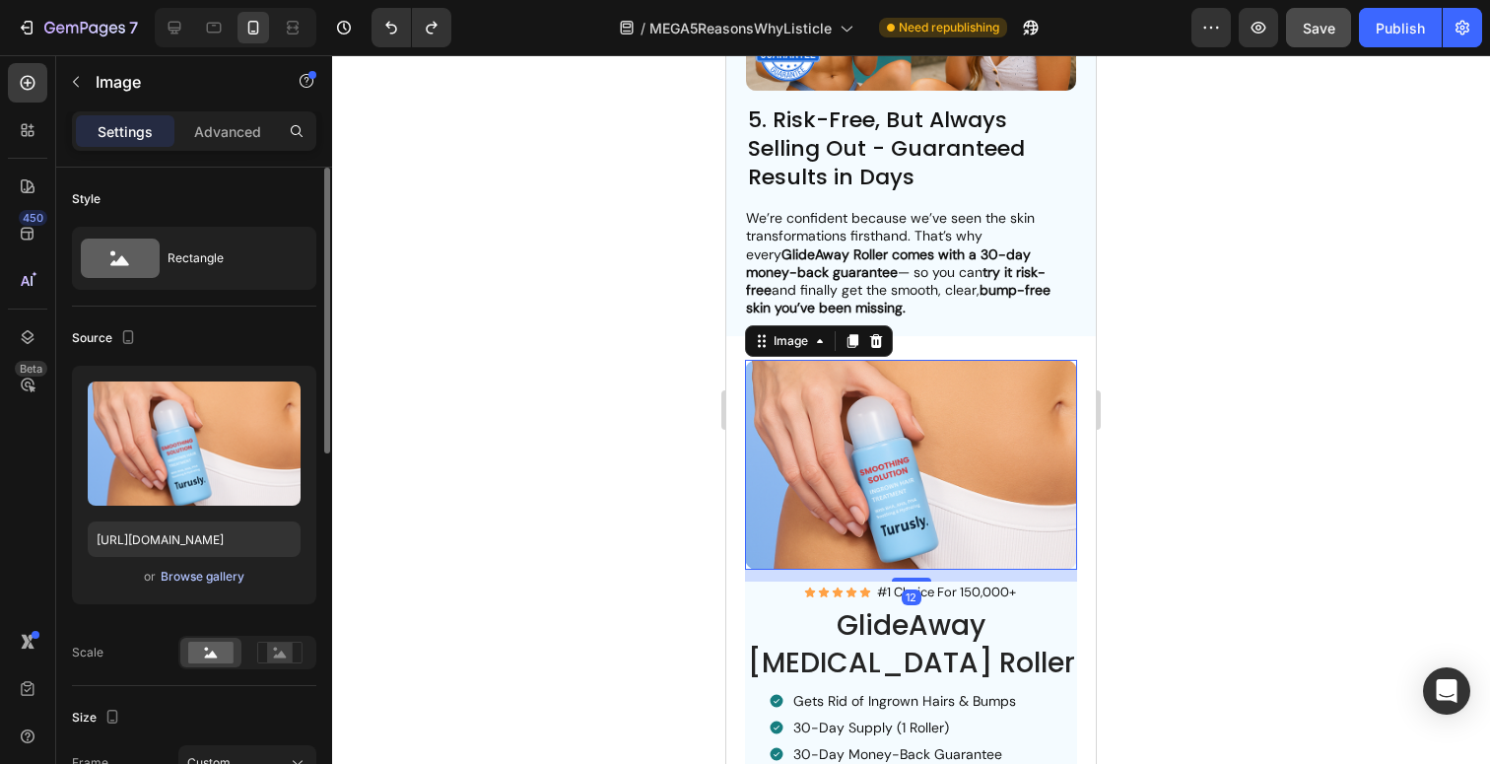
click at [180, 569] on div "Browse gallery" at bounding box center [203, 577] width 84 height 18
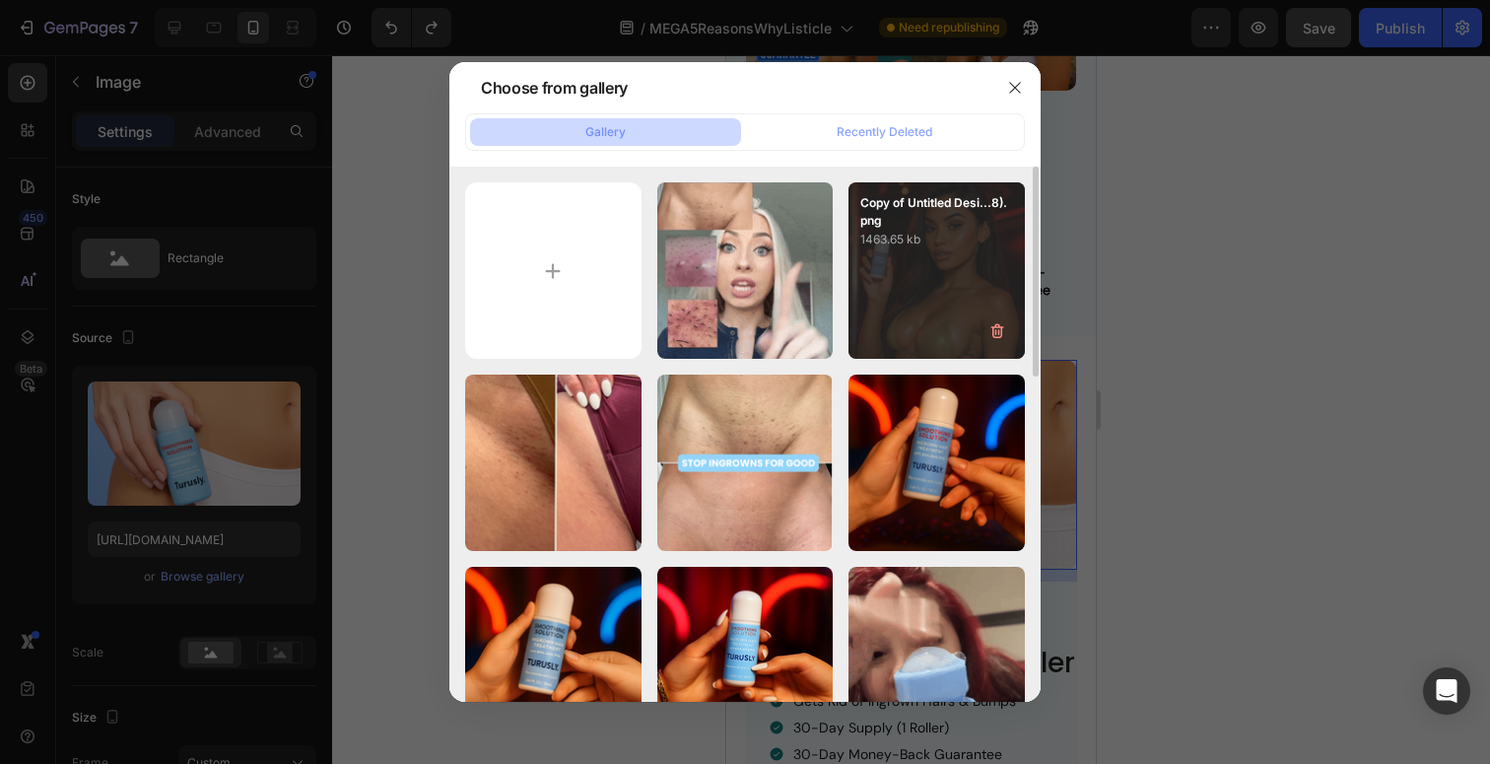
click at [962, 237] on p "1463.65 kb" at bounding box center [937, 240] width 153 height 20
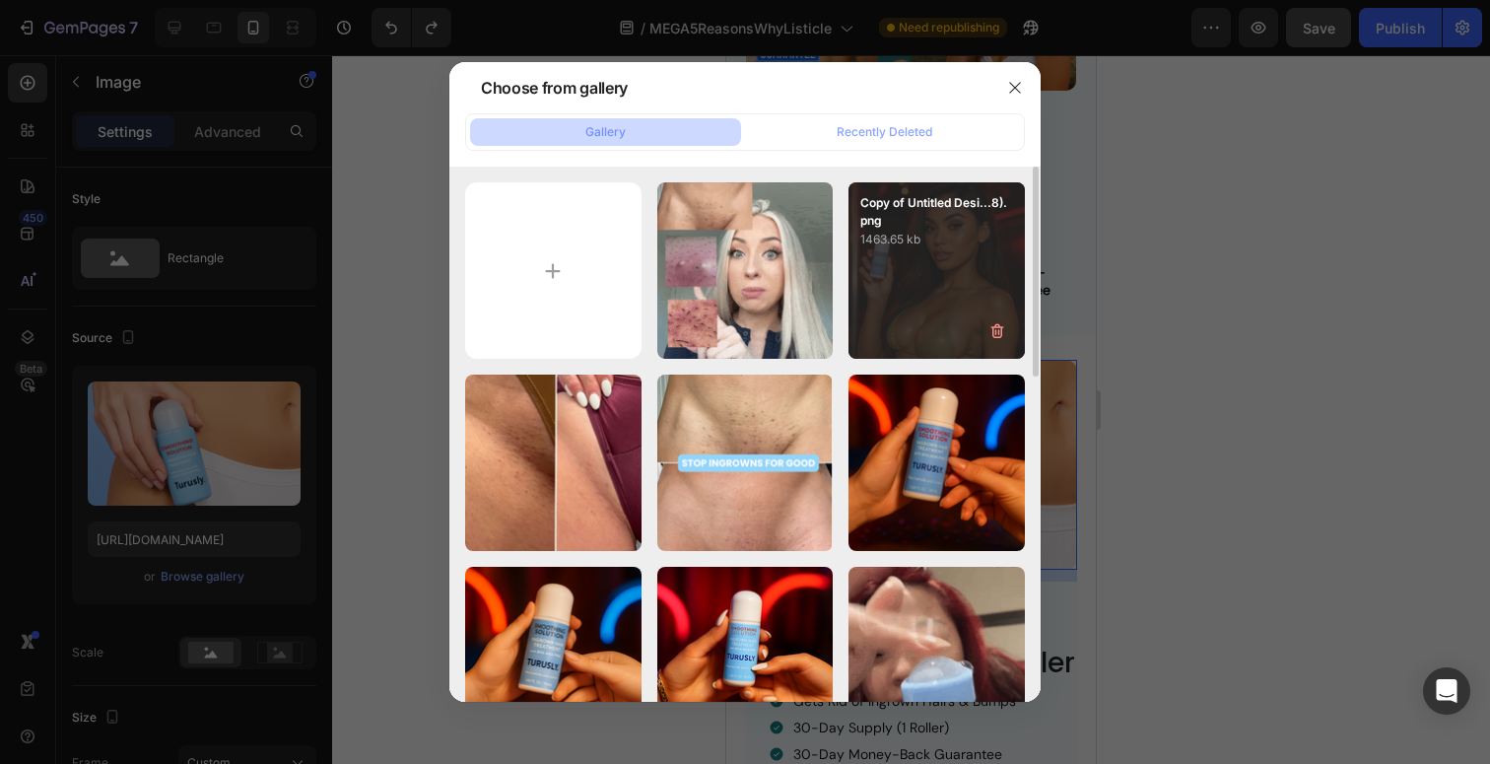
type input "[URL][DOMAIN_NAME]"
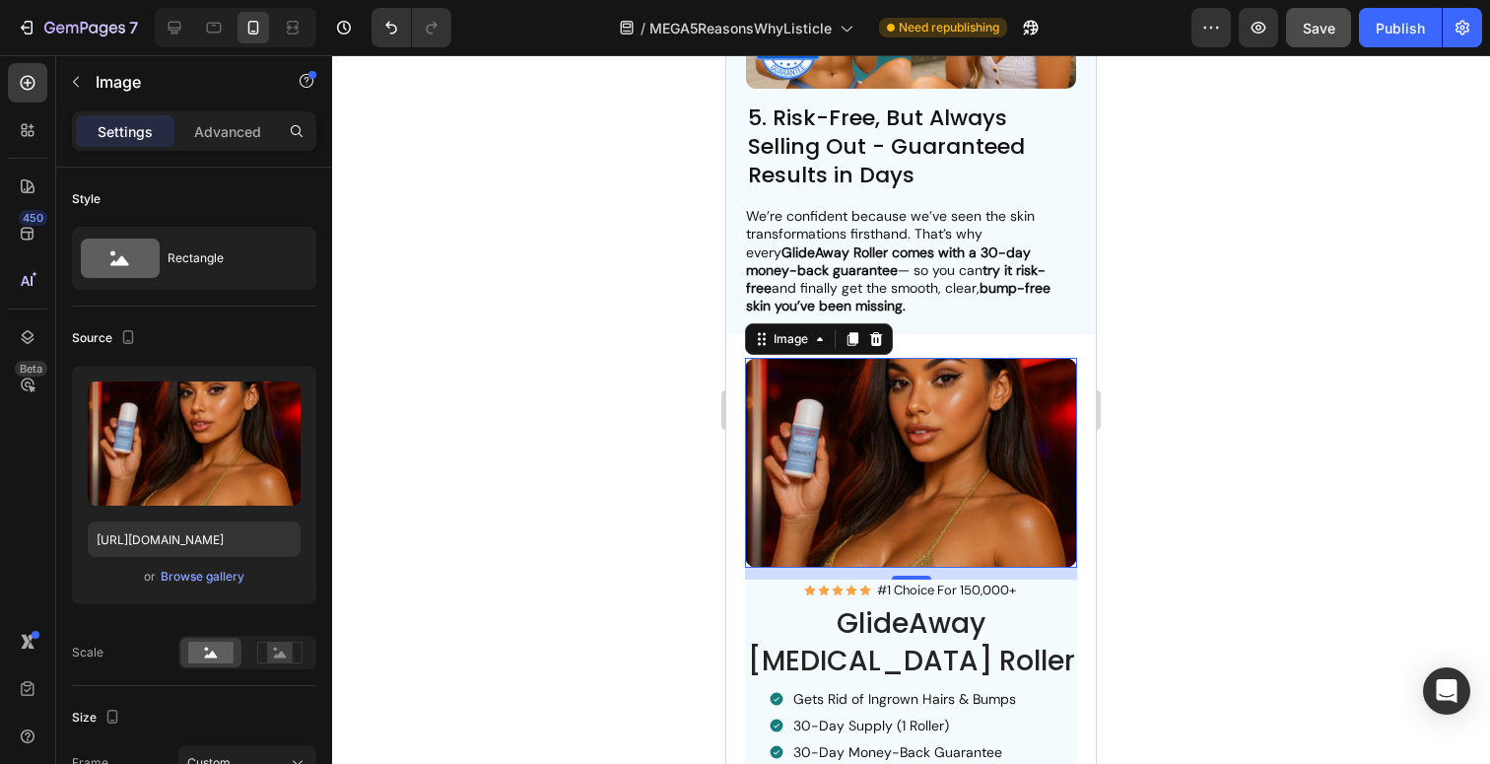
scroll to position [3078, 0]
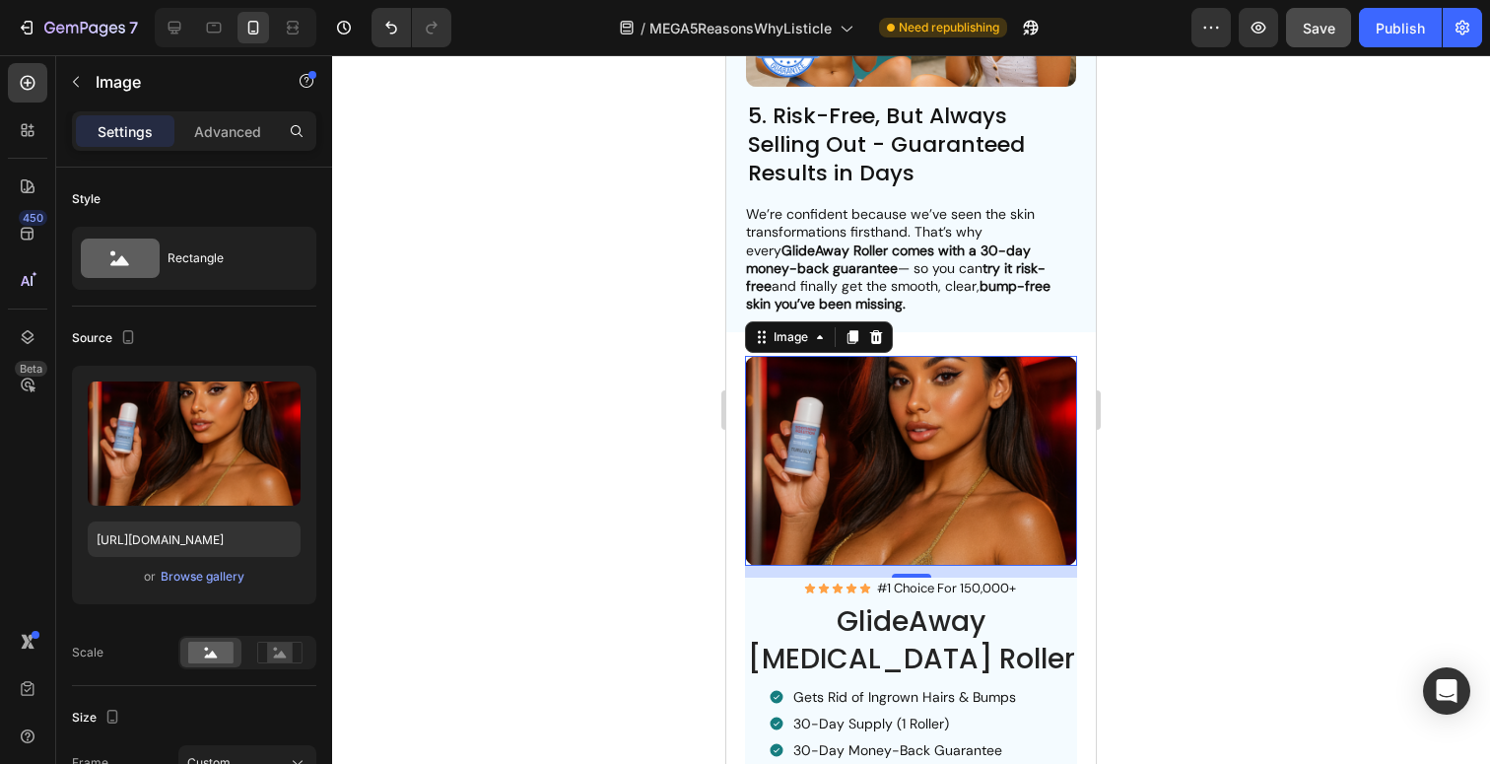
click at [1273, 517] on div at bounding box center [911, 409] width 1158 height 709
click at [946, 461] on img at bounding box center [911, 461] width 333 height 210
click at [205, 575] on div "Browse gallery" at bounding box center [203, 577] width 84 height 18
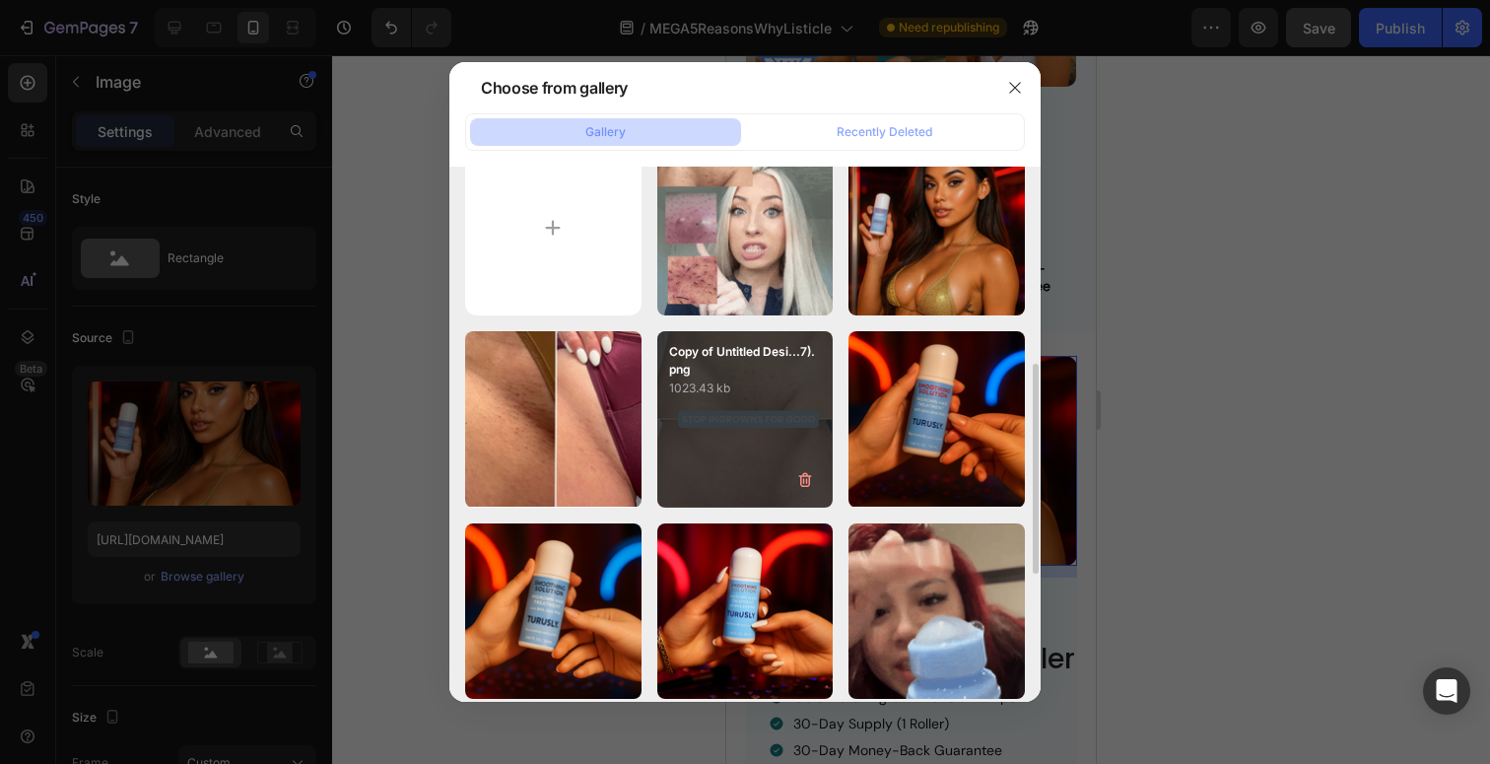
scroll to position [172, 0]
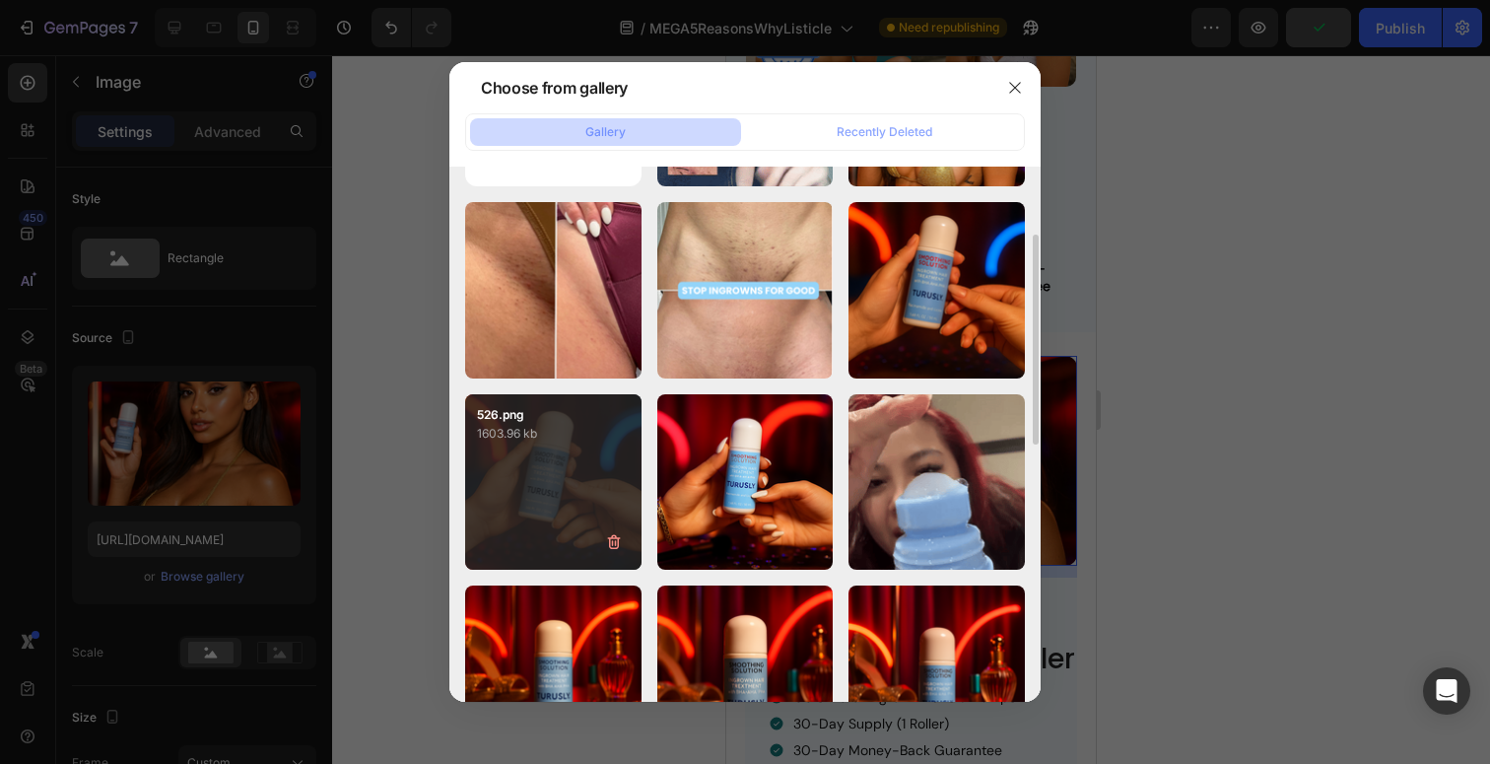
click at [582, 484] on div "526.png 1603.96 kb" at bounding box center [553, 482] width 176 height 176
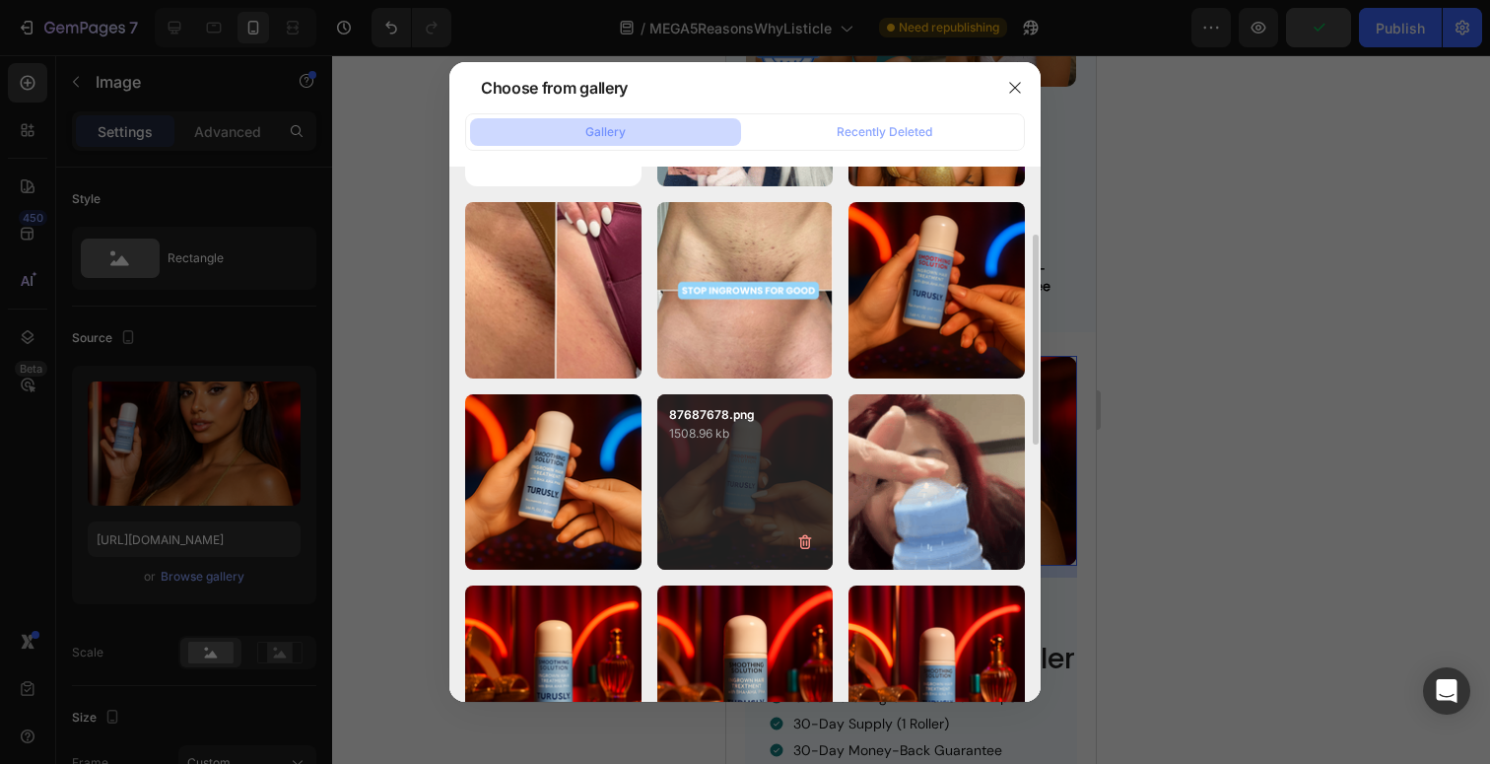
type input "[URL][DOMAIN_NAME]"
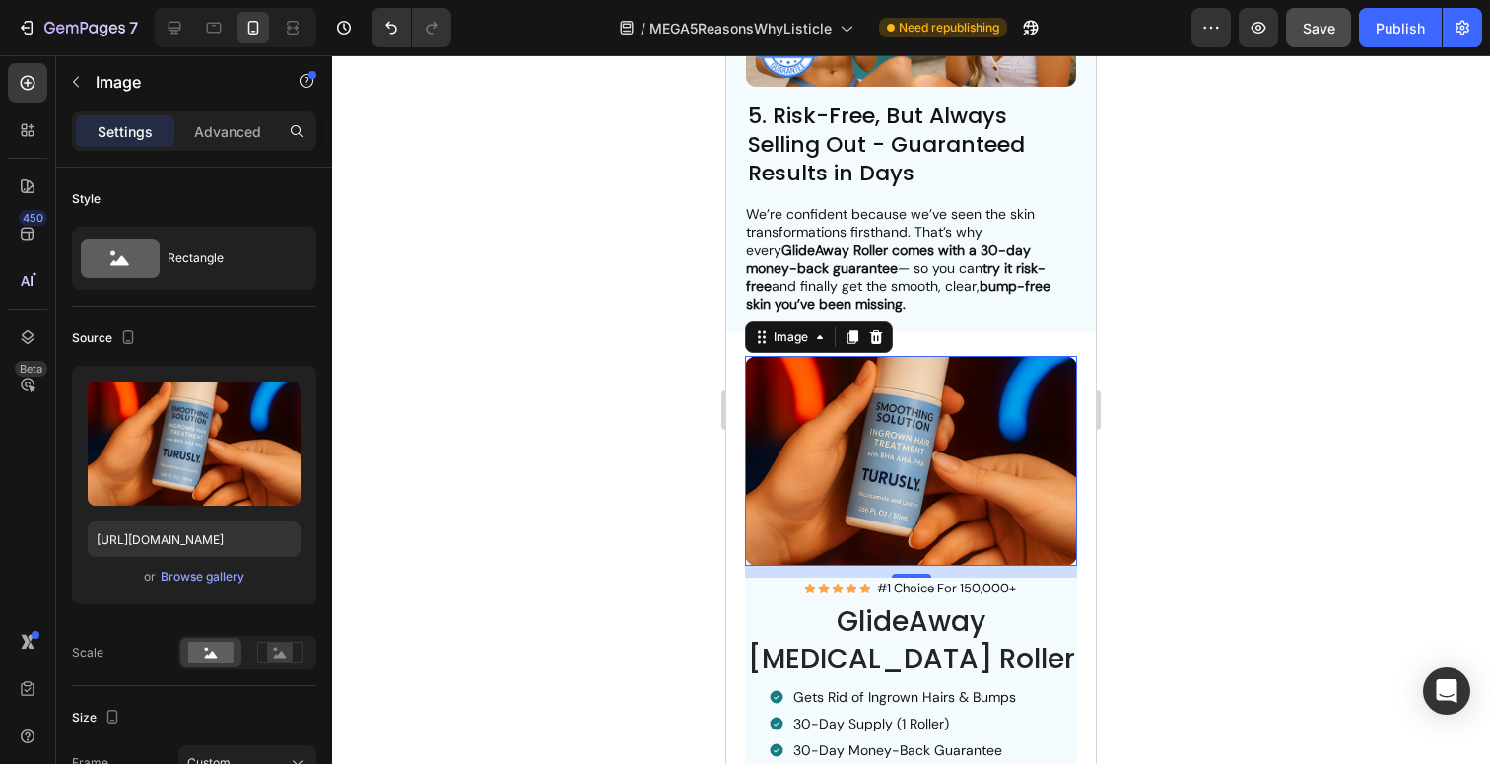
click at [1380, 395] on div at bounding box center [911, 409] width 1158 height 709
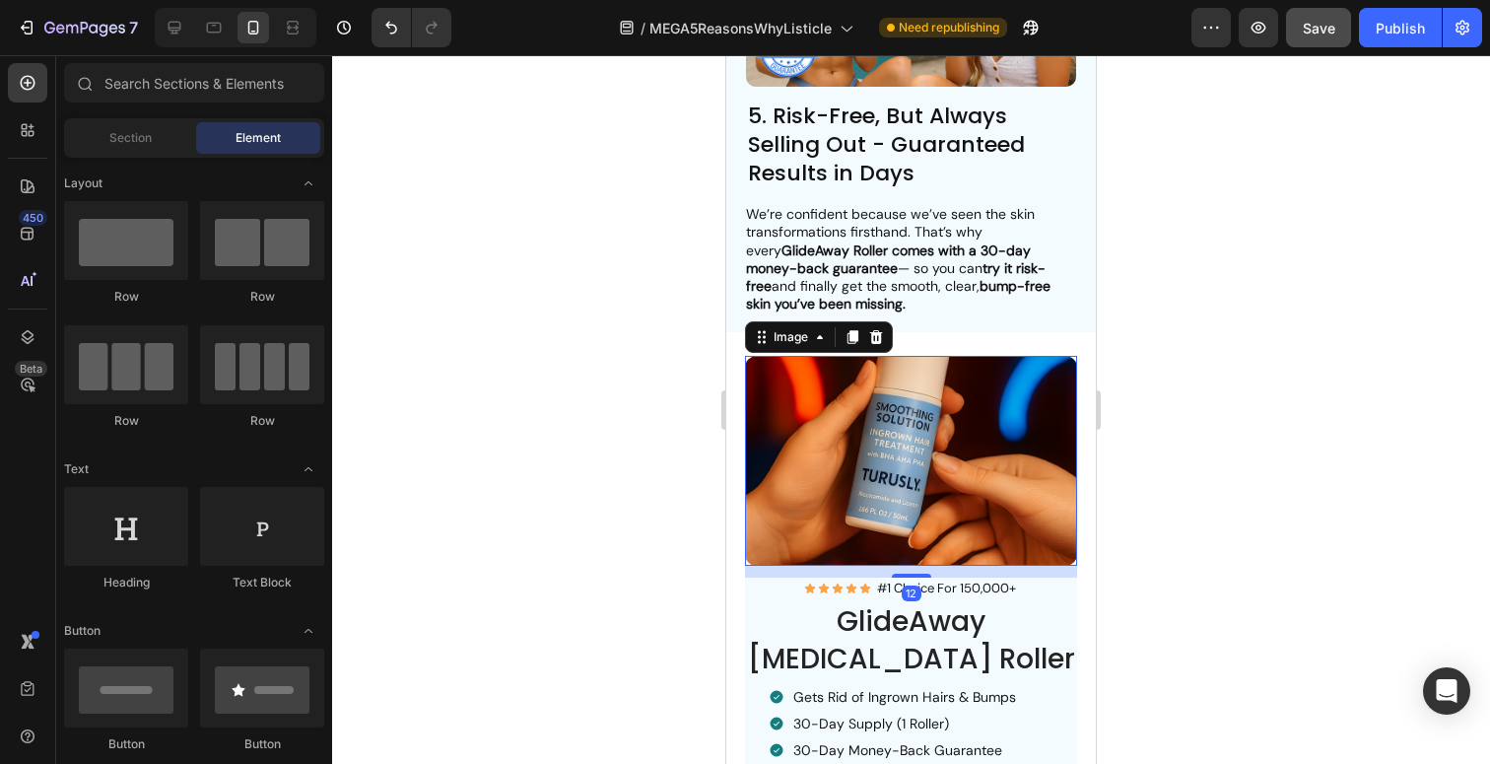
click at [865, 490] on img at bounding box center [911, 461] width 333 height 210
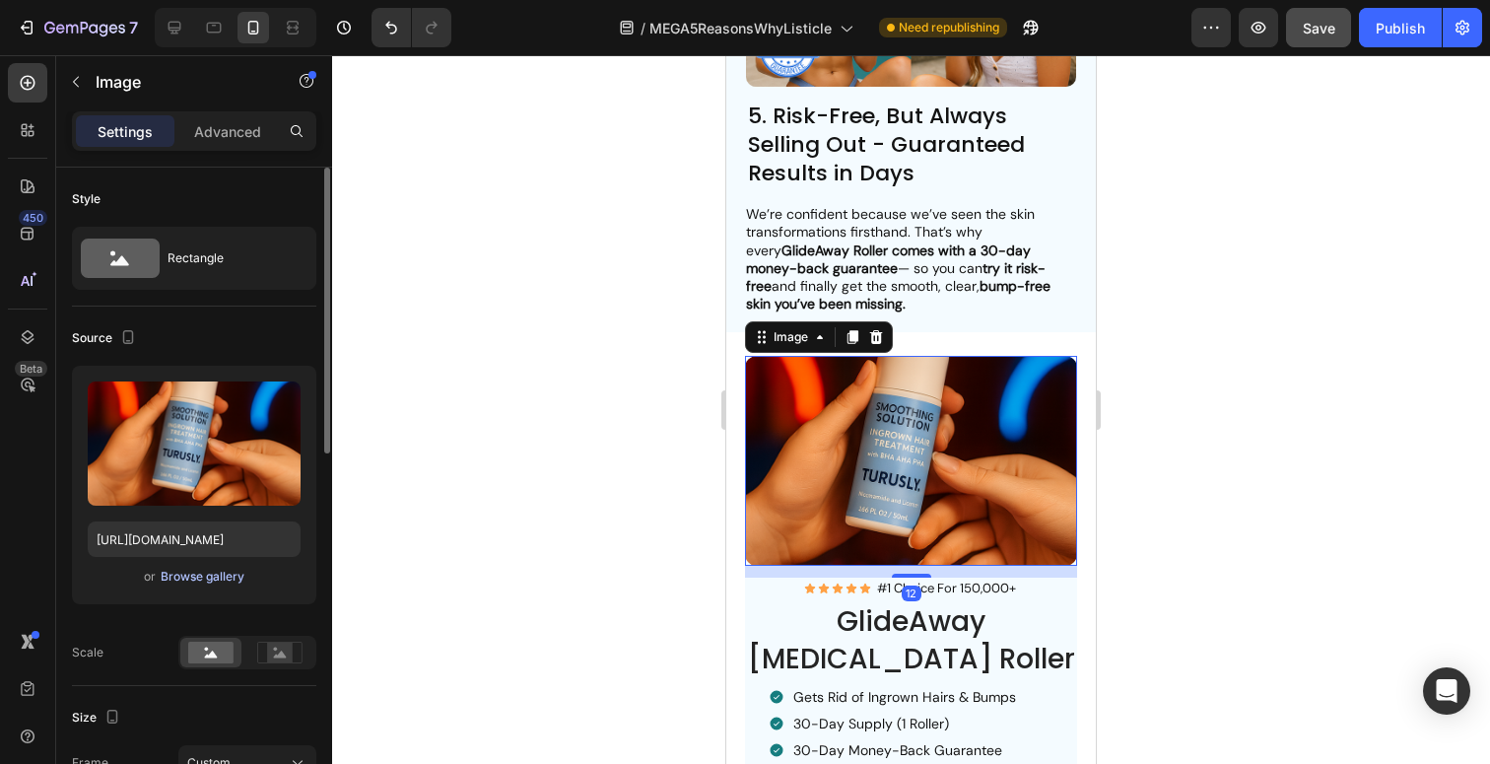
click at [194, 582] on div "Browse gallery" at bounding box center [203, 577] width 84 height 18
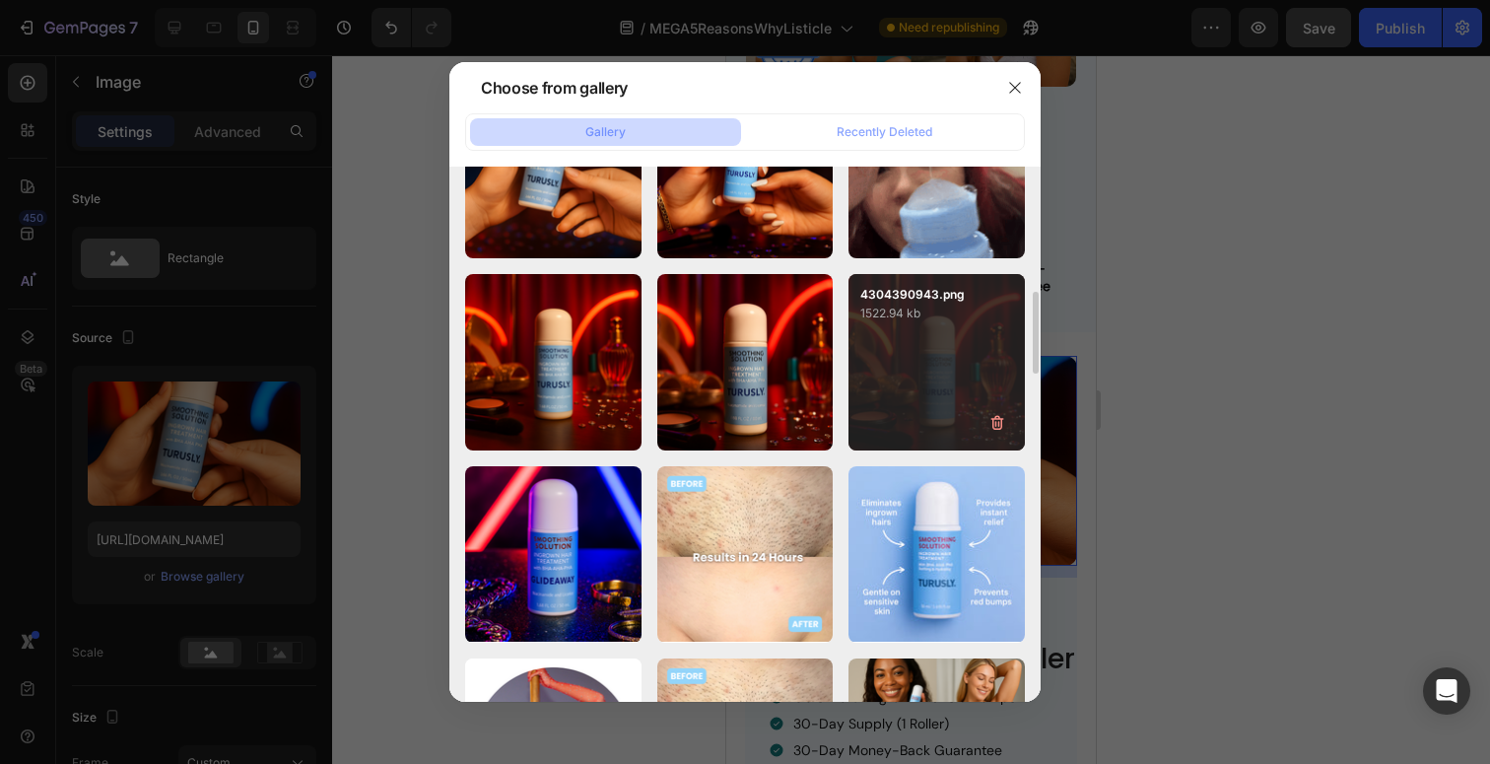
scroll to position [334, 0]
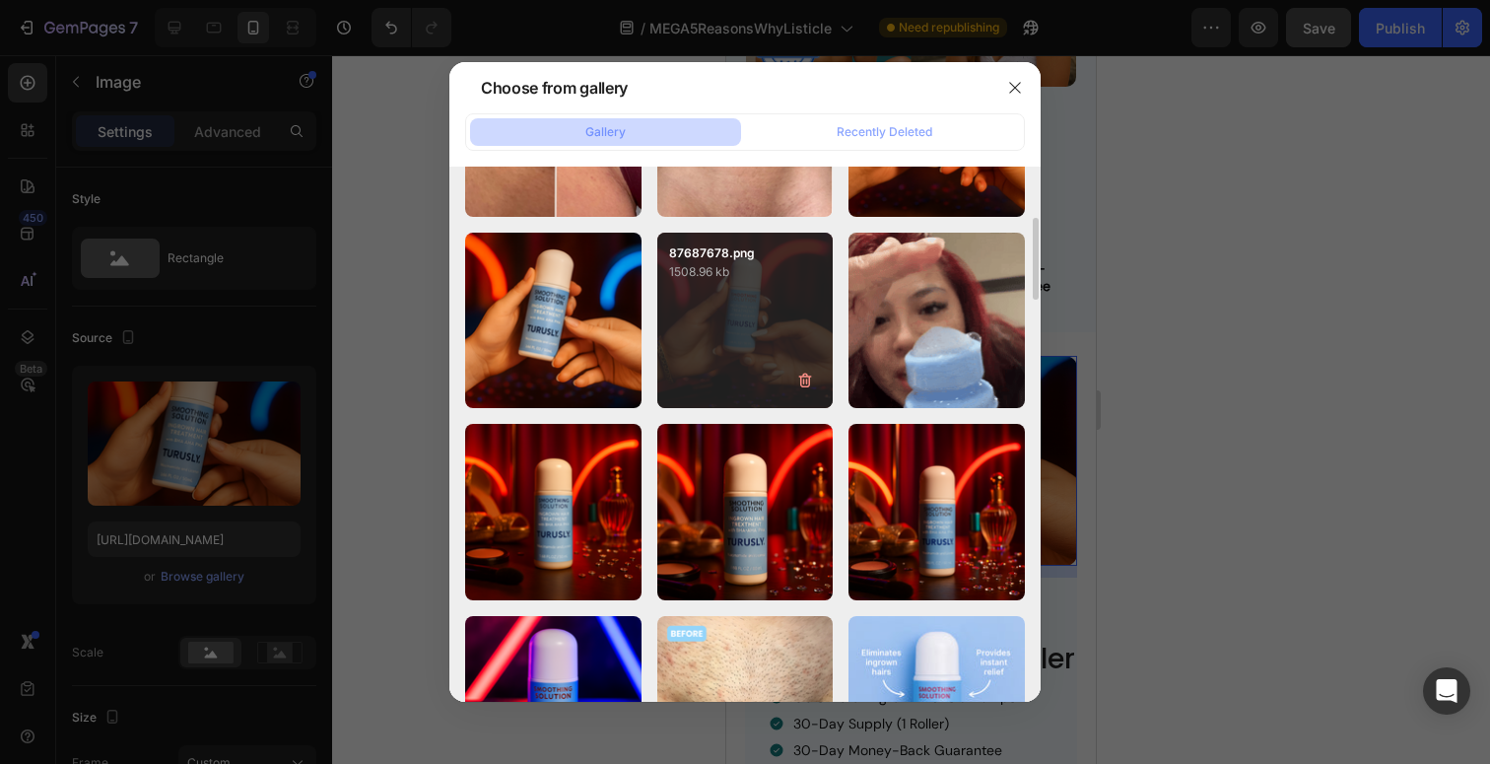
click at [762, 340] on div "87687678.png 1508.96 kb" at bounding box center [745, 321] width 176 height 176
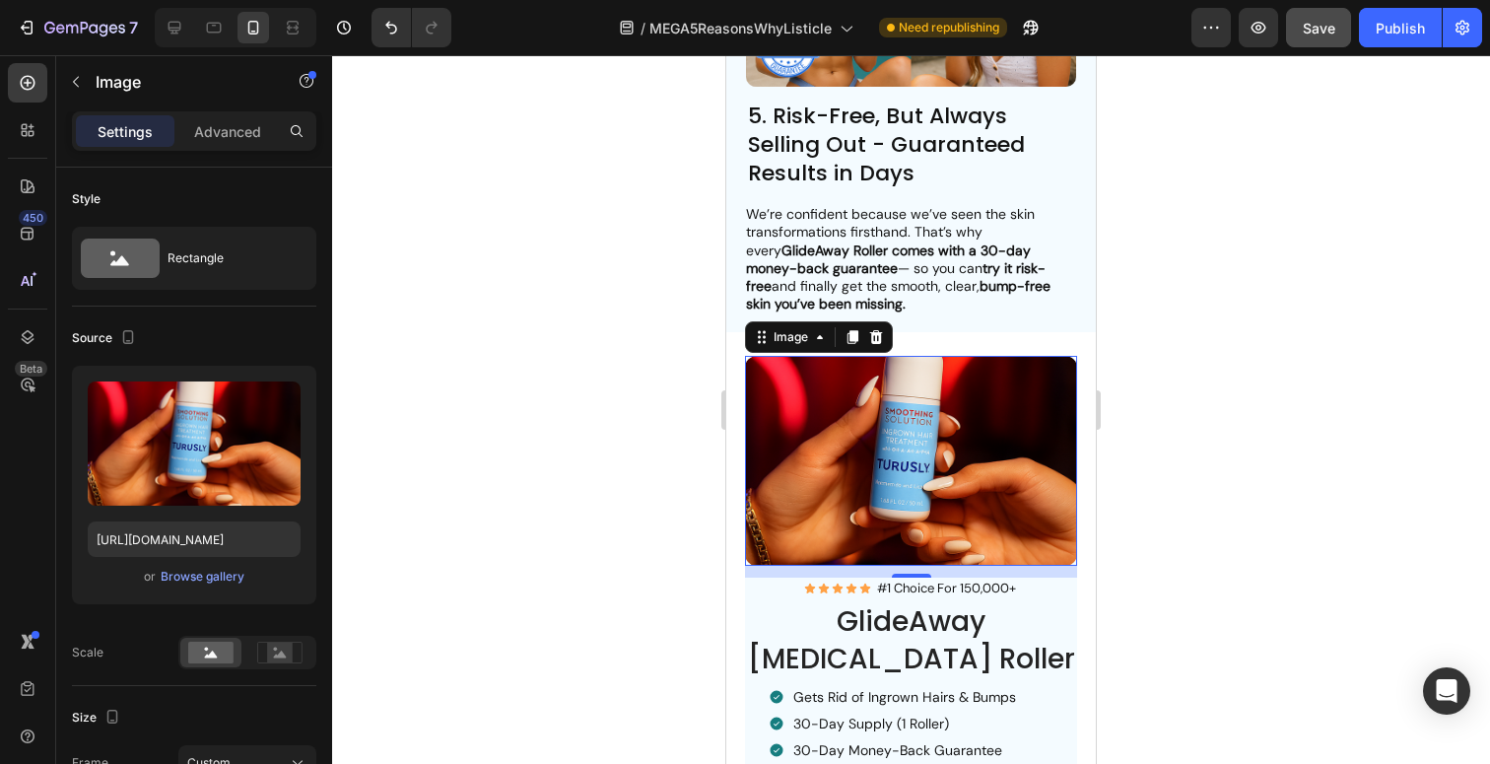
click at [931, 468] on img at bounding box center [911, 461] width 333 height 210
click at [221, 585] on div "Browse gallery" at bounding box center [203, 577] width 84 height 18
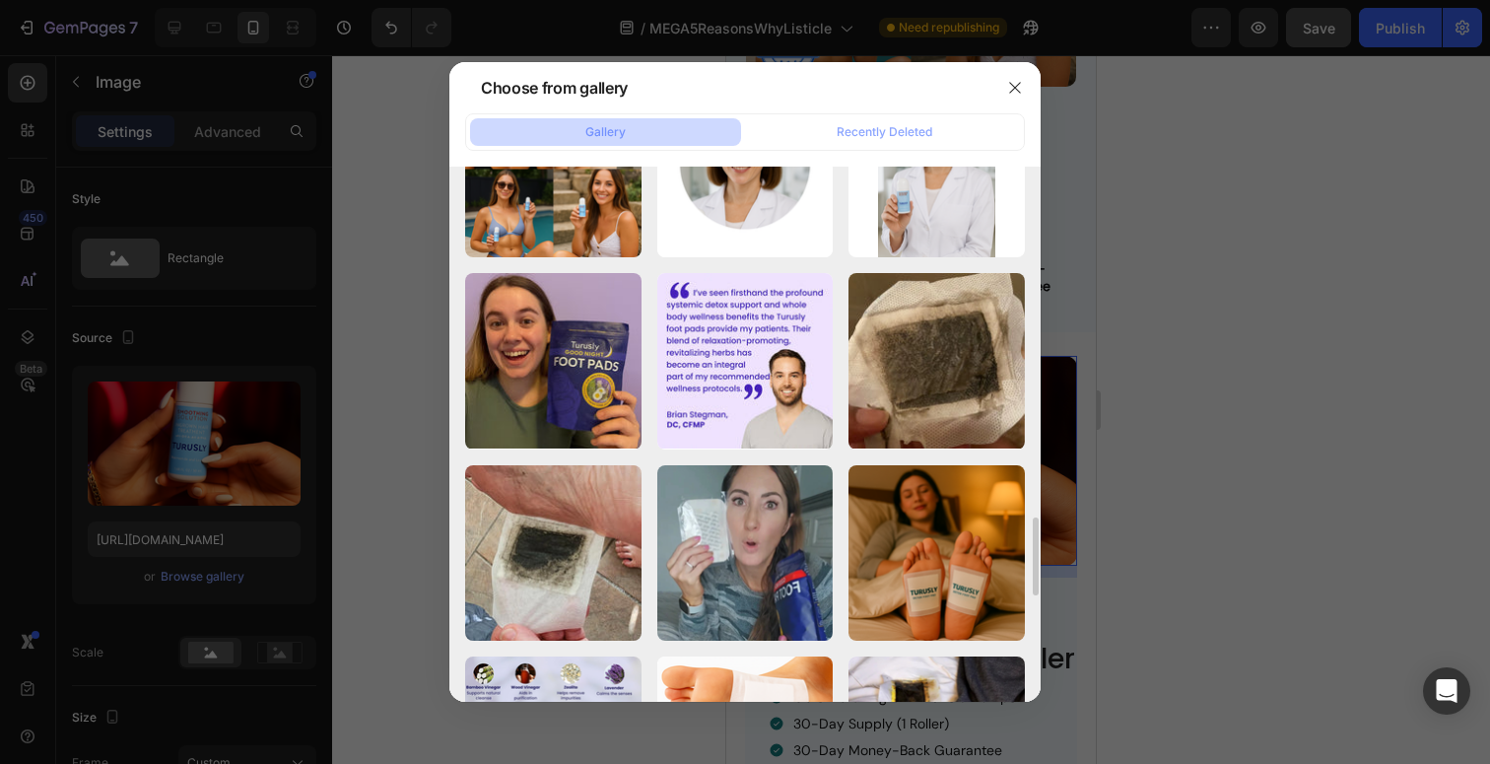
scroll to position [3127, 0]
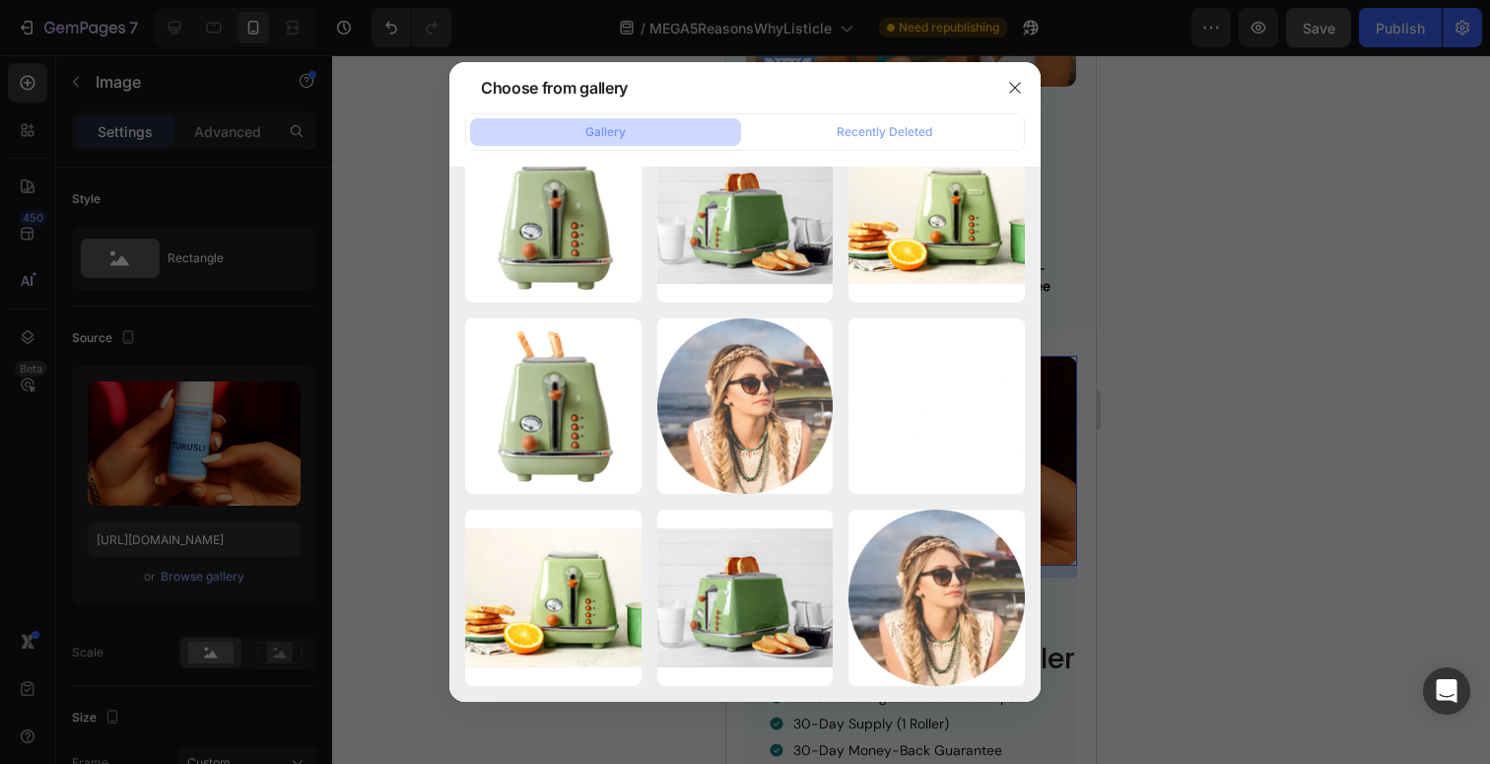
click at [1181, 257] on div at bounding box center [745, 382] width 1490 height 764
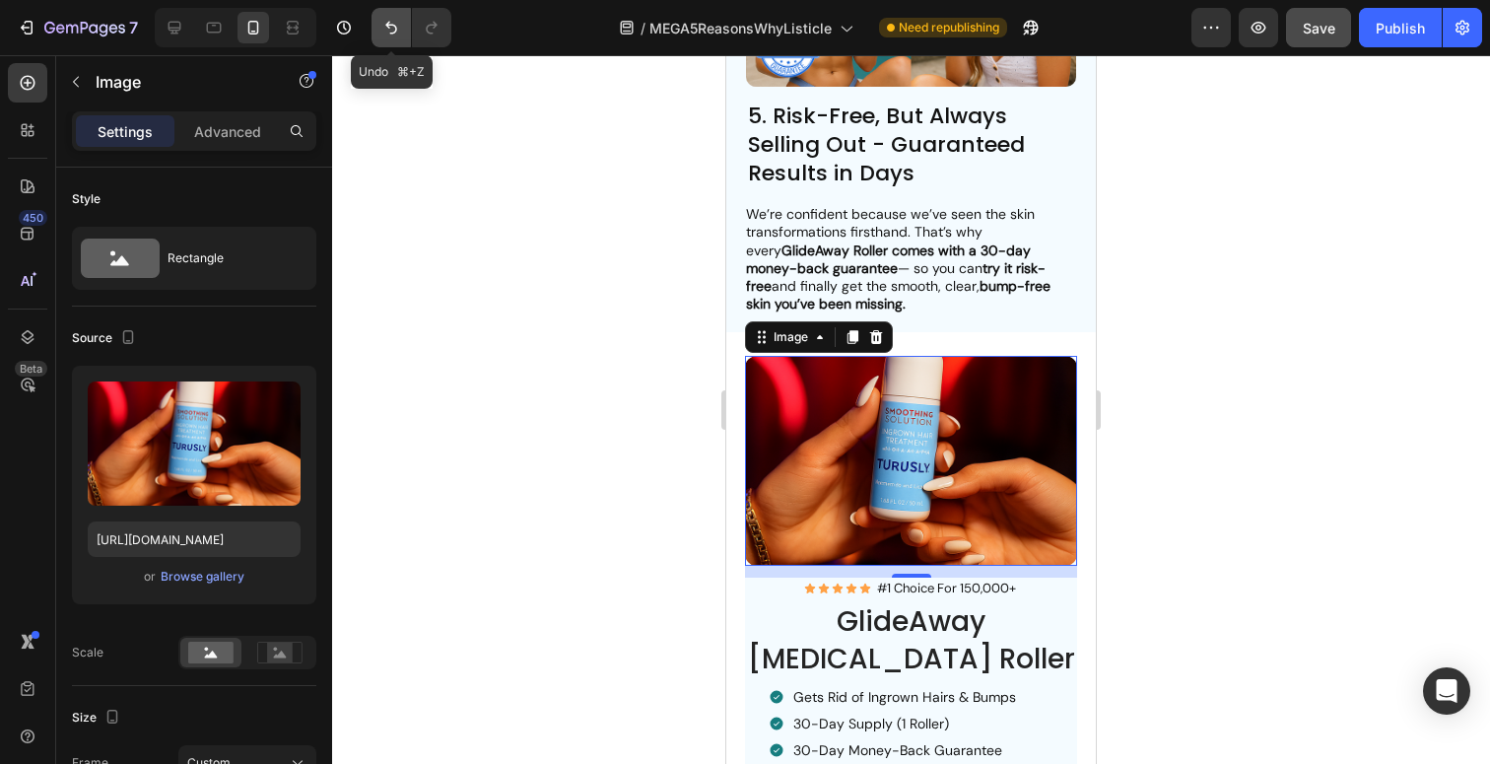
click at [391, 26] on icon "Undo/Redo" at bounding box center [391, 28] width 20 height 20
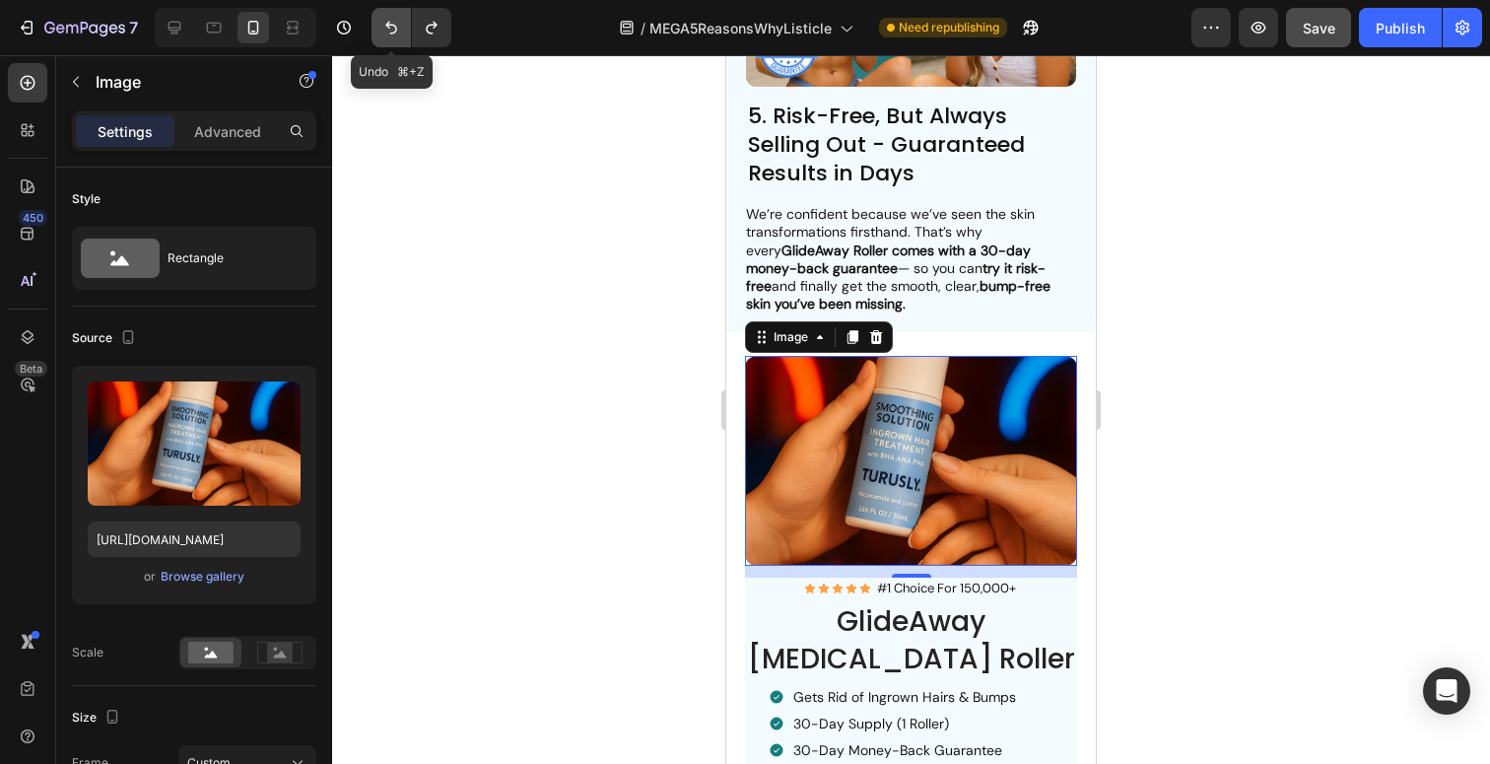
click at [391, 26] on icon "Undo/Redo" at bounding box center [391, 28] width 20 height 20
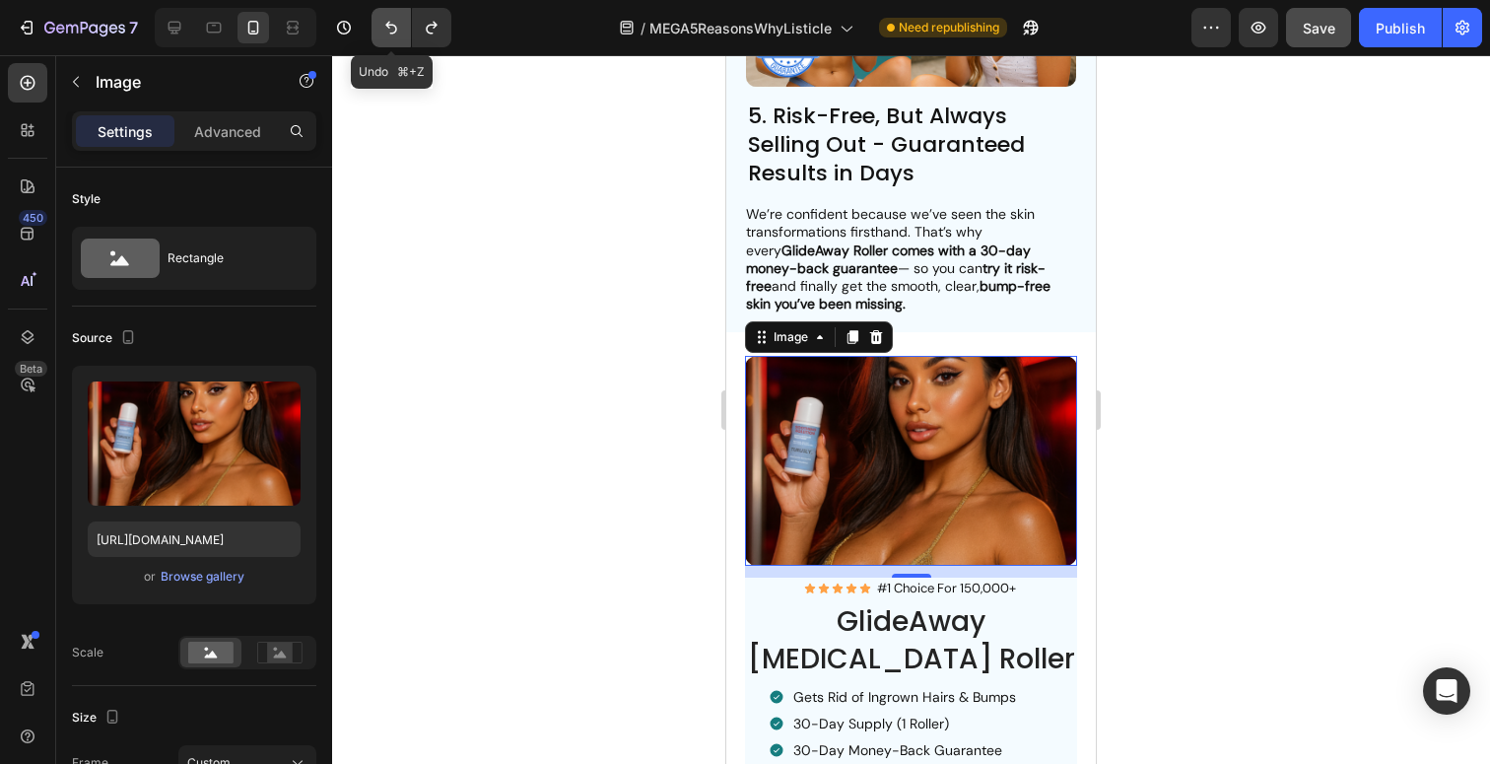
click at [391, 26] on icon "Undo/Redo" at bounding box center [391, 28] width 20 height 20
type input "[URL][DOMAIN_NAME]"
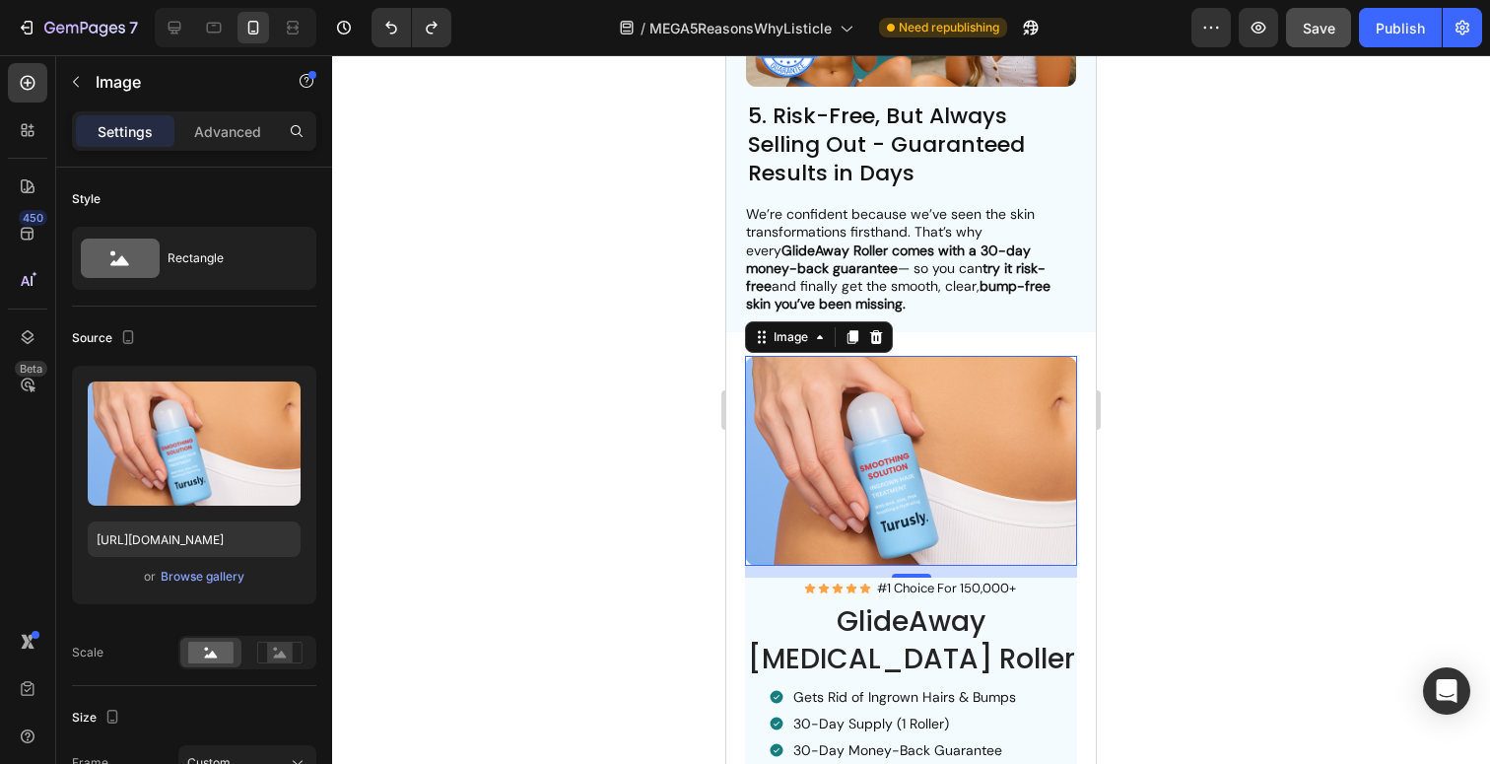
click at [1313, 593] on div at bounding box center [911, 409] width 1158 height 709
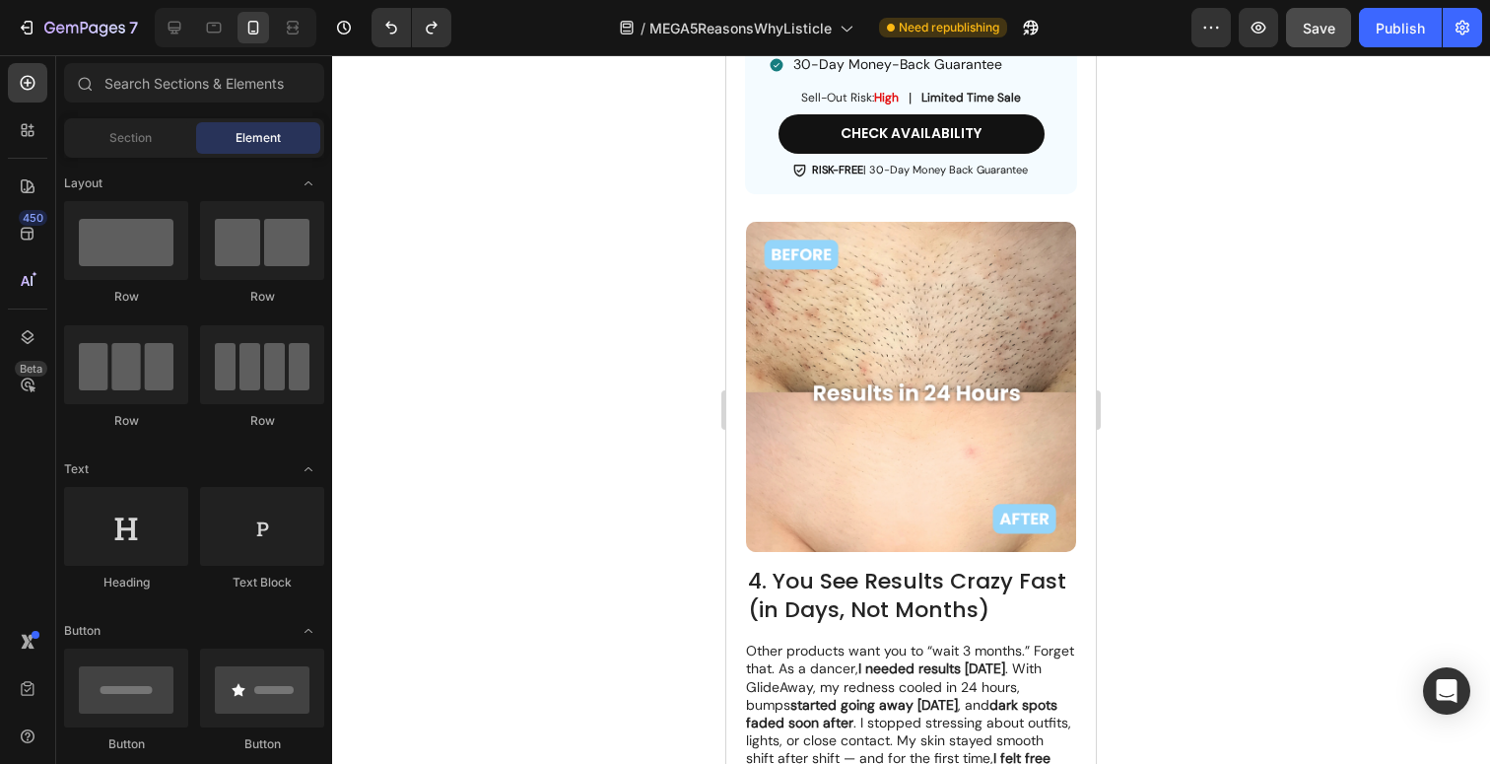
scroll to position [1972, 0]
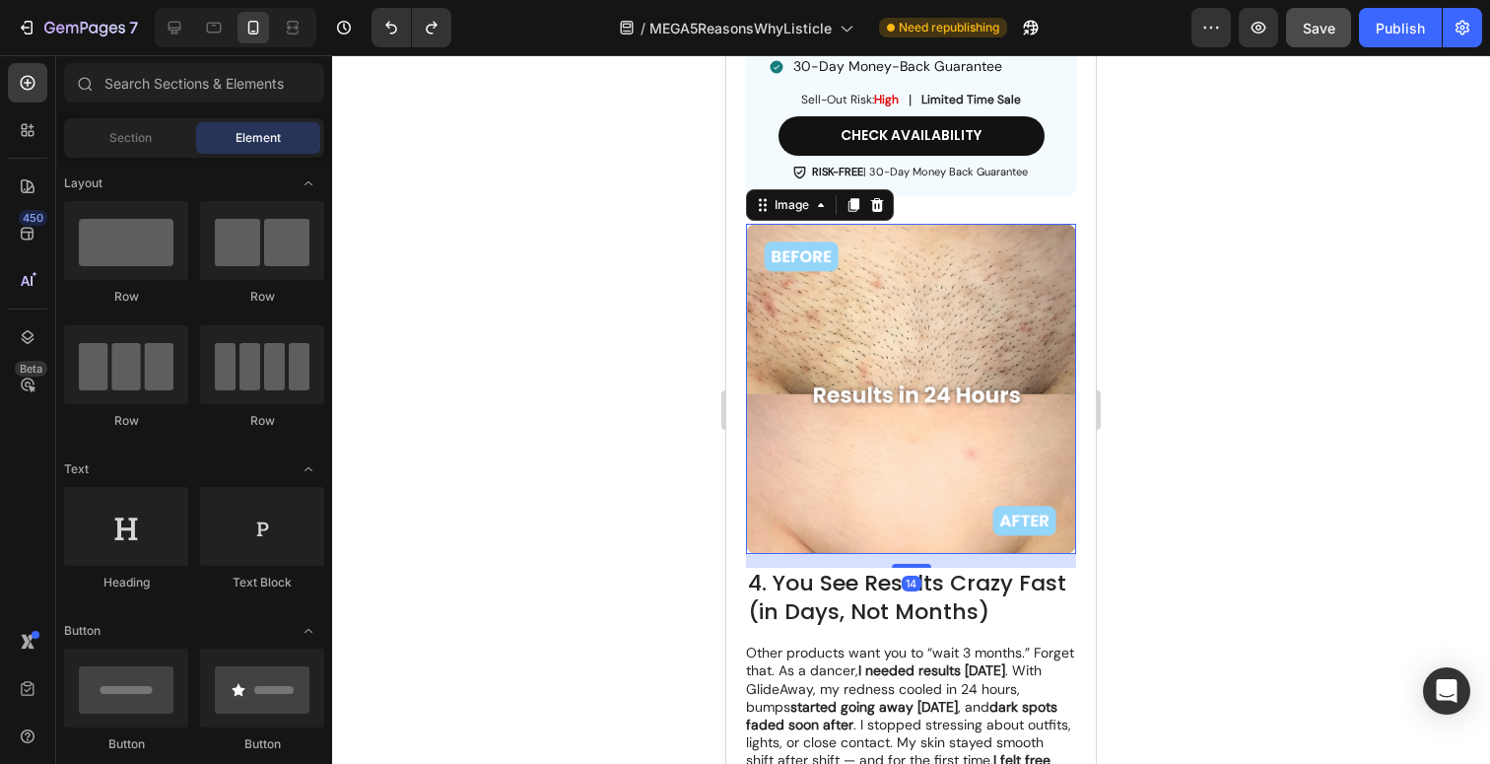
click at [884, 458] on img at bounding box center [911, 389] width 330 height 330
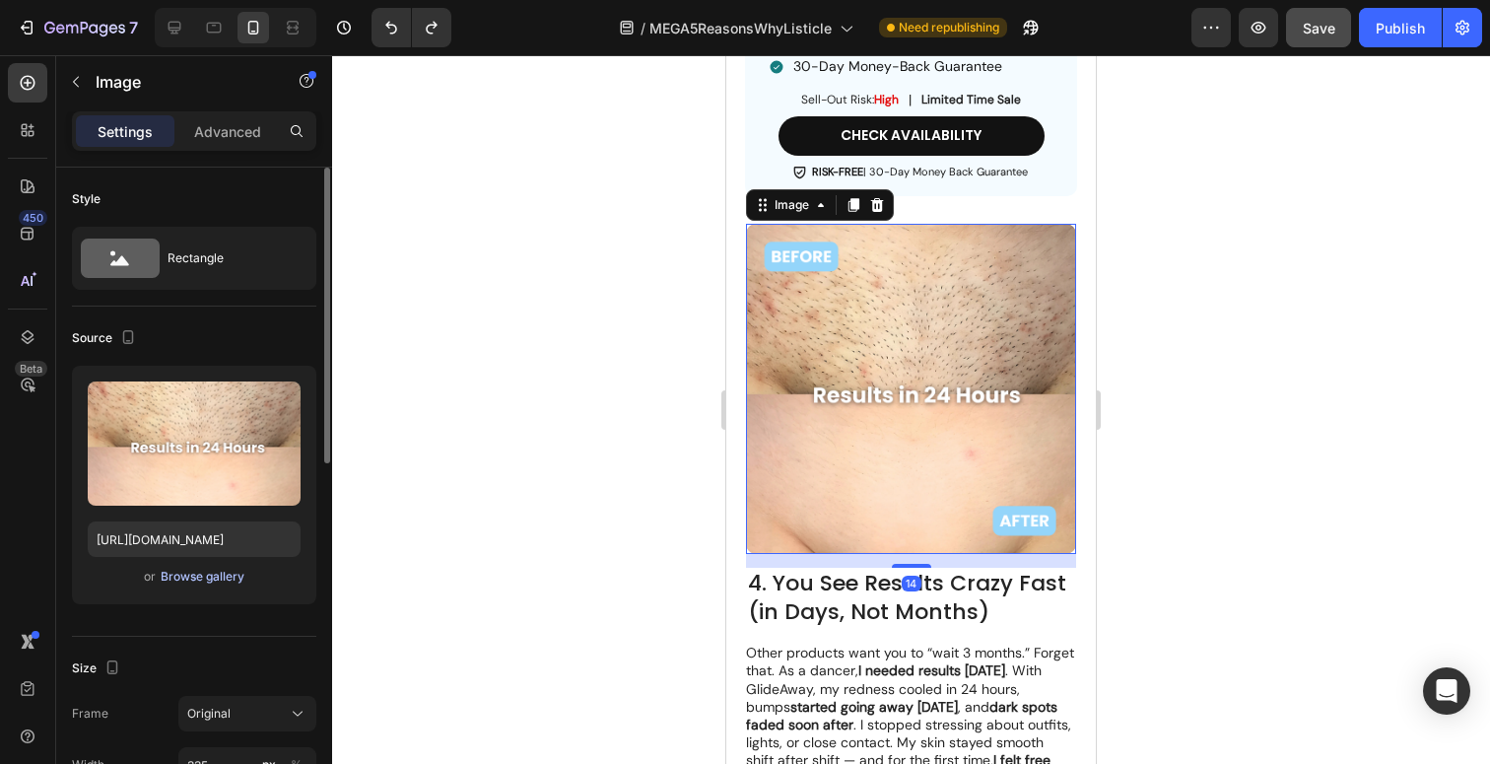
click at [238, 574] on div "Browse gallery" at bounding box center [203, 577] width 84 height 18
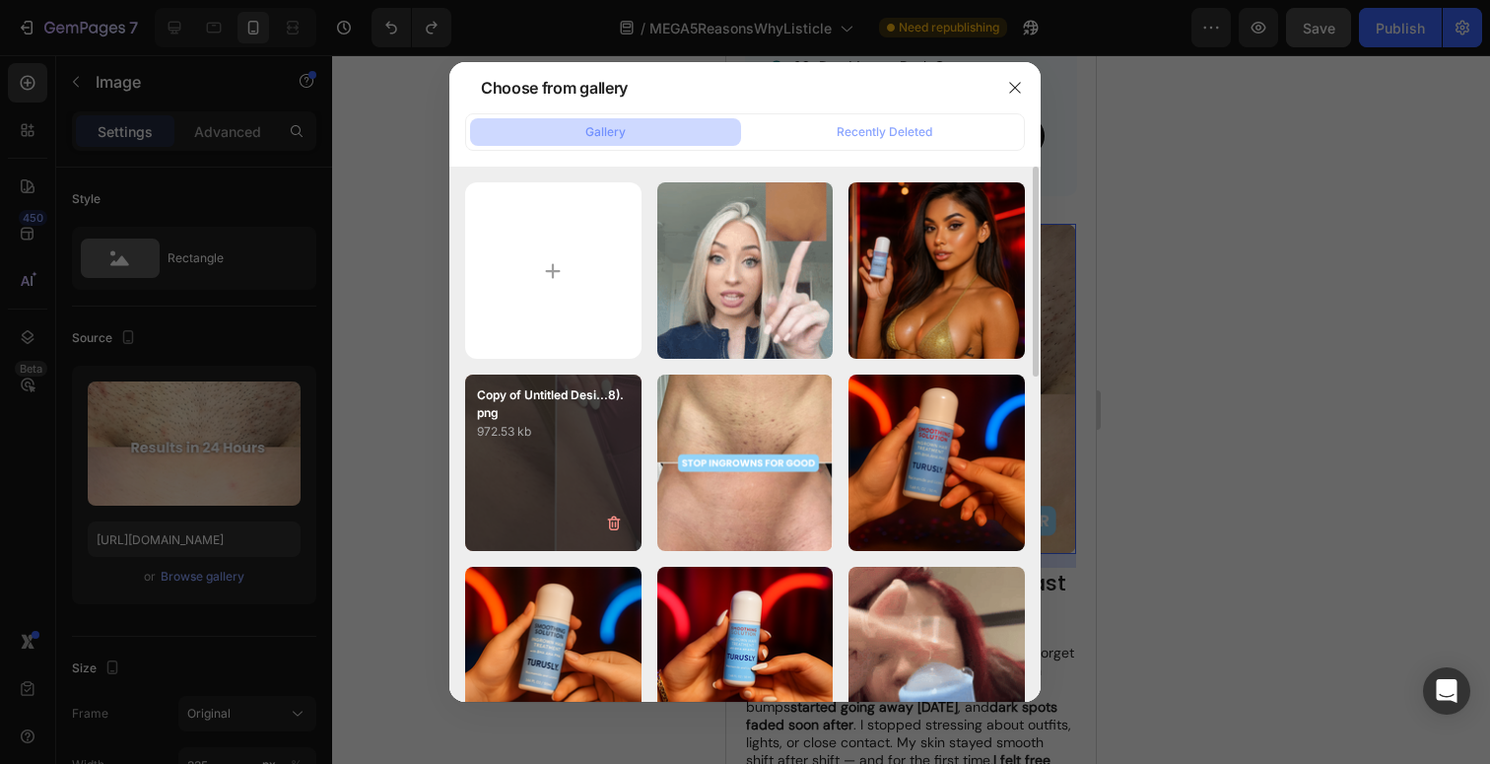
click at [557, 470] on div "Copy of Untitled Desi...8).png 972.53 kb" at bounding box center [553, 463] width 176 height 176
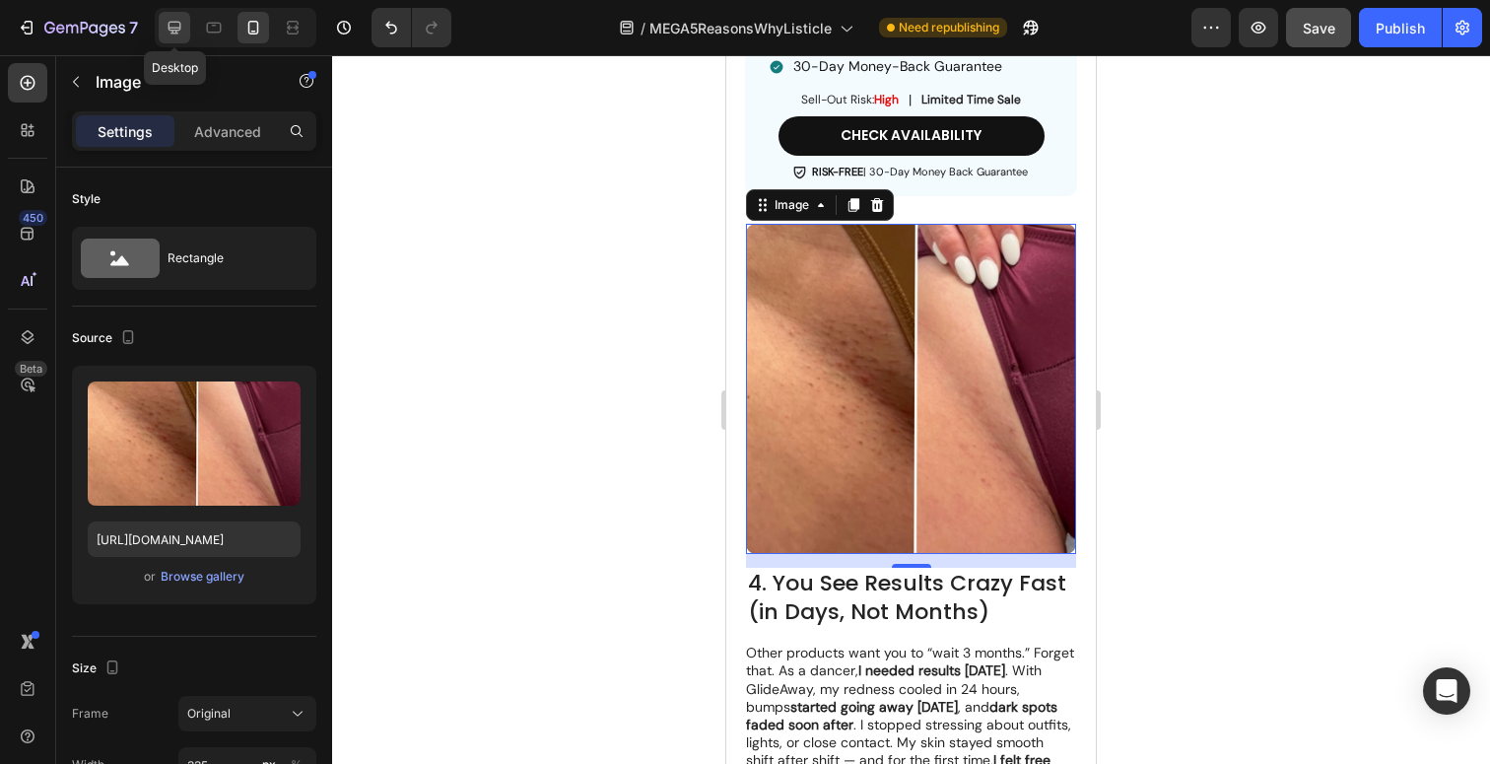
click at [177, 39] on div at bounding box center [175, 28] width 32 height 32
type input "[URL][DOMAIN_NAME]"
type input "483"
type input "380"
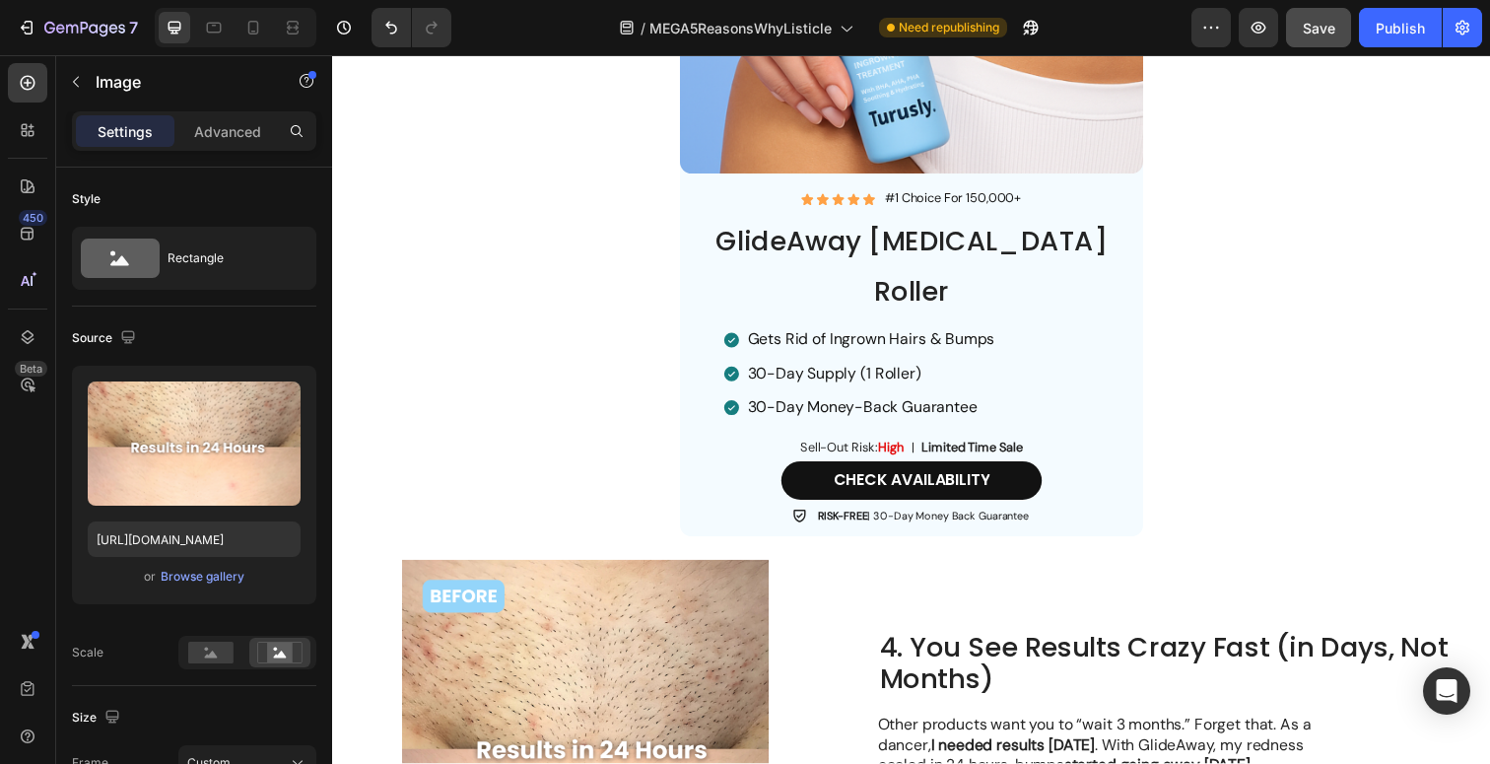
scroll to position [1758, 0]
click at [719, 678] on img at bounding box center [590, 759] width 476 height 375
click at [229, 583] on div "Browse gallery" at bounding box center [203, 577] width 84 height 18
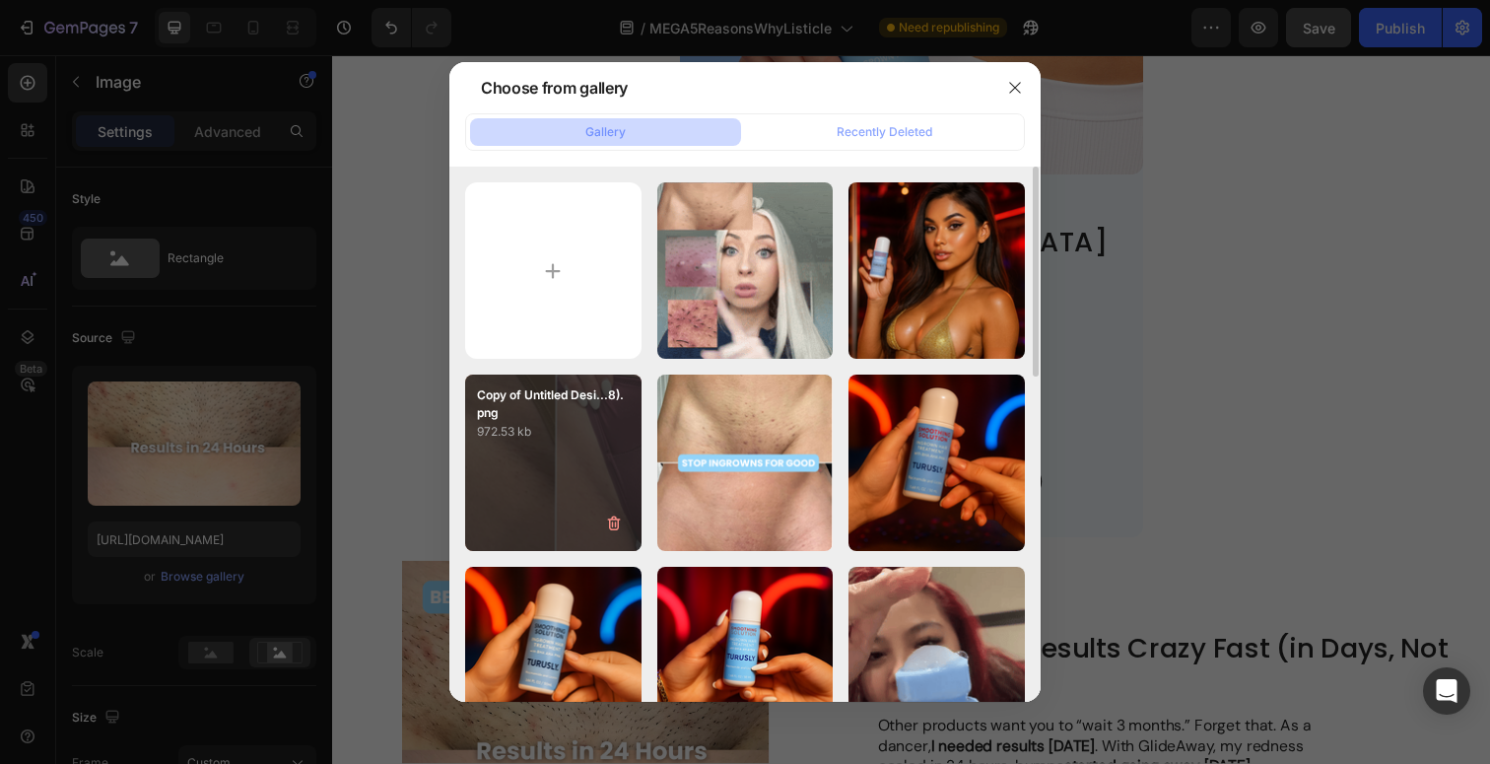
click at [583, 438] on p "972.53 kb" at bounding box center [553, 432] width 153 height 20
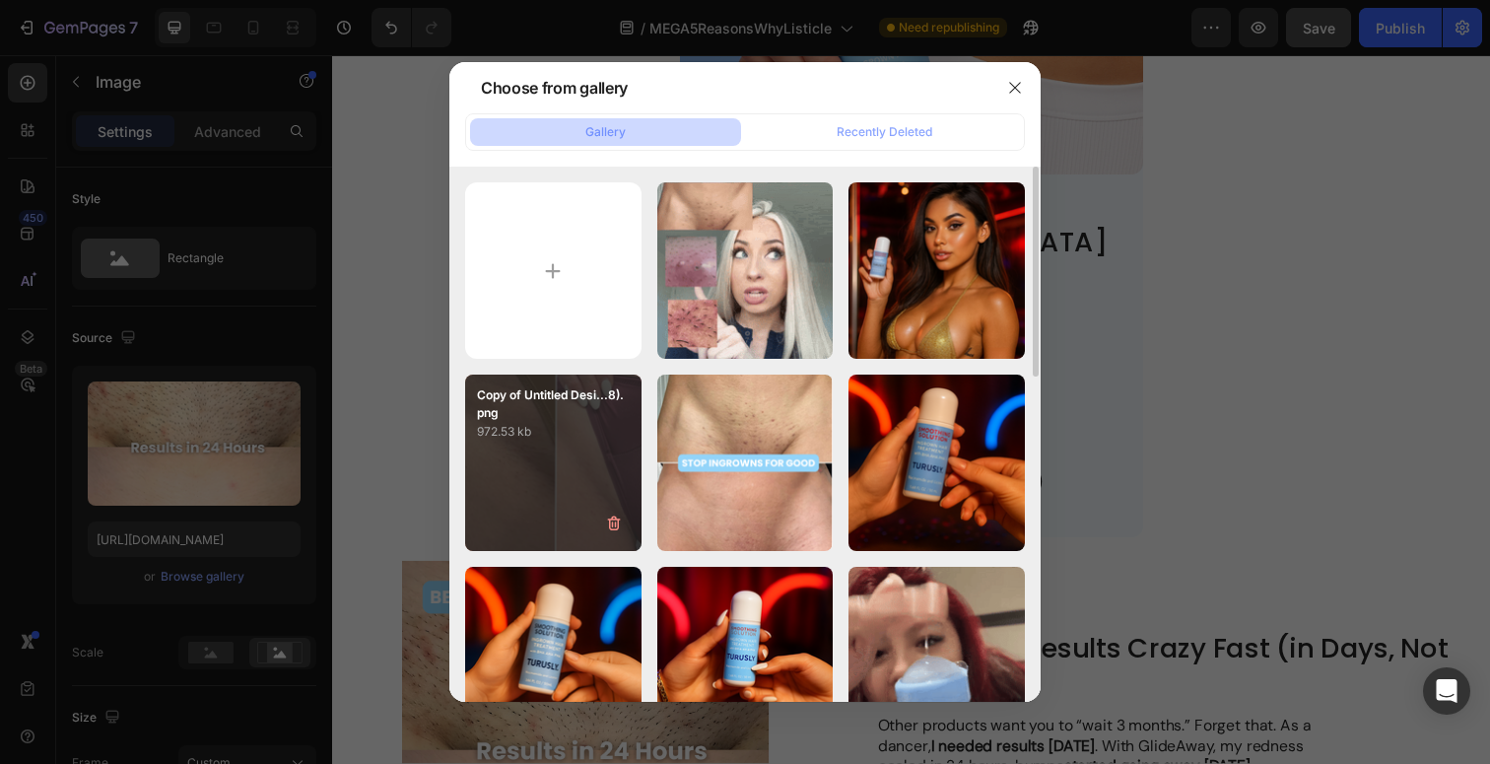
type input "[URL][DOMAIN_NAME]"
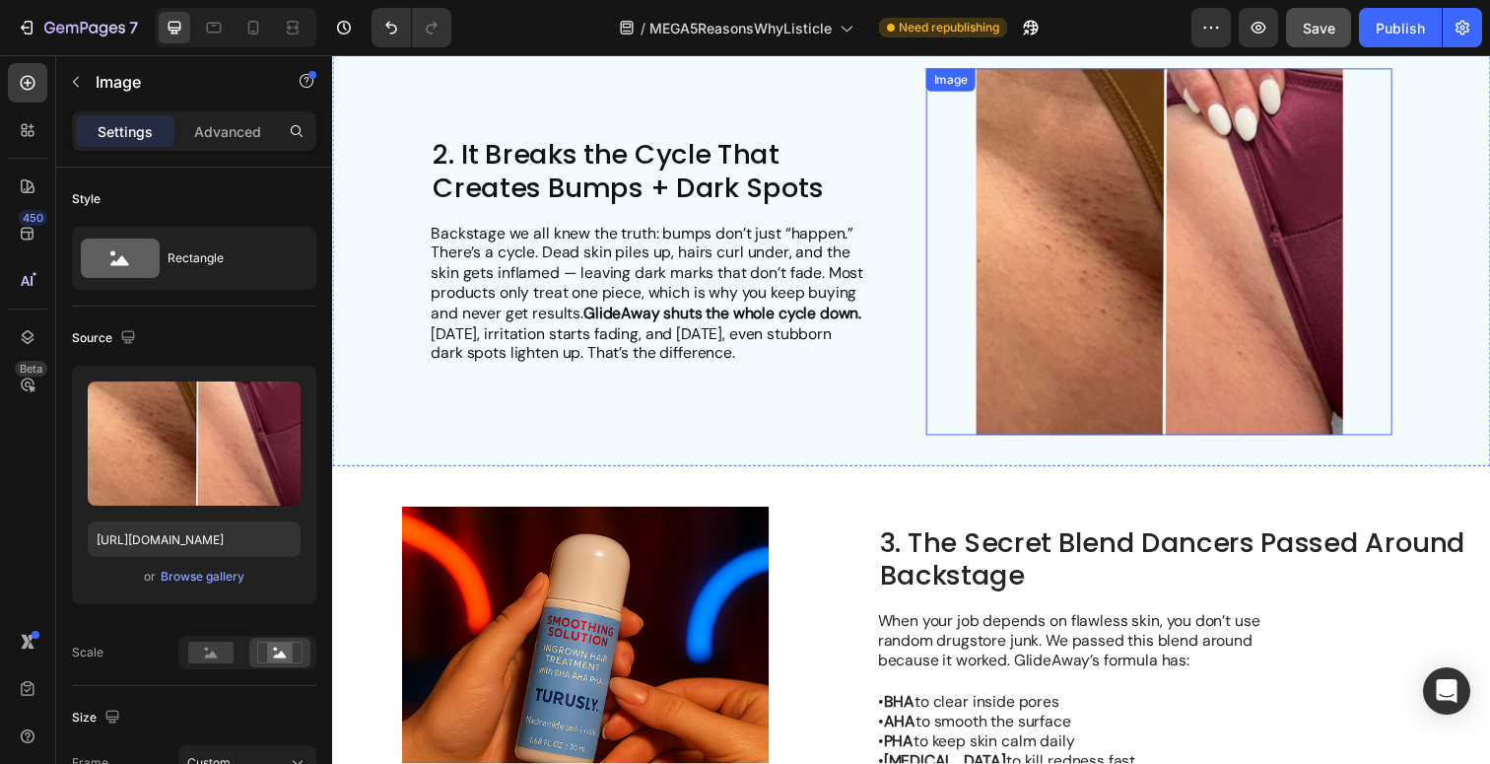
scroll to position [642, 0]
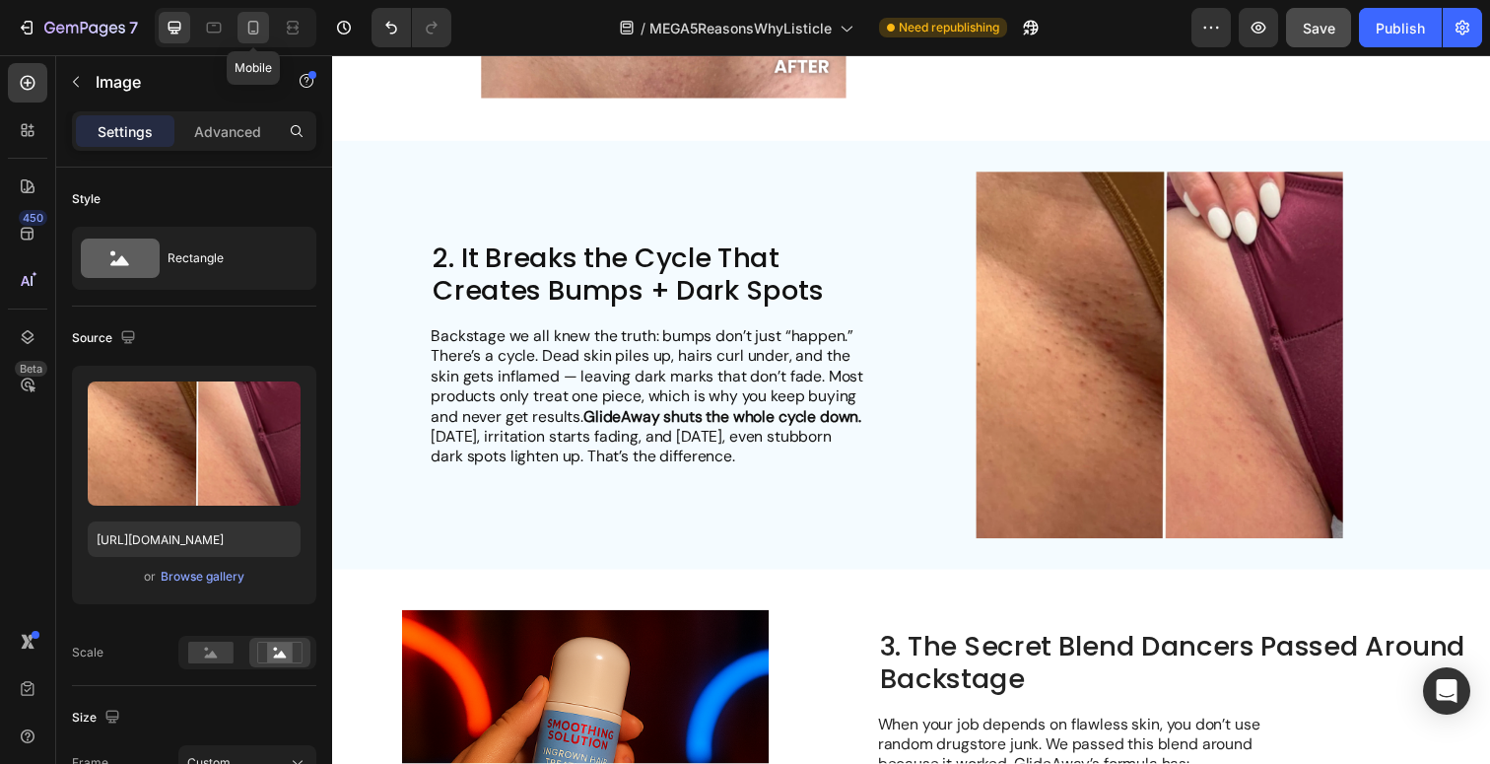
click at [258, 37] on div at bounding box center [254, 28] width 32 height 32
type input "335"
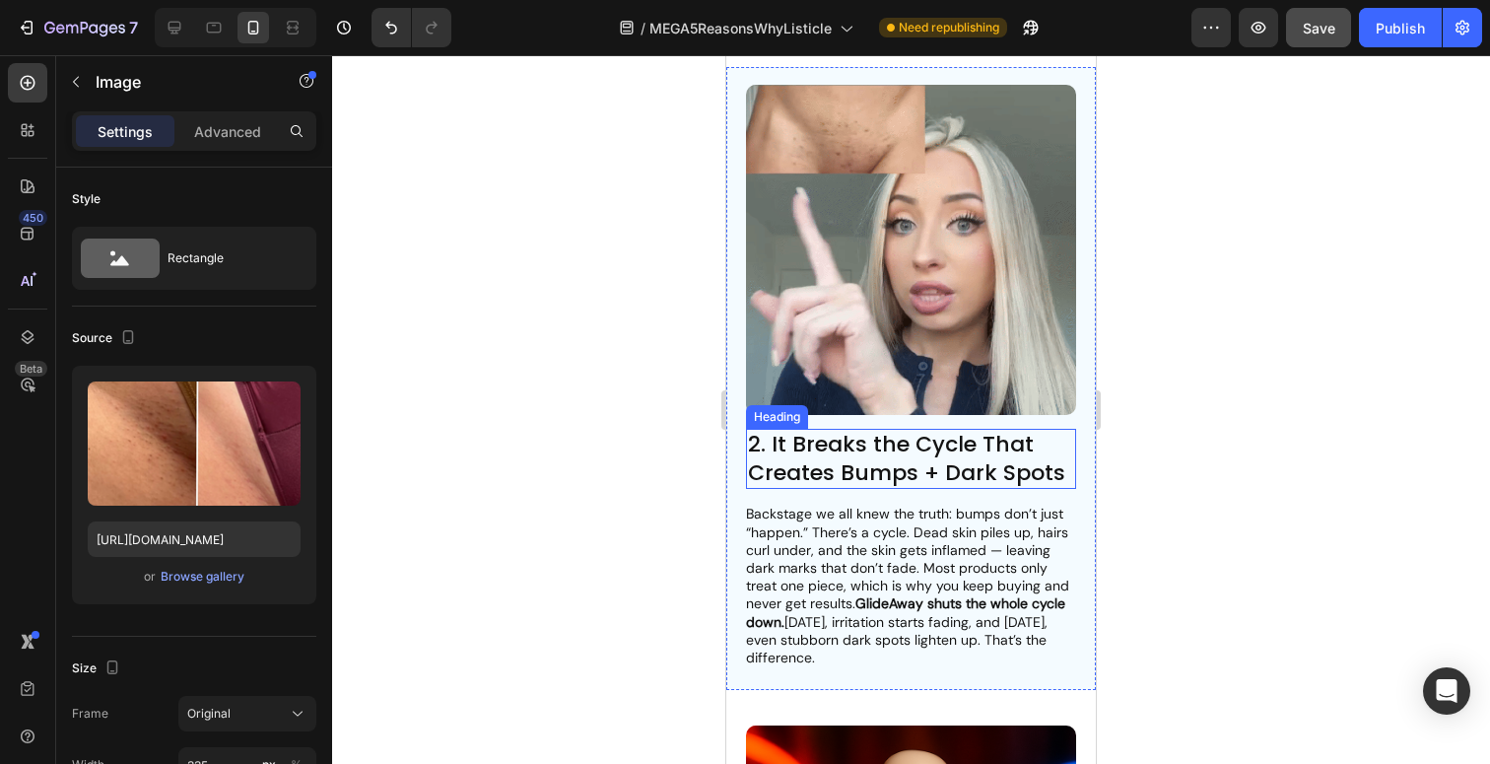
scroll to position [1689, 0]
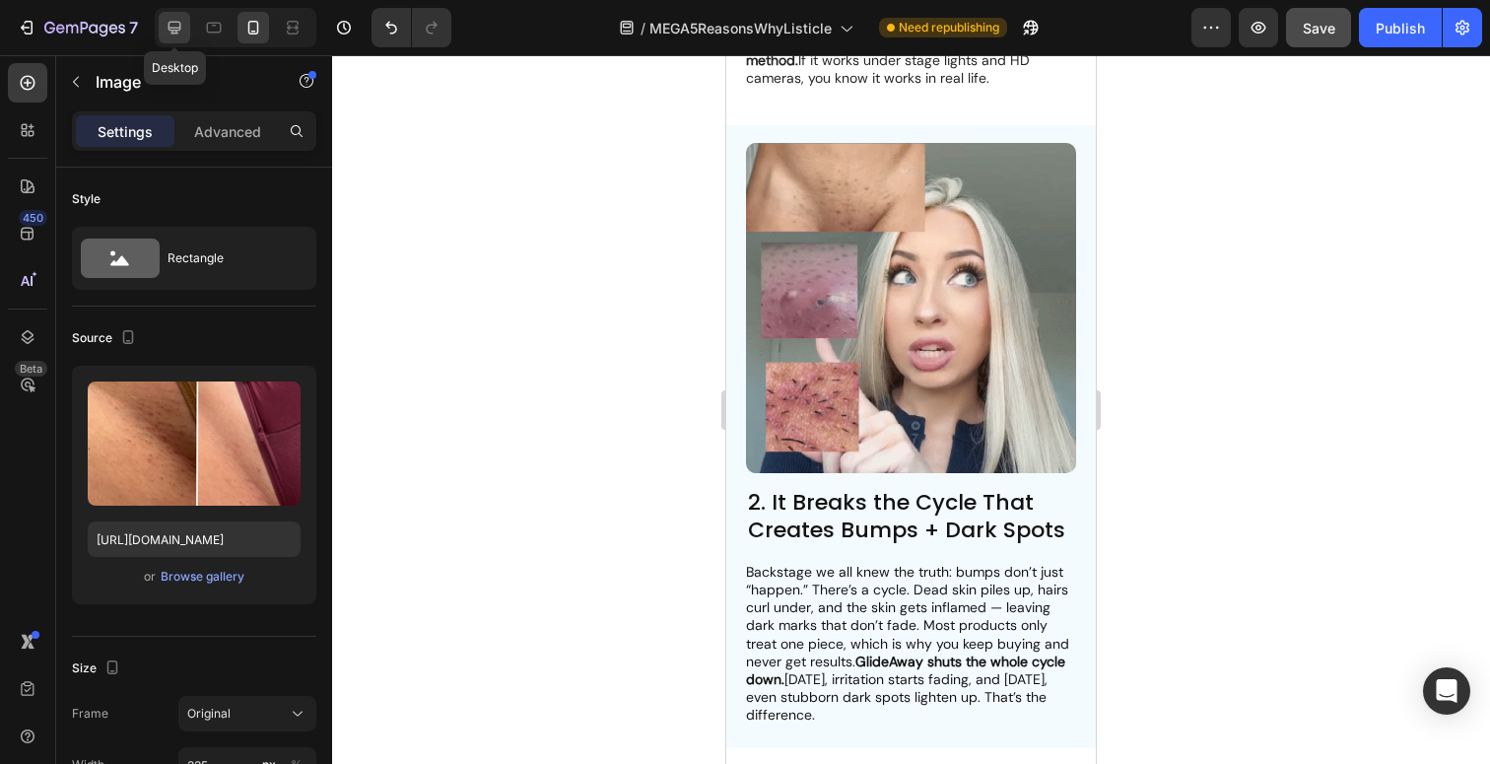
click at [177, 30] on icon at bounding box center [175, 28] width 13 height 13
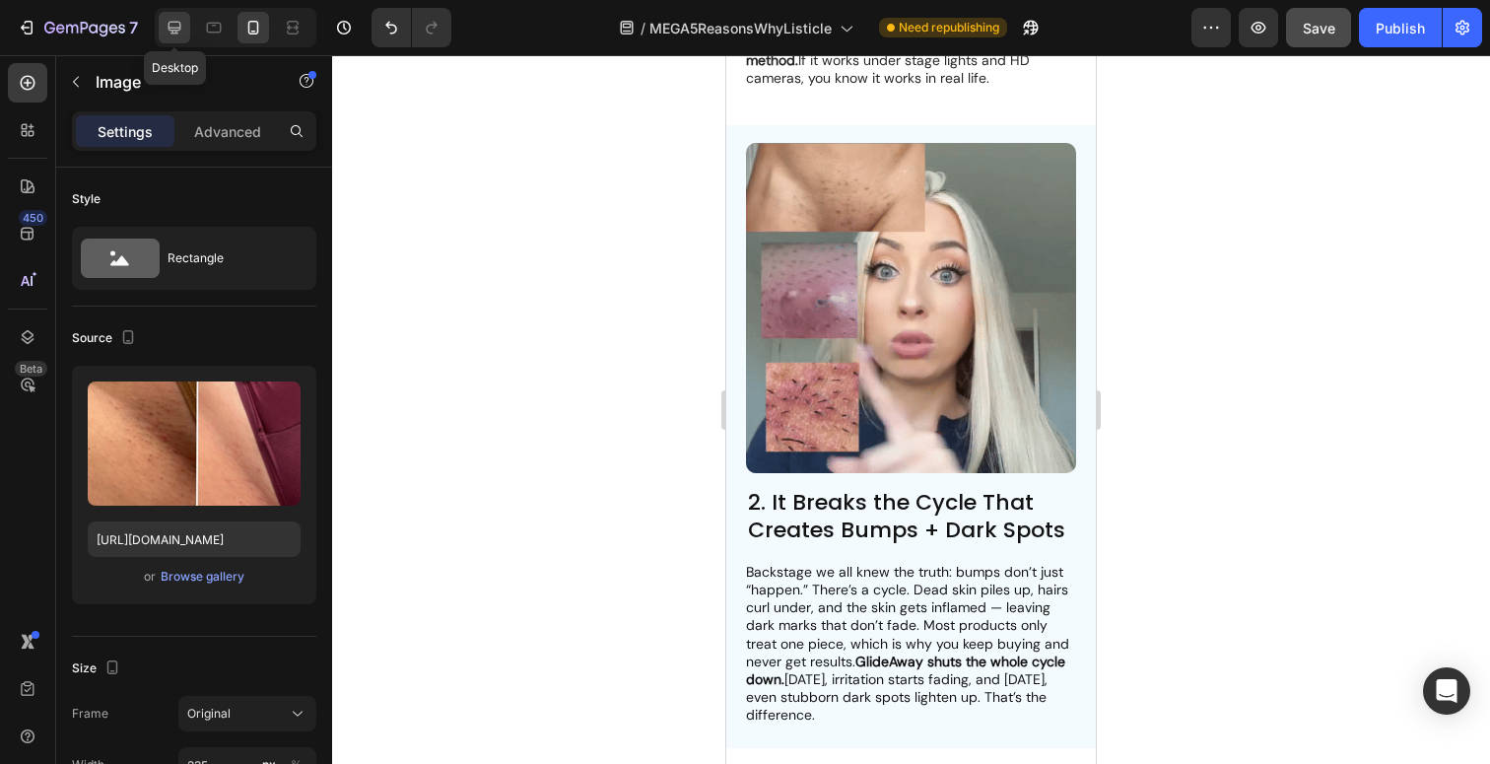
type input "483"
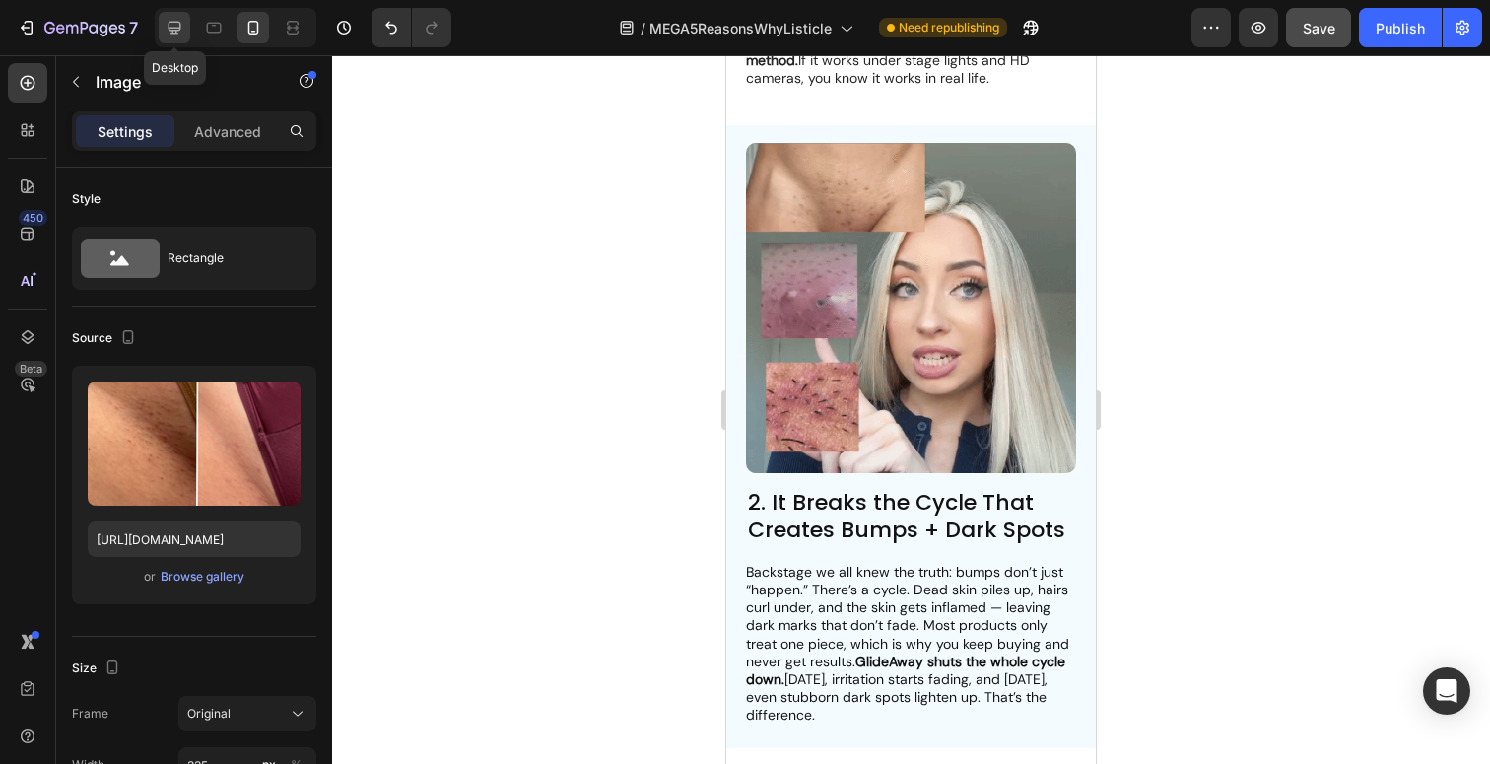
type input "380"
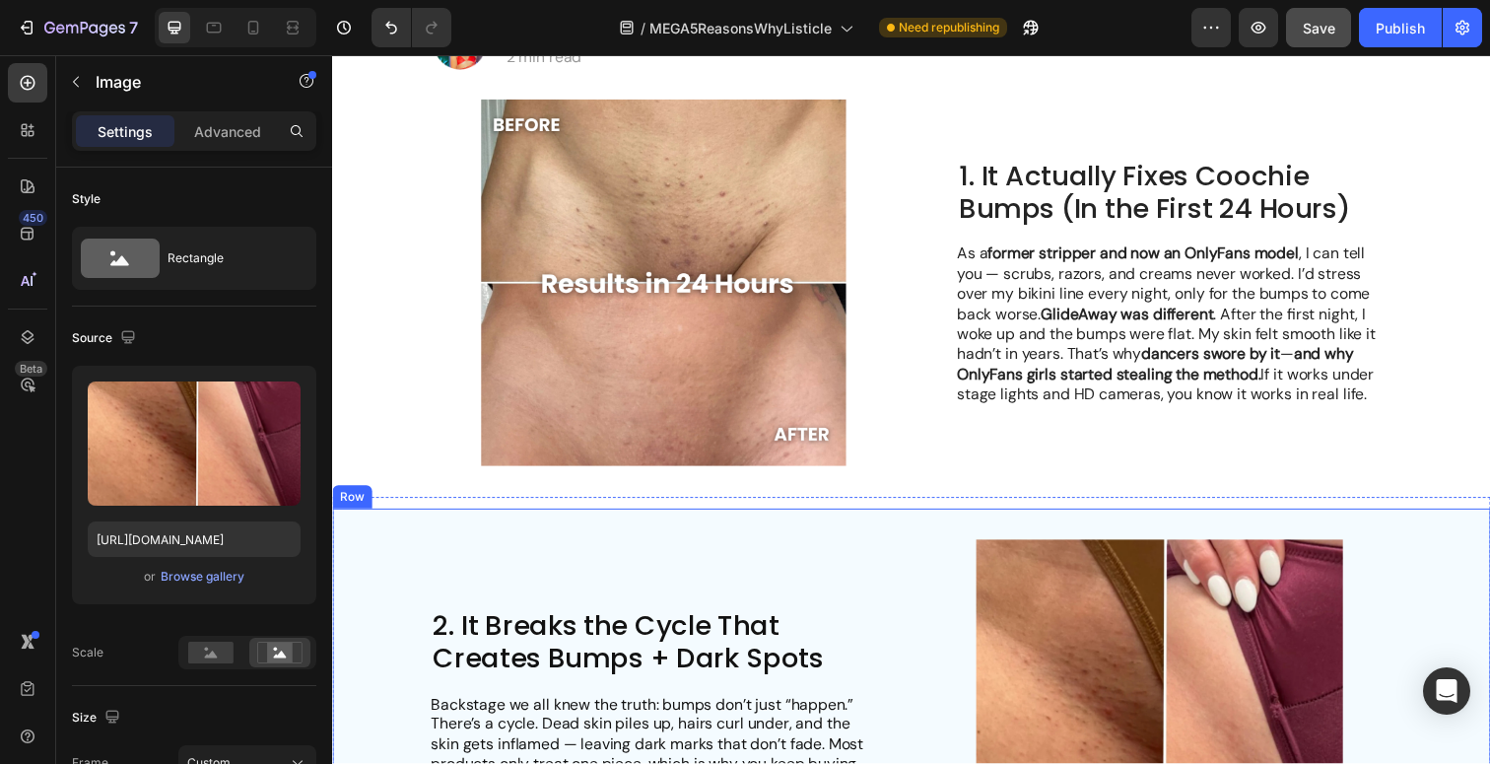
scroll to position [278, 0]
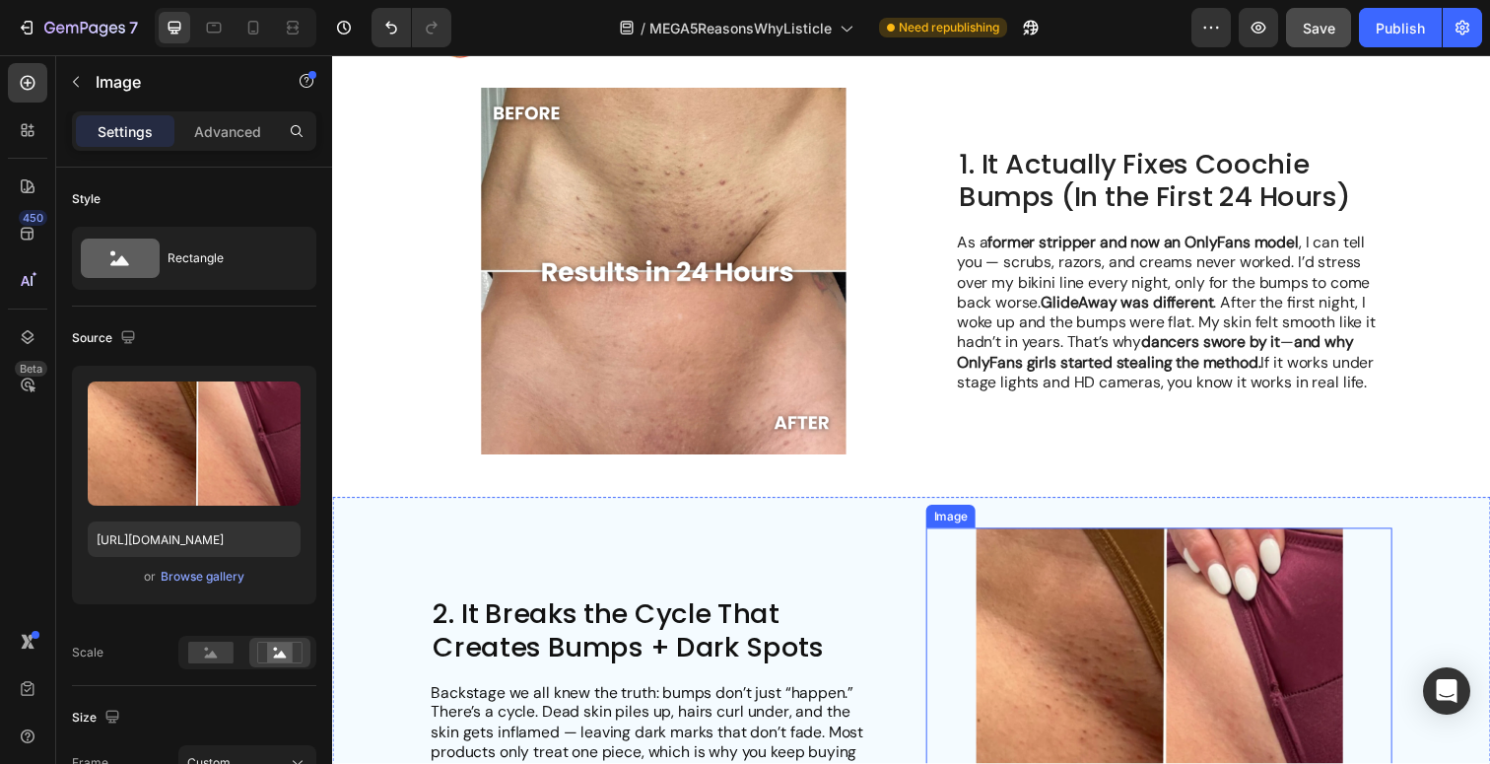
click at [1126, 621] on img at bounding box center [1176, 725] width 476 height 375
click at [236, 580] on div "Browse gallery" at bounding box center [203, 577] width 84 height 18
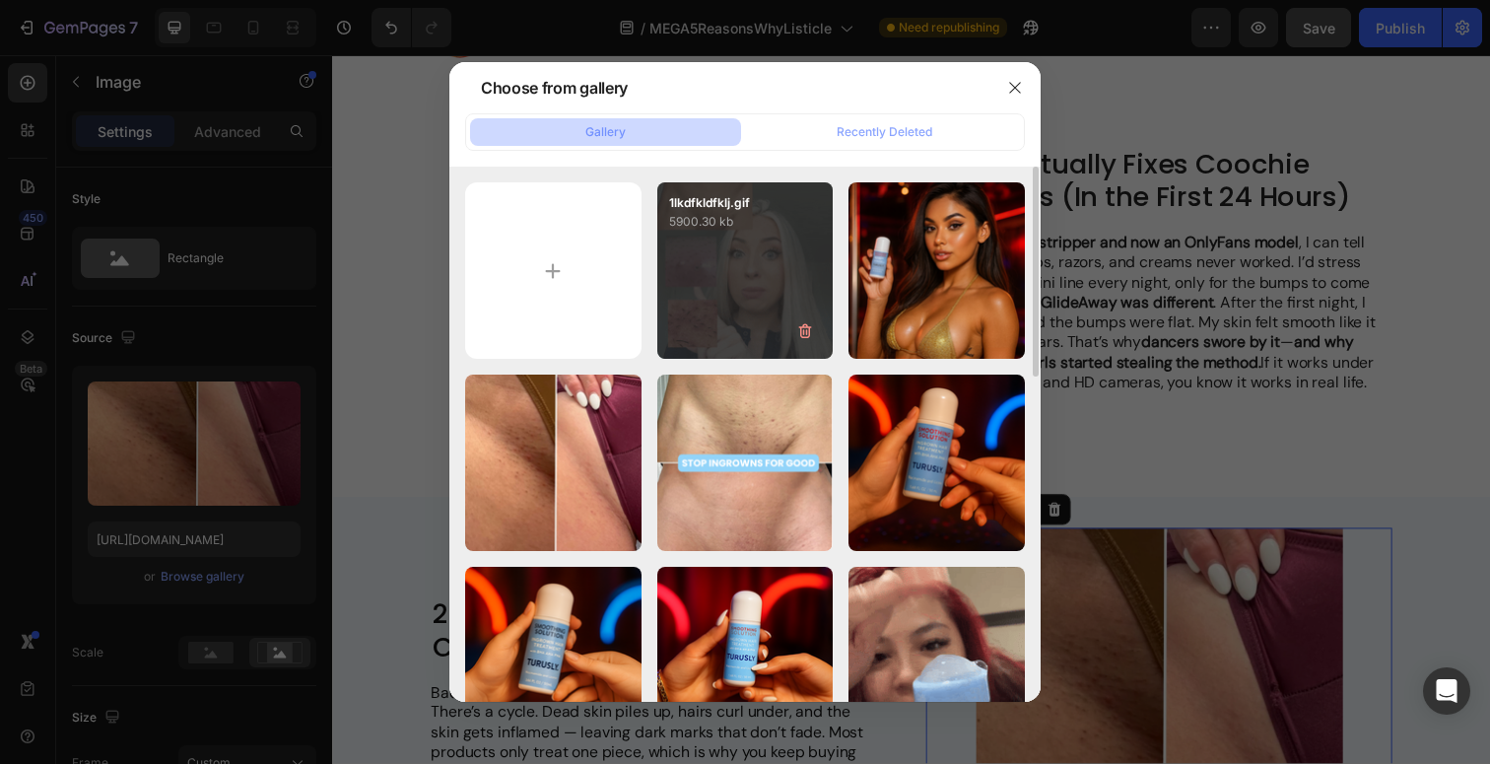
click at [688, 289] on div "1lkdfkldfklj.gif 5900.30 kb" at bounding box center [745, 270] width 176 height 176
type input "[URL][DOMAIN_NAME]"
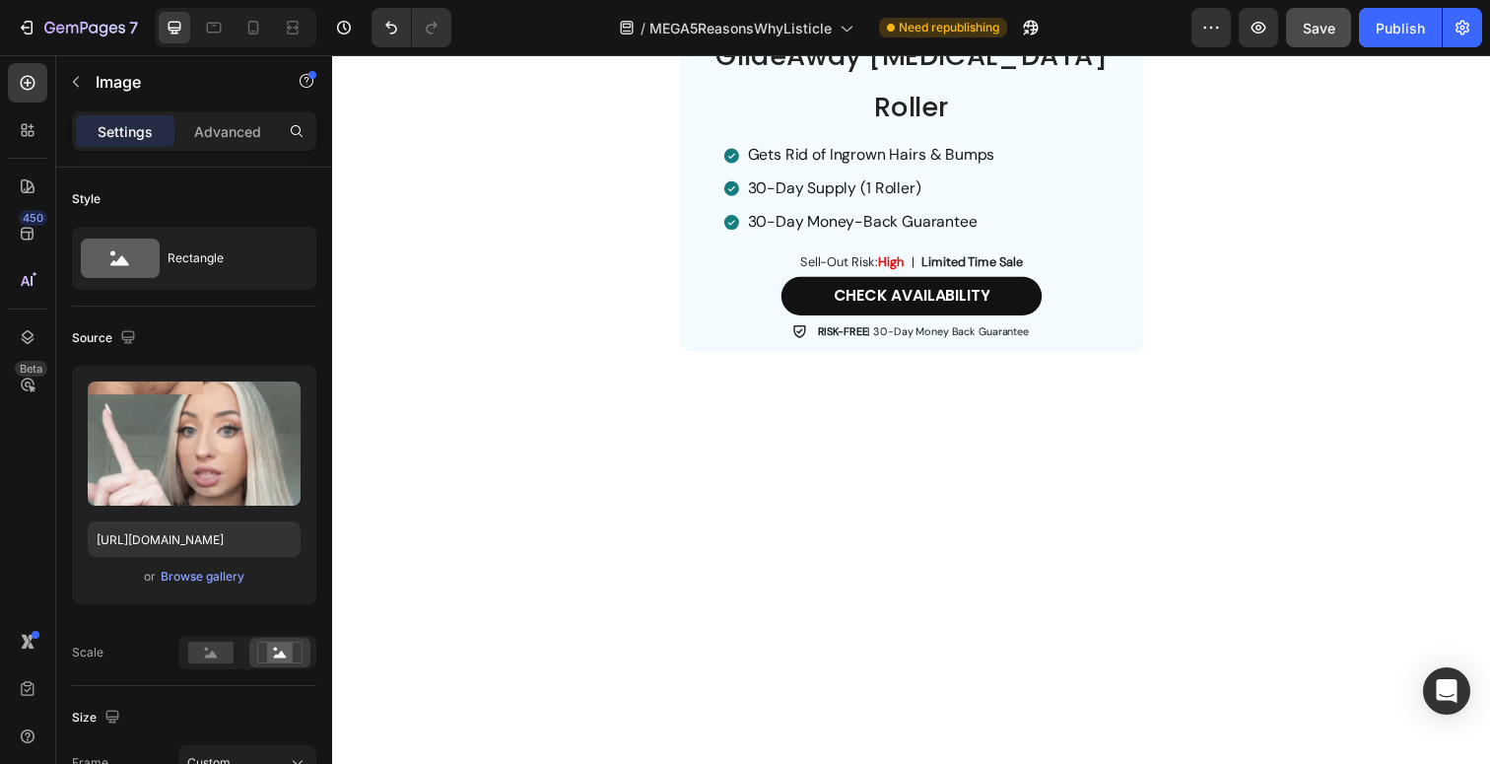
scroll to position [3627, 0]
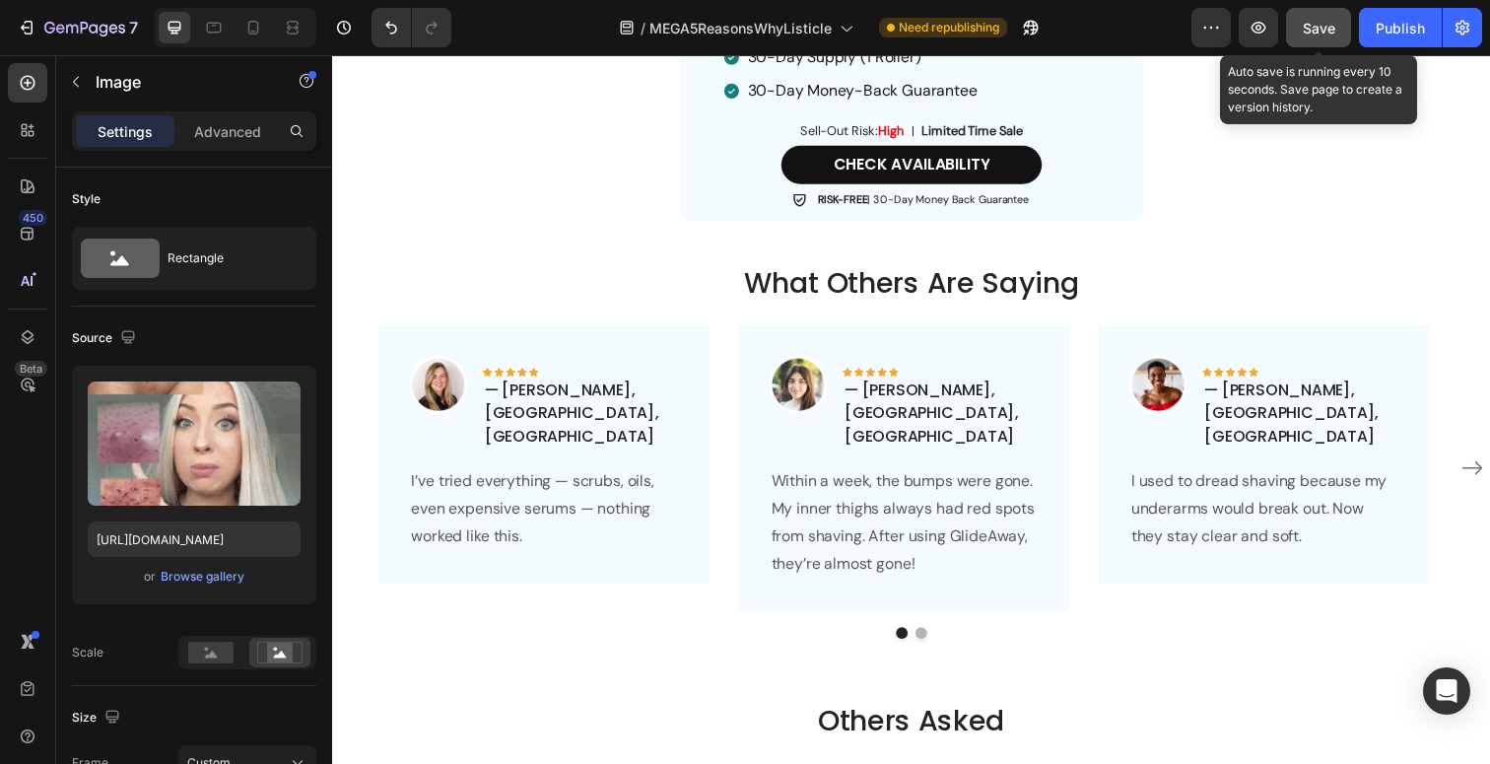
click at [1315, 37] on button "Save" at bounding box center [1318, 27] width 65 height 39
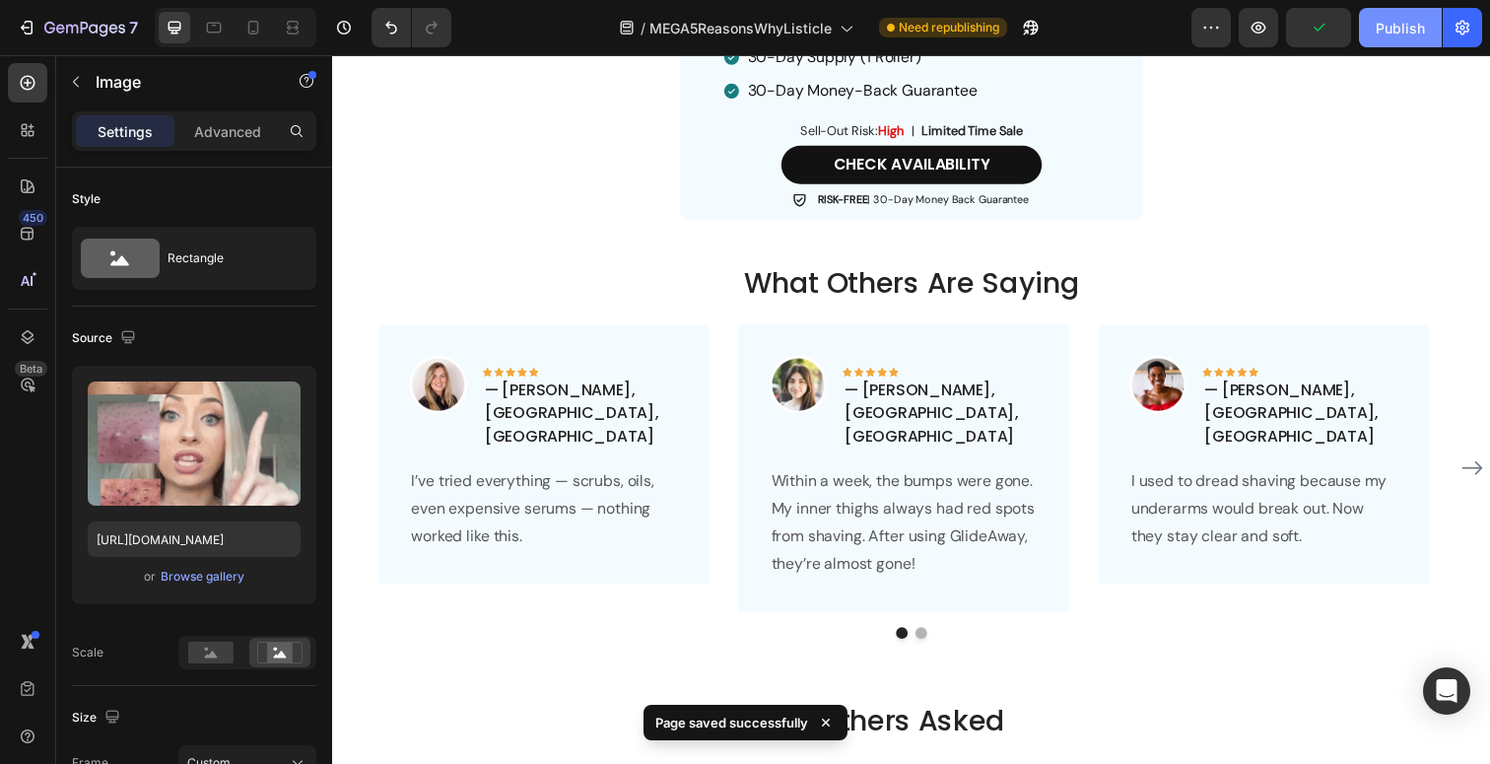
click at [1387, 33] on div "Publish" at bounding box center [1400, 28] width 49 height 21
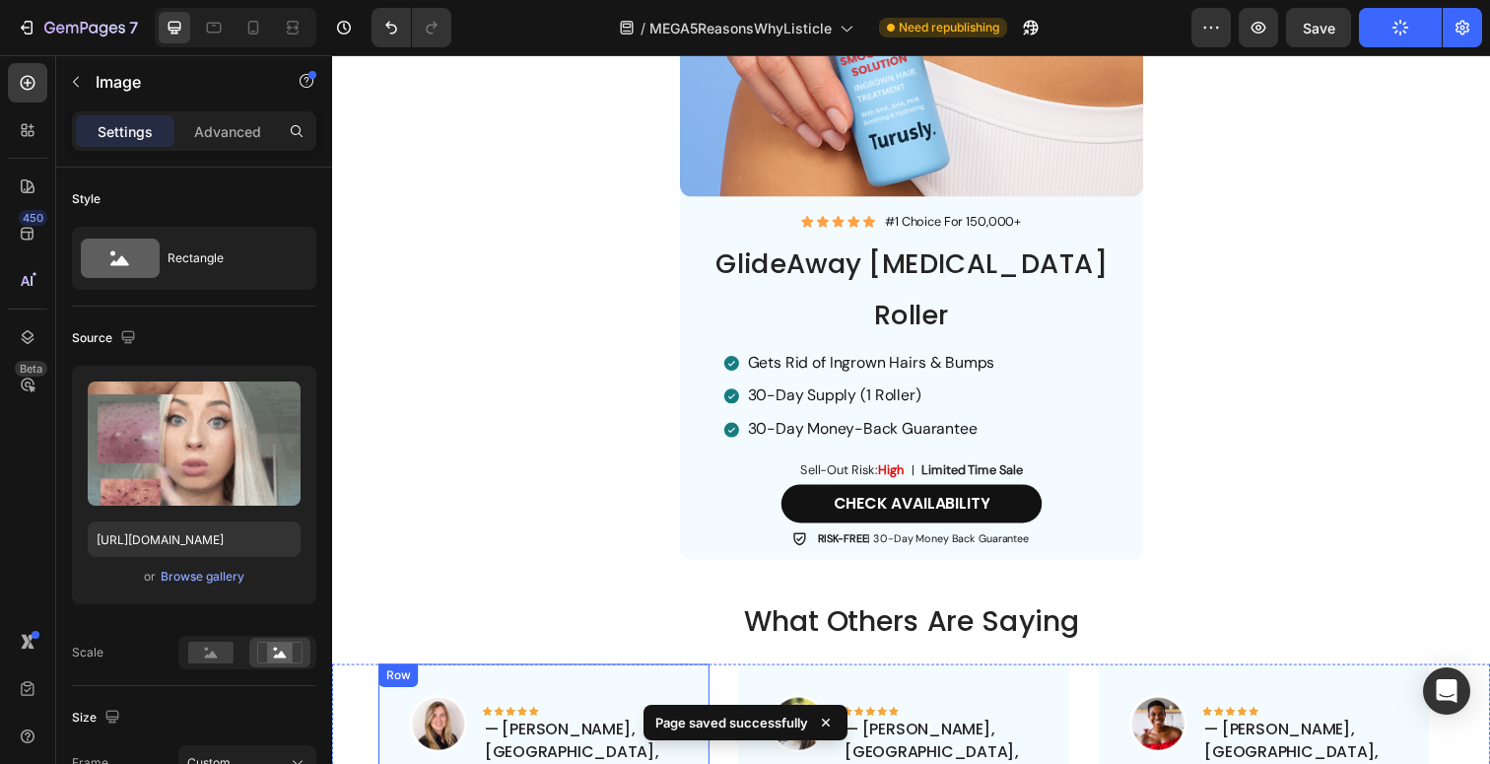
scroll to position [3221, 0]
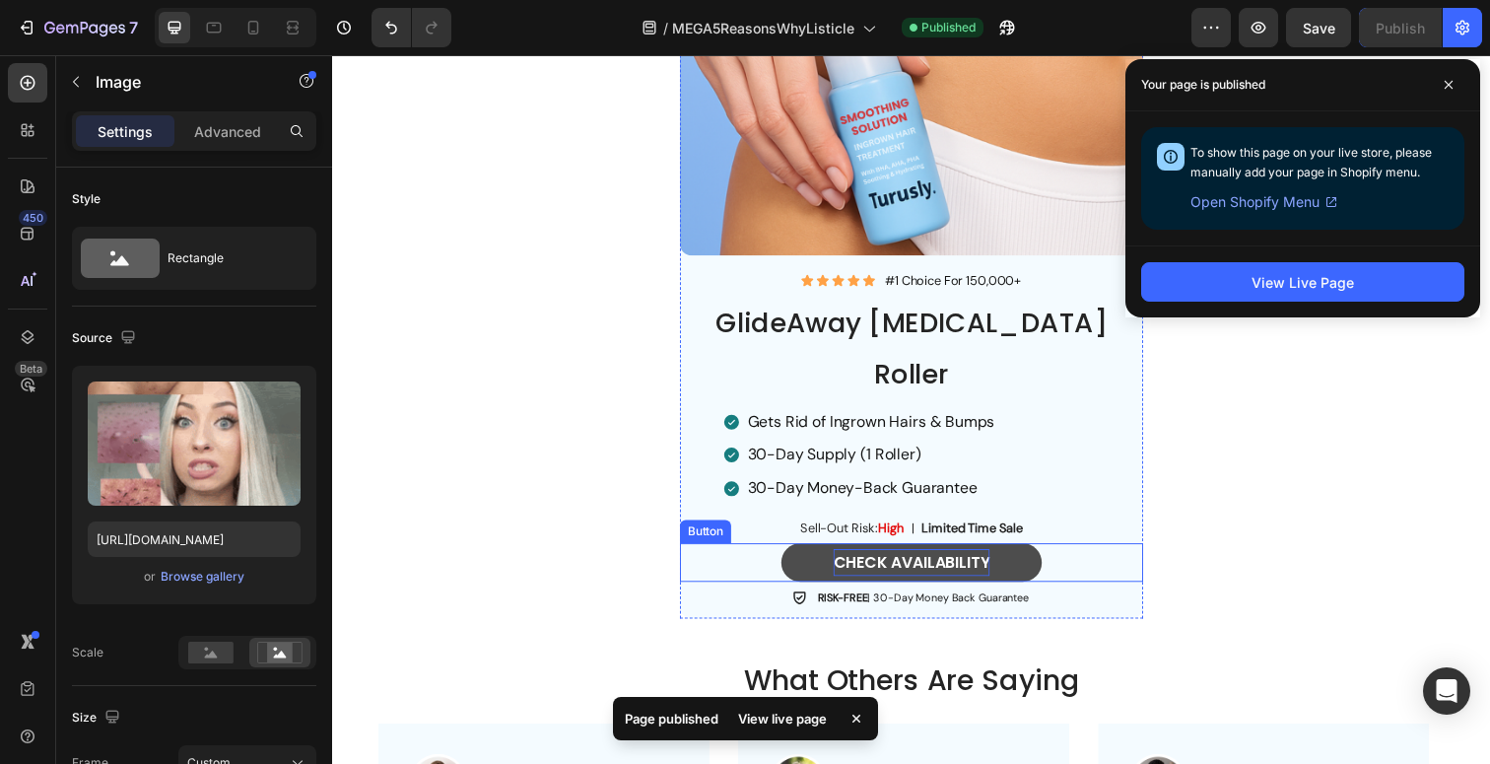
click at [881, 562] on strong "CHECK AVAILABILITY" at bounding box center [924, 573] width 160 height 23
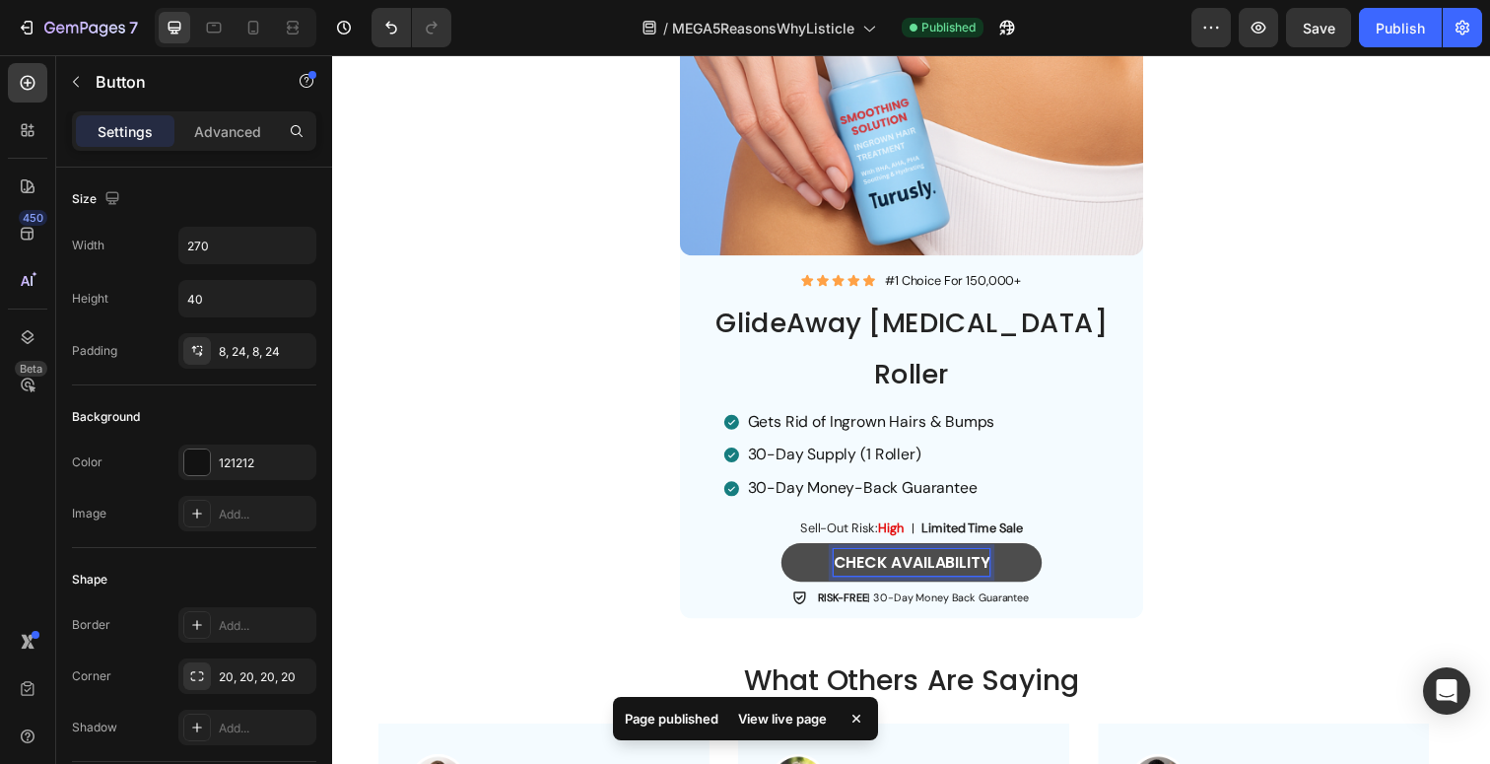
click at [887, 562] on strong "CHECK AVAILABILITY" at bounding box center [924, 573] width 160 height 23
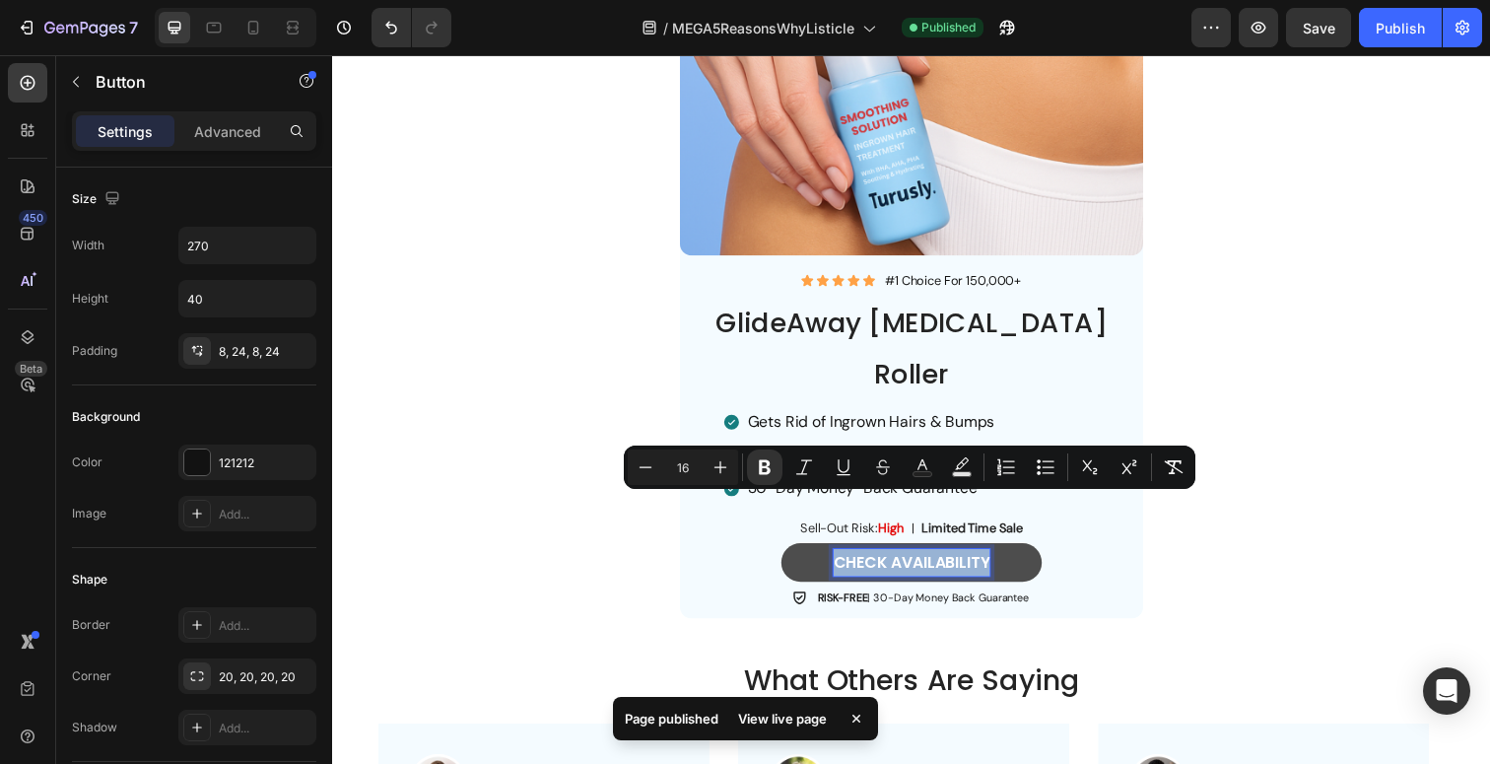
copy strong "CHECK AVAILABILITY"
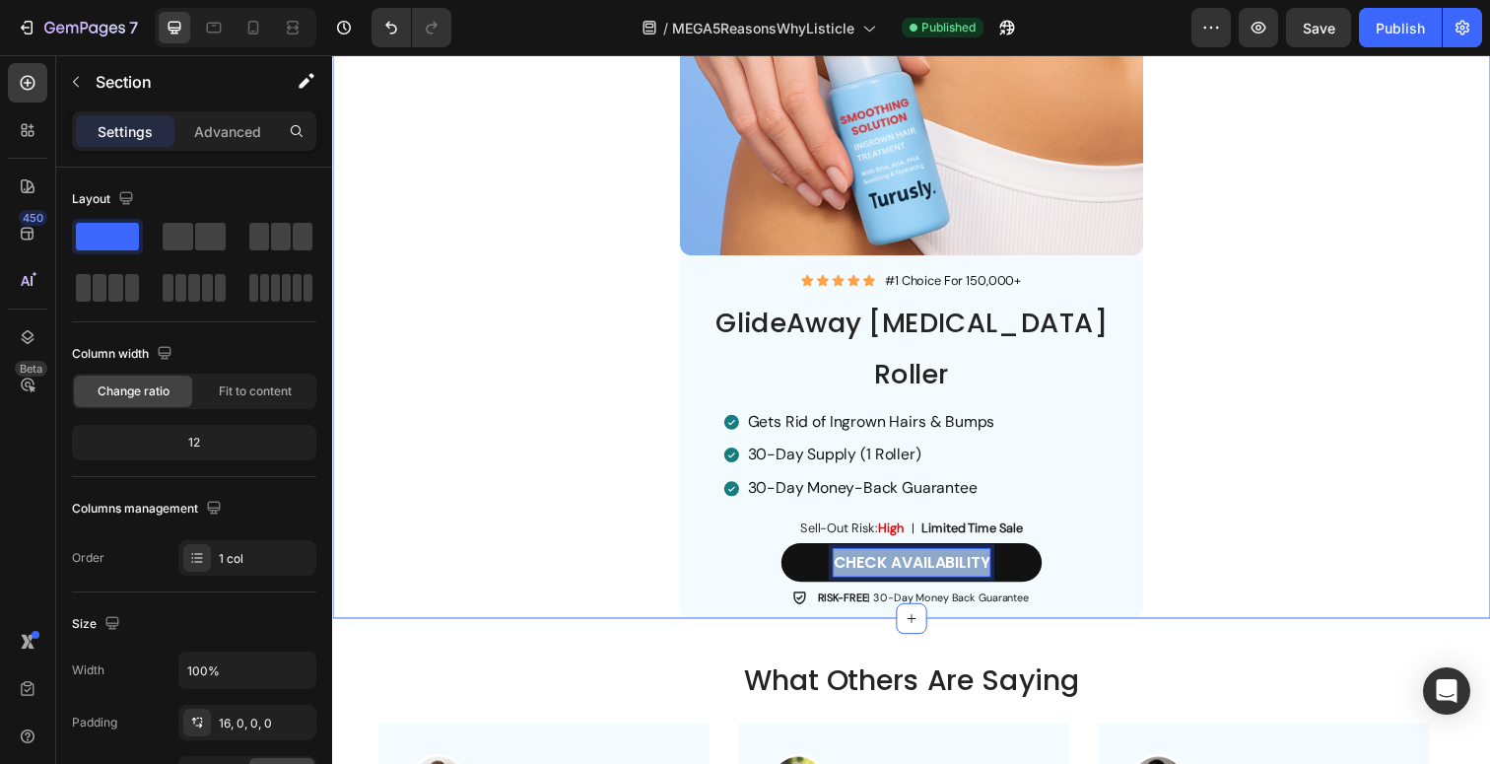
click at [598, 520] on div "Image Icon Icon Icon Icon Icon Icon List #1 Choice For 150,000+ Heading Row Gli…" at bounding box center [923, 296] width 1183 height 668
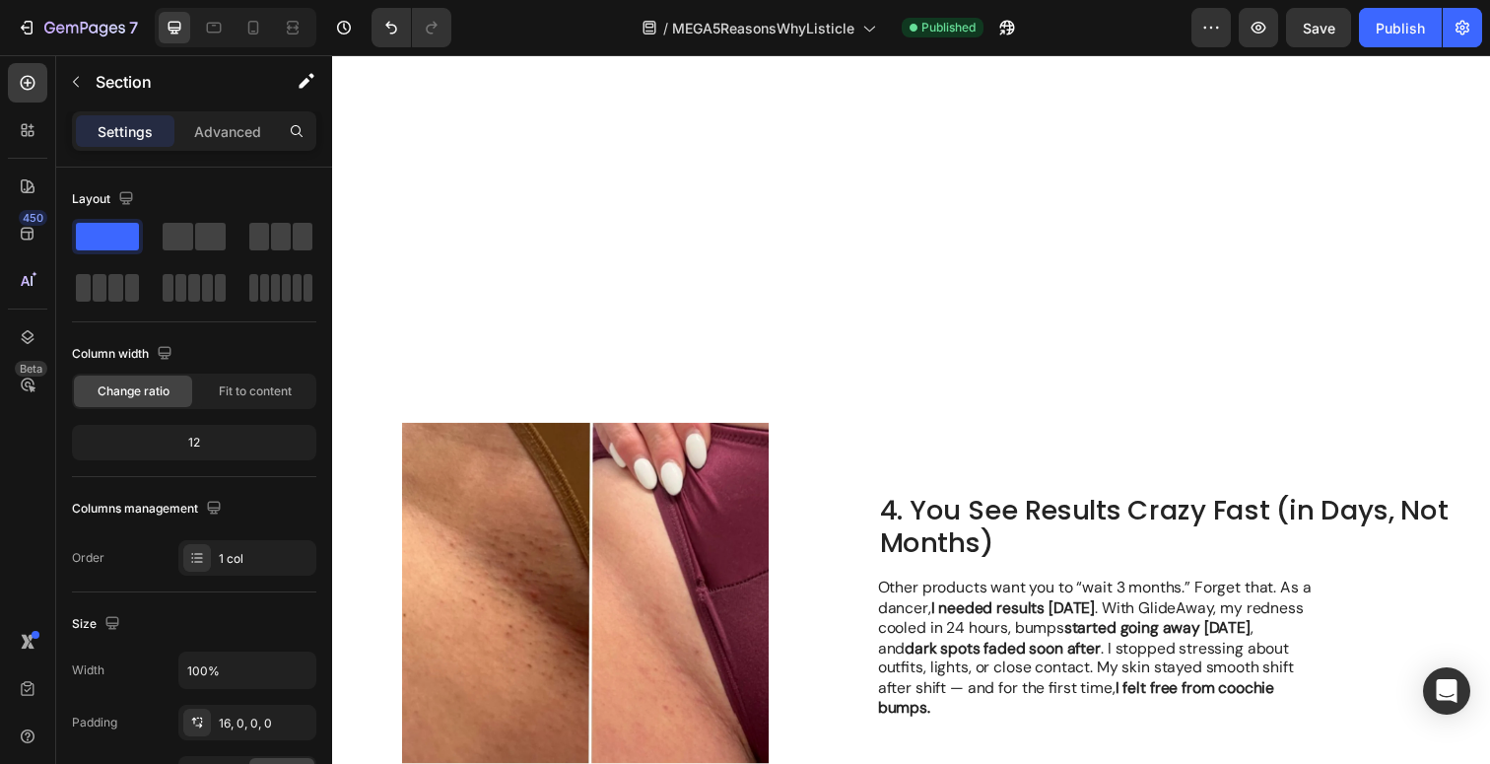
scroll to position [2515, 0]
